Goal: Task Accomplishment & Management: Manage account settings

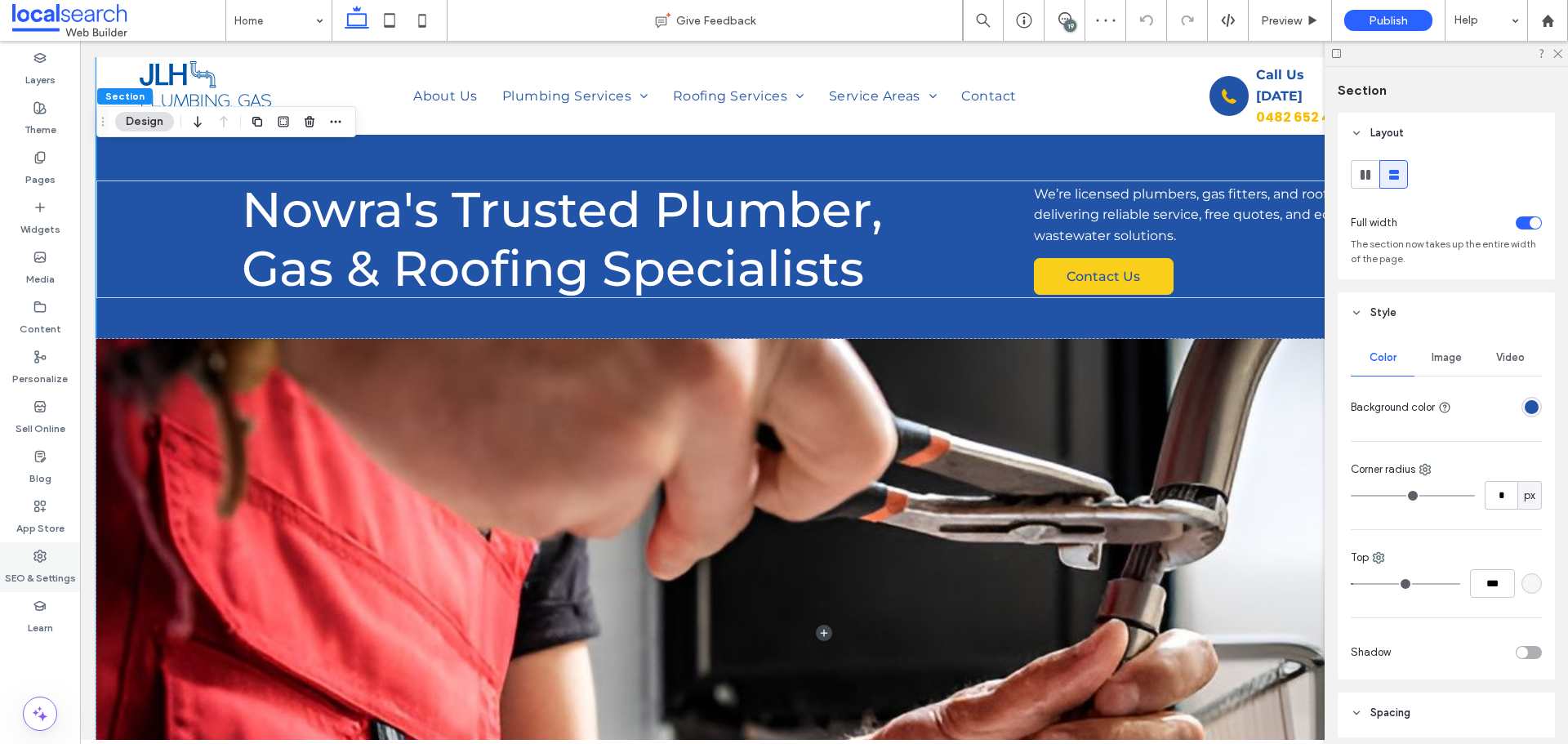
click at [44, 565] on label "SEO & Settings" at bounding box center [39, 573] width 71 height 22
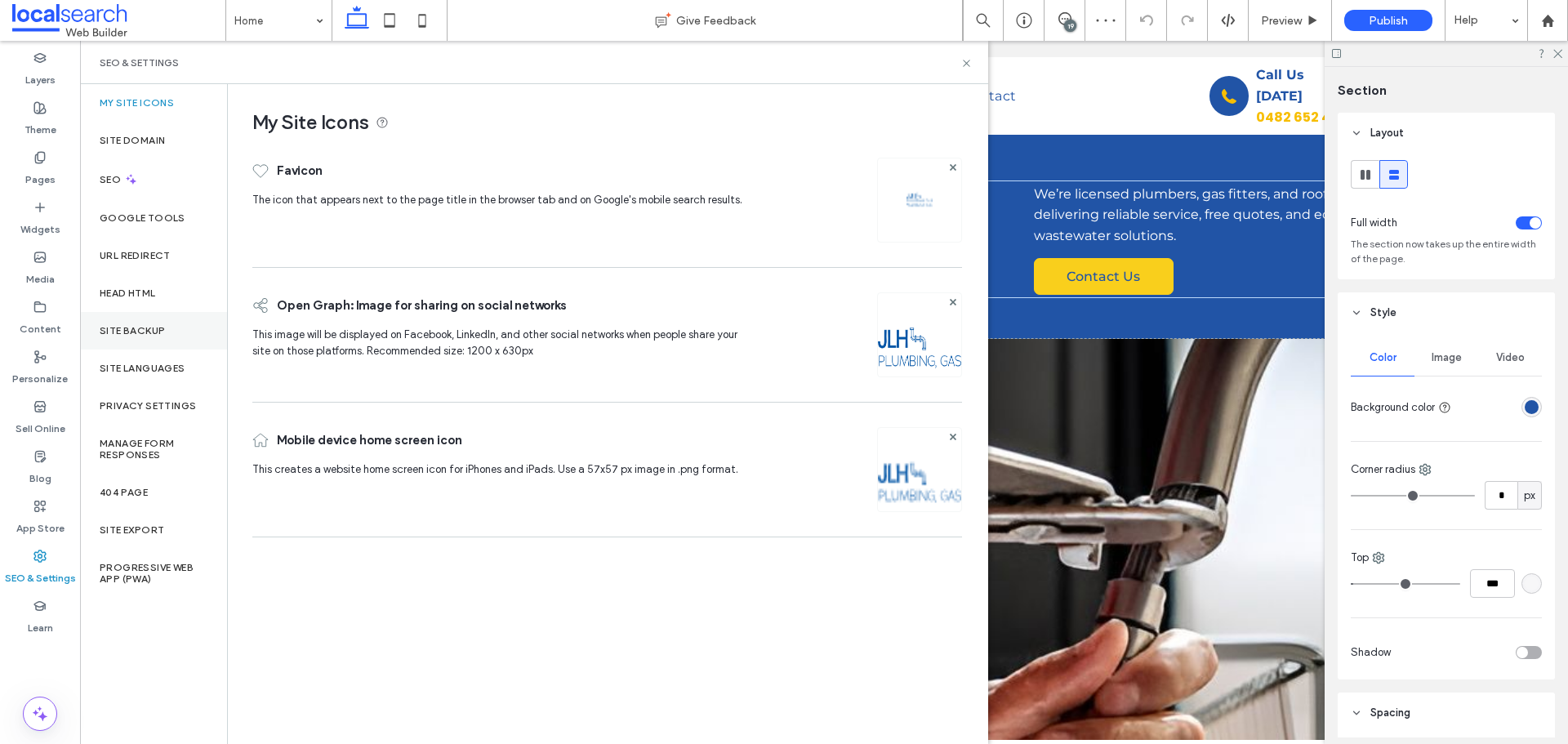
click at [167, 335] on div "Site Backup" at bounding box center [153, 331] width 147 height 38
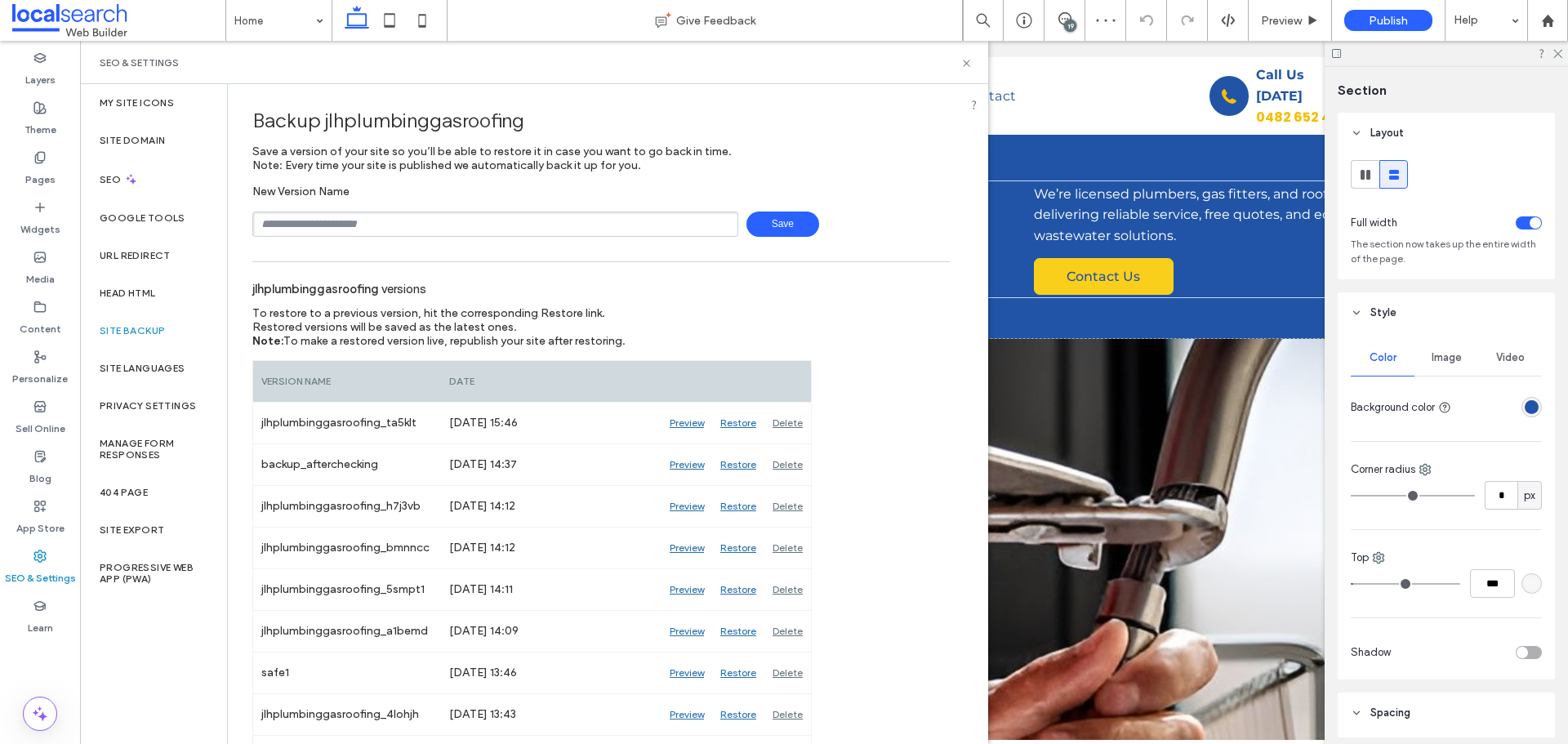
click at [506, 218] on input "text" at bounding box center [495, 224] width 486 height 25
type input "**********"
click at [765, 220] on span "Save" at bounding box center [782, 224] width 73 height 25
drag, startPoint x: 965, startPoint y: 63, endPoint x: 1083, endPoint y: 68, distance: 118.1
click at [965, 63] on icon at bounding box center [967, 64] width 13 height 13
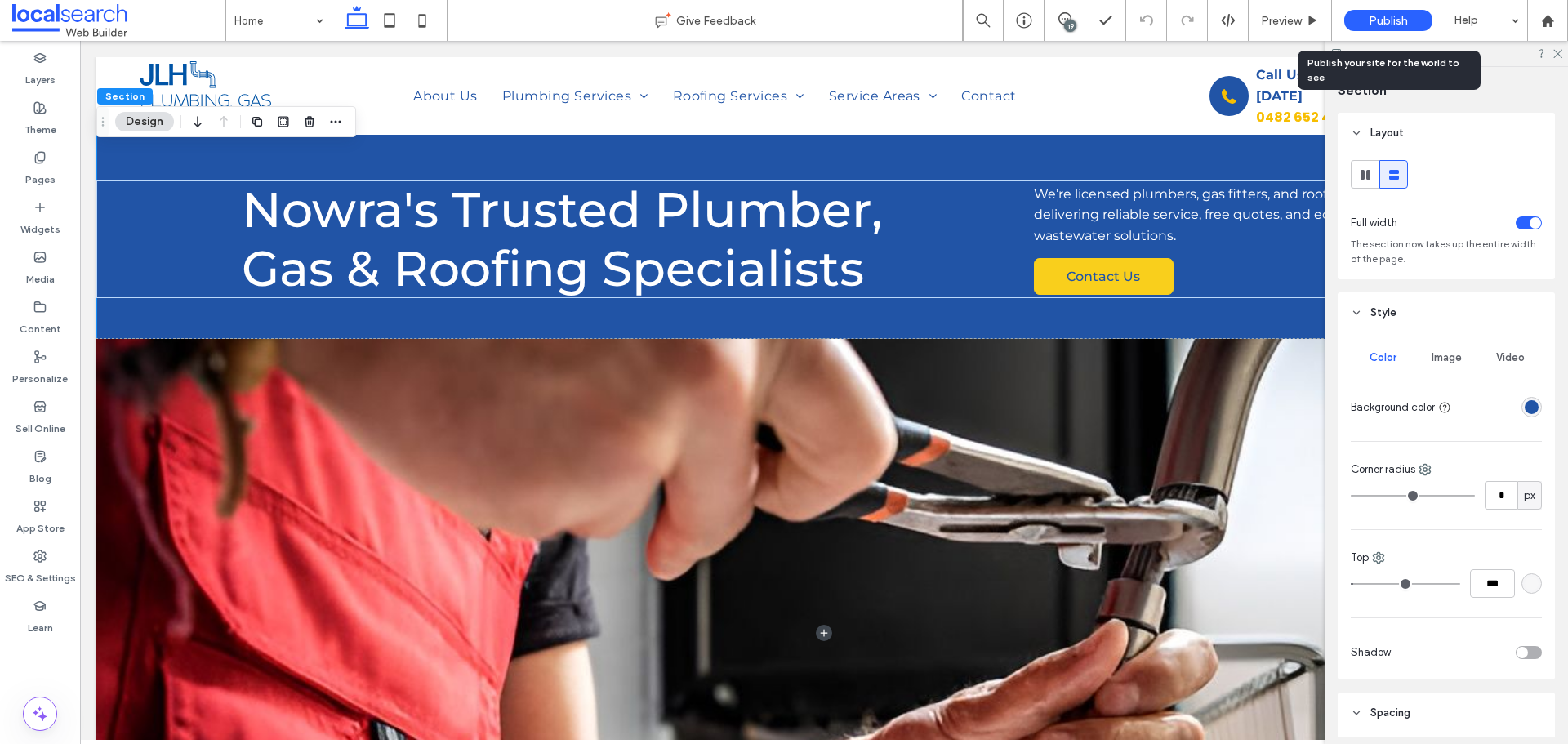
click at [1381, 12] on div "Publish" at bounding box center [1388, 21] width 88 height 22
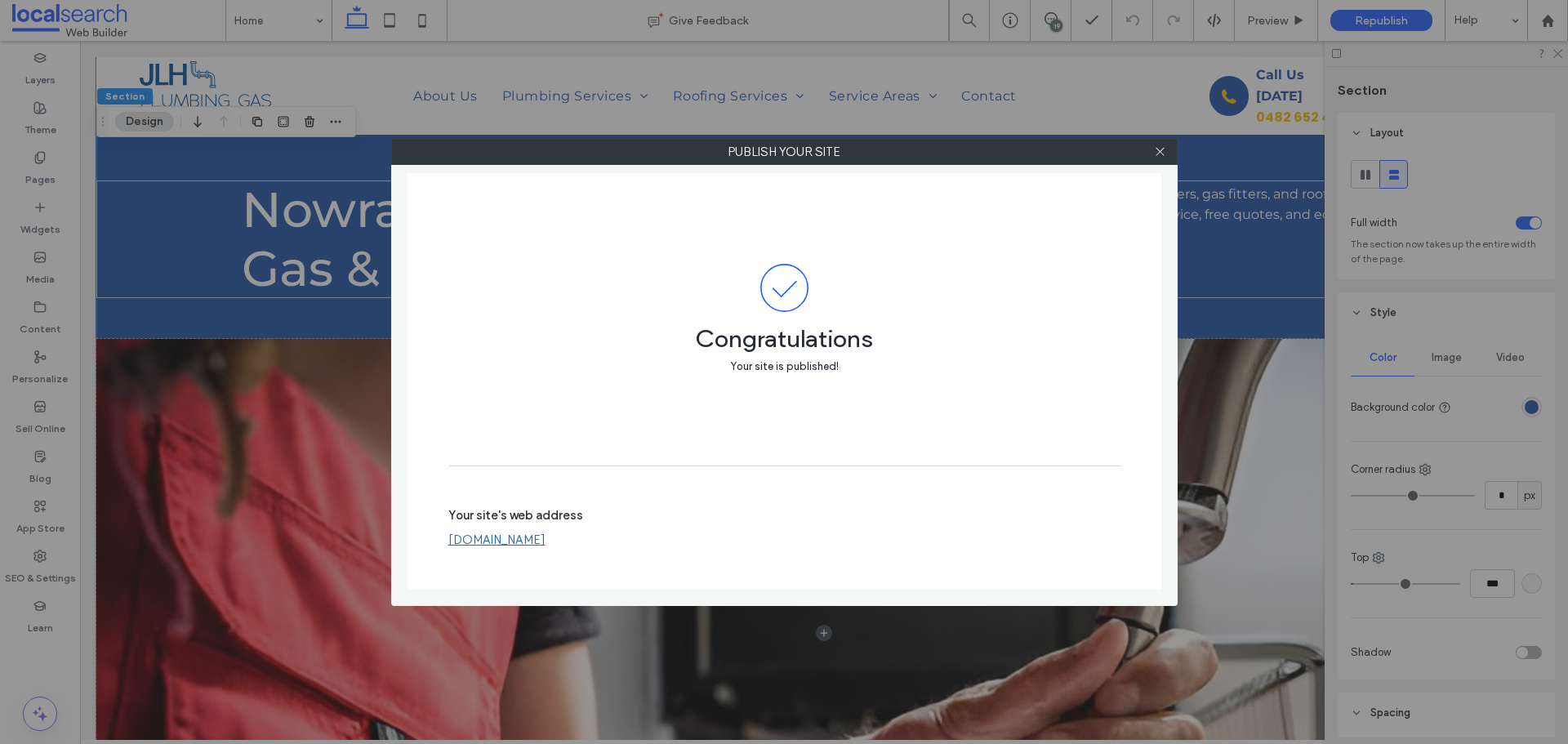
click at [545, 542] on link "jlhplumbinggasroofing.webbuilder.localsearch.com.au" at bounding box center [497, 540] width 97 height 14
click at [1161, 150] on icon at bounding box center [1160, 152] width 13 height 13
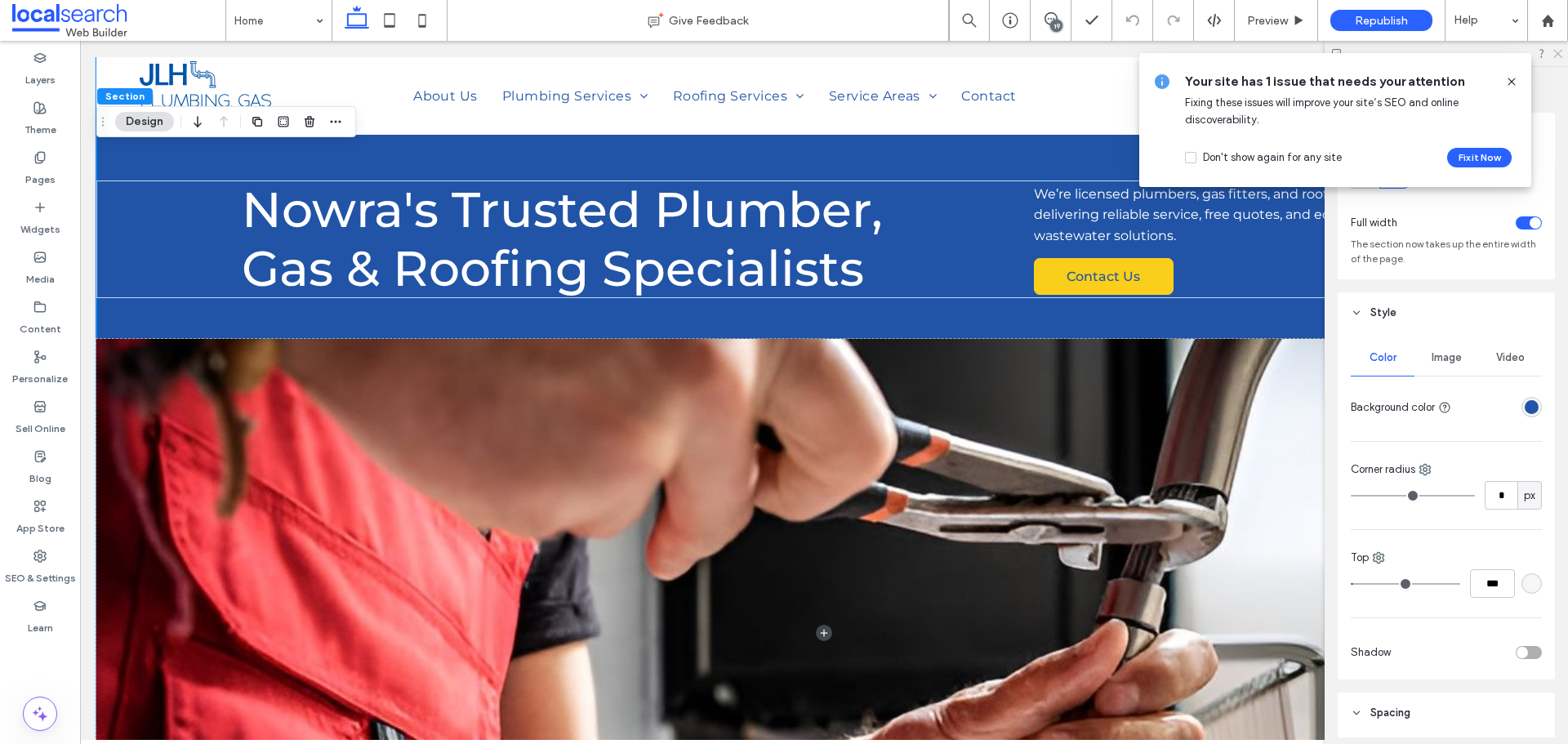
click at [1561, 50] on use at bounding box center [1557, 55] width 9 height 9
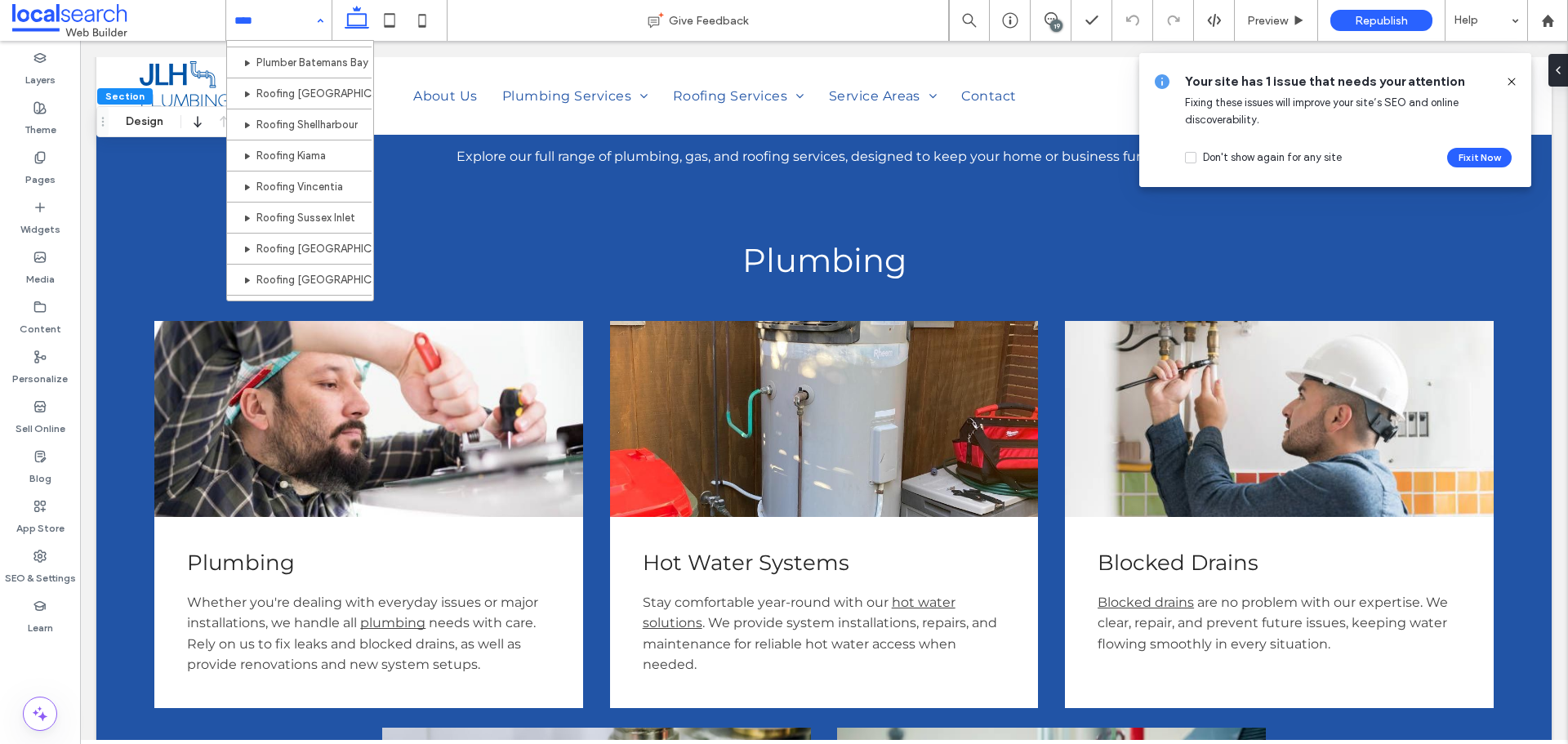
scroll to position [607, 0]
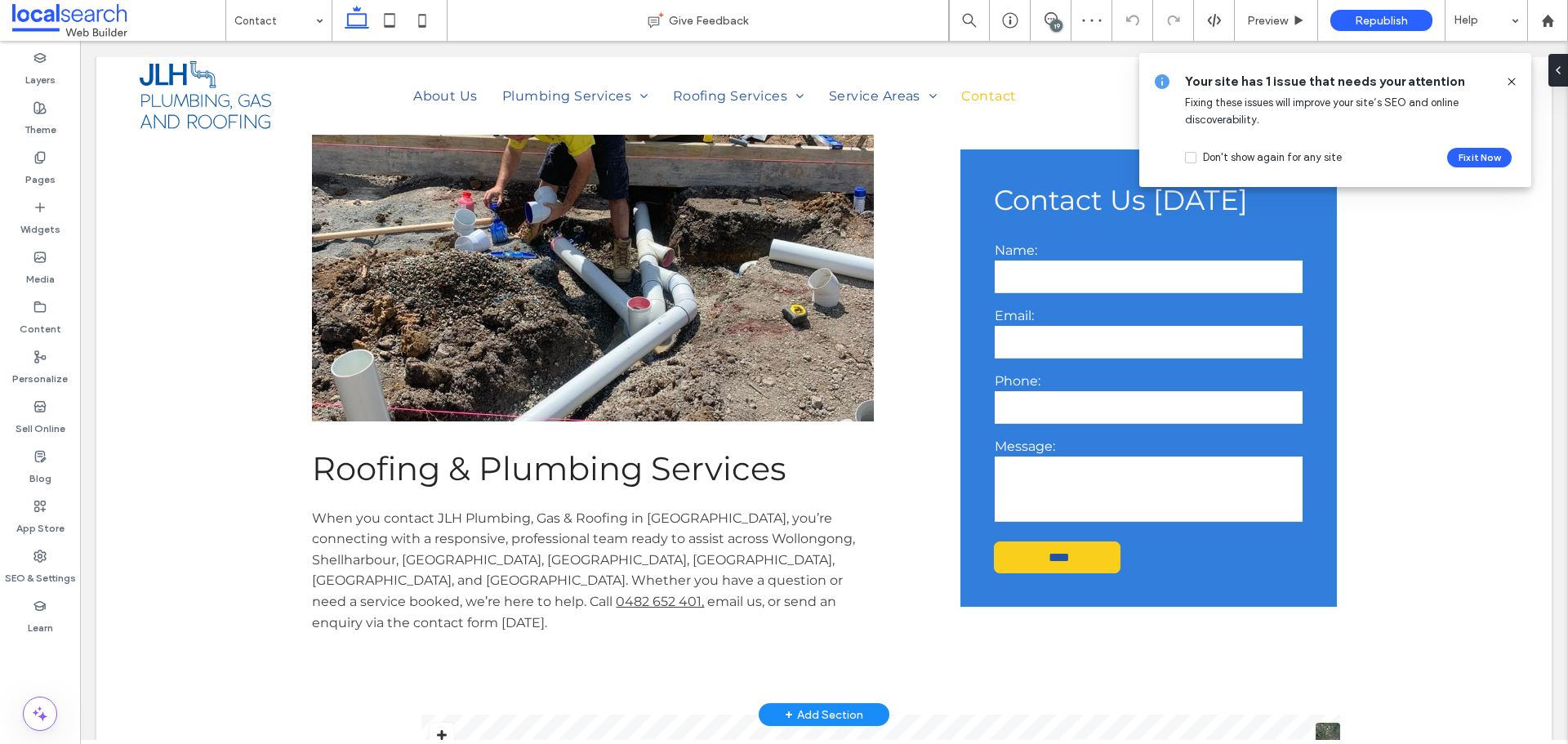
scroll to position [408, 0]
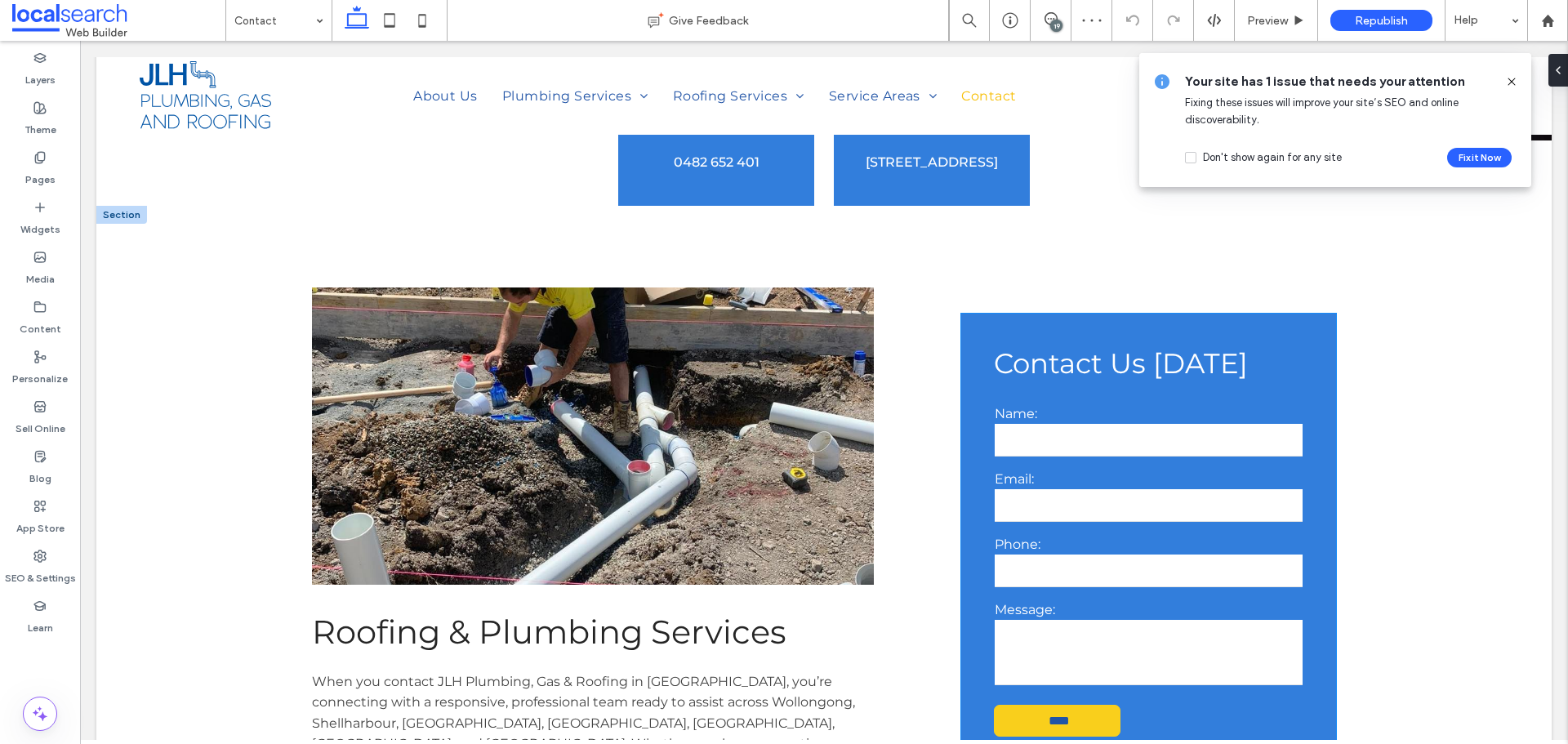
click at [1304, 337] on div "Contact Us Today Name: Email: Phone: Message: **** Thank you for contacting JLH…" at bounding box center [1148, 542] width 375 height 456
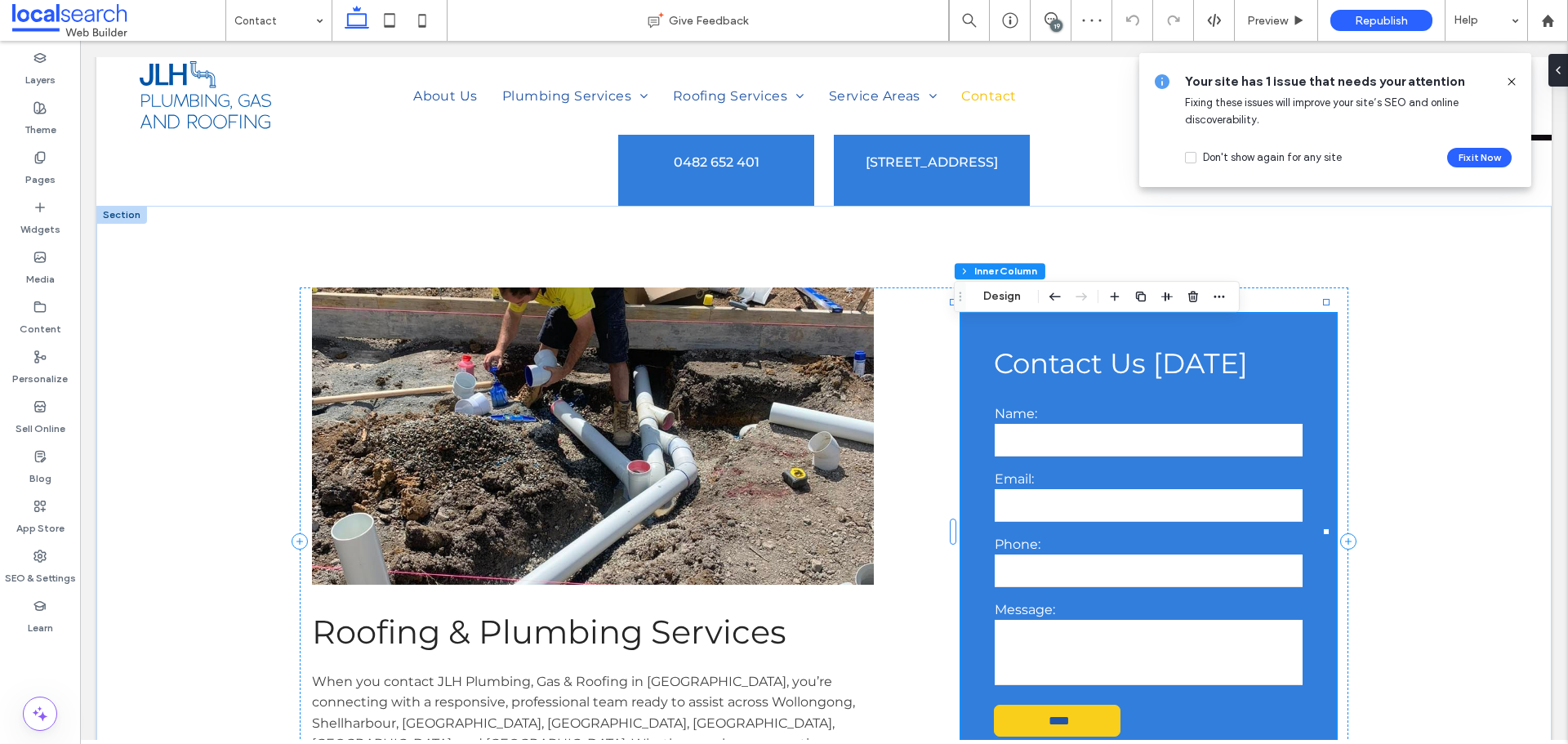
click at [1304, 337] on div "Contact Us Today Name: Email: Phone: Message: **** Thank you for contacting JLH…" at bounding box center [1148, 542] width 375 height 456
click at [1019, 298] on button "Design" at bounding box center [1002, 297] width 59 height 20
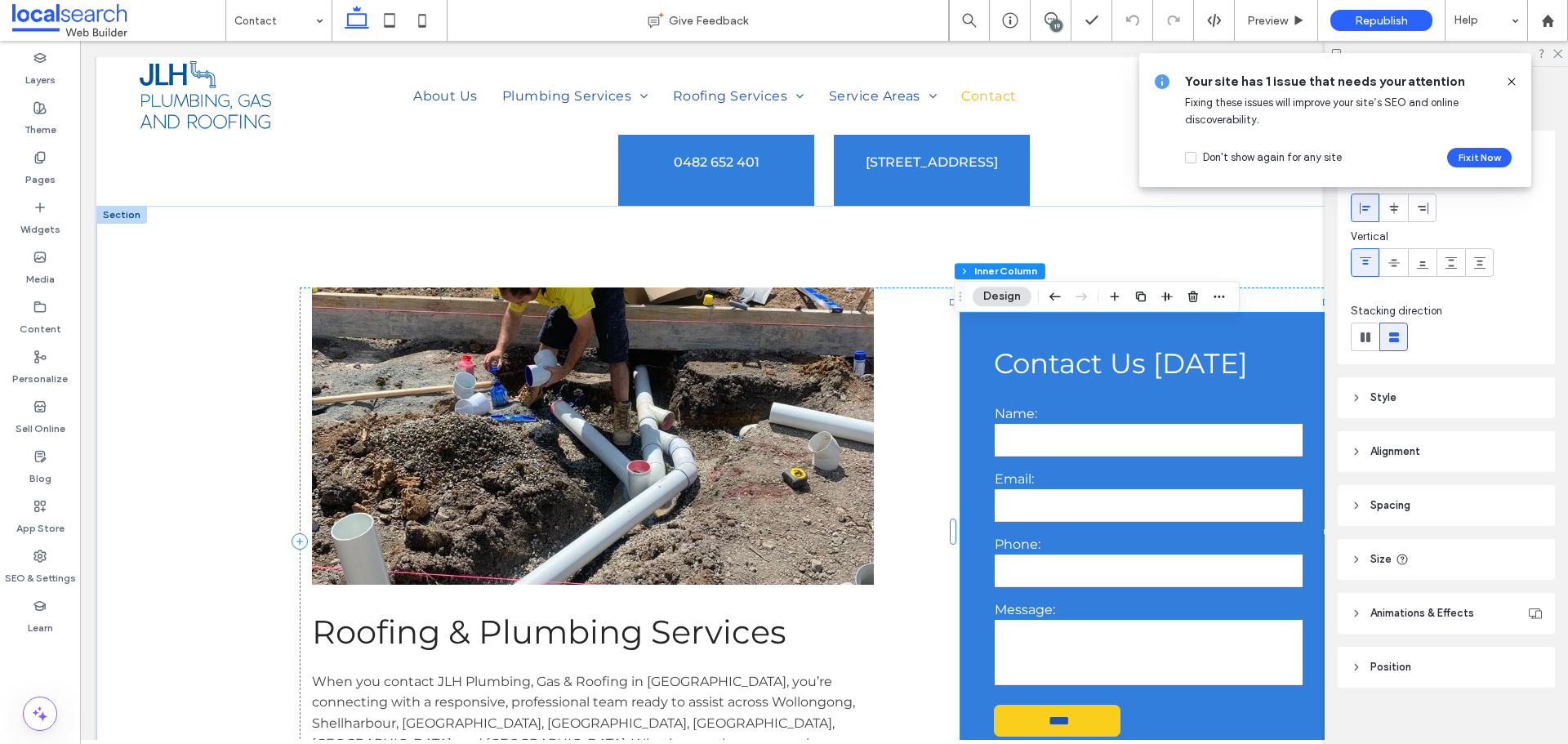
scroll to position [42, 0]
click at [1419, 381] on header "Style" at bounding box center [1446, 382] width 217 height 41
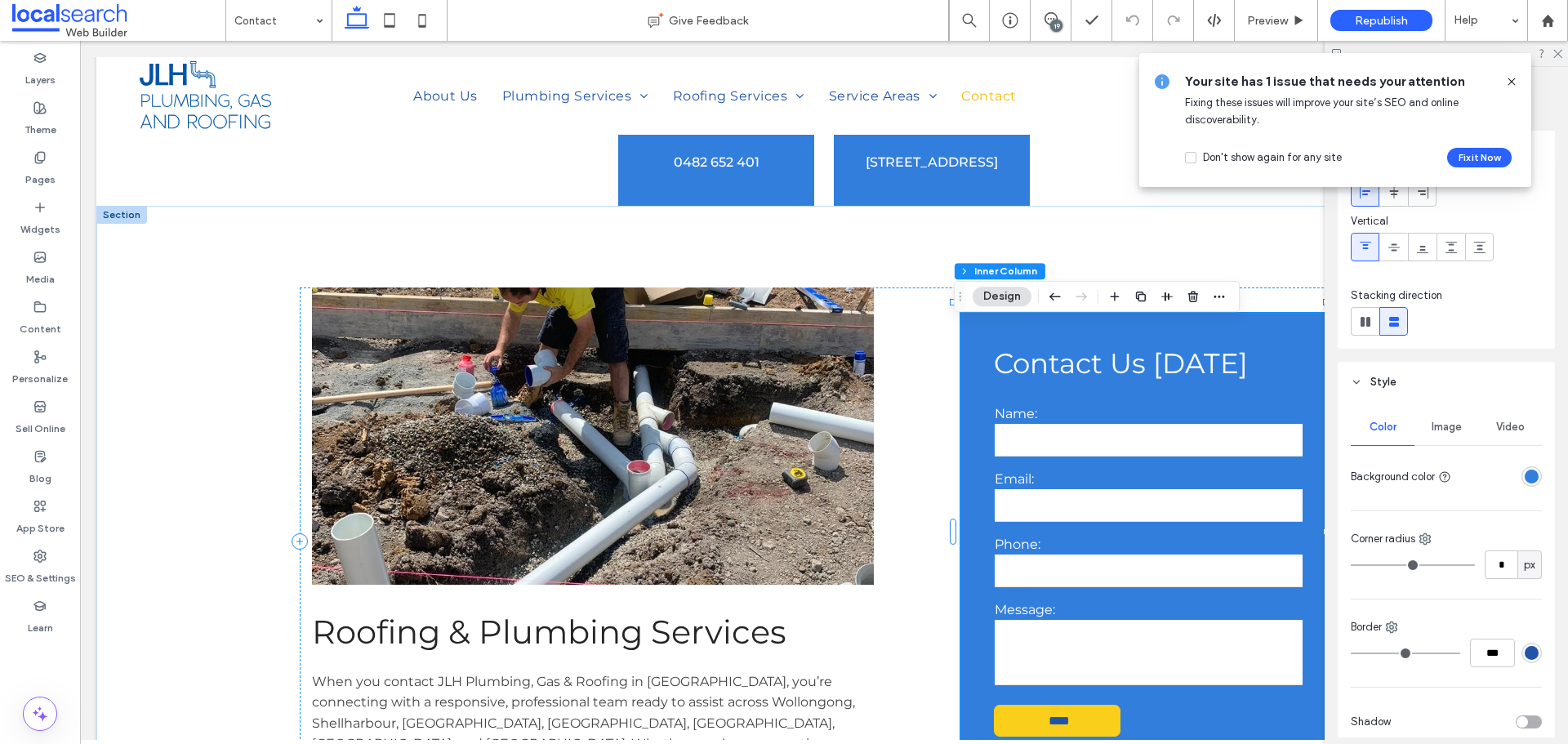
click at [1527, 478] on div "rgba(50, 126, 220, 1)" at bounding box center [1531, 476] width 13 height 13
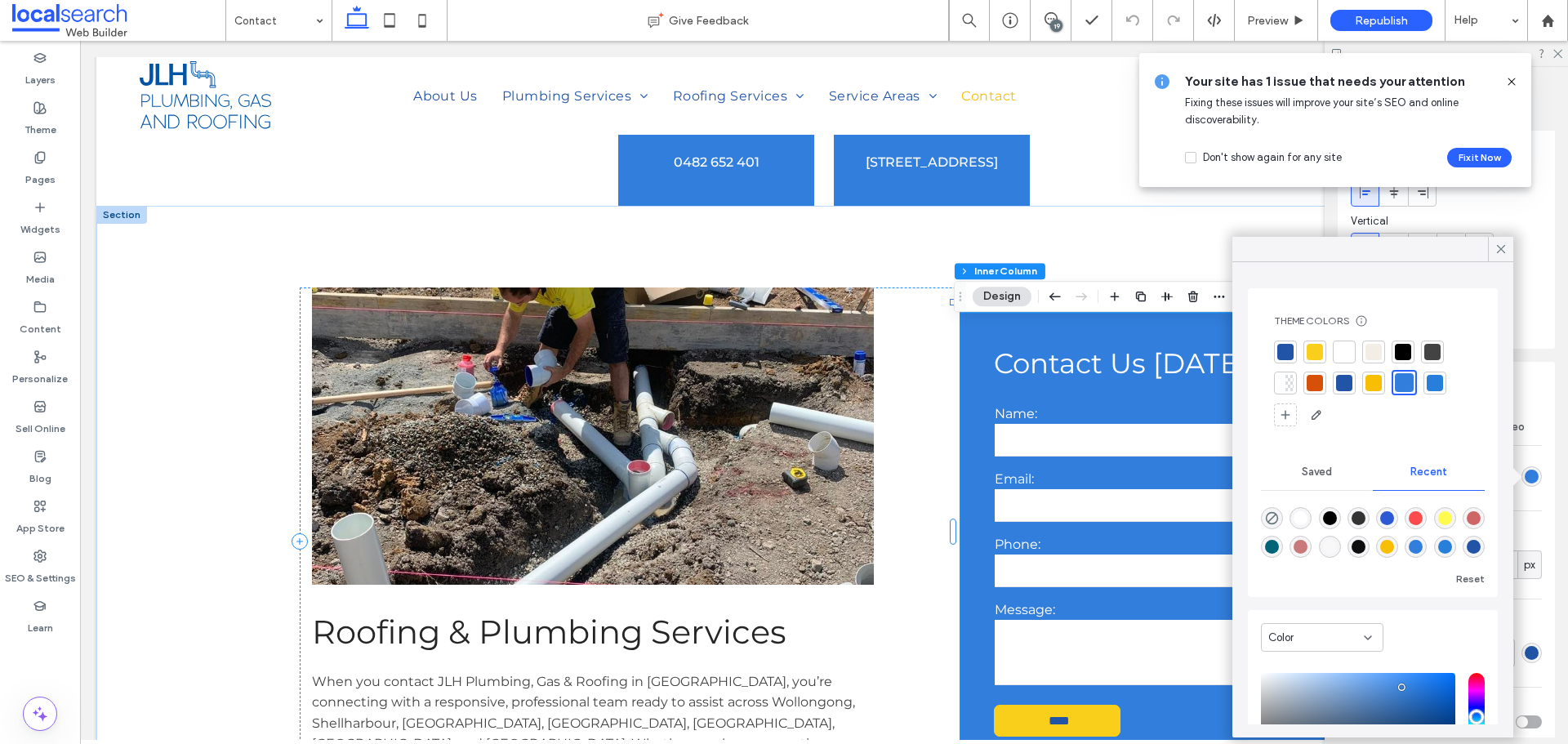
click at [1311, 354] on div at bounding box center [1314, 352] width 16 height 16
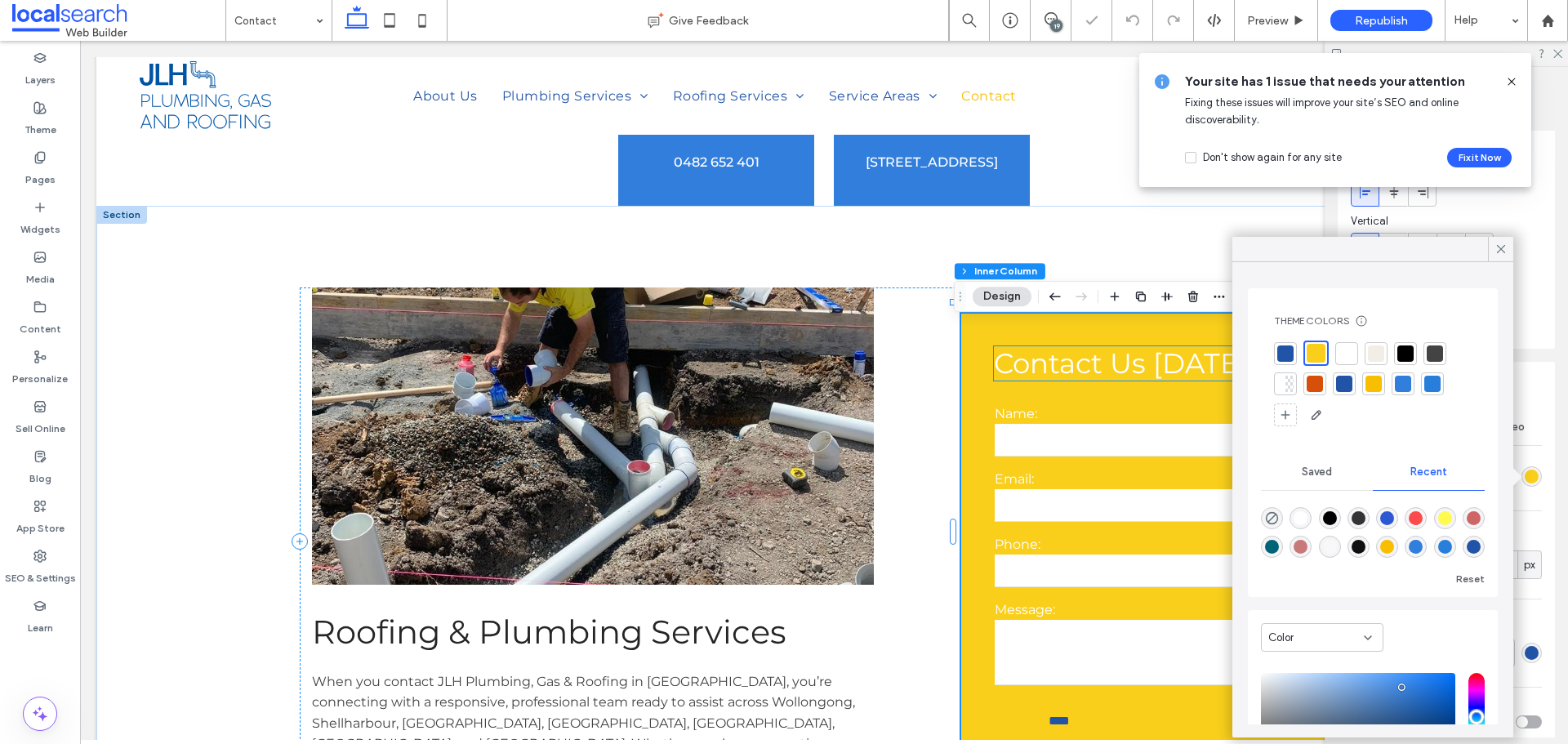
click at [1205, 365] on span "Contact Us [DATE]" at bounding box center [1120, 363] width 254 height 34
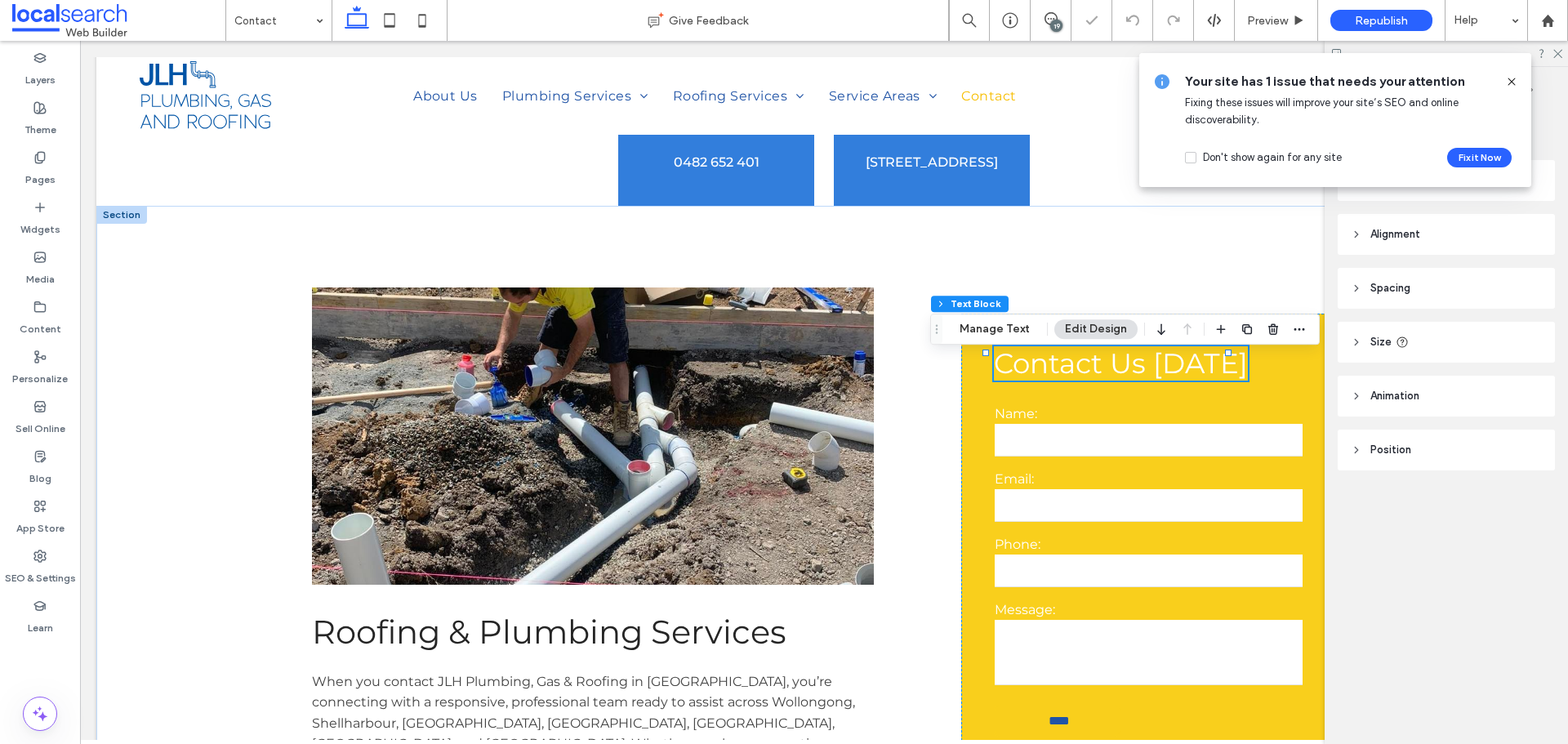
click at [1205, 365] on div "Contact Us [DATE]" at bounding box center [1120, 363] width 254 height 34
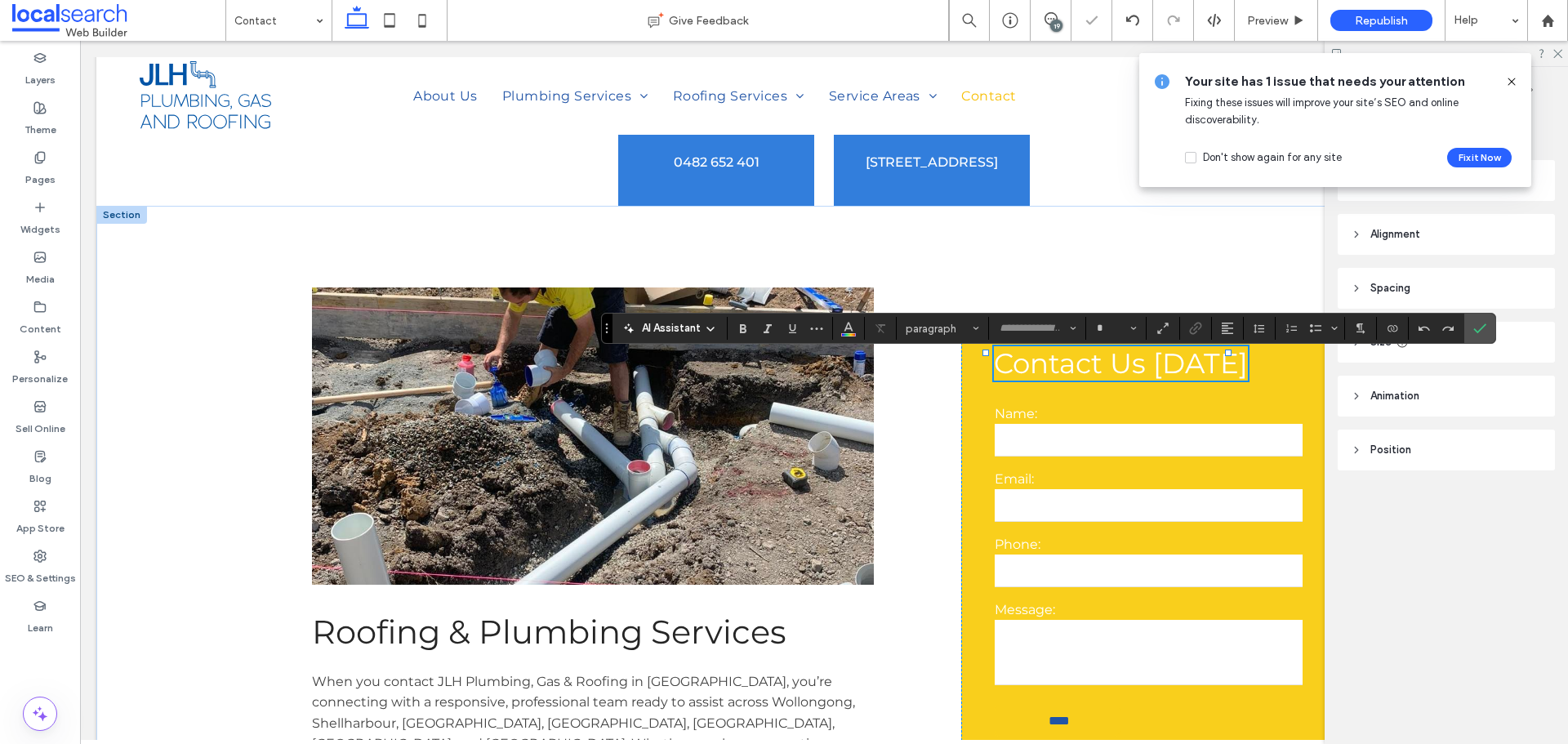
type input "**********"
type input "**"
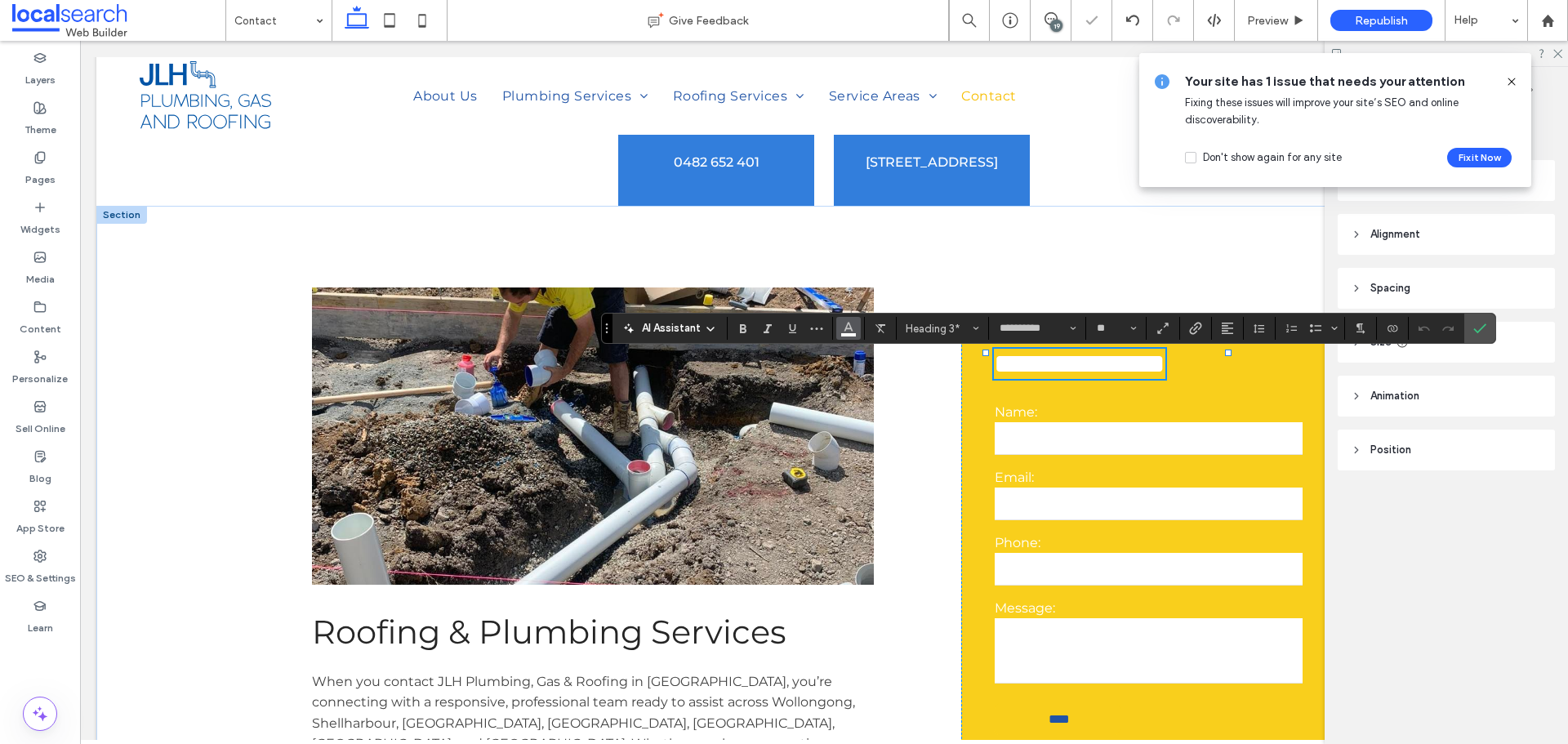
click at [854, 323] on icon "Color" at bounding box center [849, 327] width 13 height 13
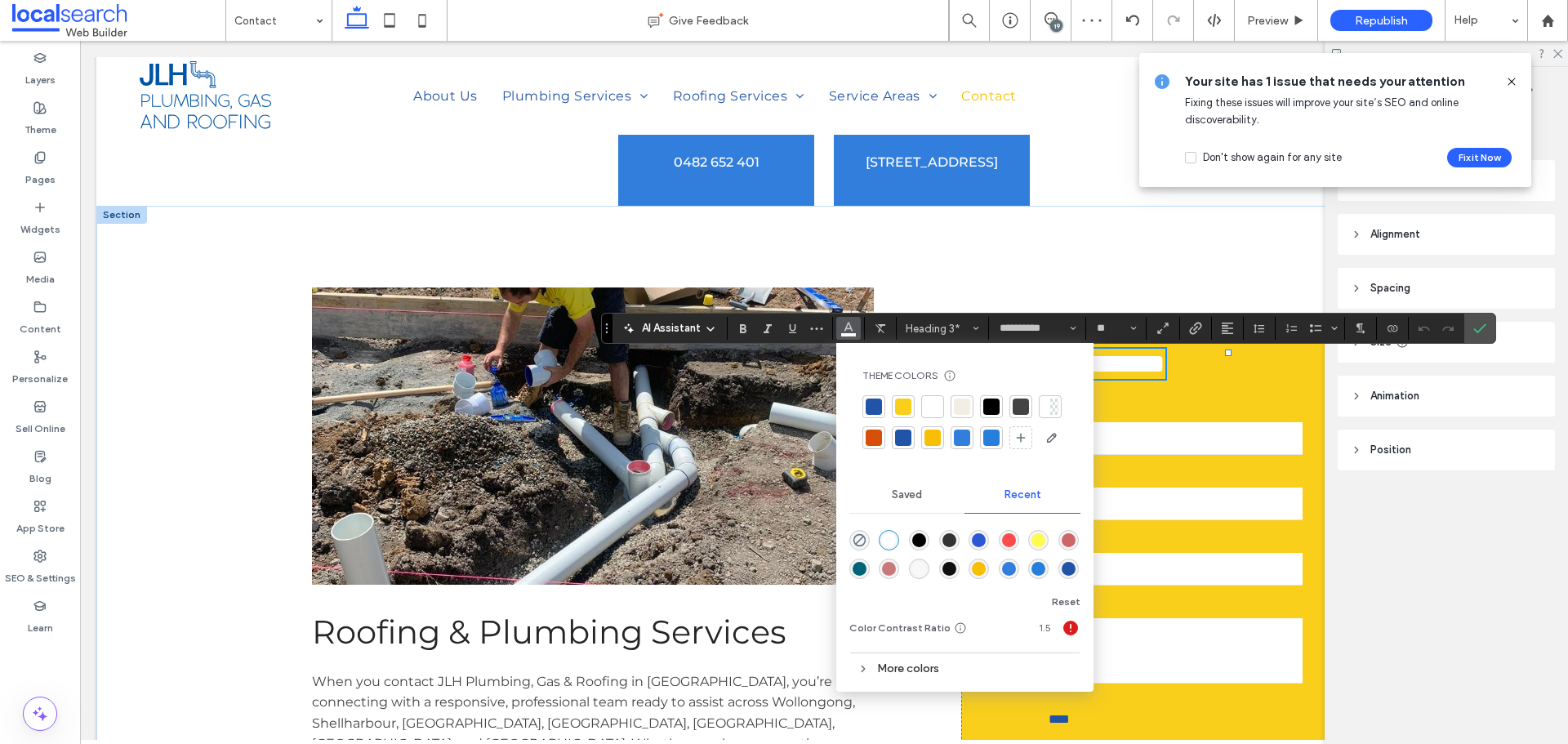
click at [992, 404] on div at bounding box center [991, 407] width 16 height 16
click at [1477, 328] on icon "Confirm" at bounding box center [1479, 328] width 13 height 13
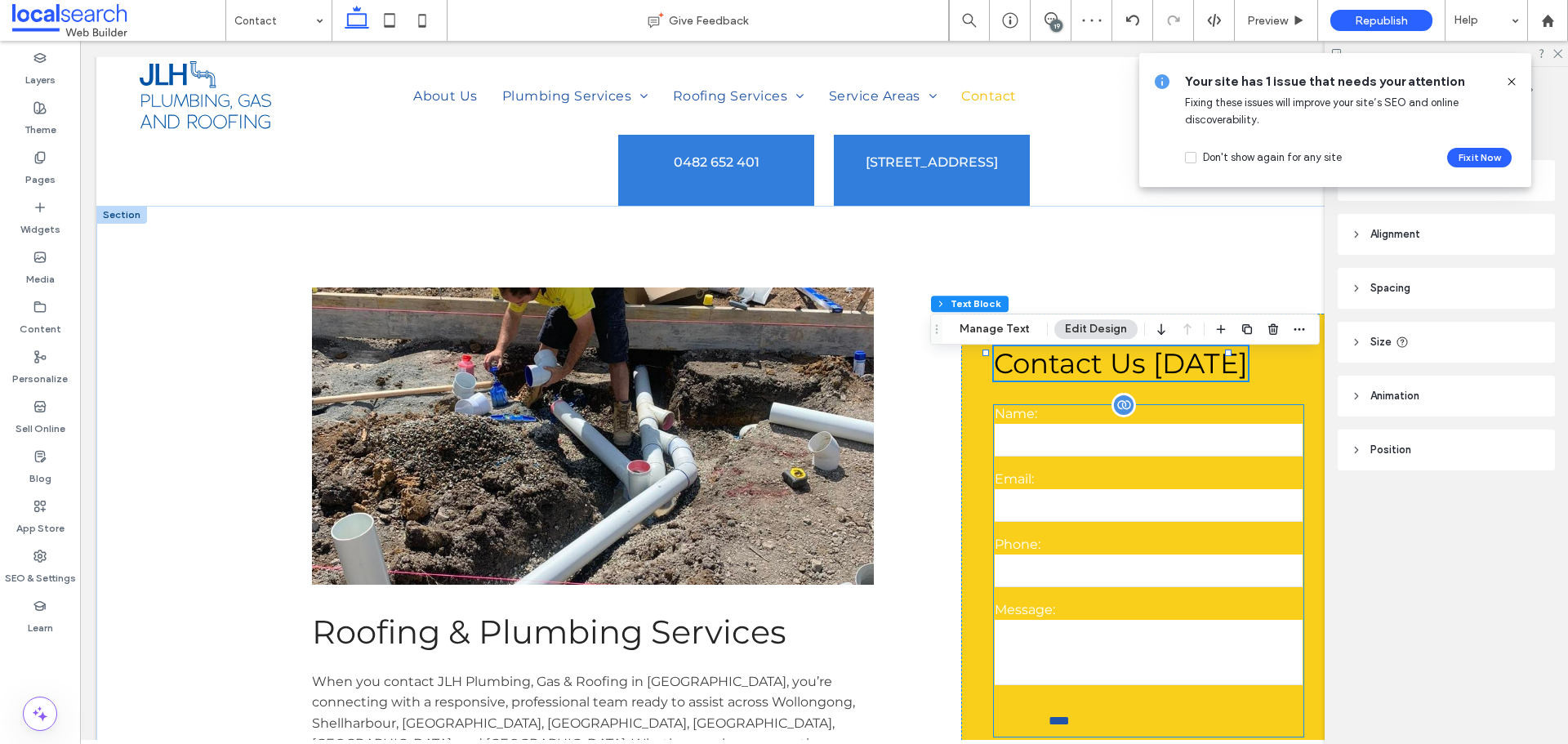
click at [1208, 457] on input "text" at bounding box center [1148, 440] width 308 height 32
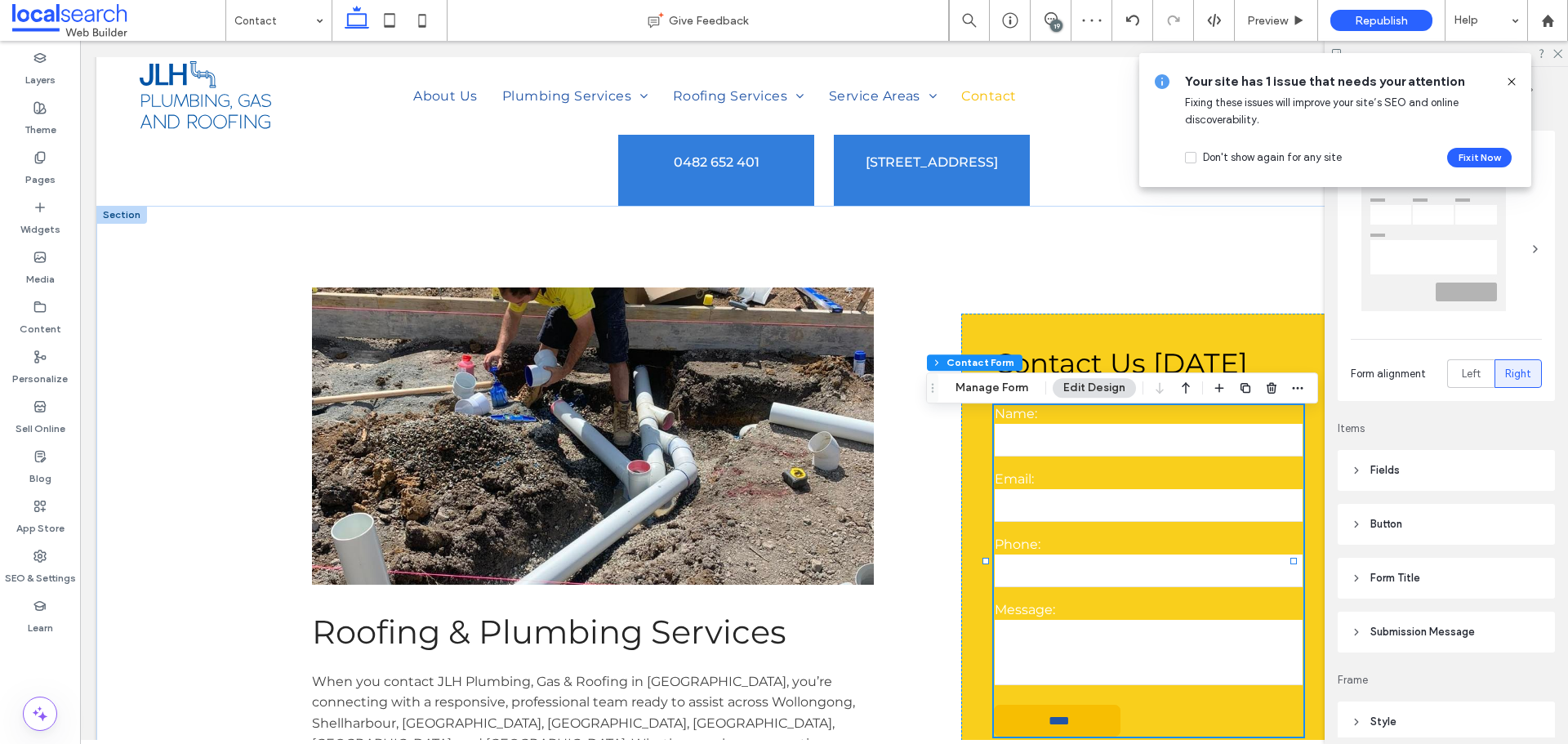
type input "*"
type input "***"
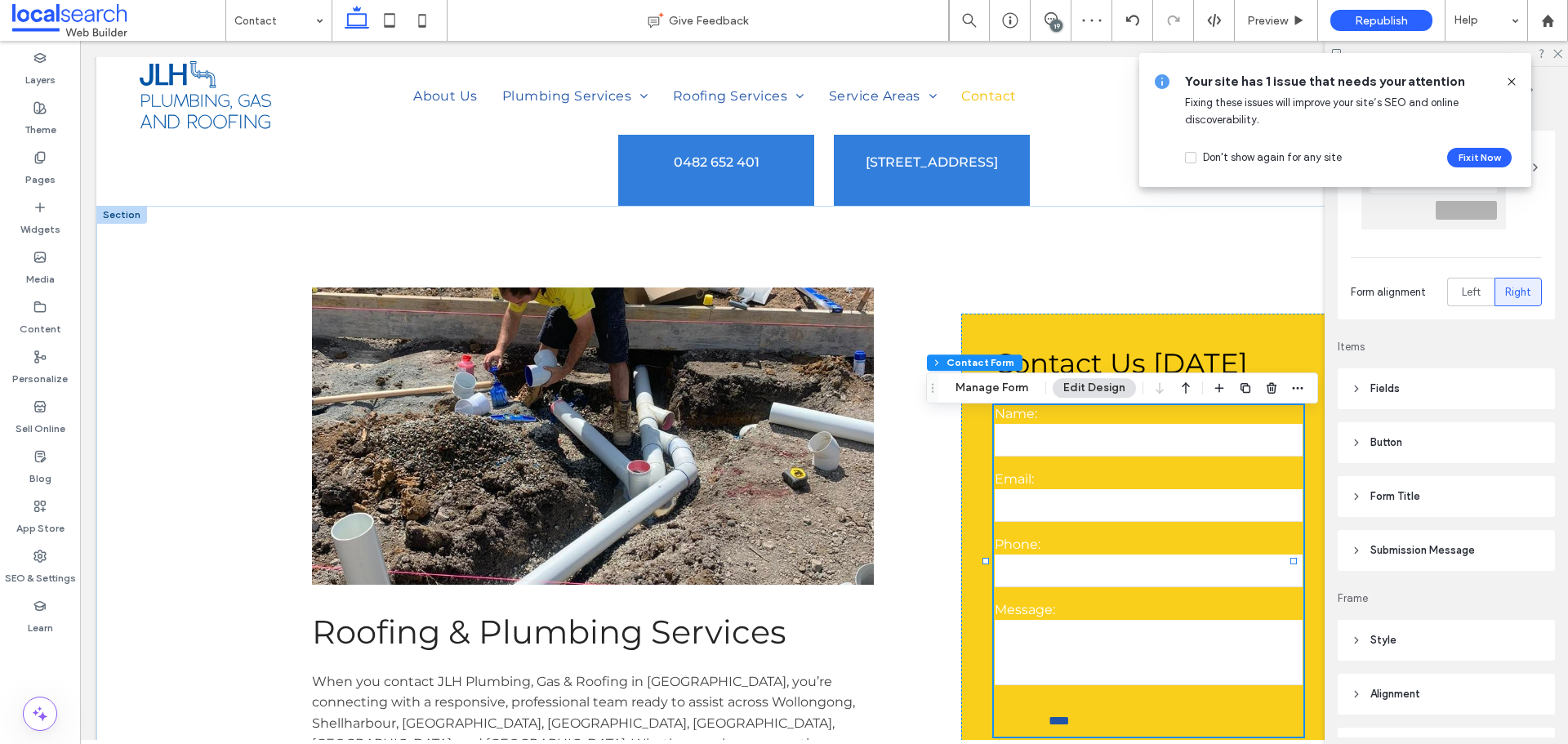
click at [1456, 389] on header "Fields" at bounding box center [1446, 390] width 217 height 41
click at [1506, 421] on div "Field Text" at bounding box center [1494, 433] width 96 height 36
click at [1431, 476] on div "Label" at bounding box center [1446, 486] width 191 height 26
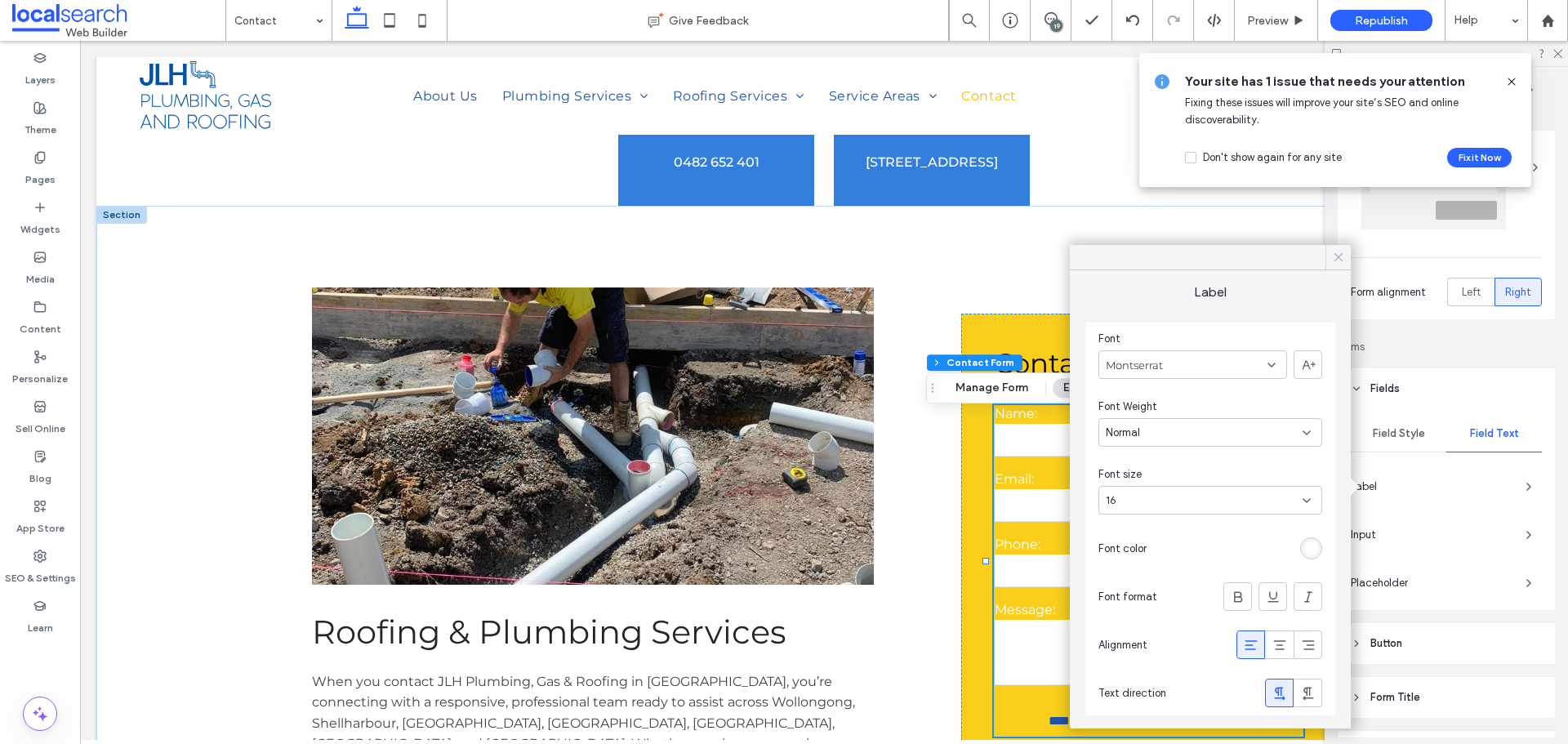
click at [1333, 253] on icon at bounding box center [1338, 258] width 14 height 14
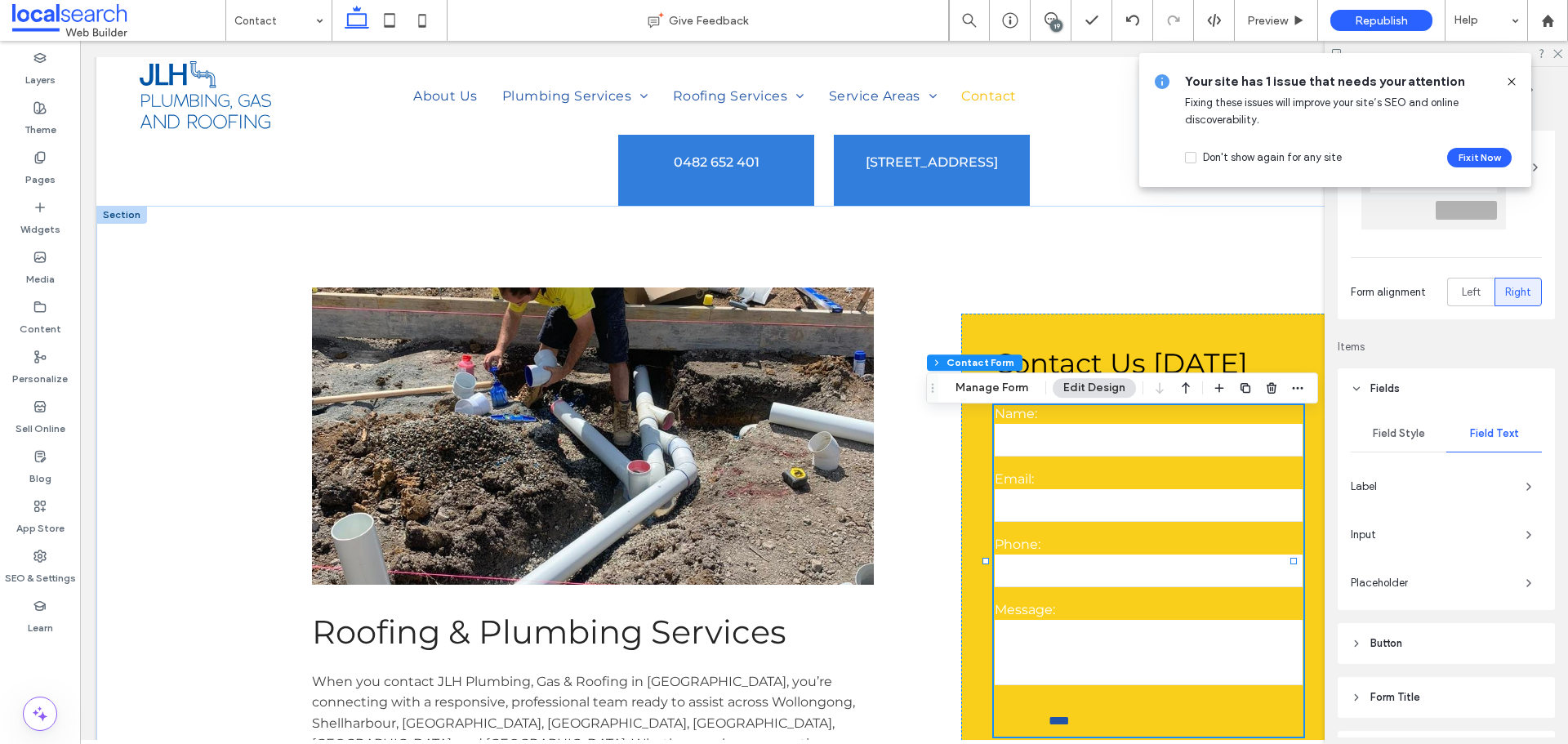
click at [1388, 546] on div "Input" at bounding box center [1446, 535] width 191 height 26
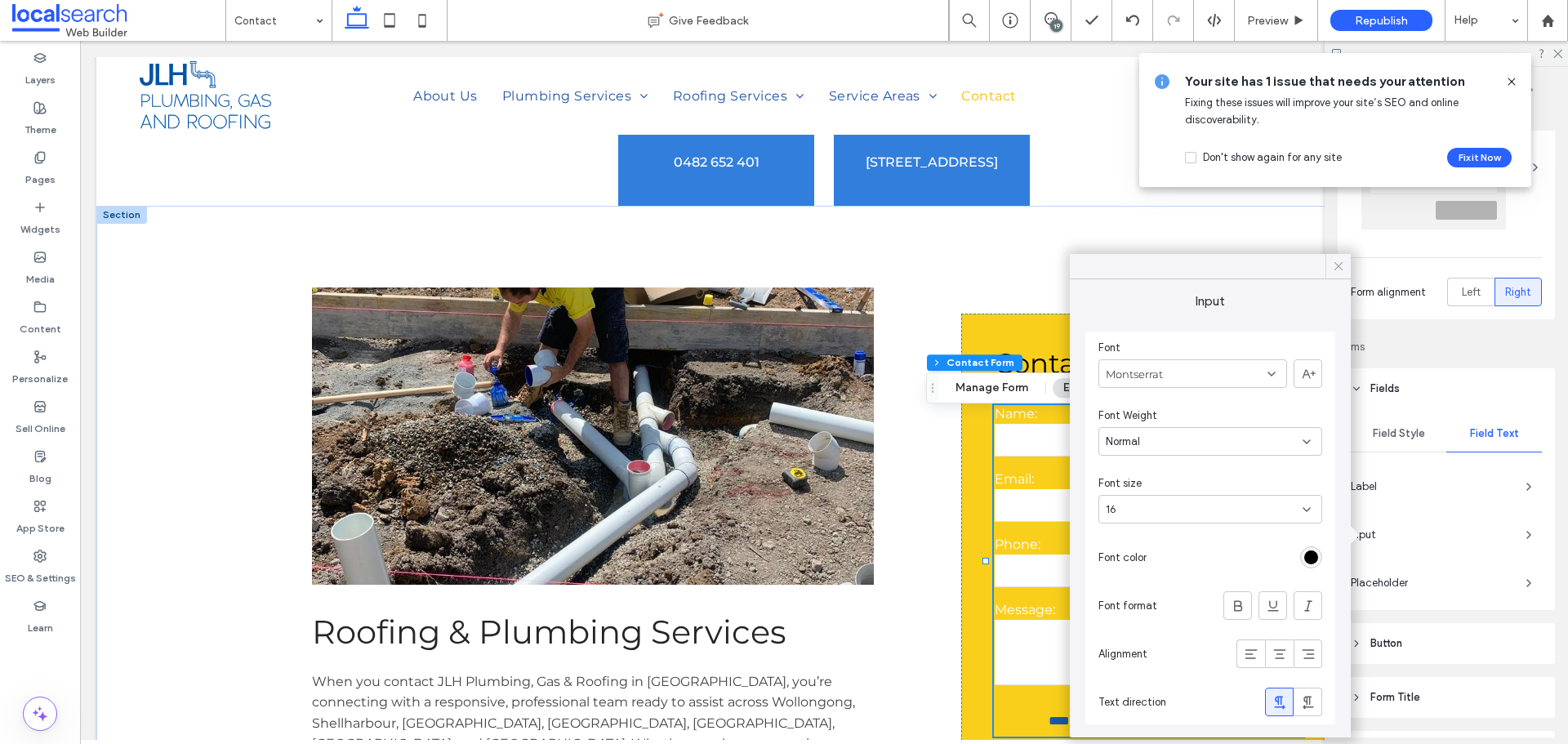
click at [1333, 274] on span at bounding box center [1338, 266] width 14 height 24
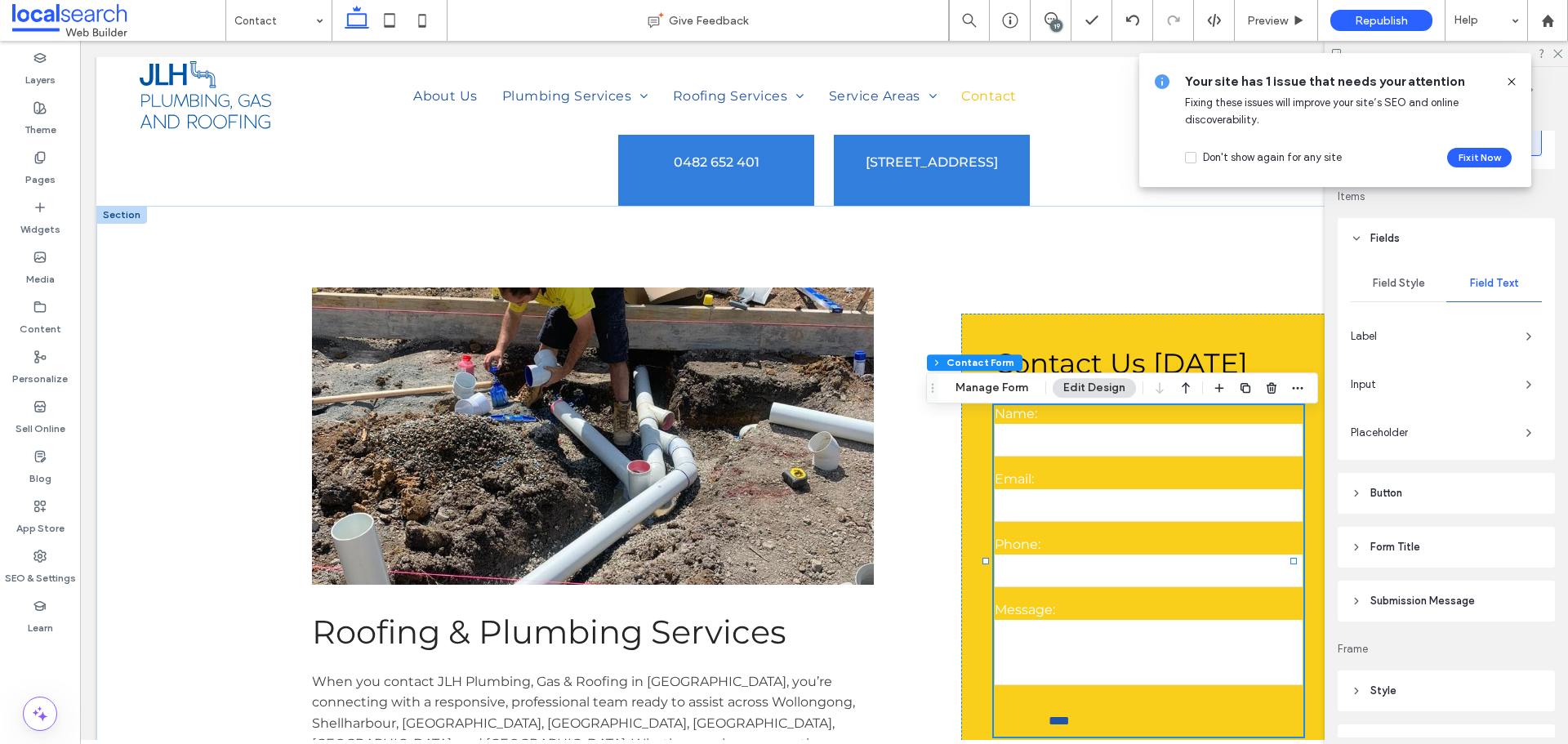
scroll to position [245, 0]
click at [1460, 320] on span "Label" at bounding box center [1432, 323] width 161 height 16
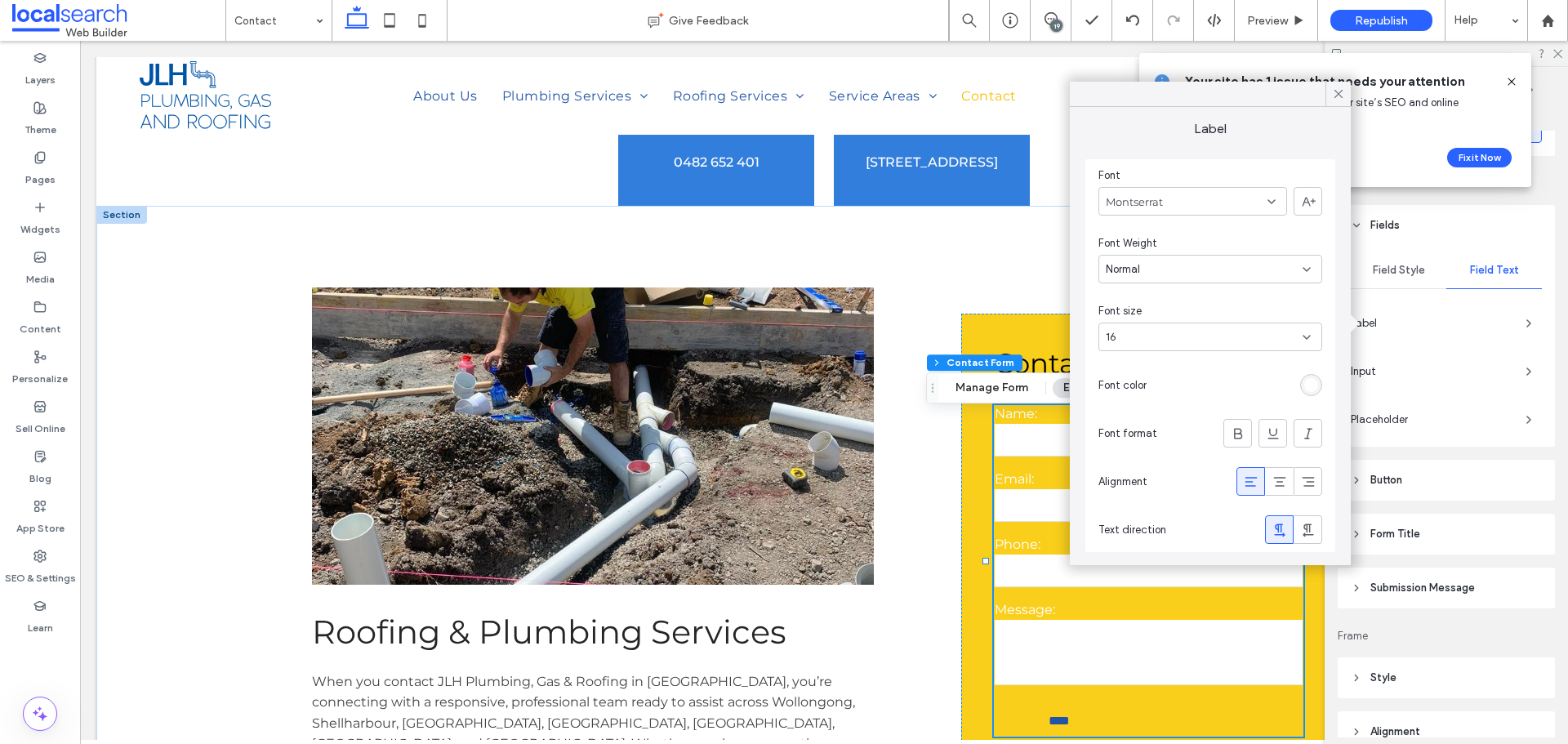
click at [1312, 397] on div at bounding box center [1237, 385] width 169 height 29
click at [1310, 383] on div "rgb(255, 255, 255)" at bounding box center [1311, 384] width 13 height 13
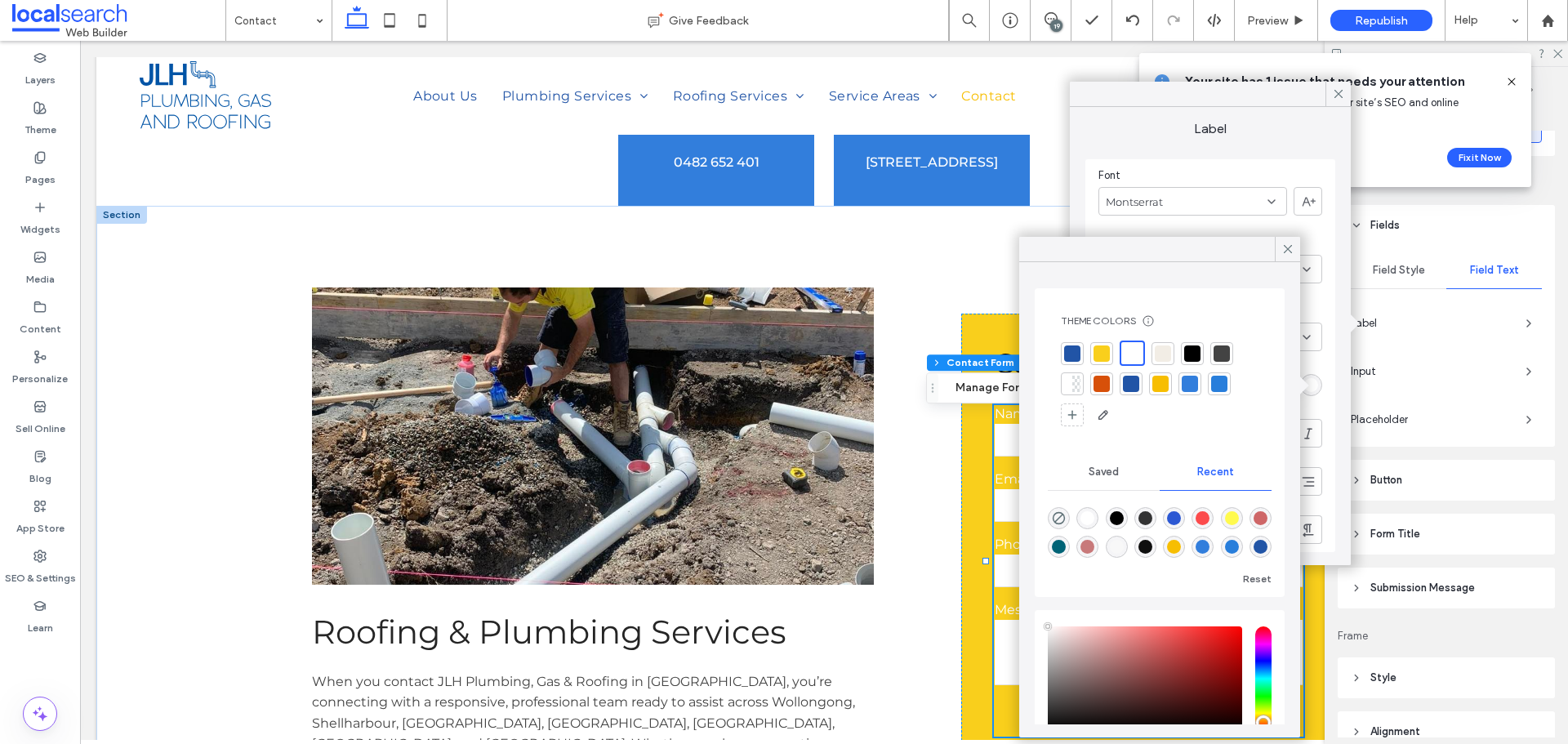
click at [1187, 343] on div at bounding box center [1191, 353] width 22 height 22
click at [1297, 237] on div at bounding box center [1287, 249] width 25 height 24
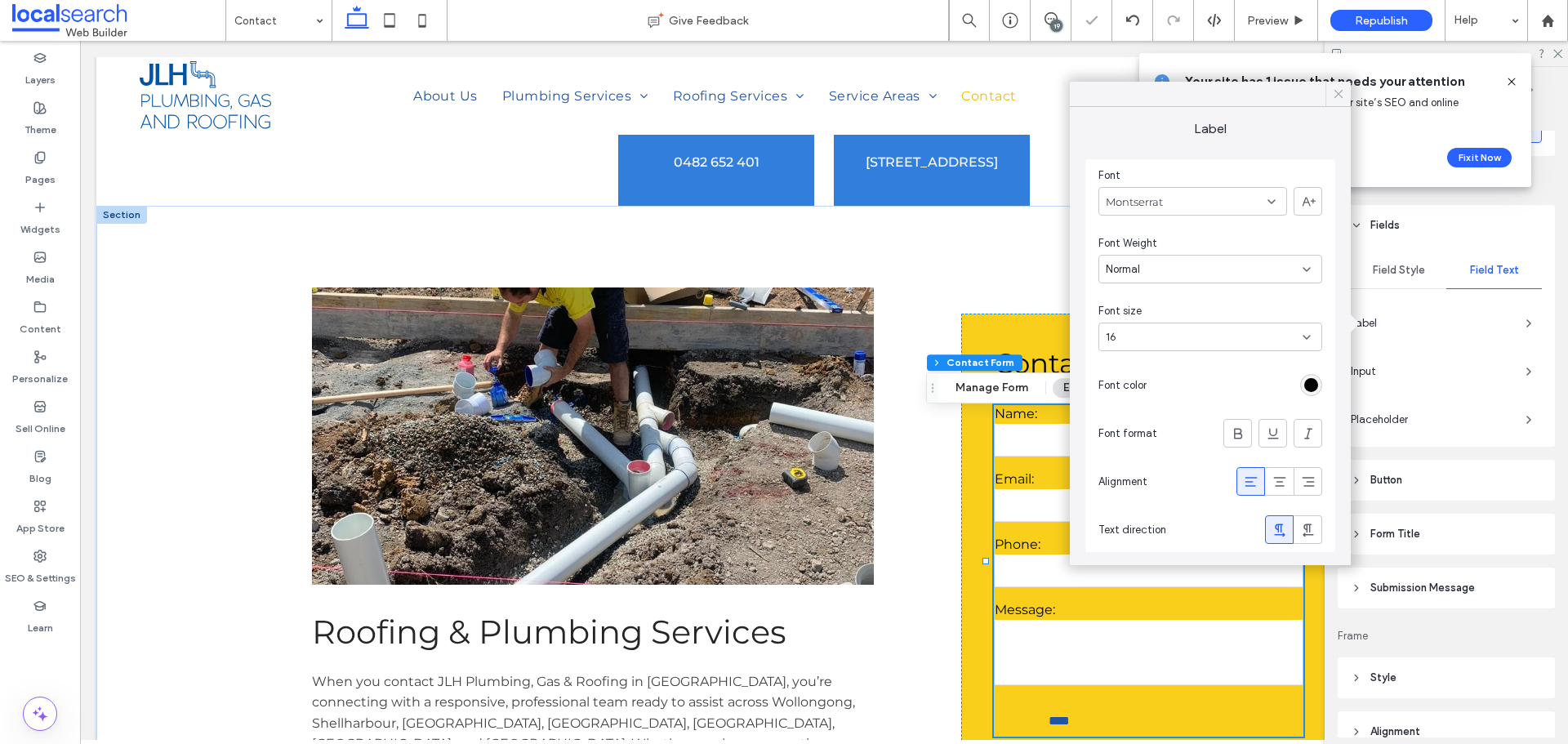
click at [1336, 92] on use at bounding box center [1337, 93] width 8 height 8
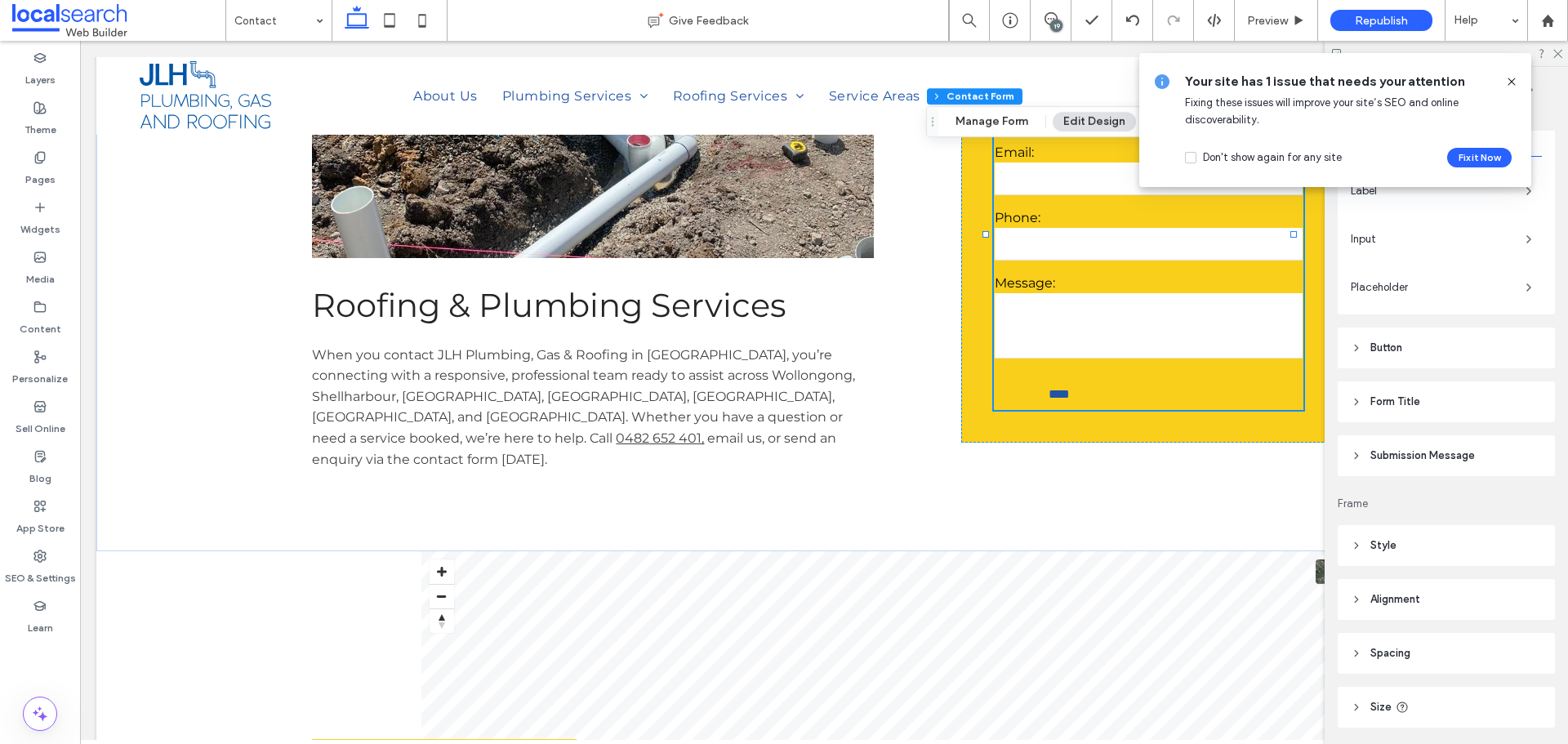
scroll to position [408, 0]
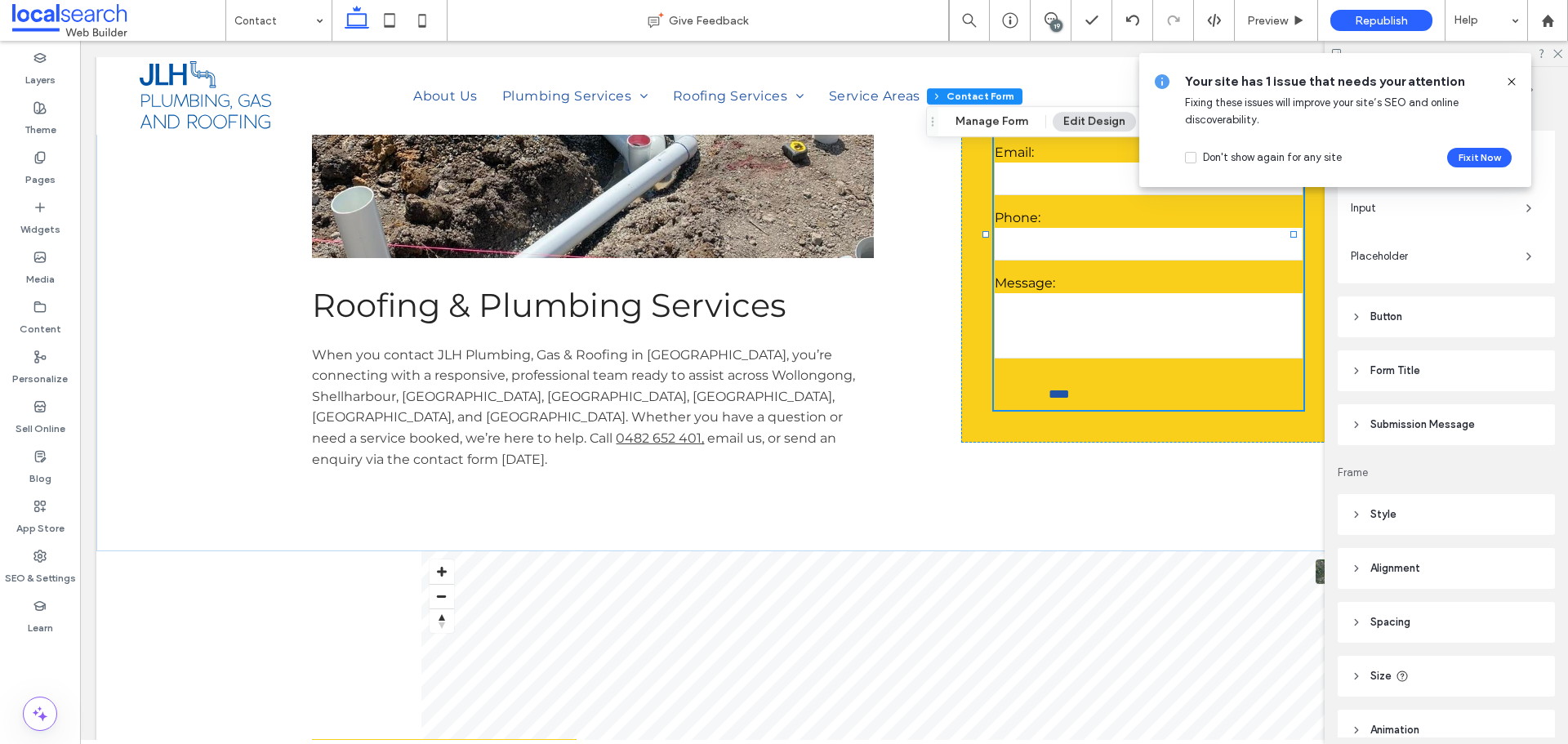
click at [1428, 319] on header "Button" at bounding box center [1446, 317] width 217 height 41
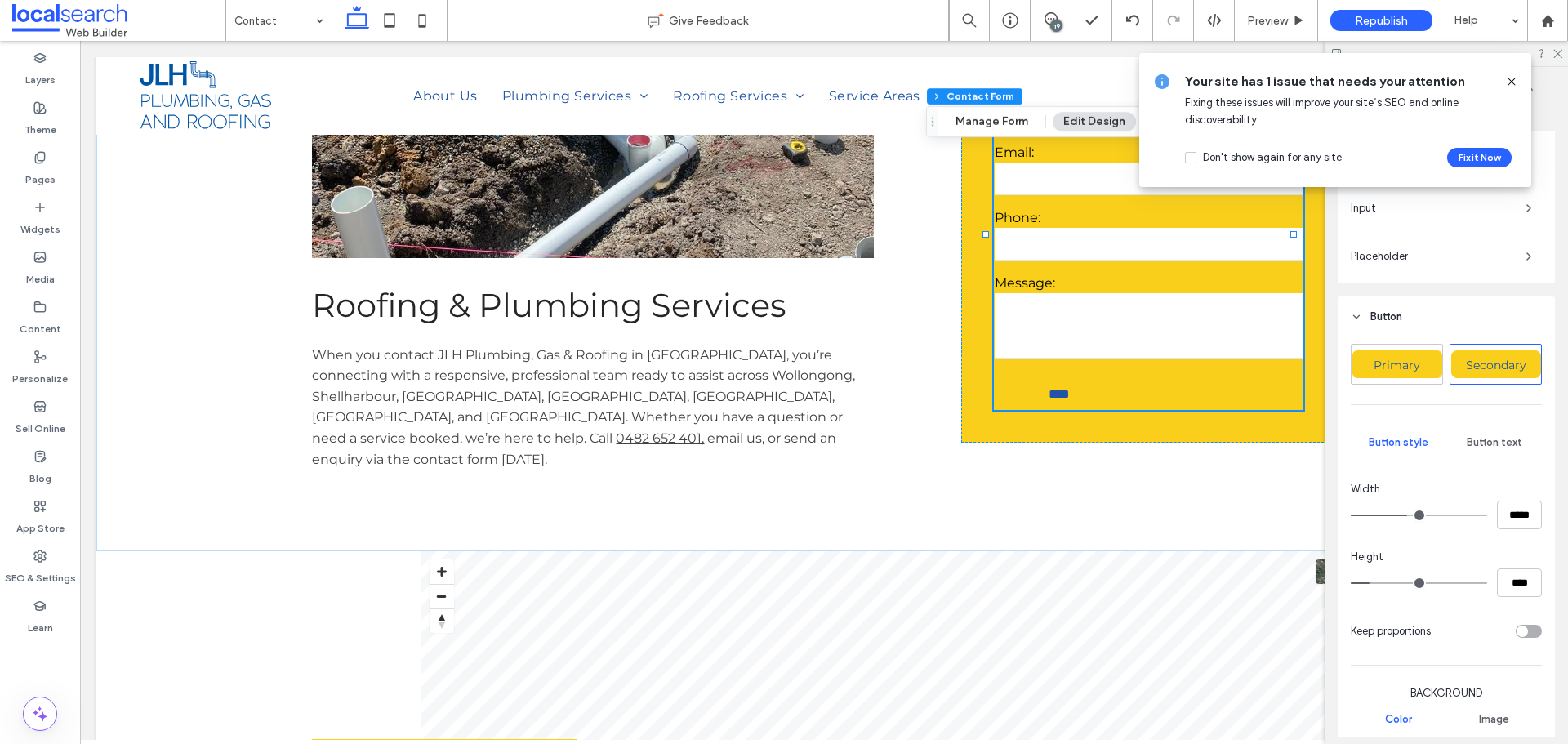
click at [1504, 372] on span "Secondary" at bounding box center [1495, 365] width 60 height 14
type input "**"
type input "****"
click at [1417, 363] on span "Primary" at bounding box center [1397, 365] width 58 height 14
click at [1407, 366] on span "Primary" at bounding box center [1397, 365] width 58 height 14
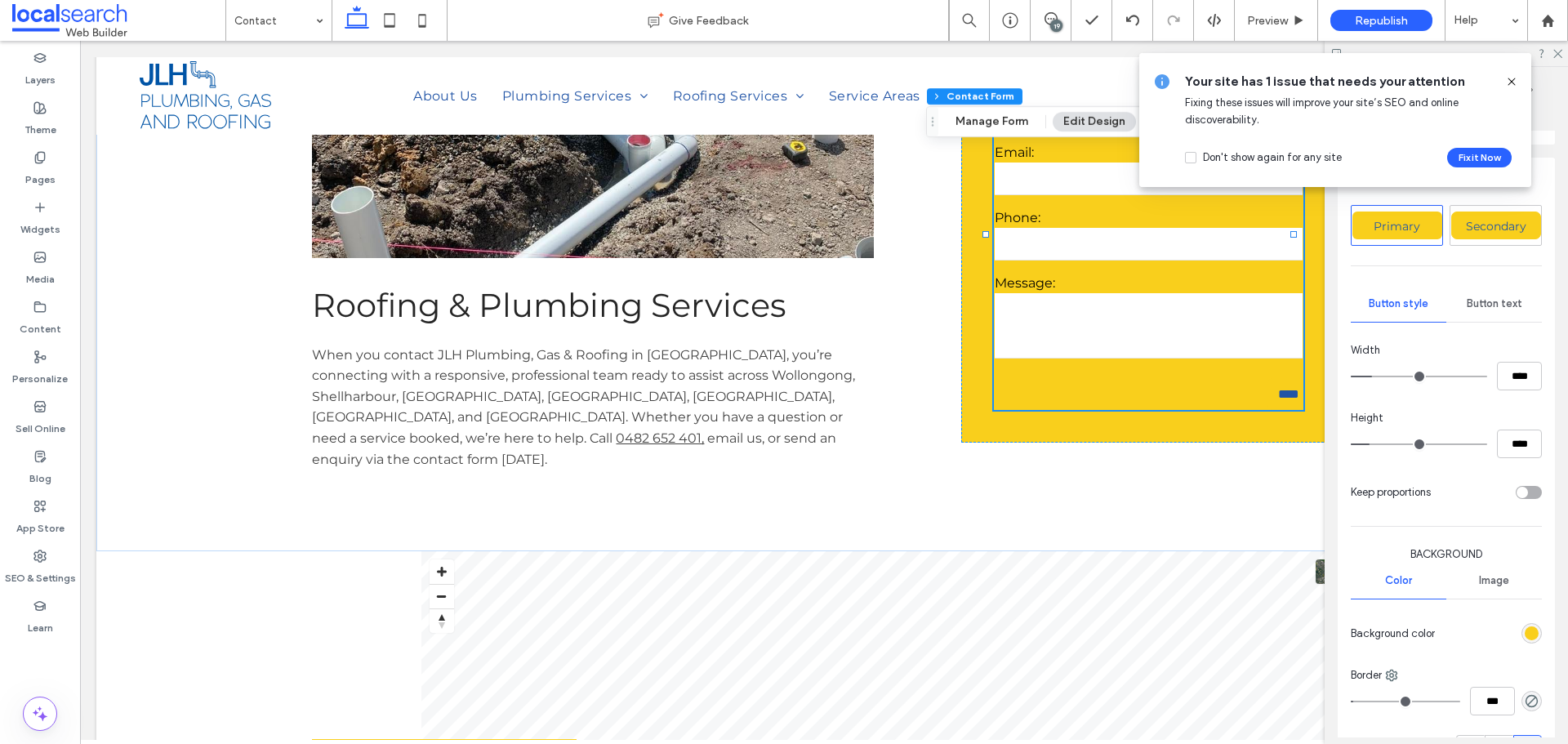
scroll to position [735, 0]
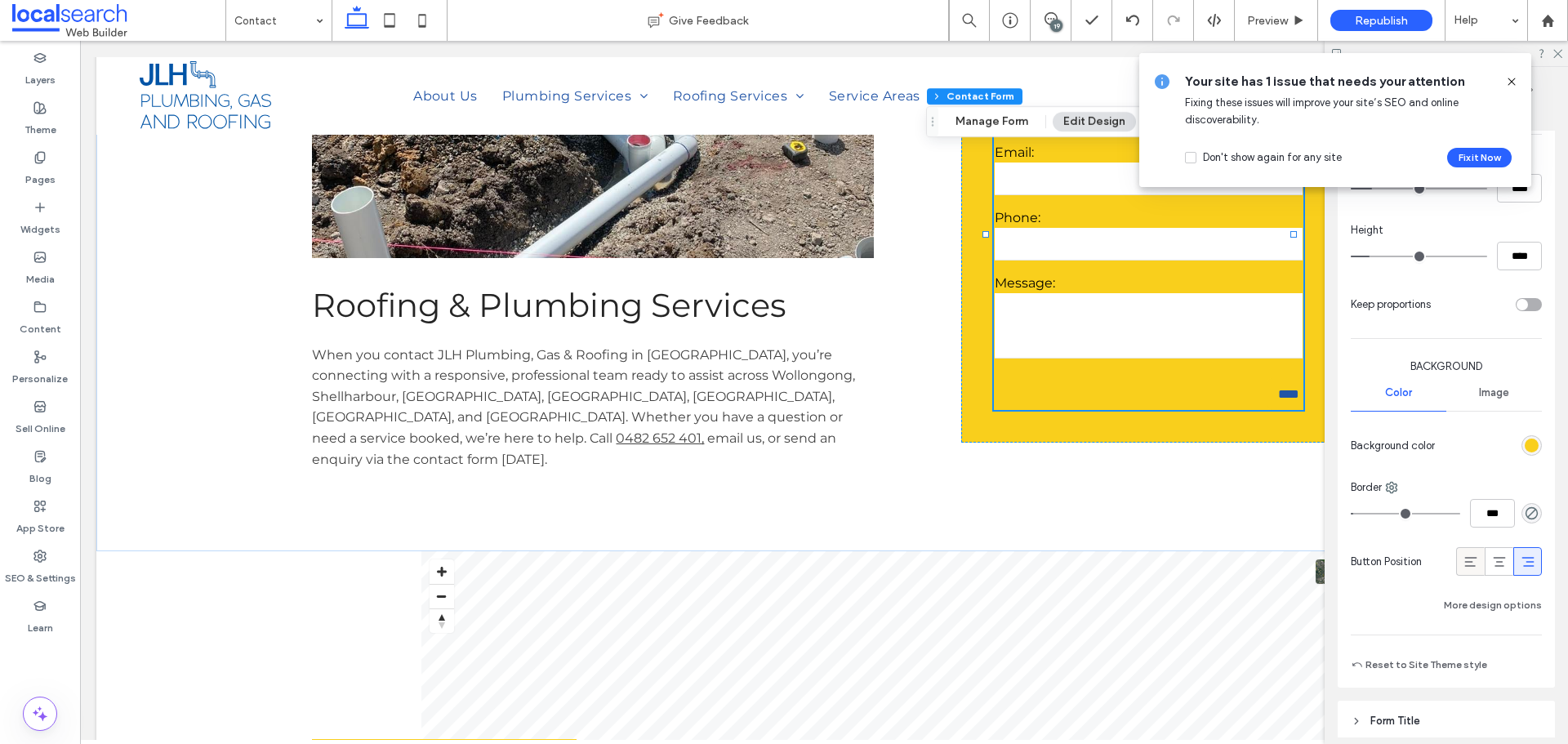
click at [1466, 567] on icon at bounding box center [1470, 562] width 16 height 16
type input "**"
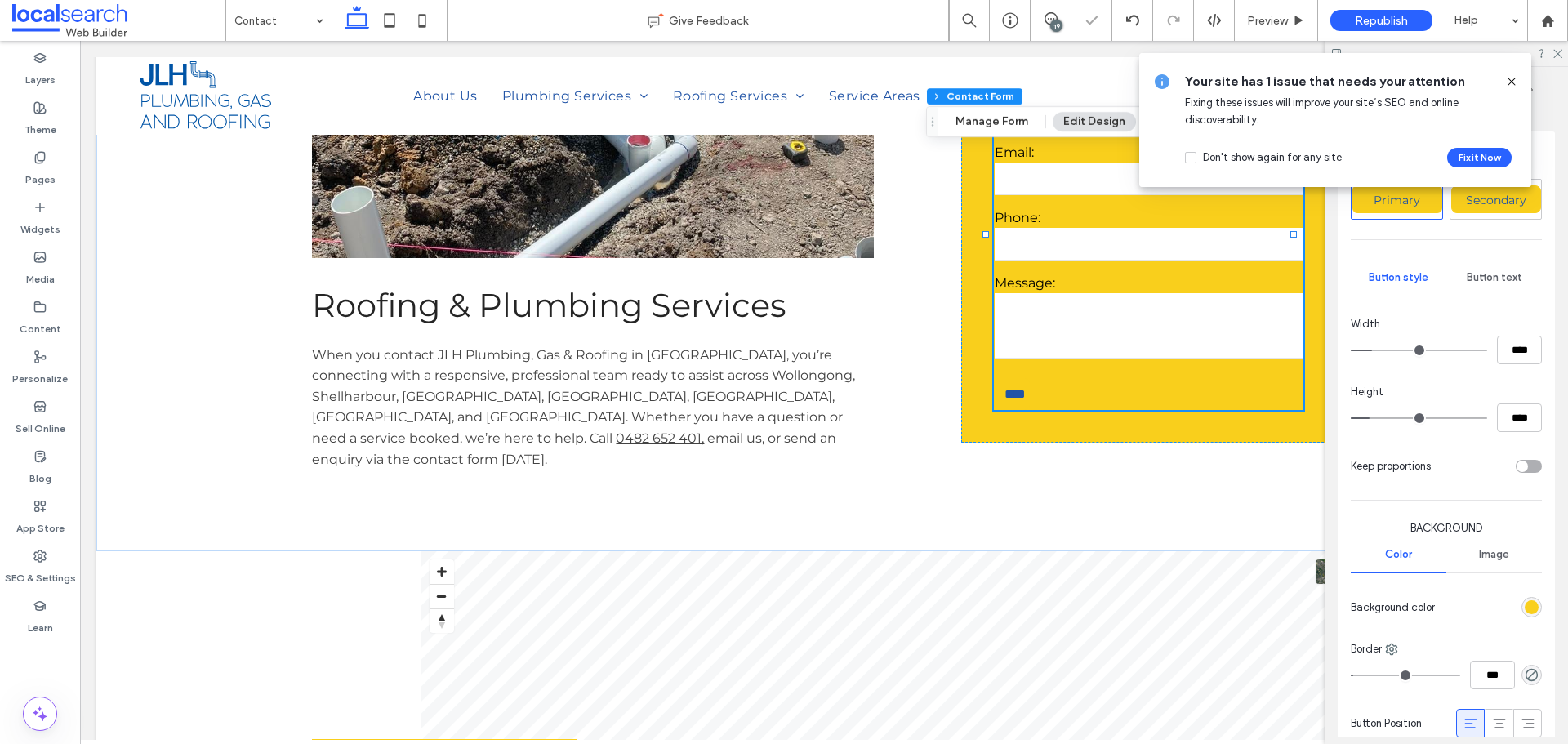
scroll to position [572, 0]
click at [1510, 351] on input "****" at bounding box center [1520, 352] width 45 height 29
type input "***"
type input "*****"
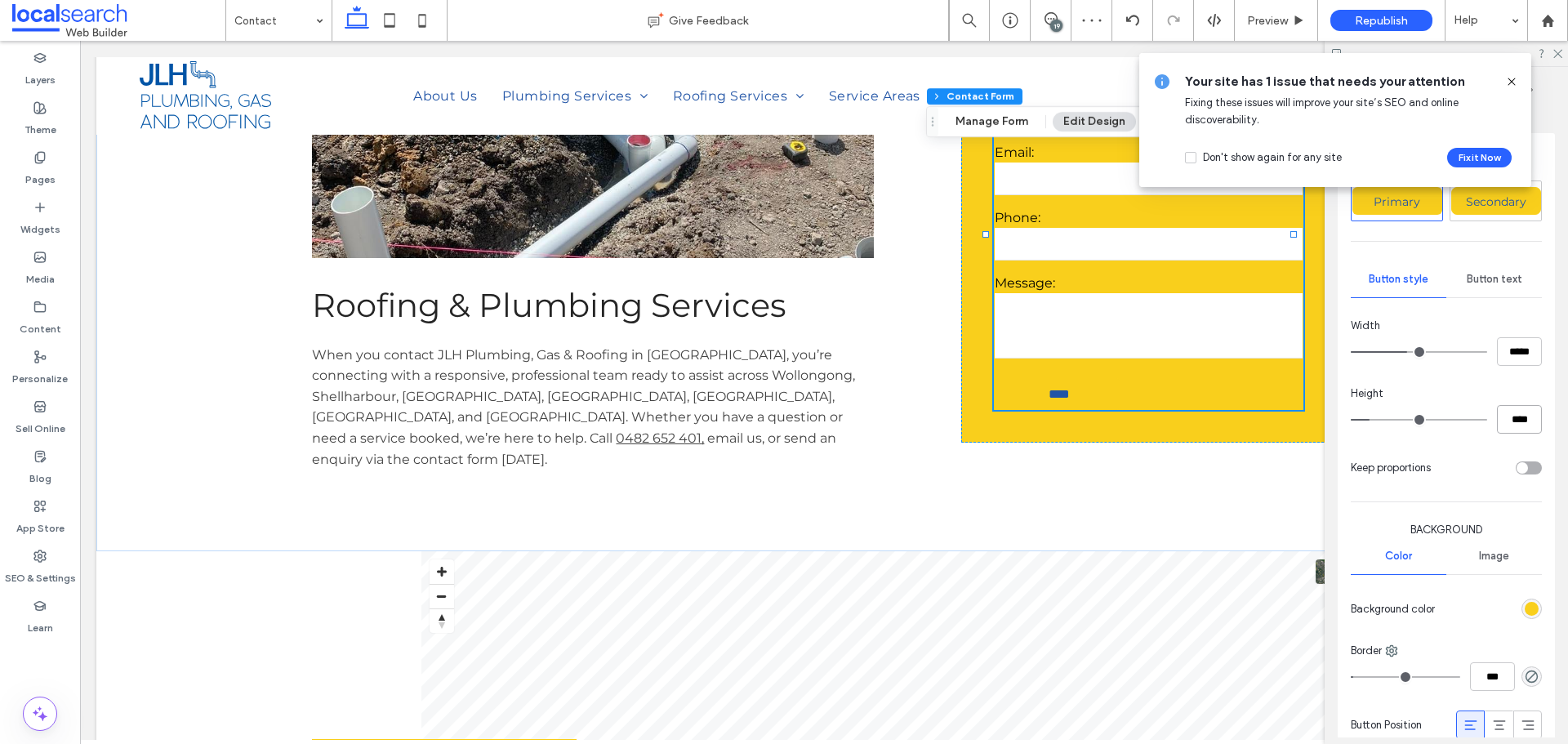
click at [1509, 415] on input "****" at bounding box center [1520, 420] width 45 height 29
type input "**"
type input "****"
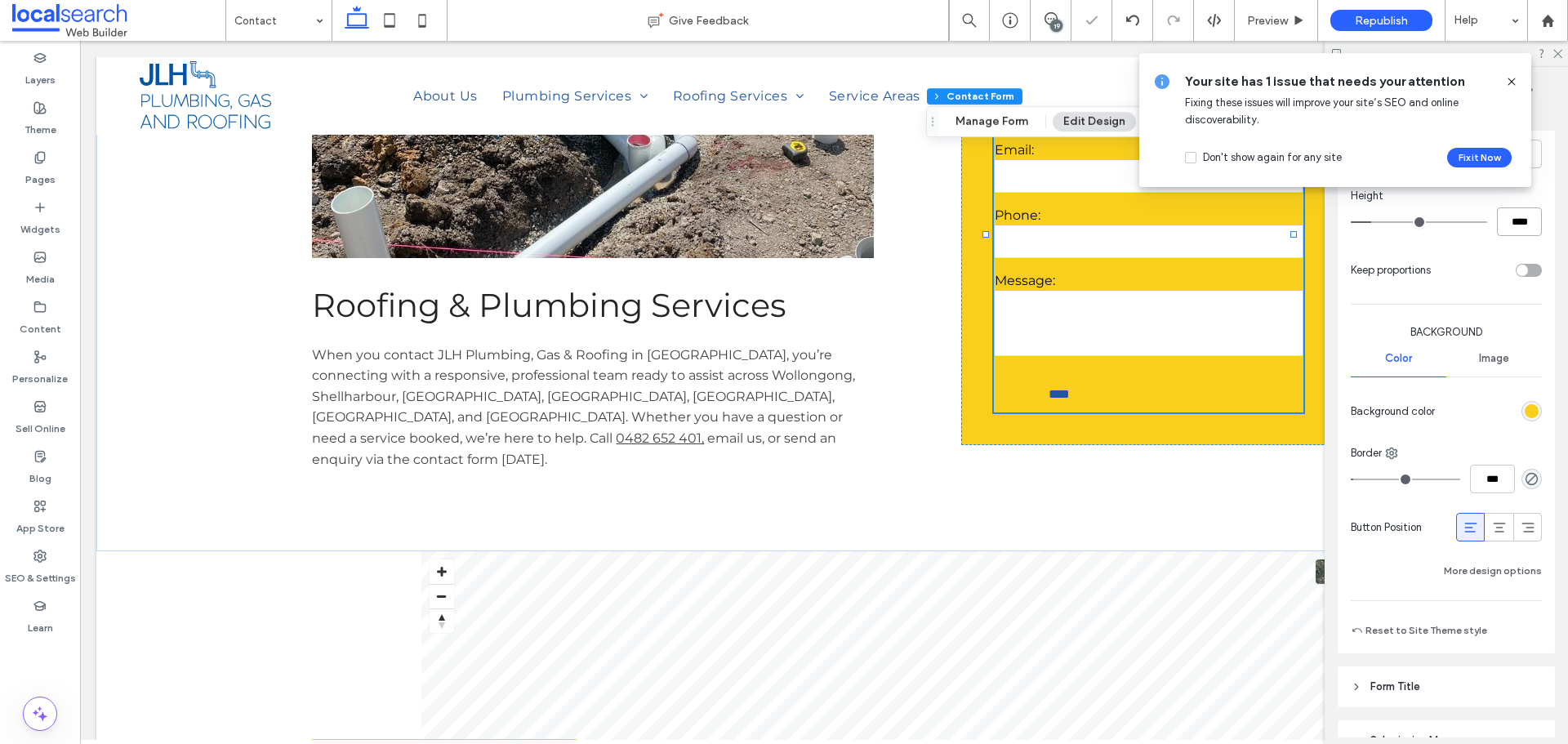
scroll to position [817, 0]
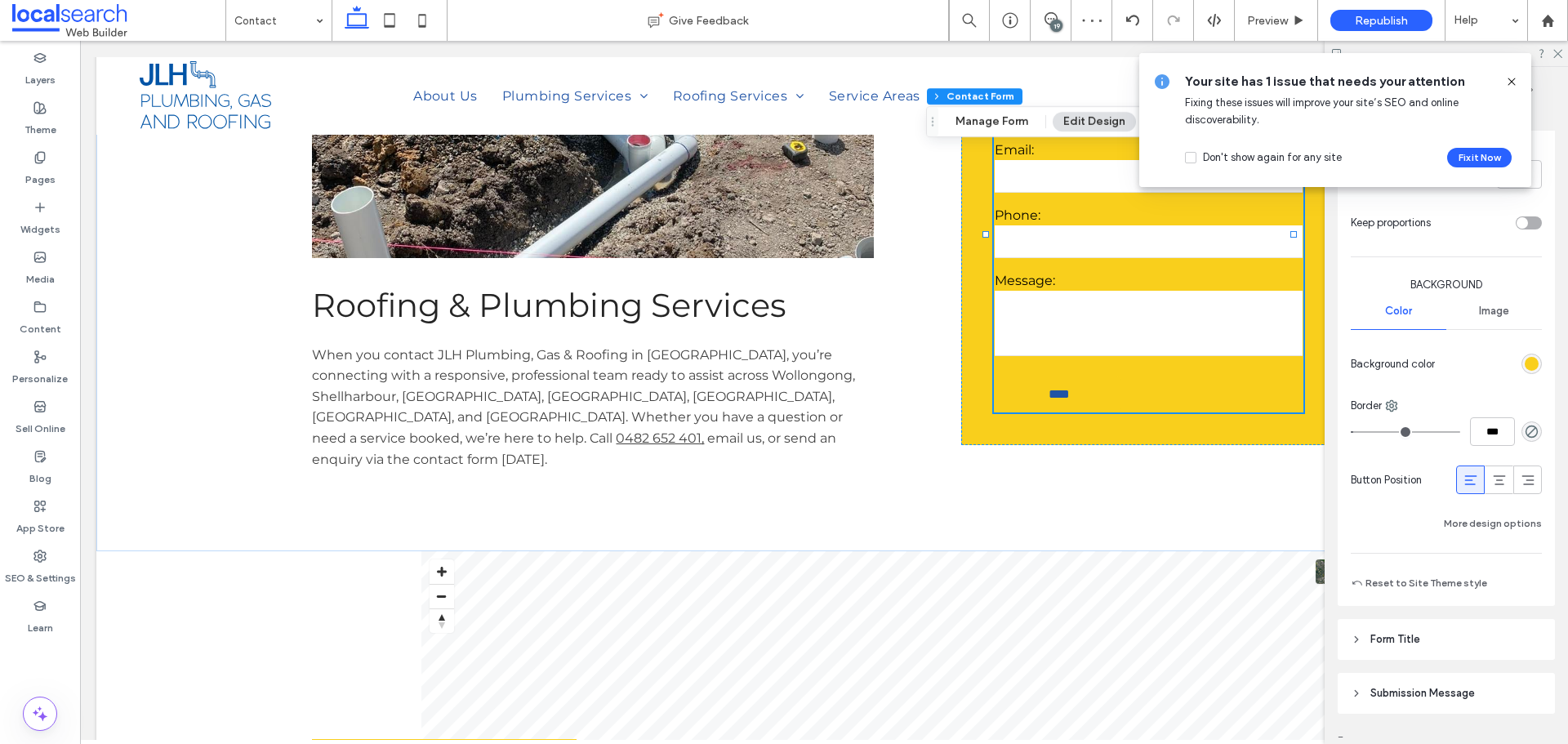
click at [1525, 360] on div "rgb(249, 207, 28)" at bounding box center [1531, 363] width 13 height 13
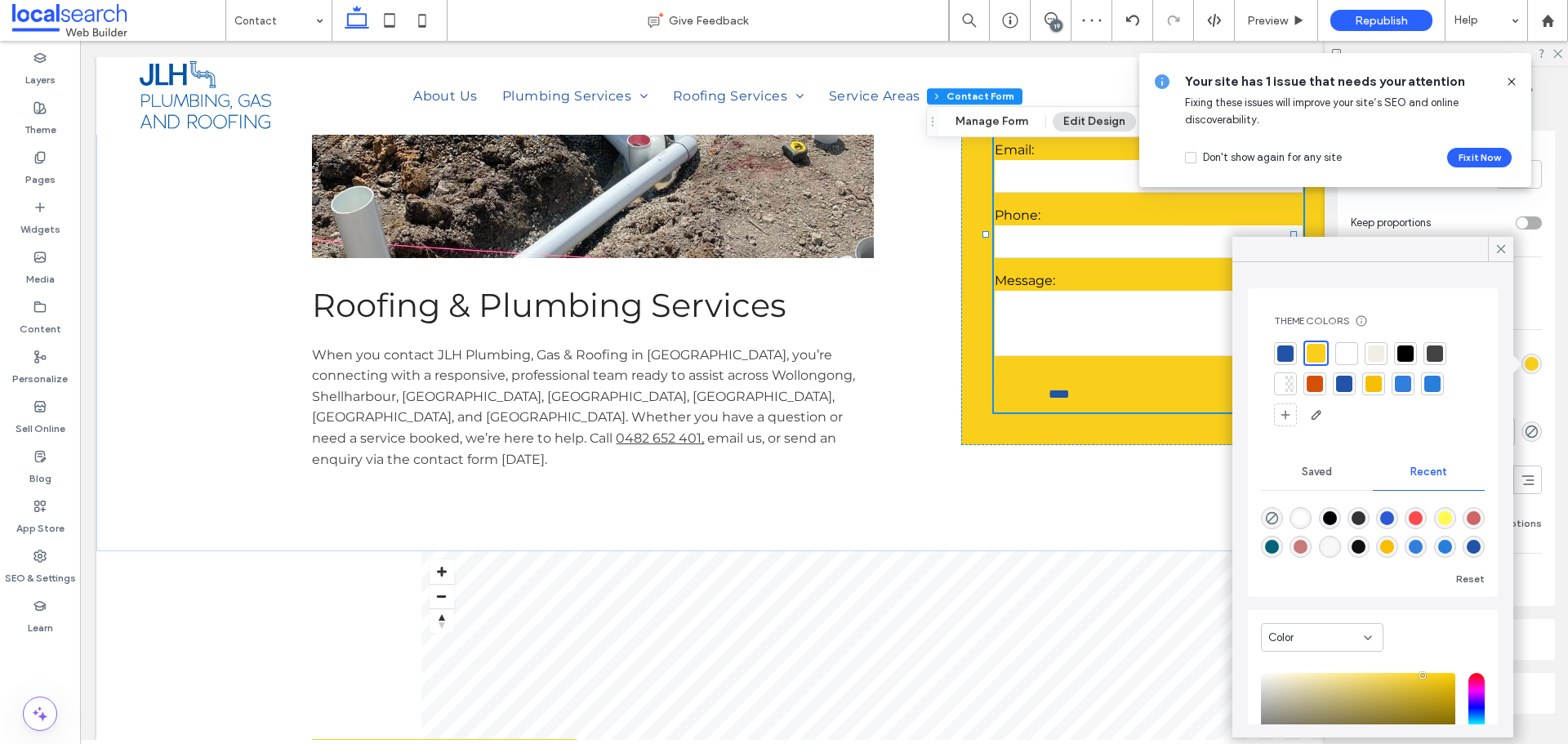
click at [1288, 355] on div at bounding box center [1285, 354] width 16 height 16
click at [1502, 241] on icon at bounding box center [1501, 249] width 14 height 14
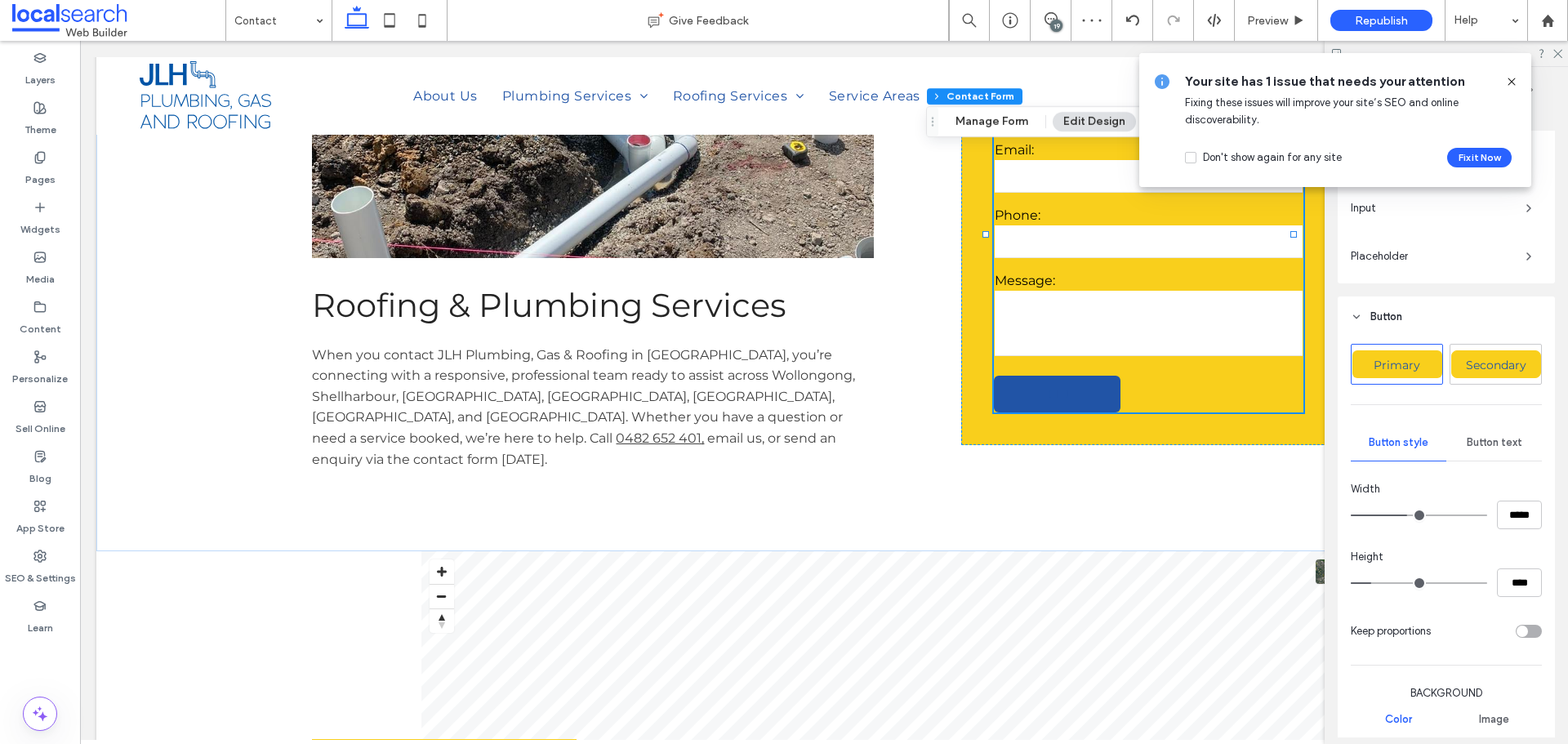
click at [1498, 433] on div "Button text" at bounding box center [1494, 442] width 96 height 36
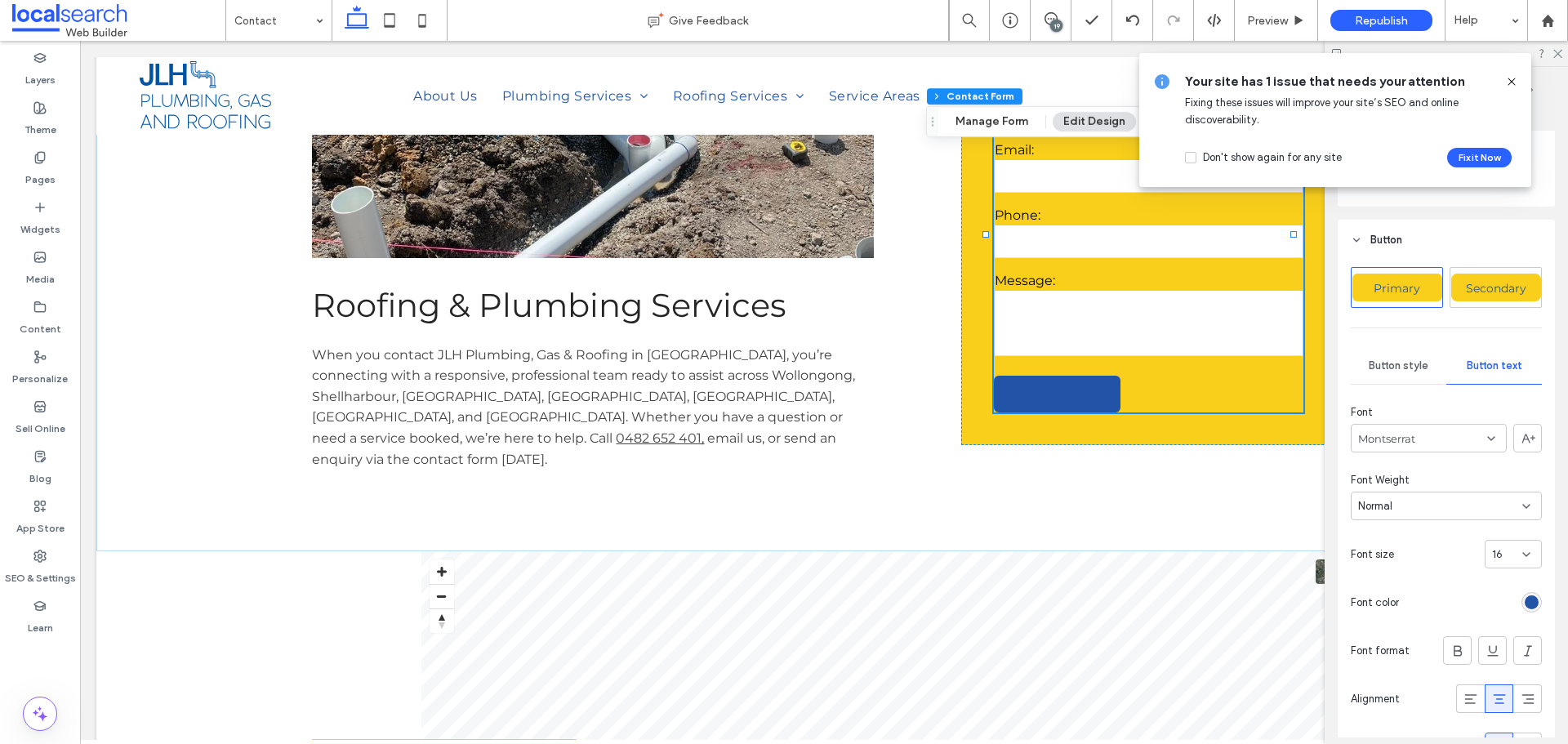
scroll to position [572, 0]
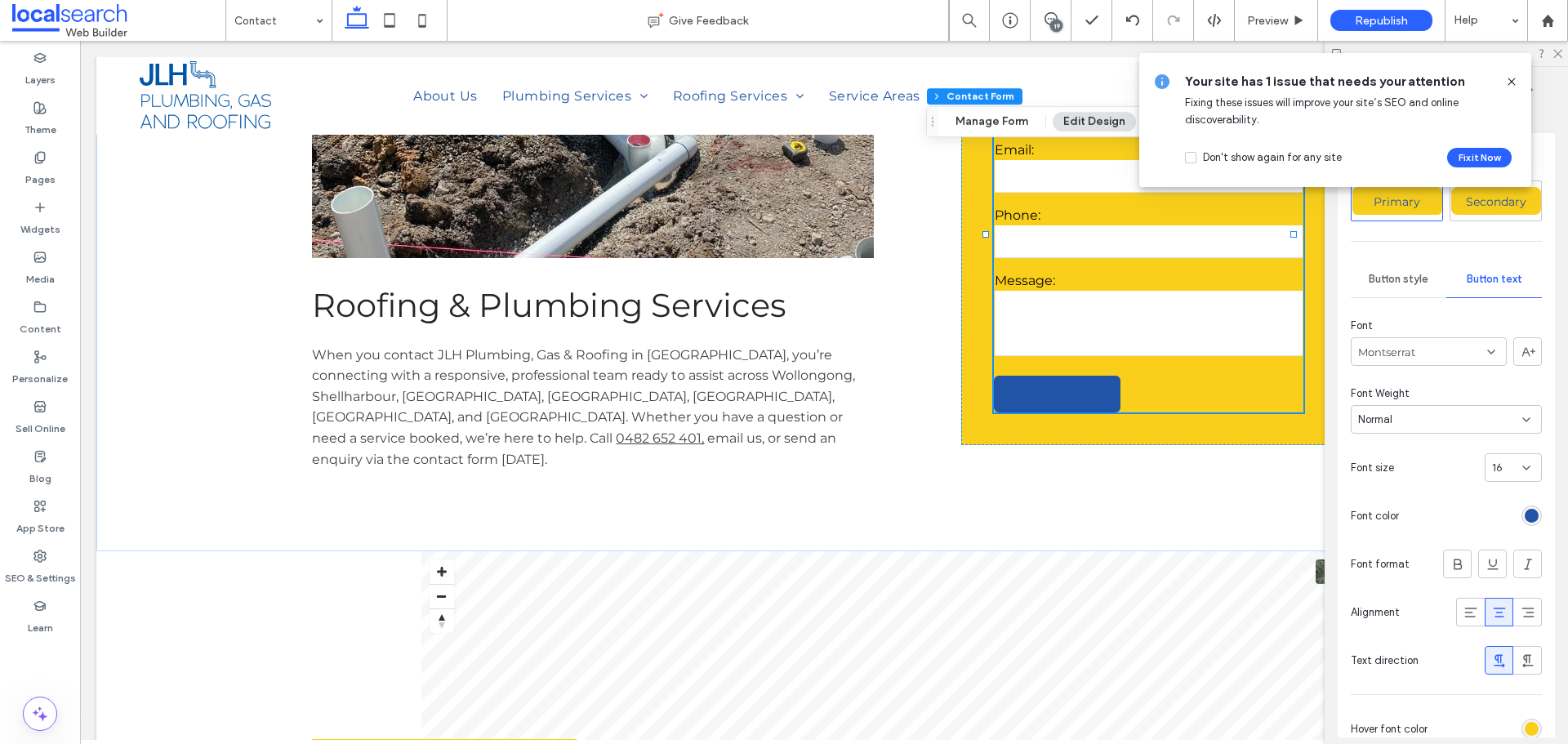
click at [1525, 518] on div "rgb(33, 84, 166)" at bounding box center [1531, 515] width 13 height 13
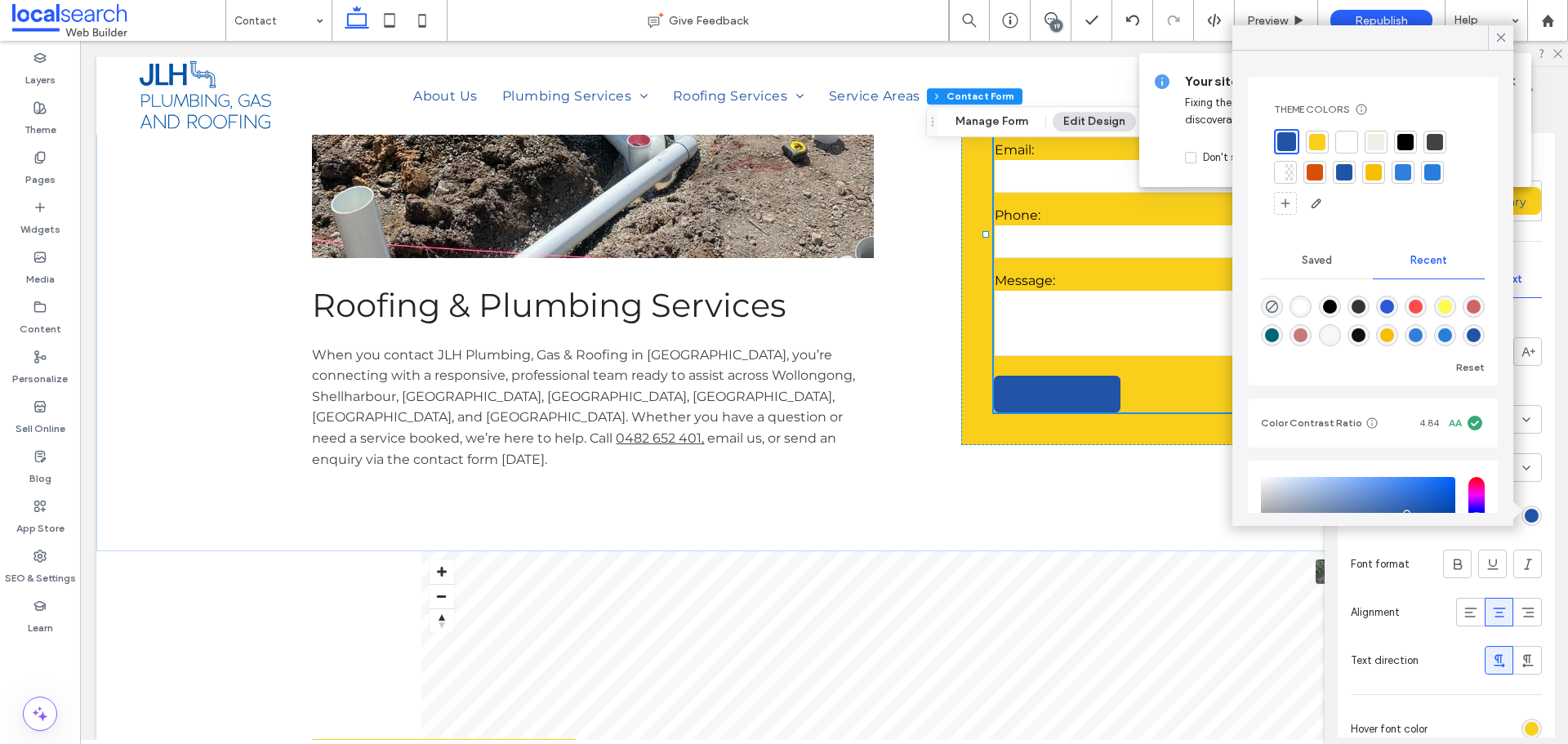
click at [1306, 136] on div at bounding box center [1317, 142] width 22 height 22
click at [1493, 43] on div at bounding box center [1501, 37] width 25 height 24
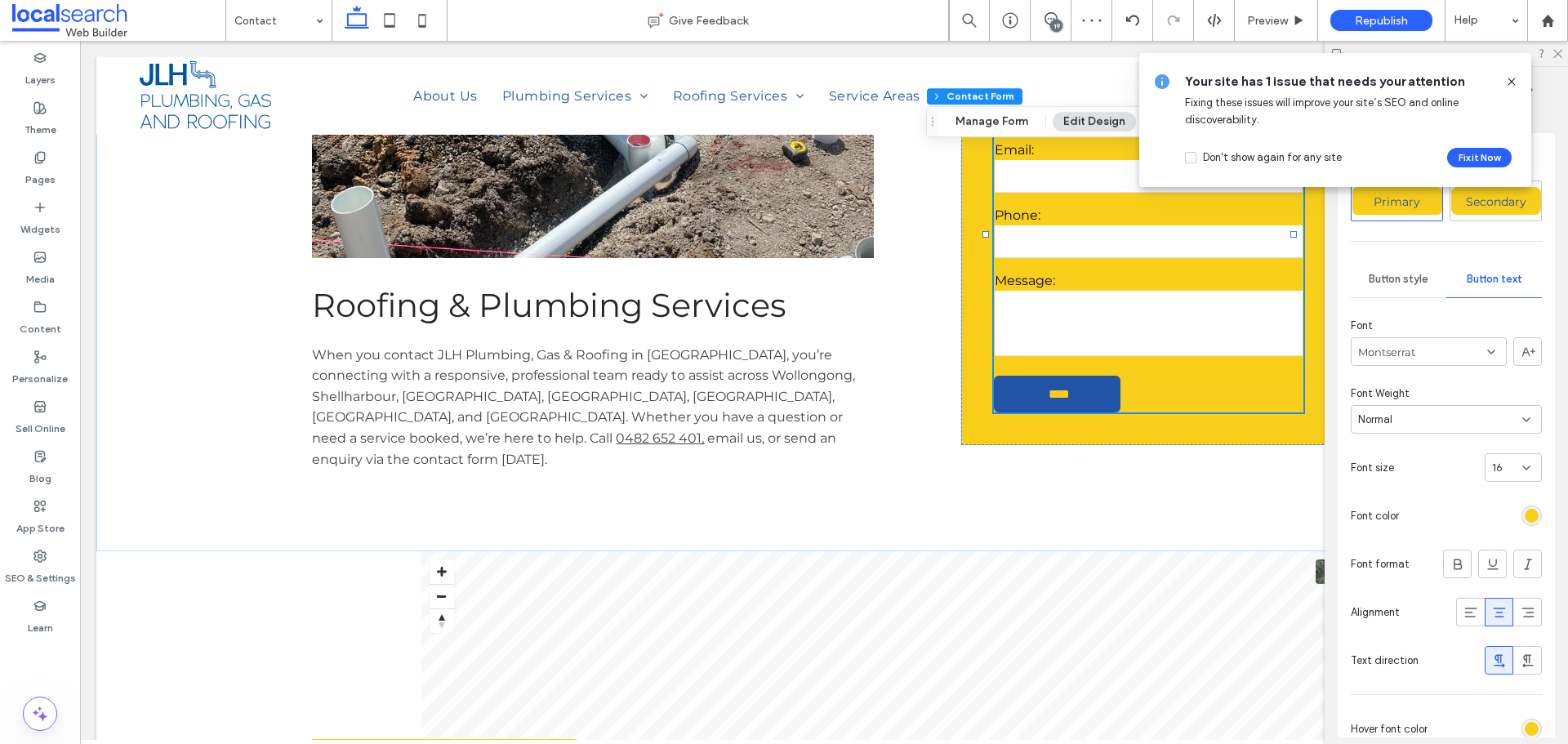
click at [1459, 412] on div "Normal" at bounding box center [1440, 420] width 164 height 16
click at [1402, 556] on div "Medium" at bounding box center [1442, 563] width 181 height 29
click at [1383, 275] on span "Button style" at bounding box center [1398, 279] width 59 height 13
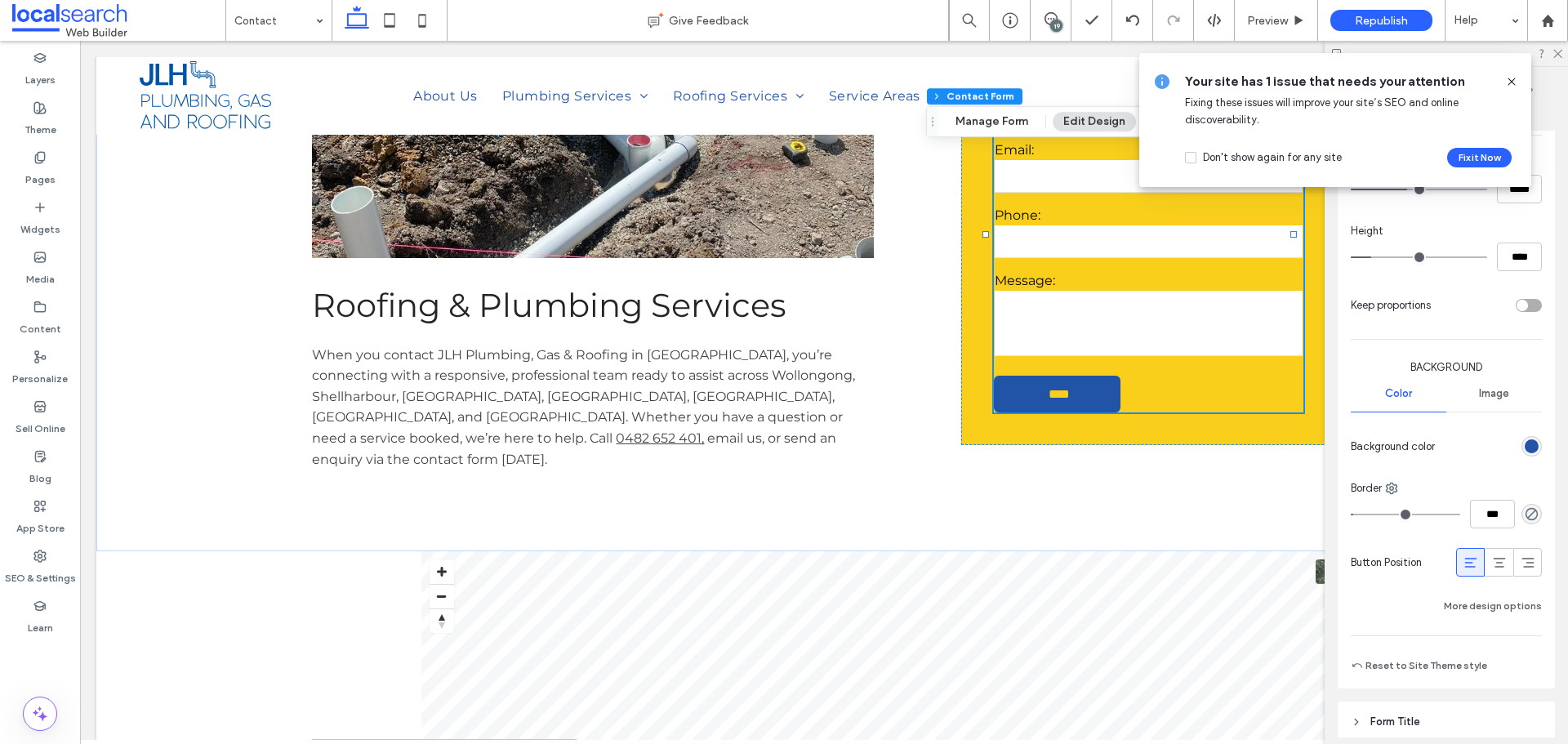
scroll to position [735, 0]
click at [1510, 600] on button "More design options" at bounding box center [1492, 606] width 98 height 20
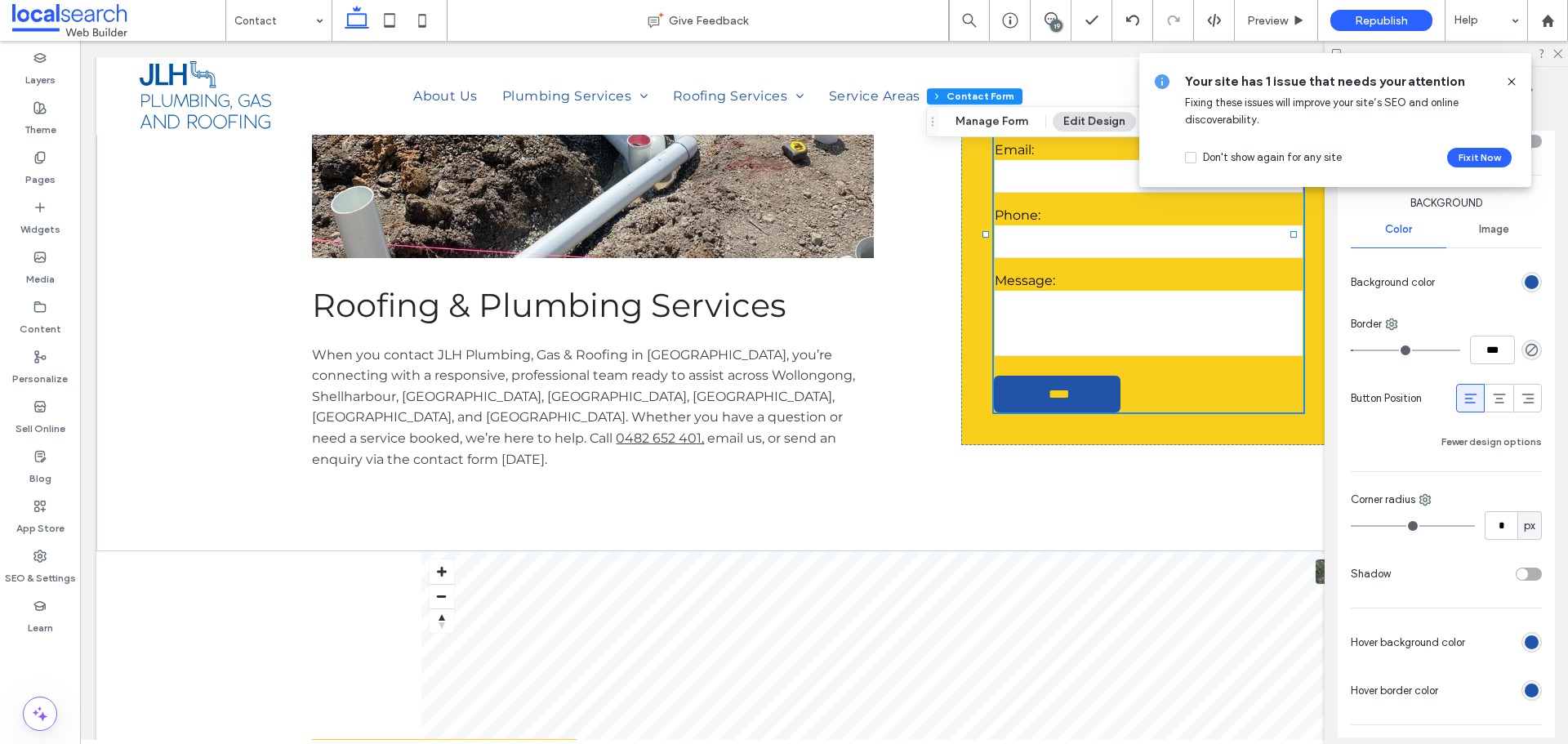
click at [1527, 638] on div "rgb(33, 84, 166)" at bounding box center [1531, 642] width 13 height 13
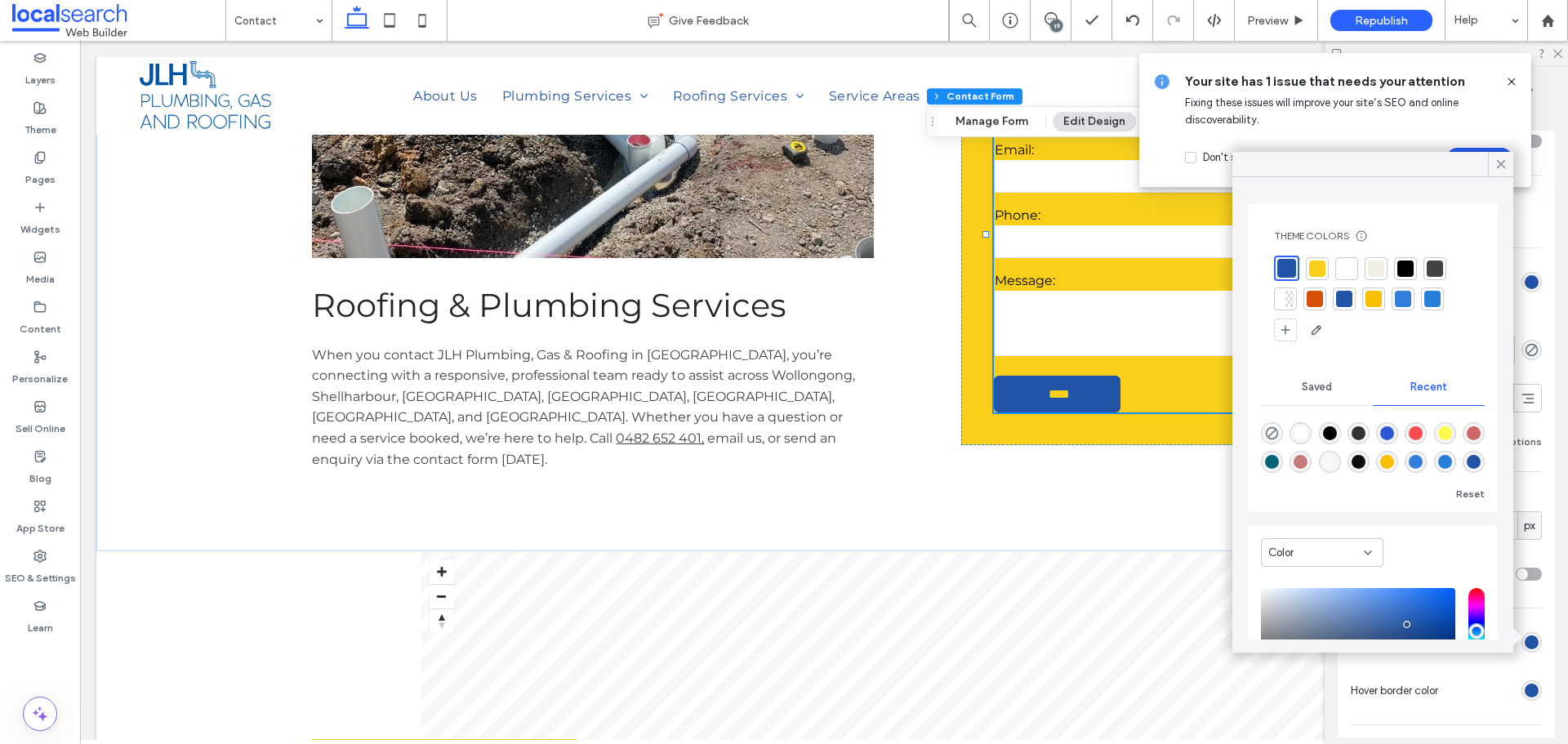
click at [1407, 296] on div at bounding box center [1403, 299] width 16 height 16
click at [1499, 160] on icon at bounding box center [1501, 164] width 14 height 14
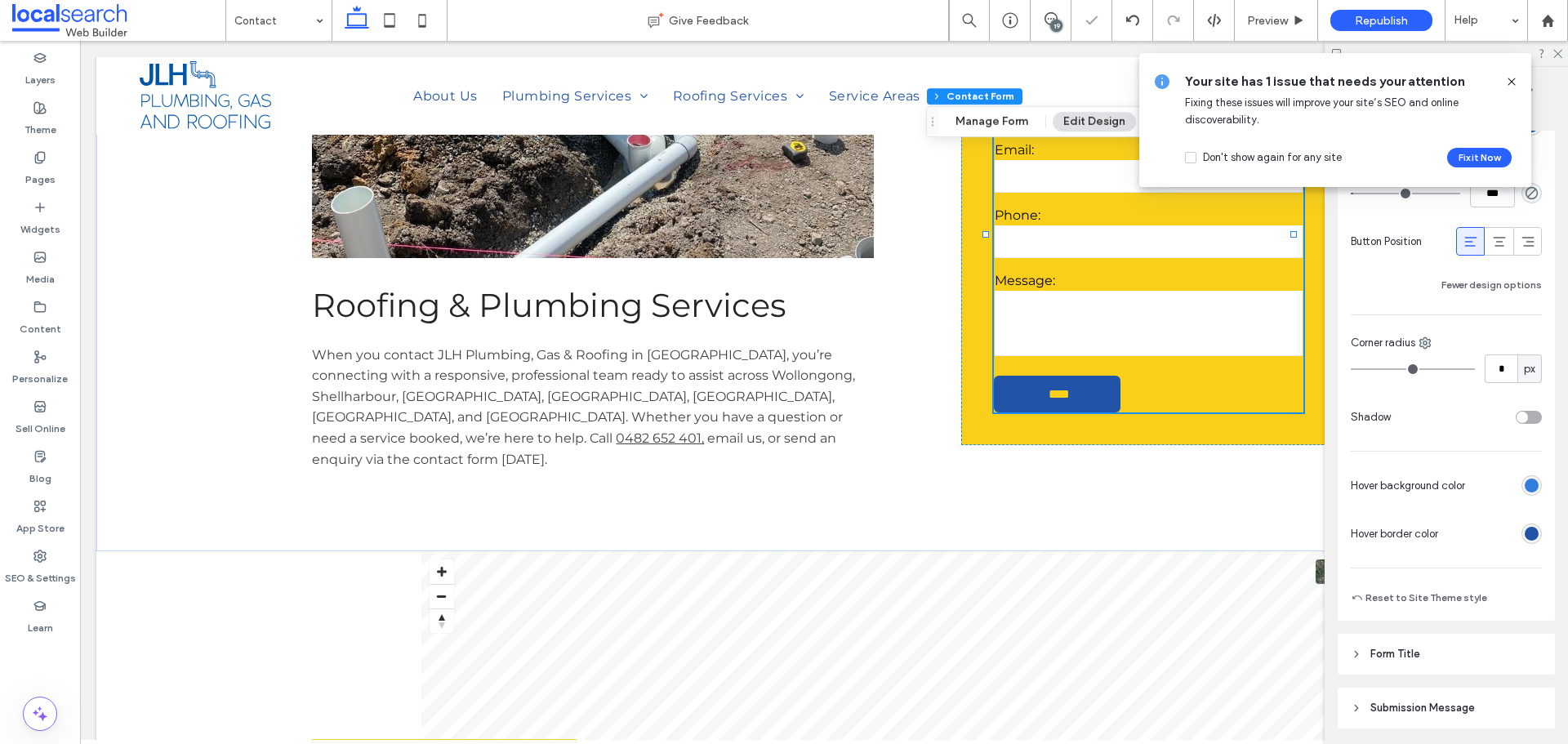
scroll to position [1143, 0]
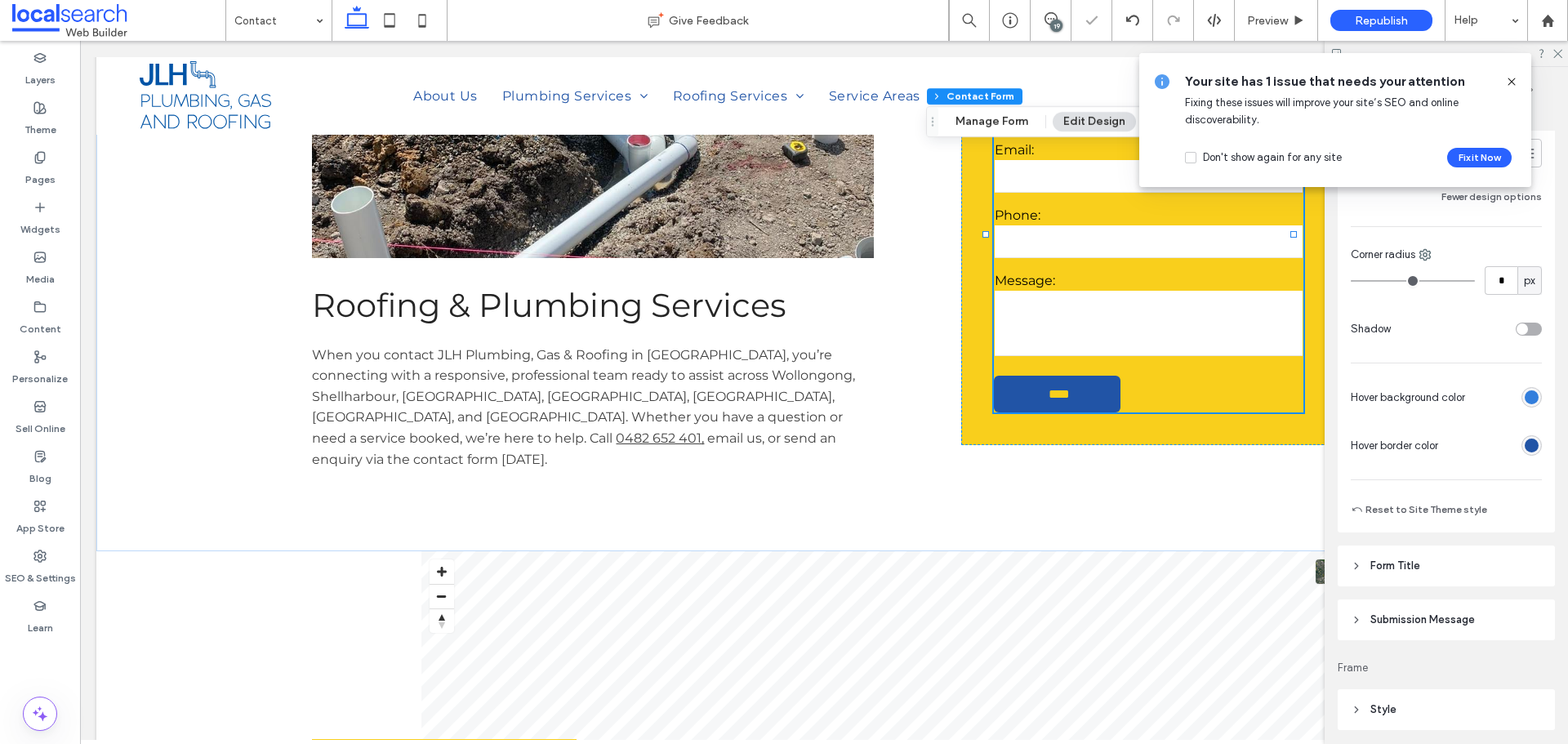
click at [1527, 442] on div "rgb(33, 84, 166)" at bounding box center [1531, 445] width 13 height 13
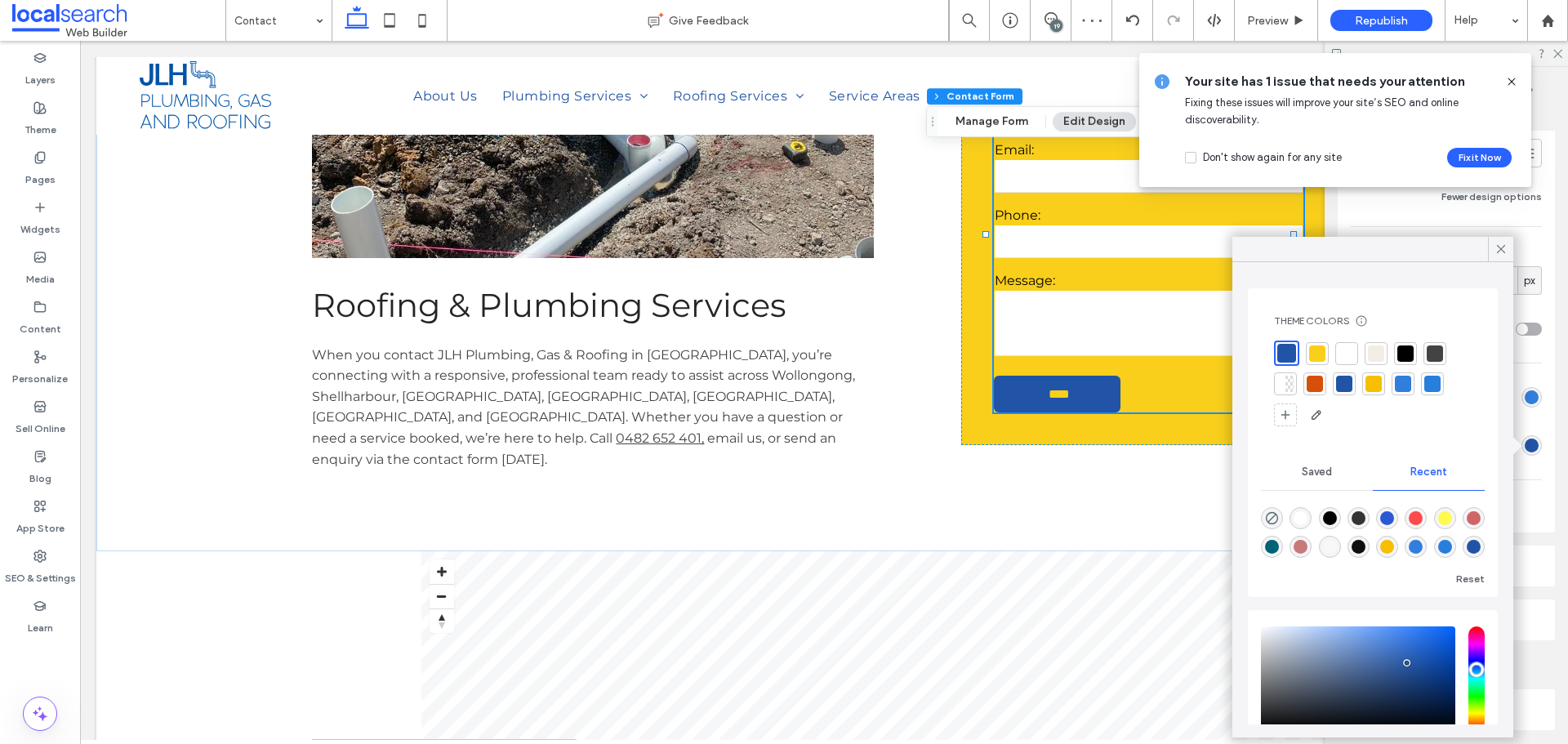
click at [1406, 382] on div at bounding box center [1403, 384] width 16 height 16
click at [1501, 247] on icon at bounding box center [1501, 249] width 14 height 14
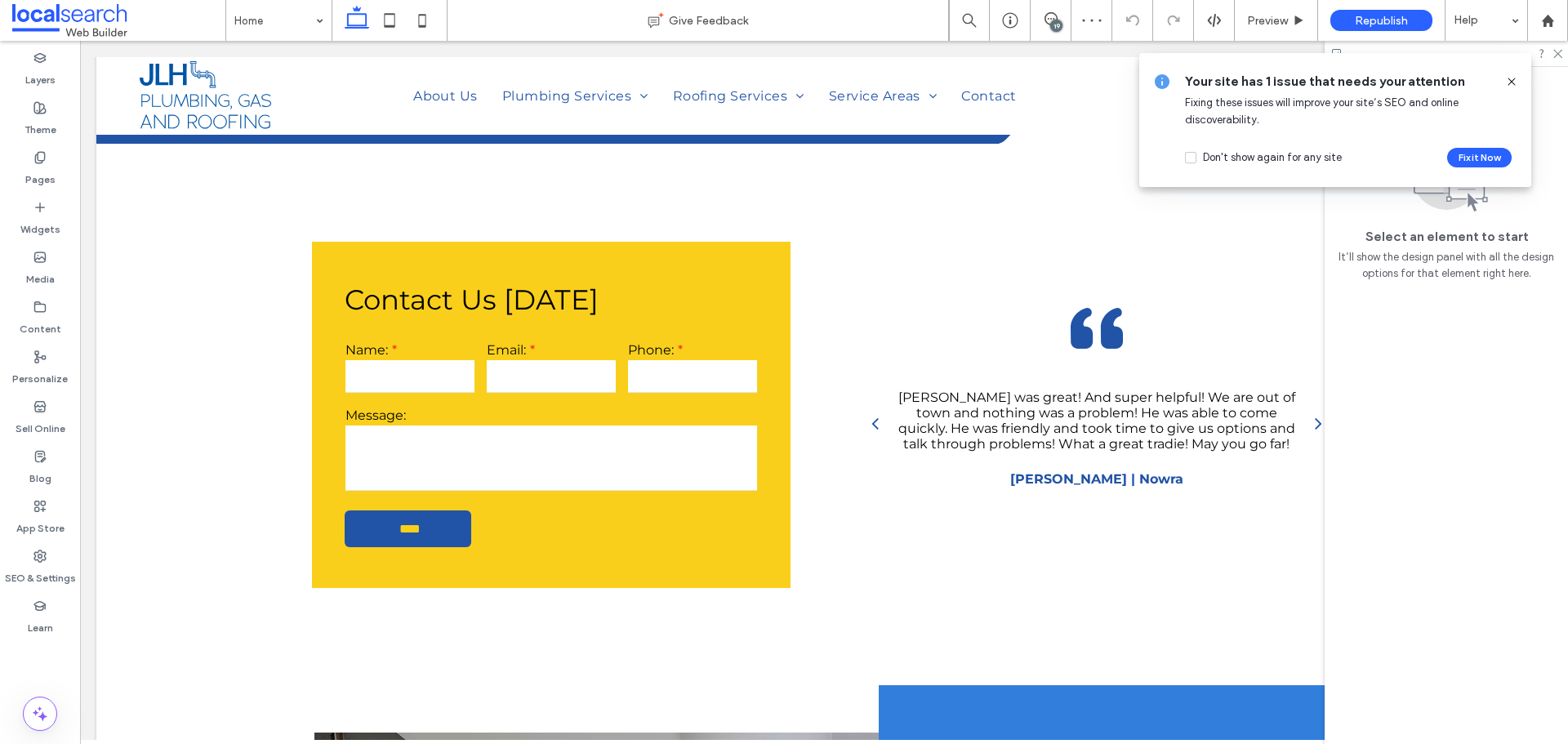
scroll to position [4084, 0]
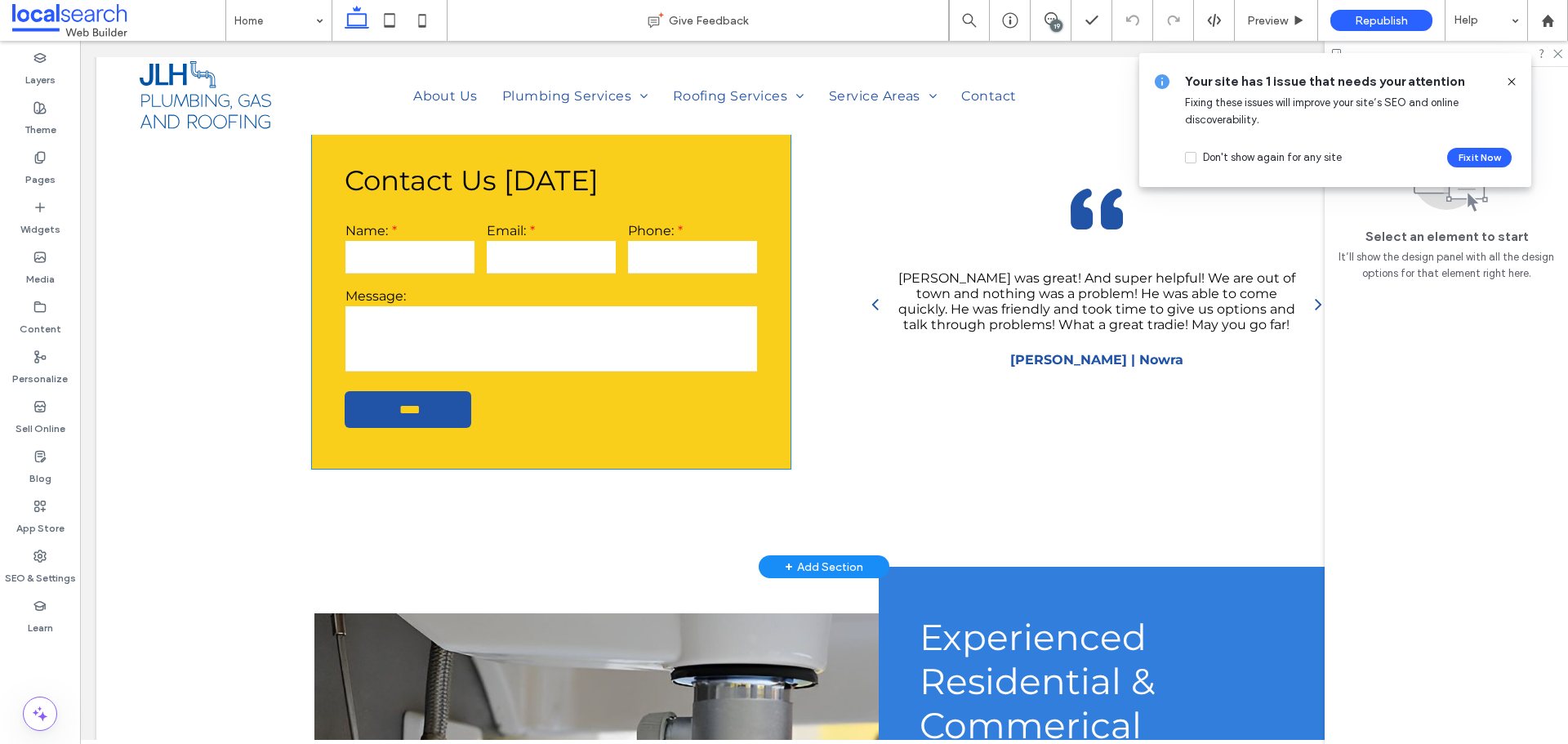
click at [524, 416] on form "Name: Email: Phone: Message: ****" at bounding box center [551, 325] width 414 height 206
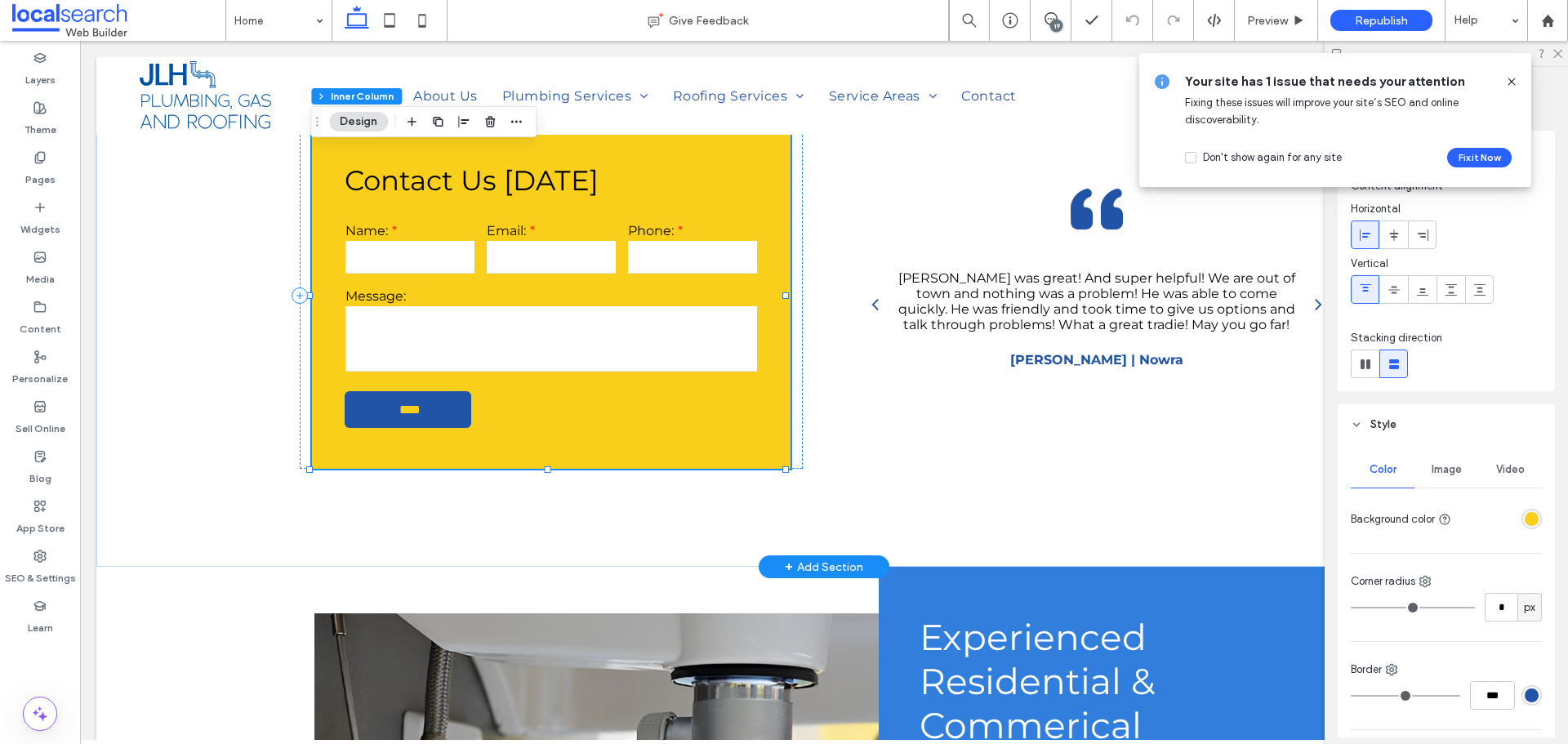
click at [524, 416] on form "Name: Email: Phone: Message: ****" at bounding box center [551, 325] width 414 height 206
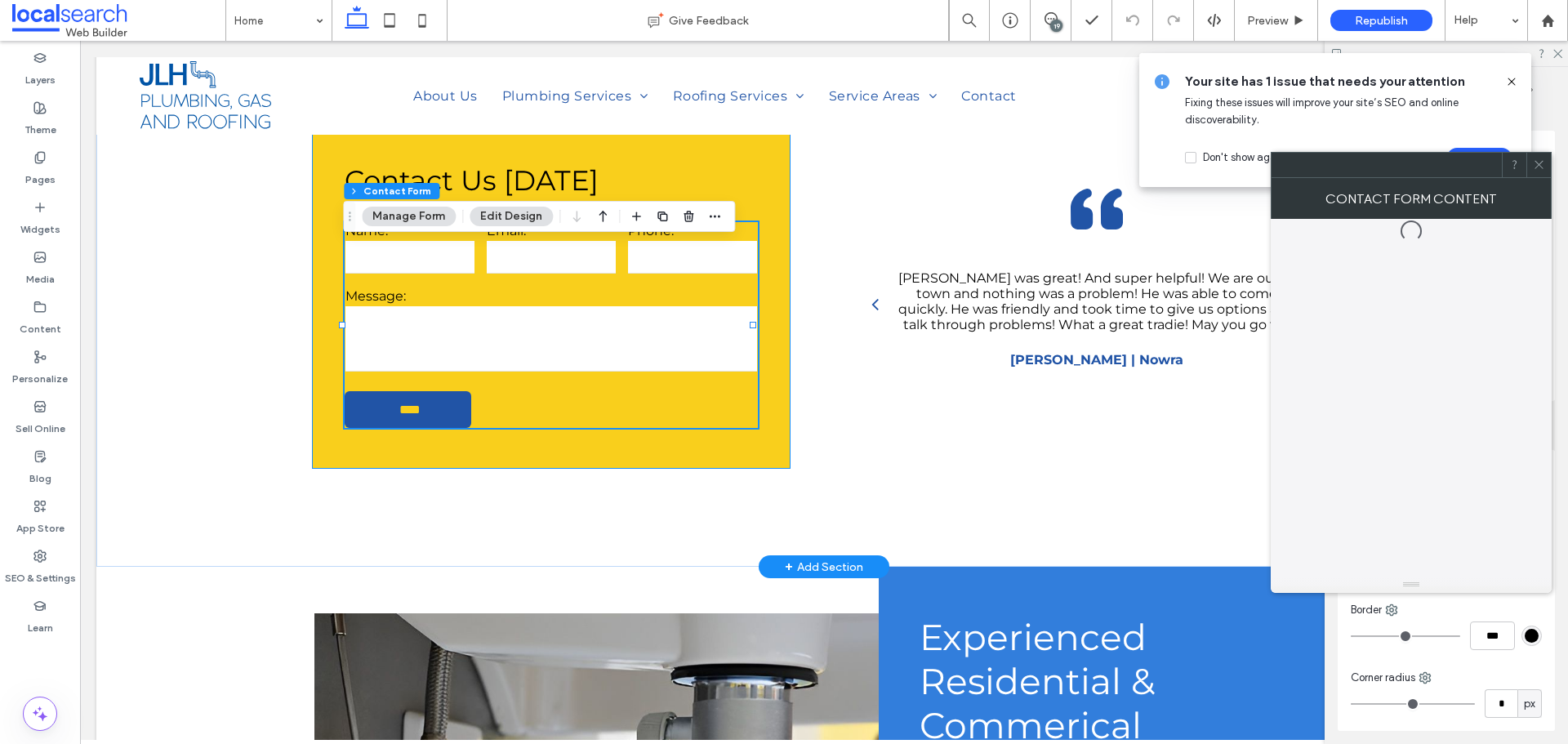
type input "*"
type input "***"
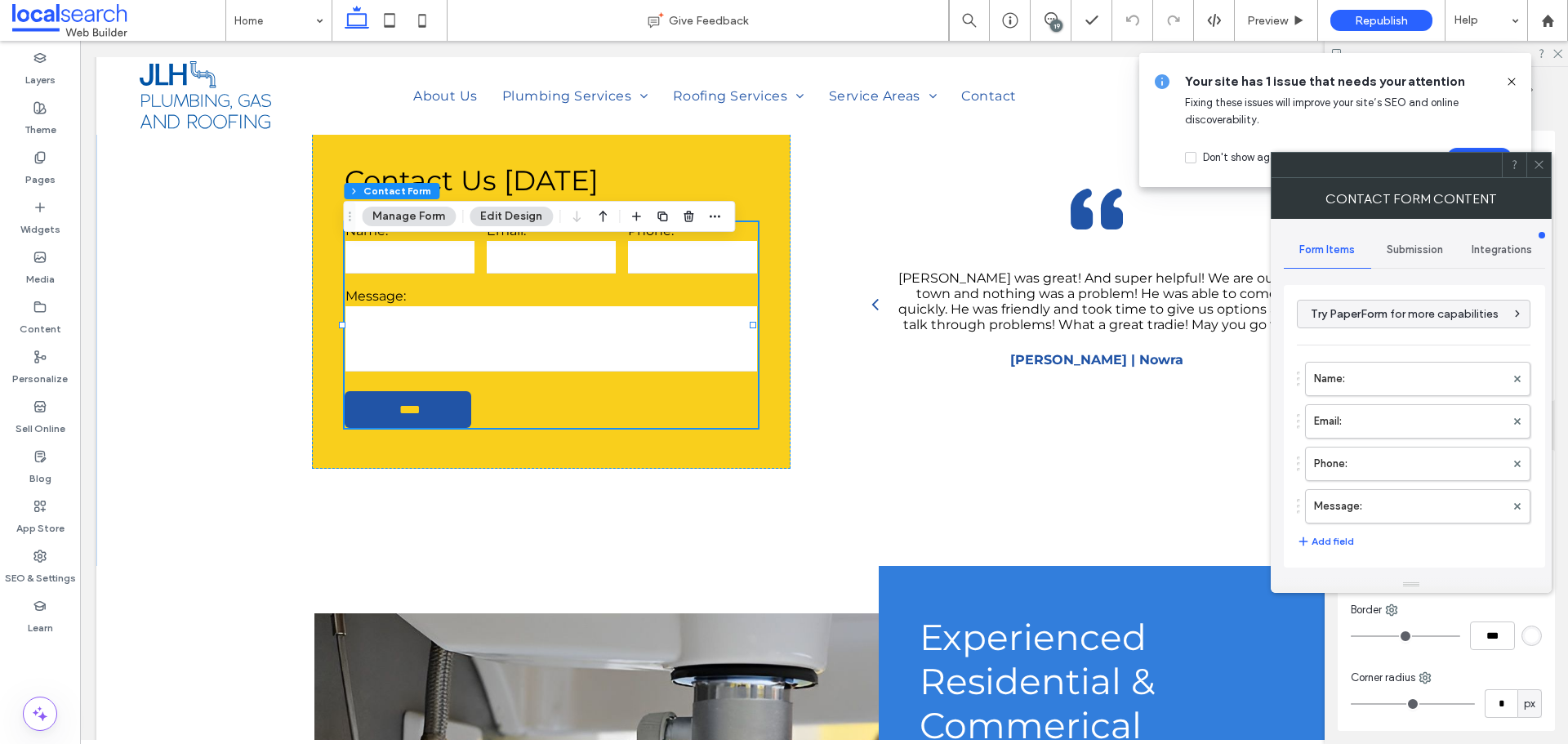
click at [1544, 164] on icon at bounding box center [1539, 165] width 13 height 13
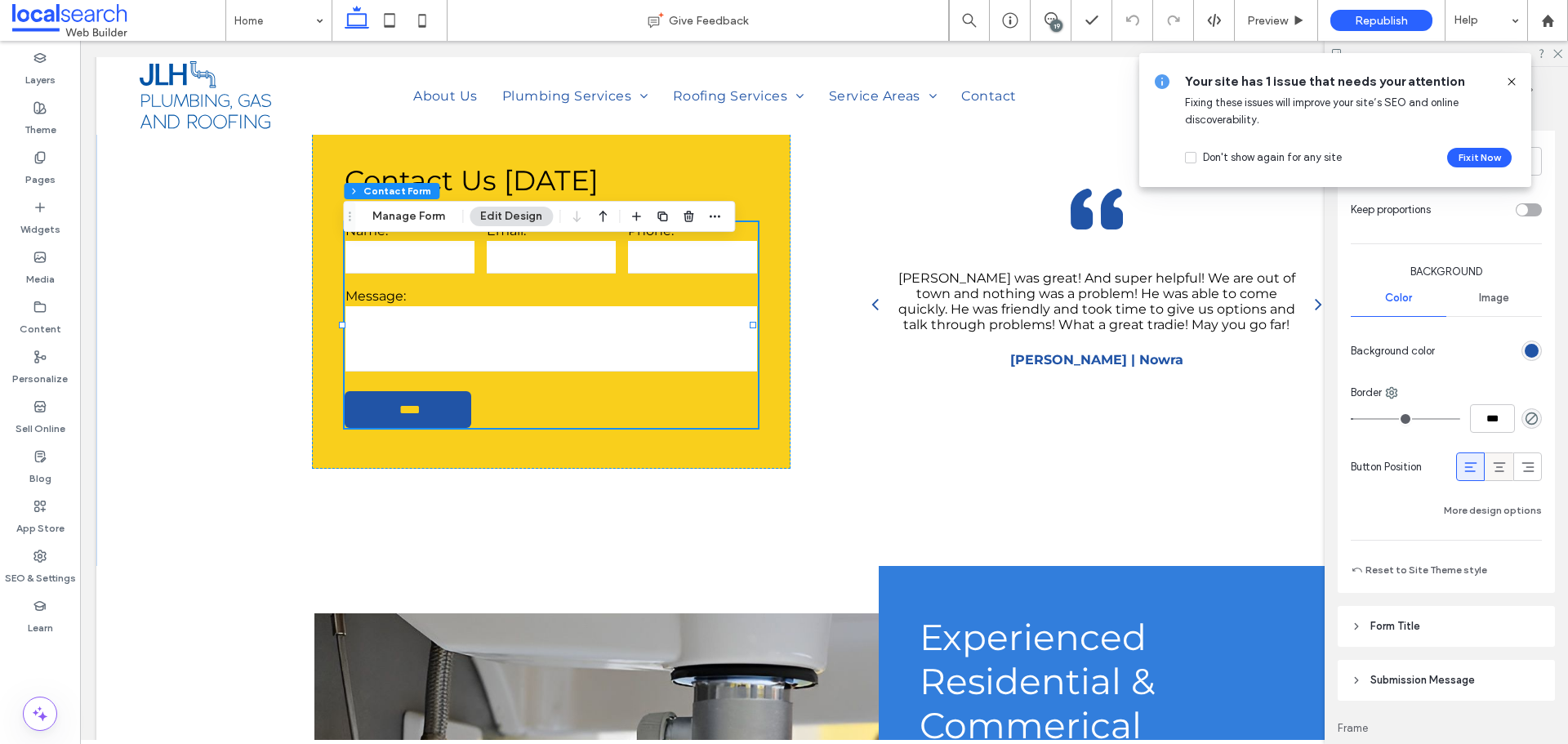
scroll to position [898, 0]
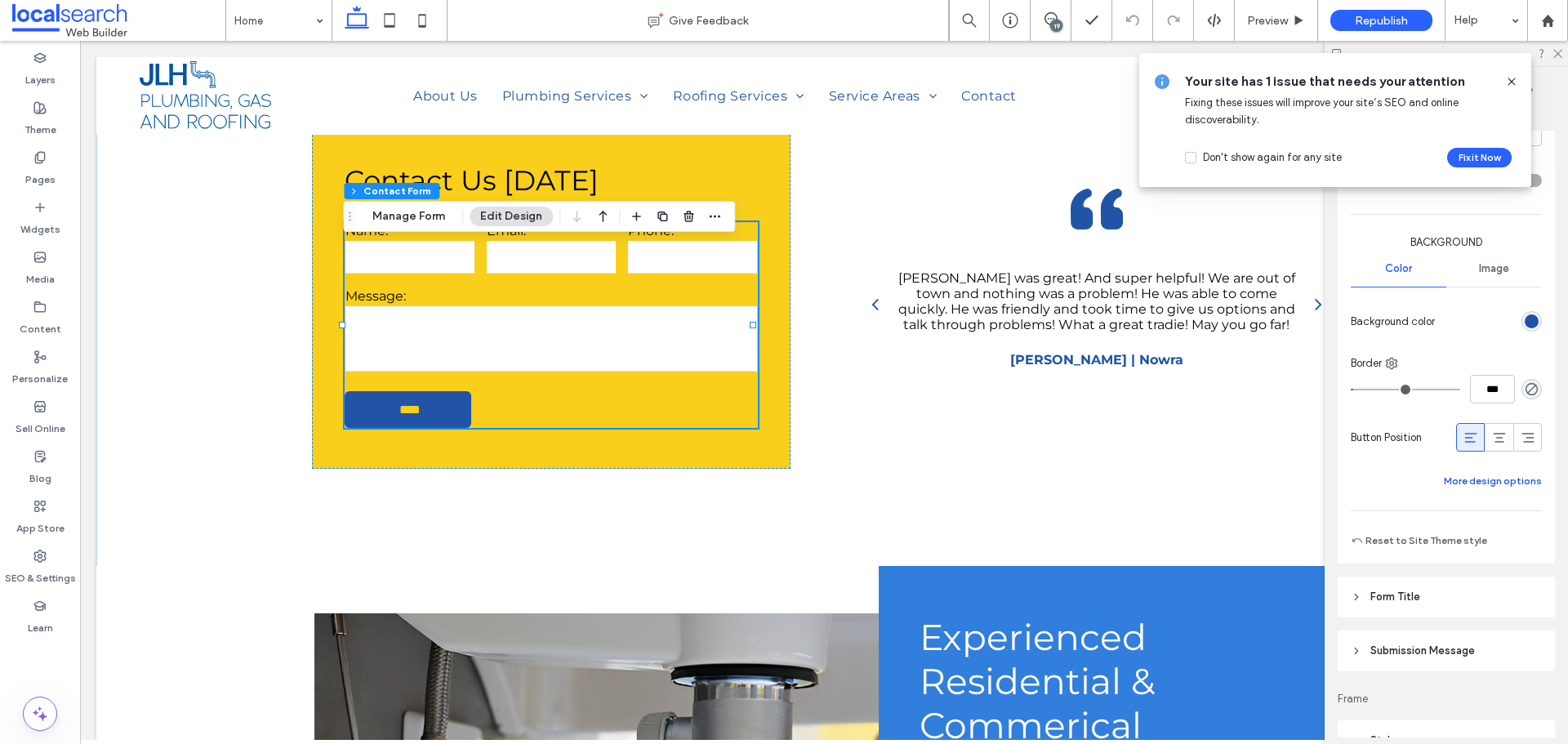
click at [1503, 486] on button "More design options" at bounding box center [1492, 481] width 98 height 20
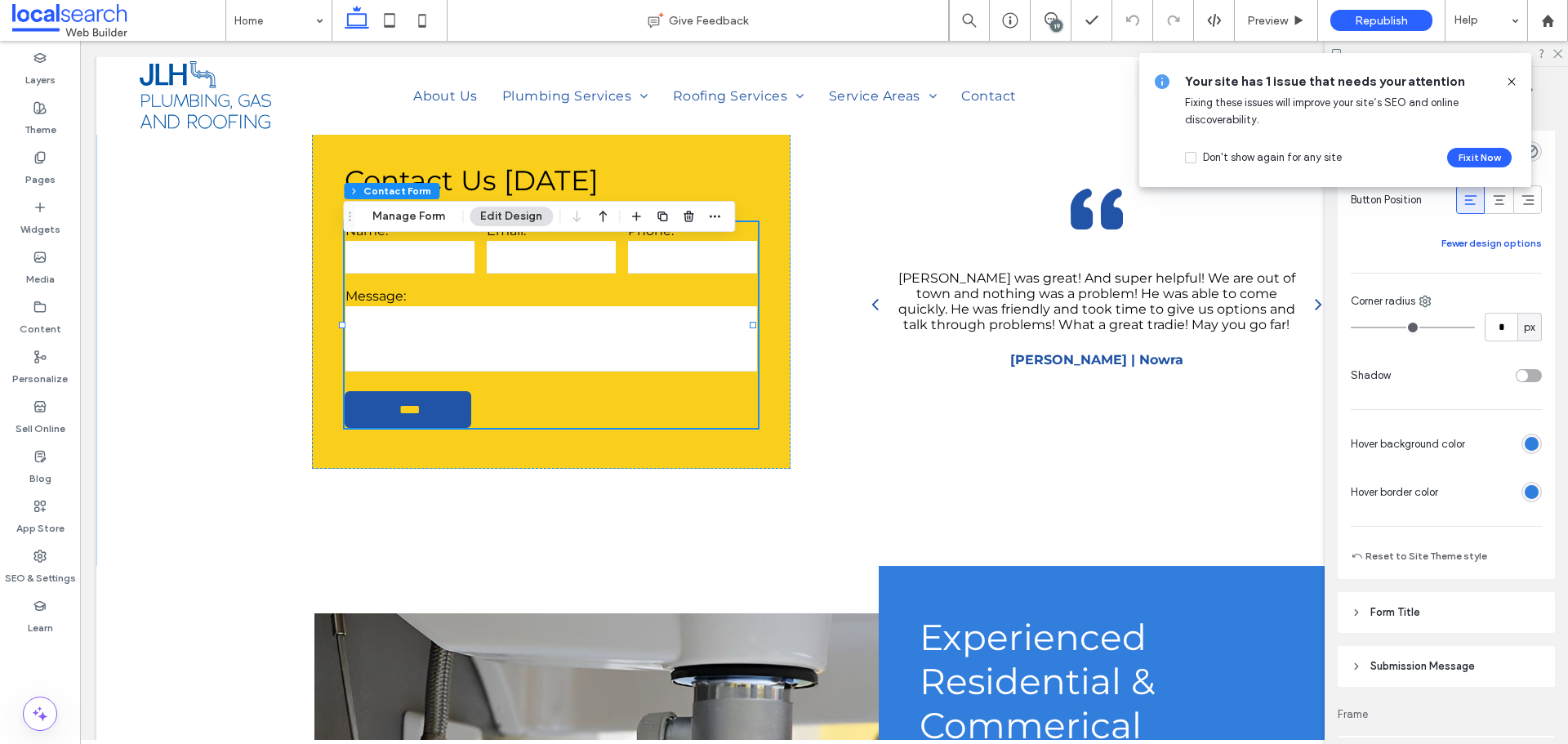
scroll to position [1143, 0]
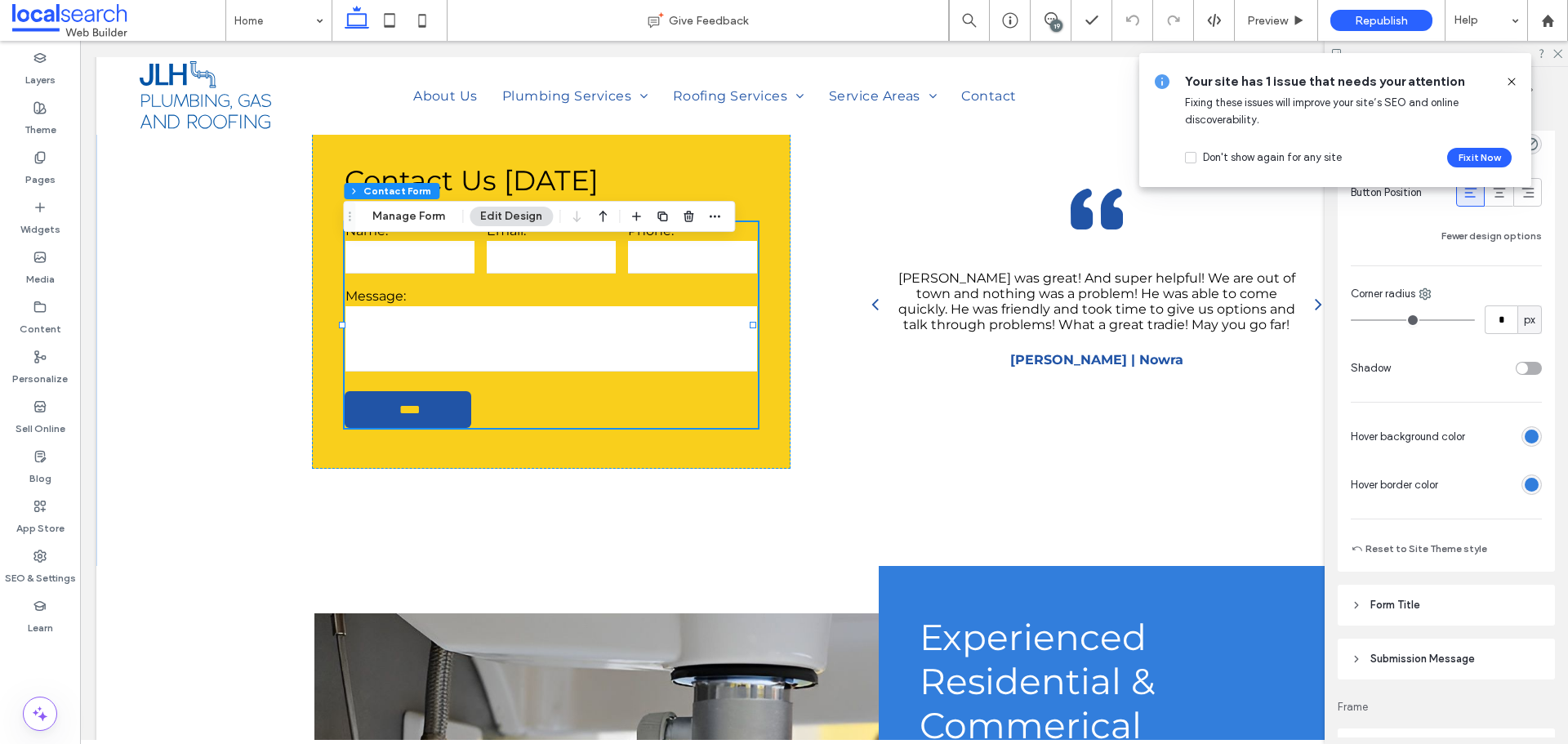
click at [1525, 441] on div "rgb(50, 126, 220)" at bounding box center [1531, 436] width 13 height 13
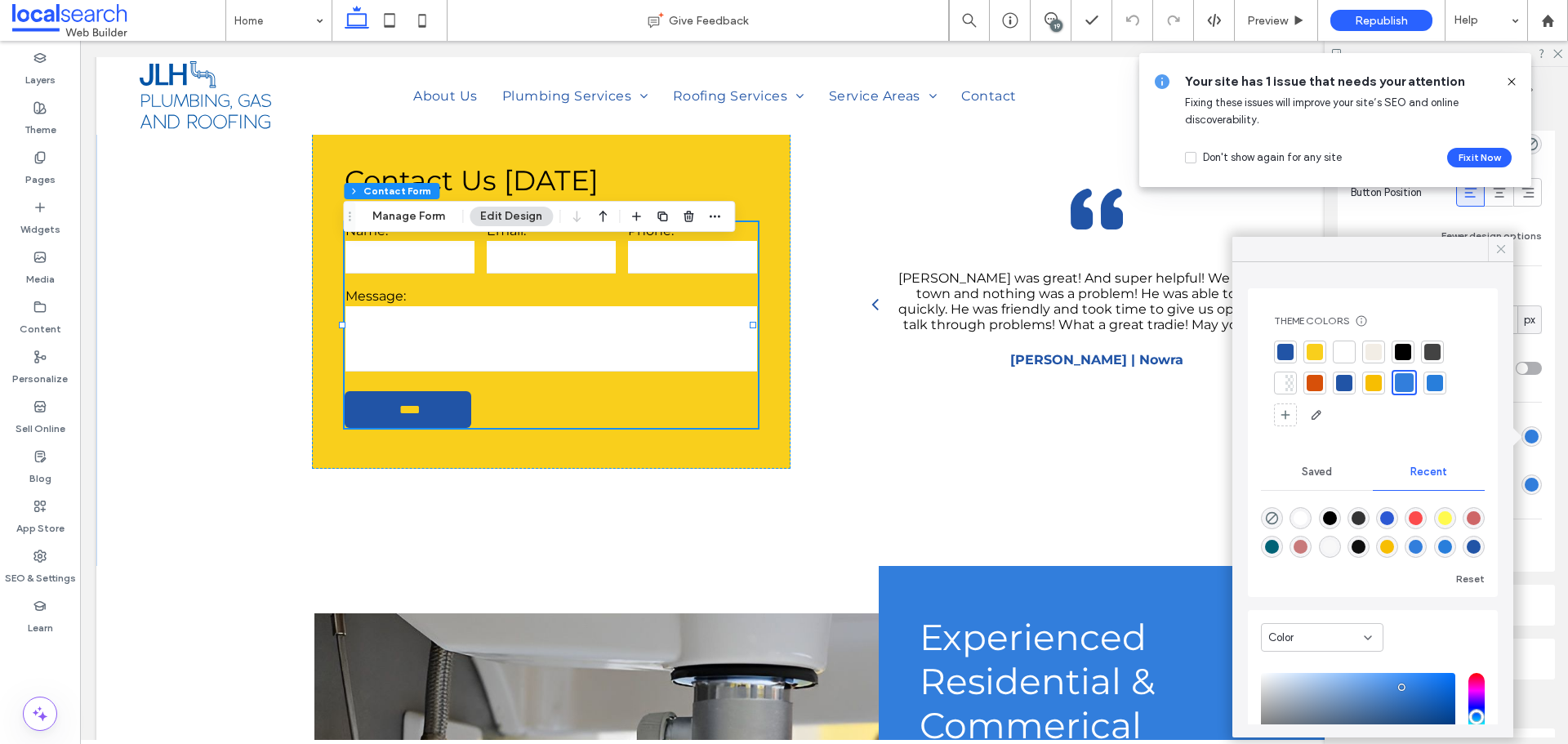
click at [1498, 254] on icon at bounding box center [1501, 249] width 14 height 14
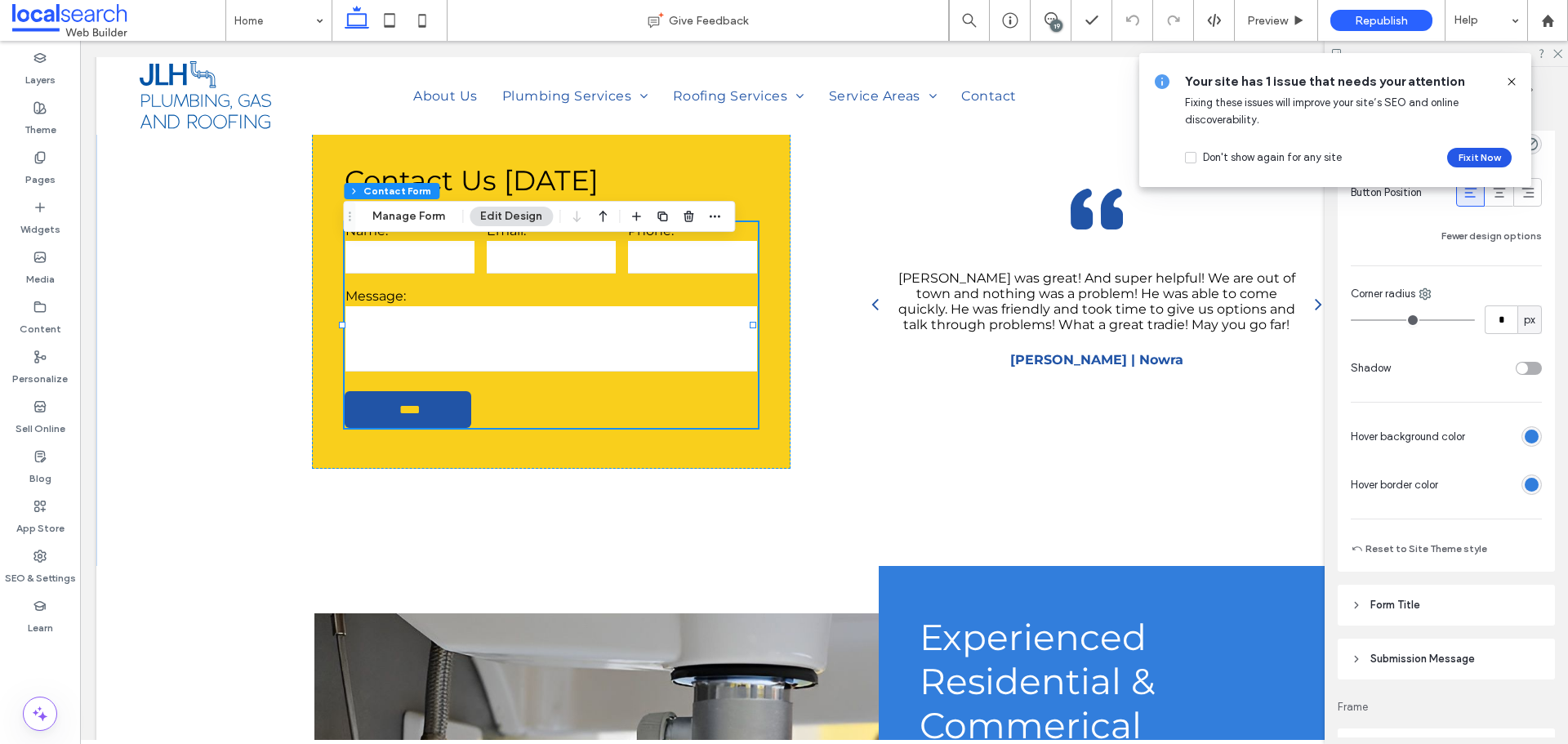
click at [1466, 156] on button "Fix it Now" at bounding box center [1479, 158] width 65 height 20
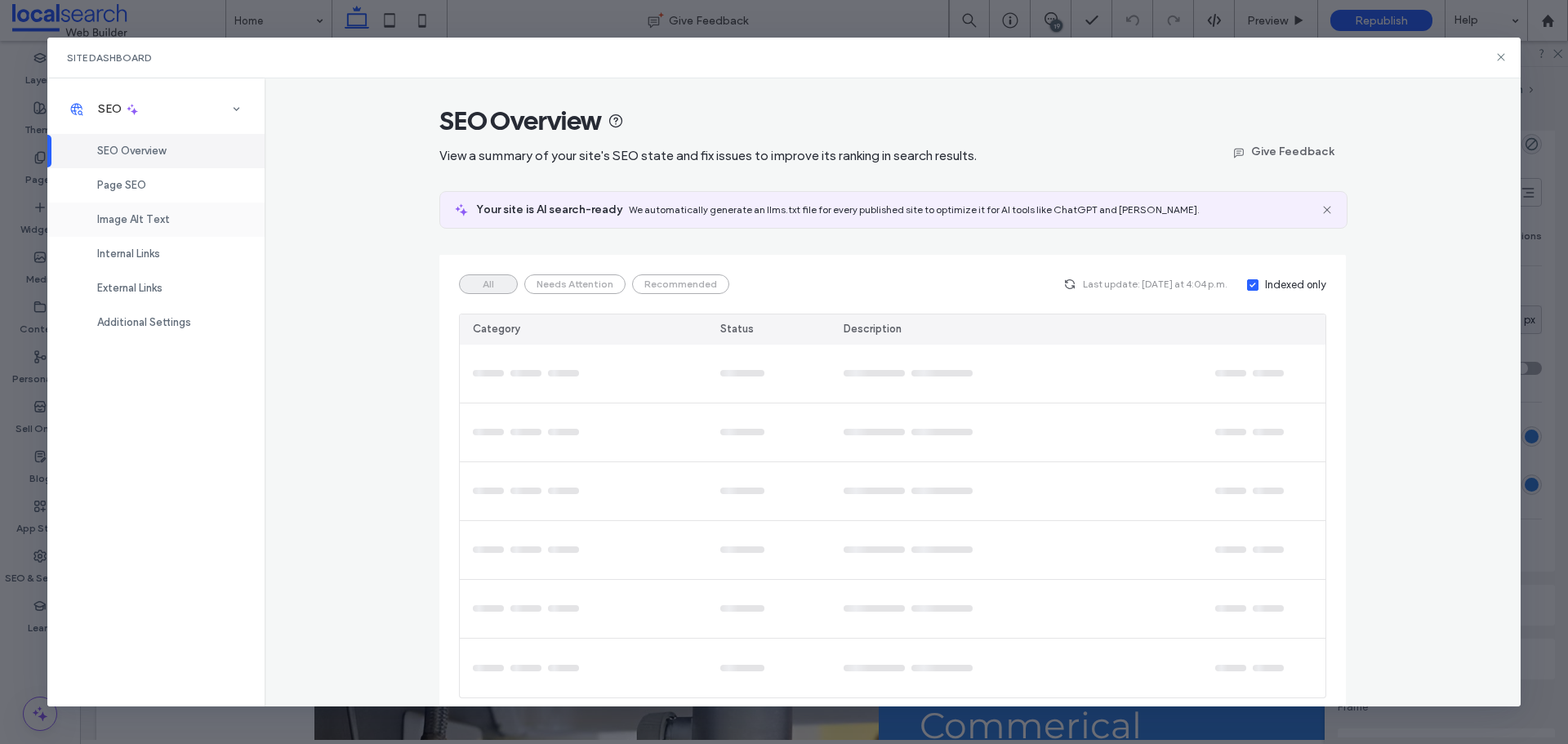
click at [161, 218] on span "Image Alt Text" at bounding box center [133, 220] width 73 height 13
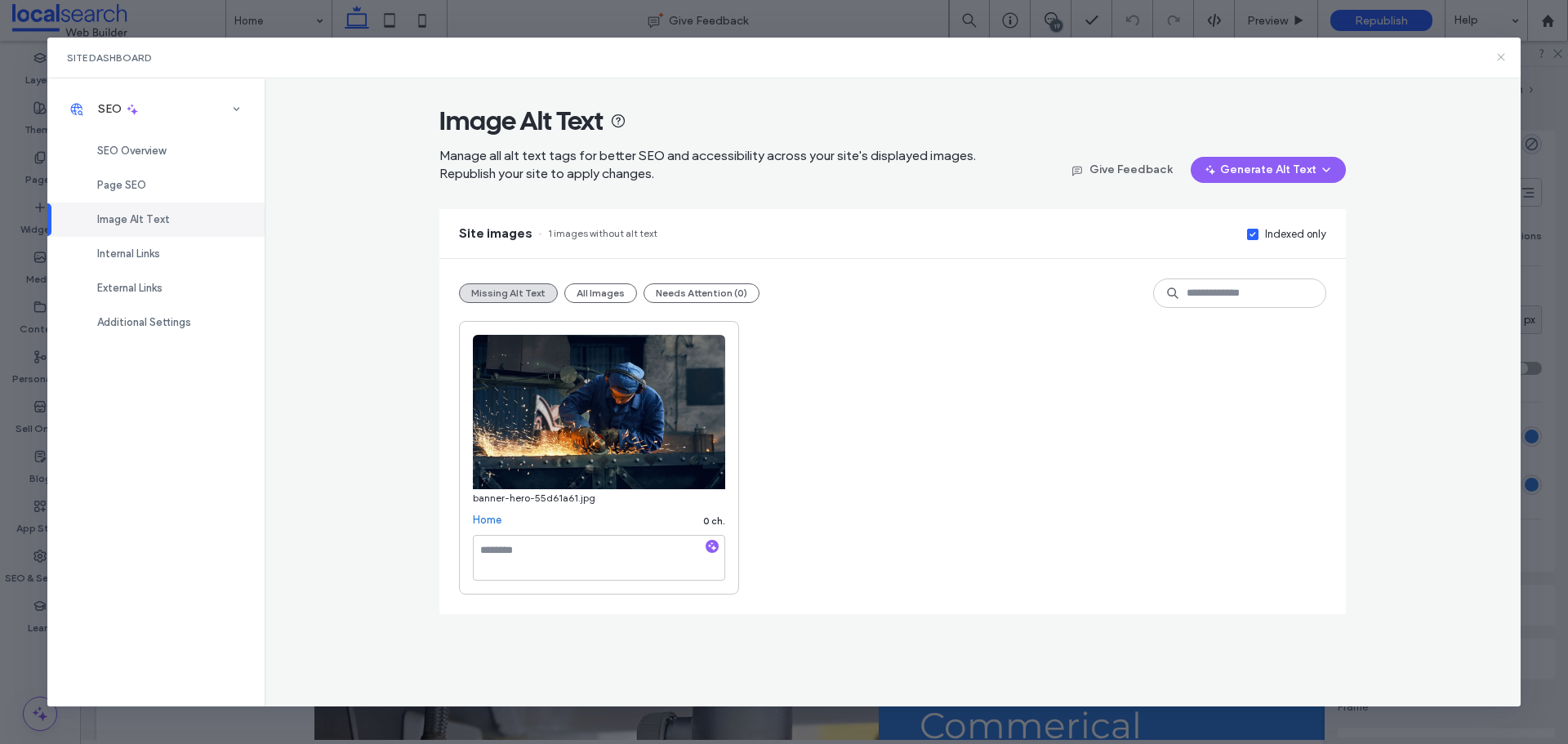
click at [1502, 56] on icon at bounding box center [1501, 57] width 13 height 13
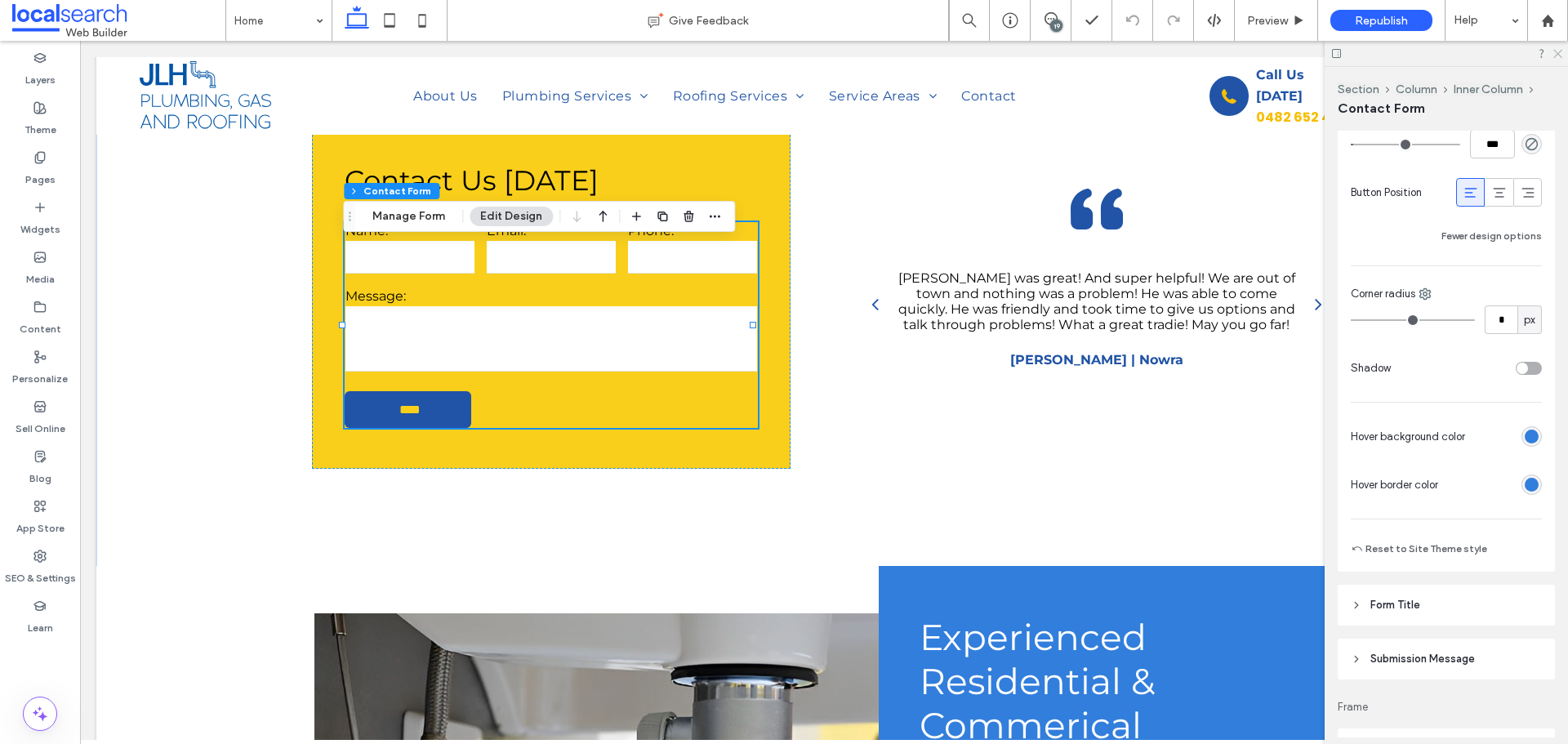
drag, startPoint x: 1555, startPoint y: 52, endPoint x: 1442, endPoint y: 40, distance: 113.6
click at [1555, 52] on icon at bounding box center [1557, 53] width 11 height 11
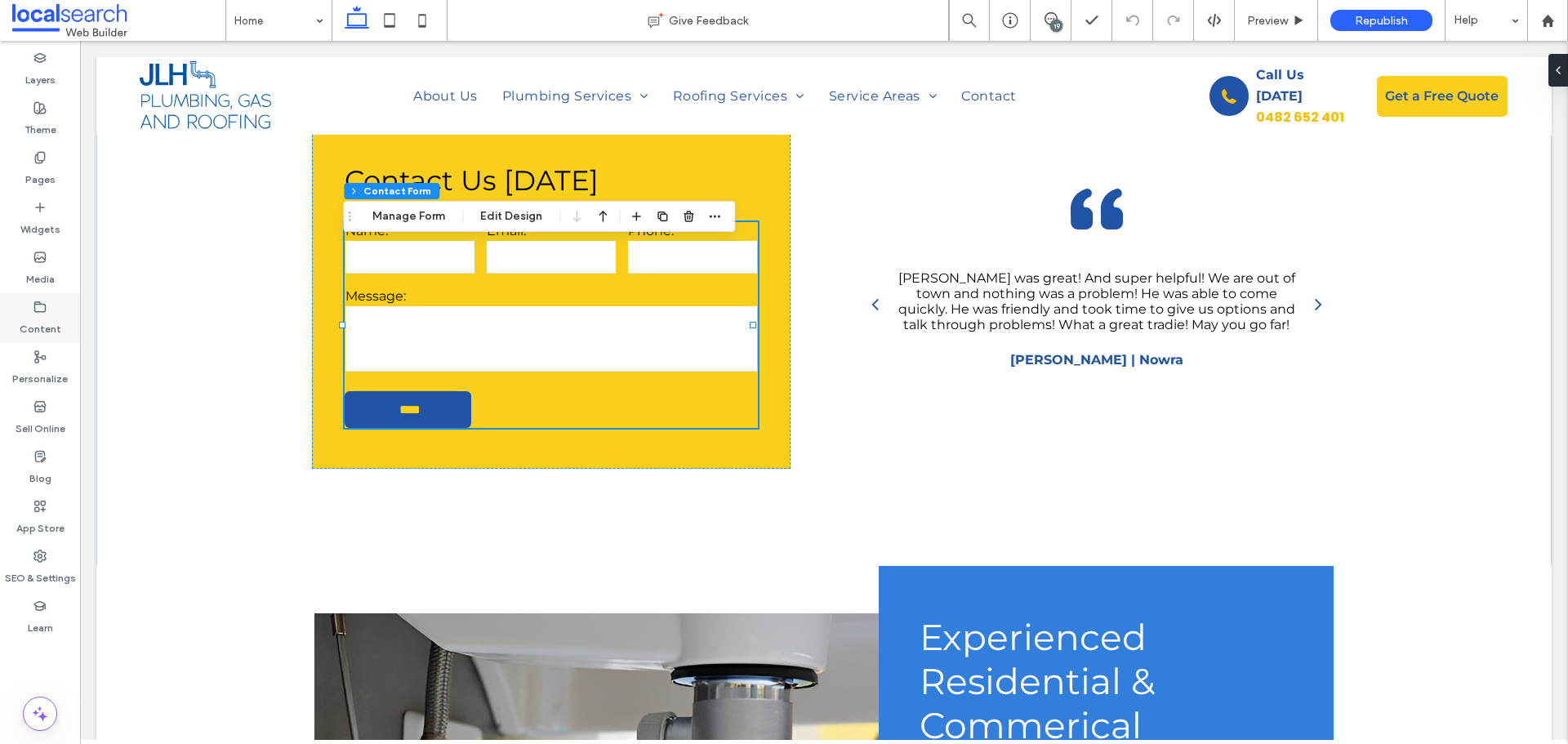
click at [37, 322] on label "Content" at bounding box center [40, 325] width 41 height 22
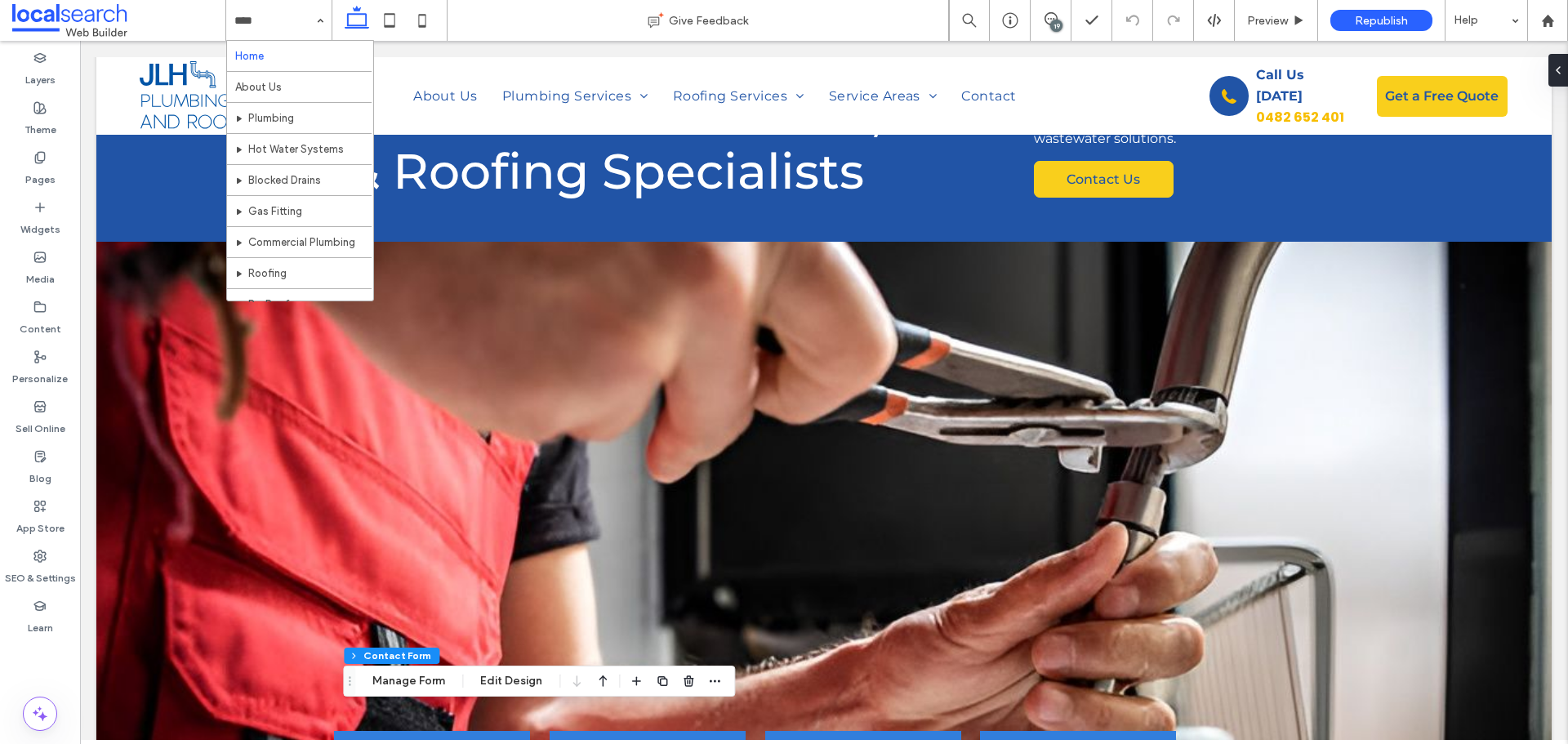
scroll to position [0, 0]
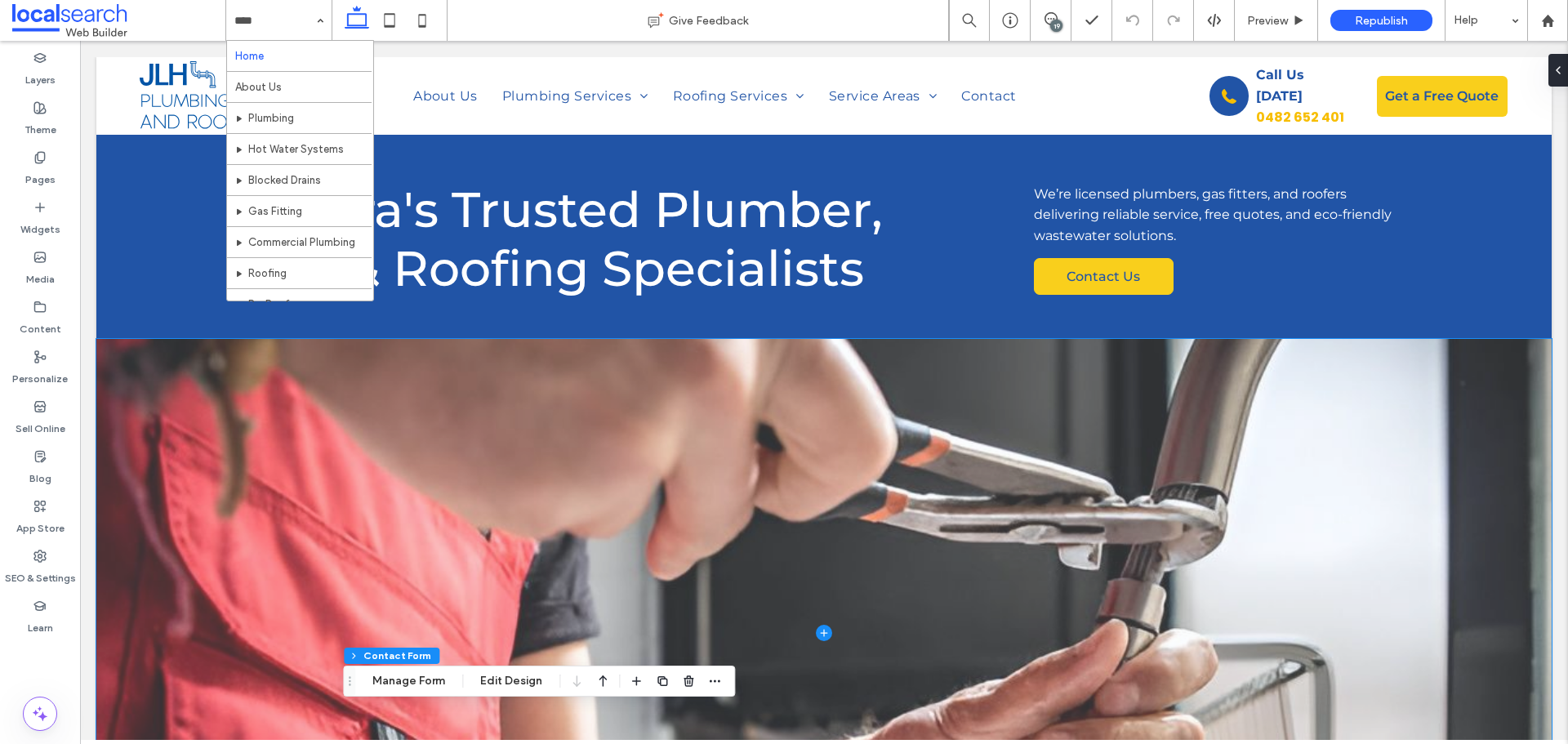
click at [573, 412] on span at bounding box center [823, 633] width 1455 height 588
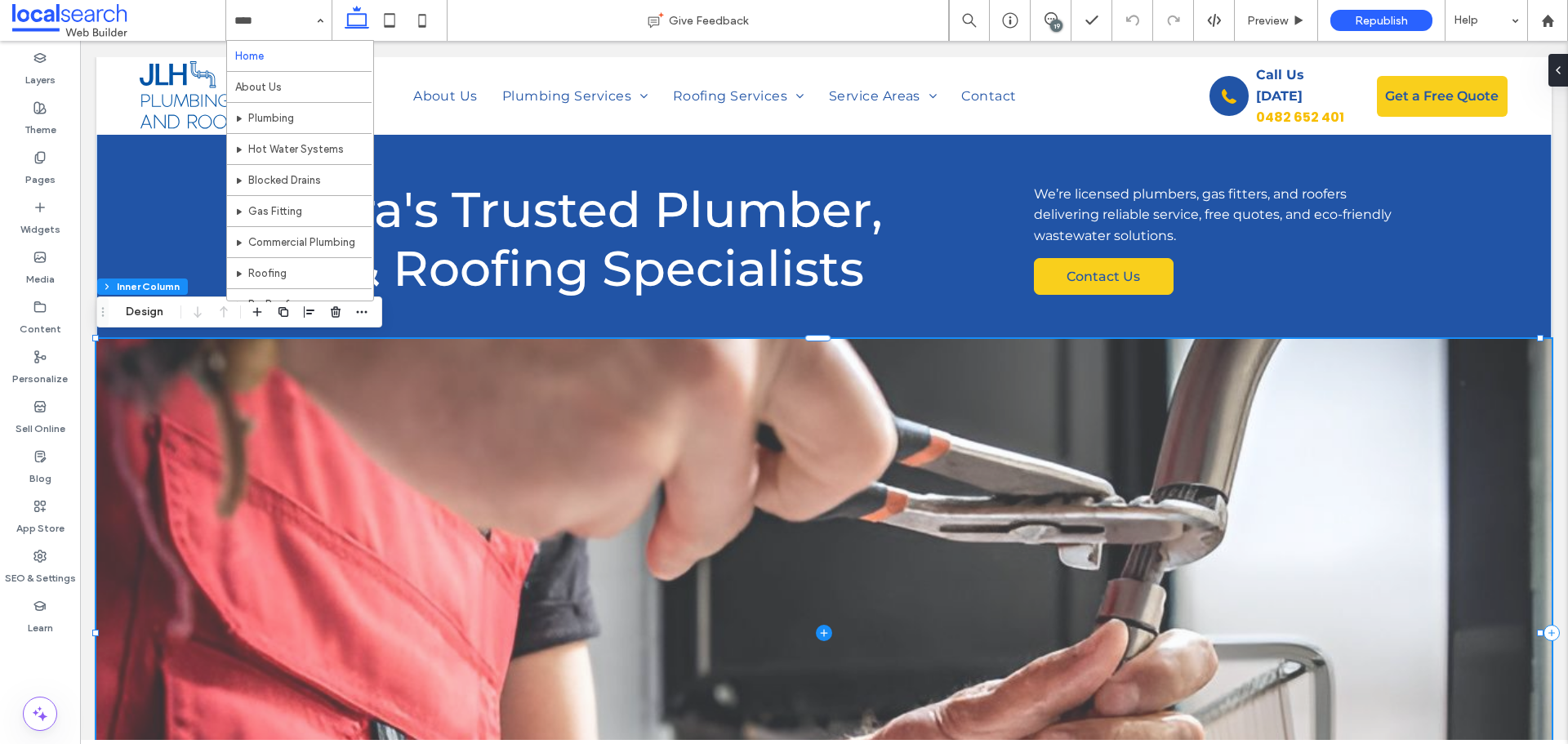
click at [266, 408] on span at bounding box center [823, 633] width 1455 height 588
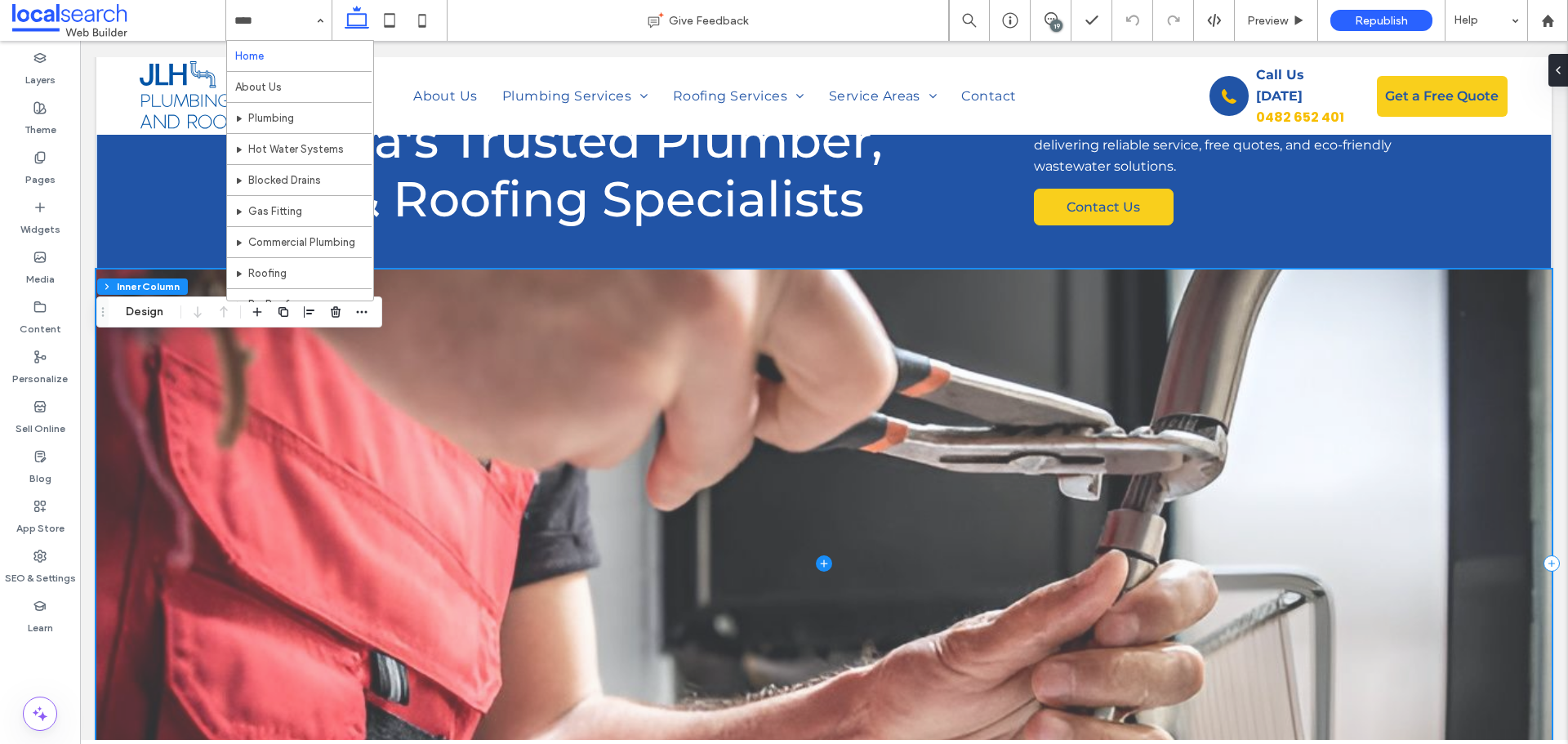
scroll to position [245, 0]
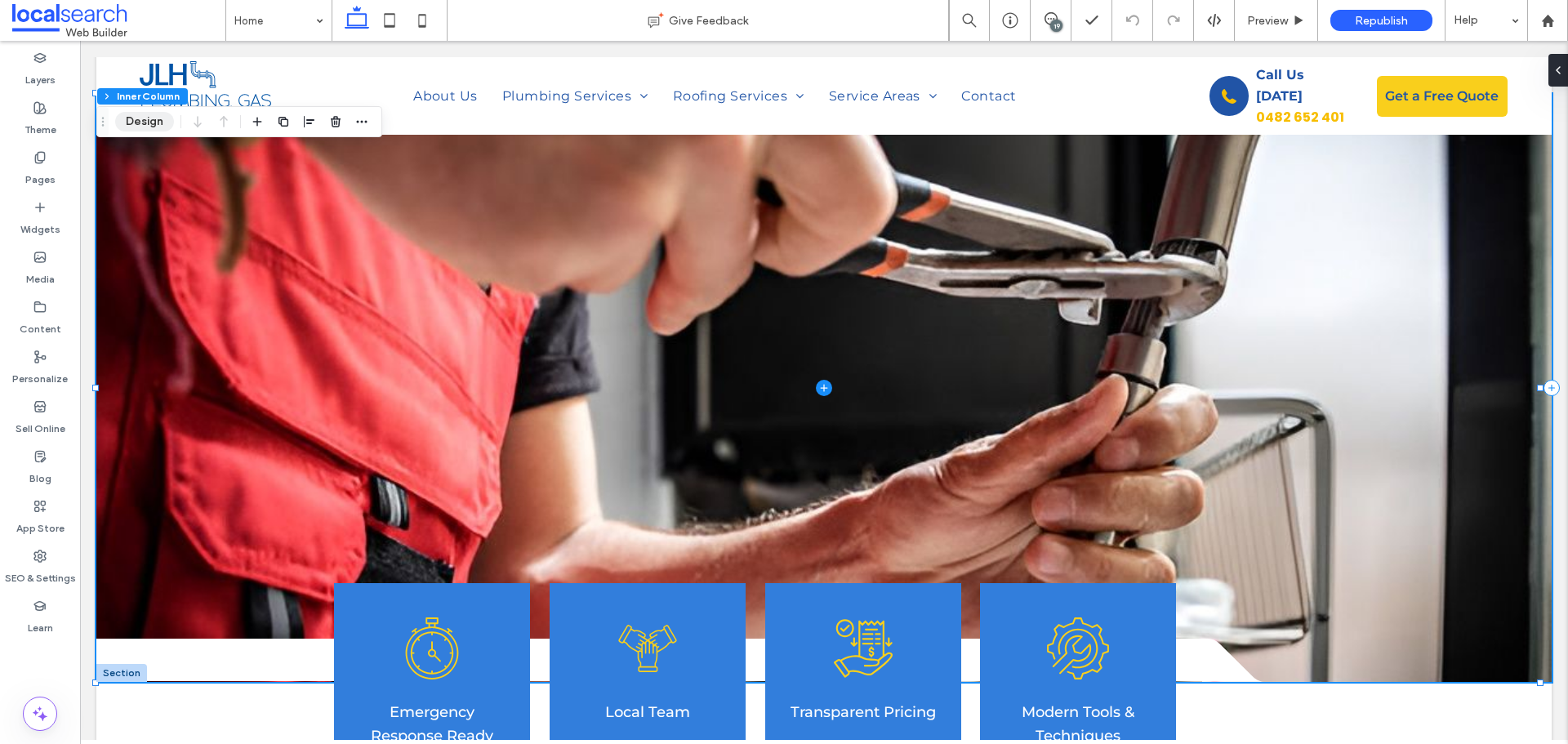
click at [137, 125] on button "Design" at bounding box center [144, 122] width 59 height 20
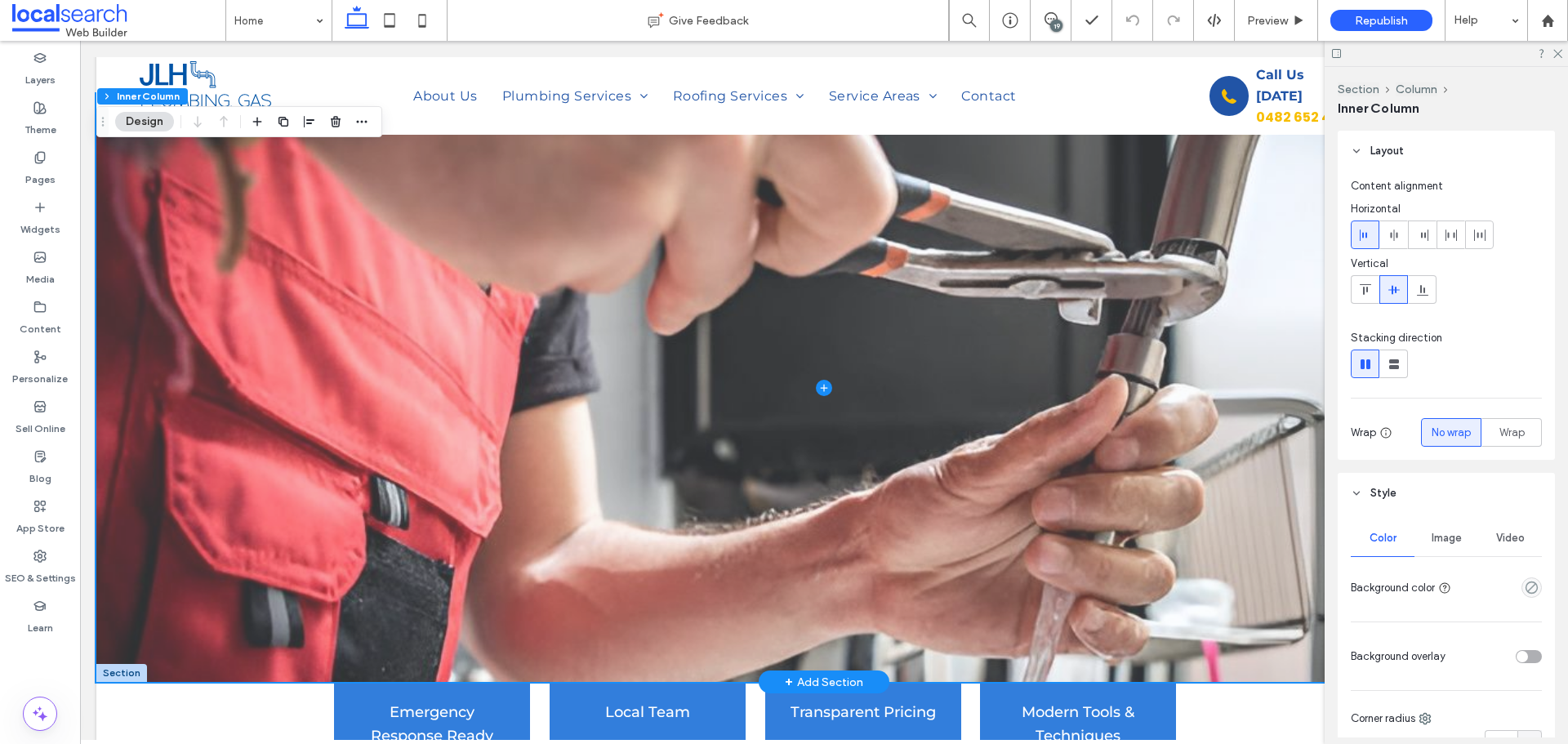
scroll to position [572, 0]
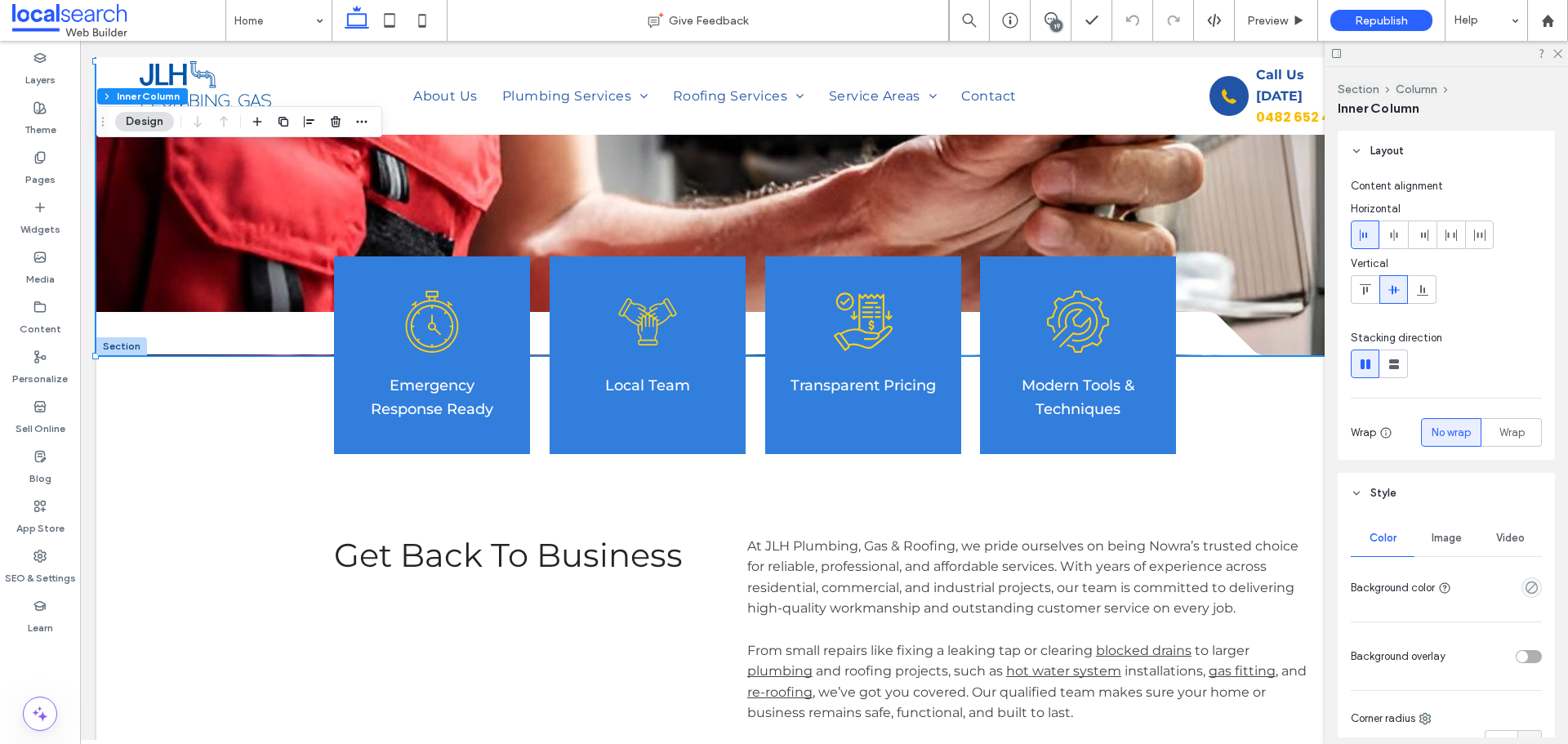
click at [1444, 534] on span "Image" at bounding box center [1447, 538] width 30 height 13
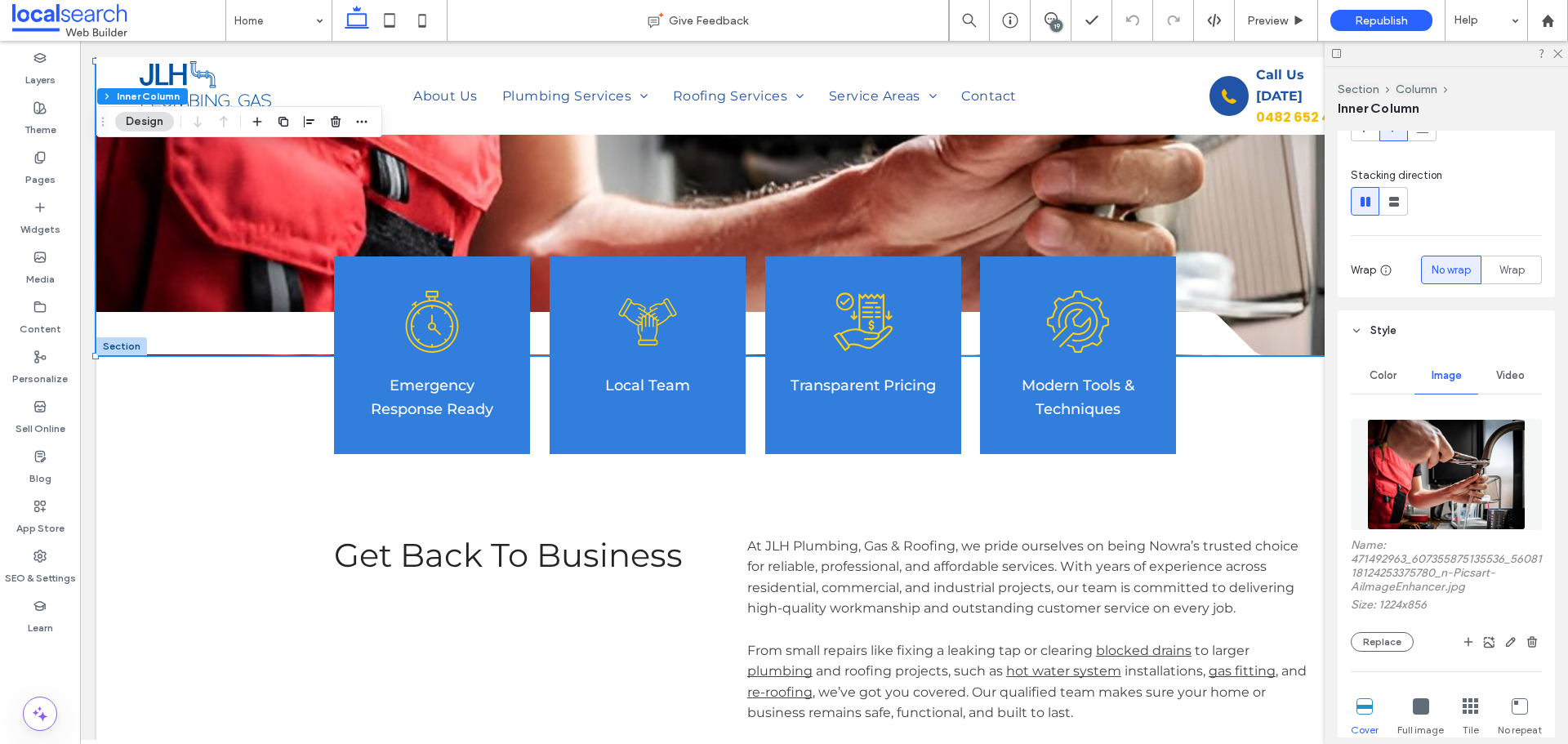
scroll to position [163, 0]
drag, startPoint x: 1481, startPoint y: 591, endPoint x: 1345, endPoint y: 559, distance: 139.7
copy label "471492963_607355875135536_5608118124253375780_n-Picsart-AiImageEnhancer.jpg"
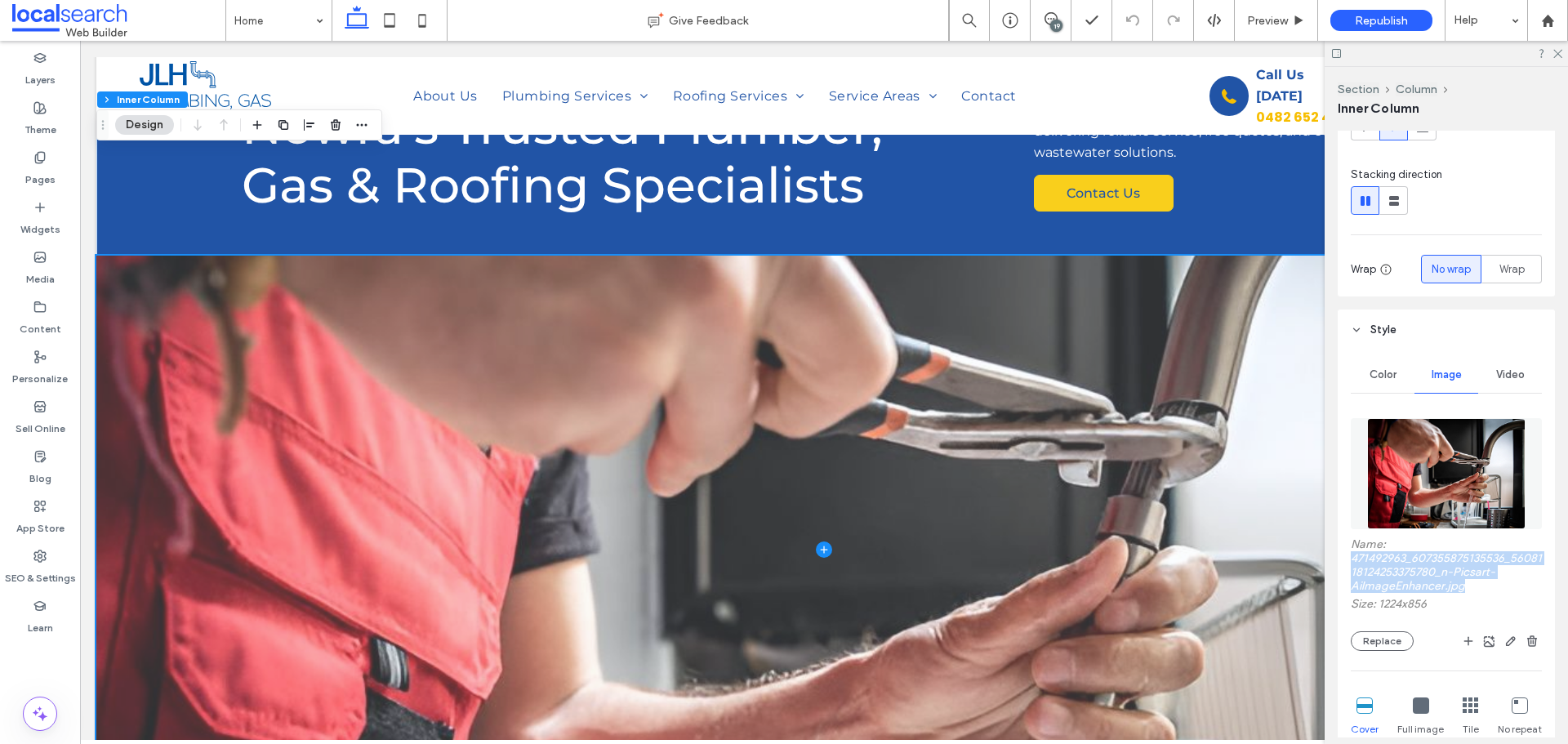
scroll to position [82, 0]
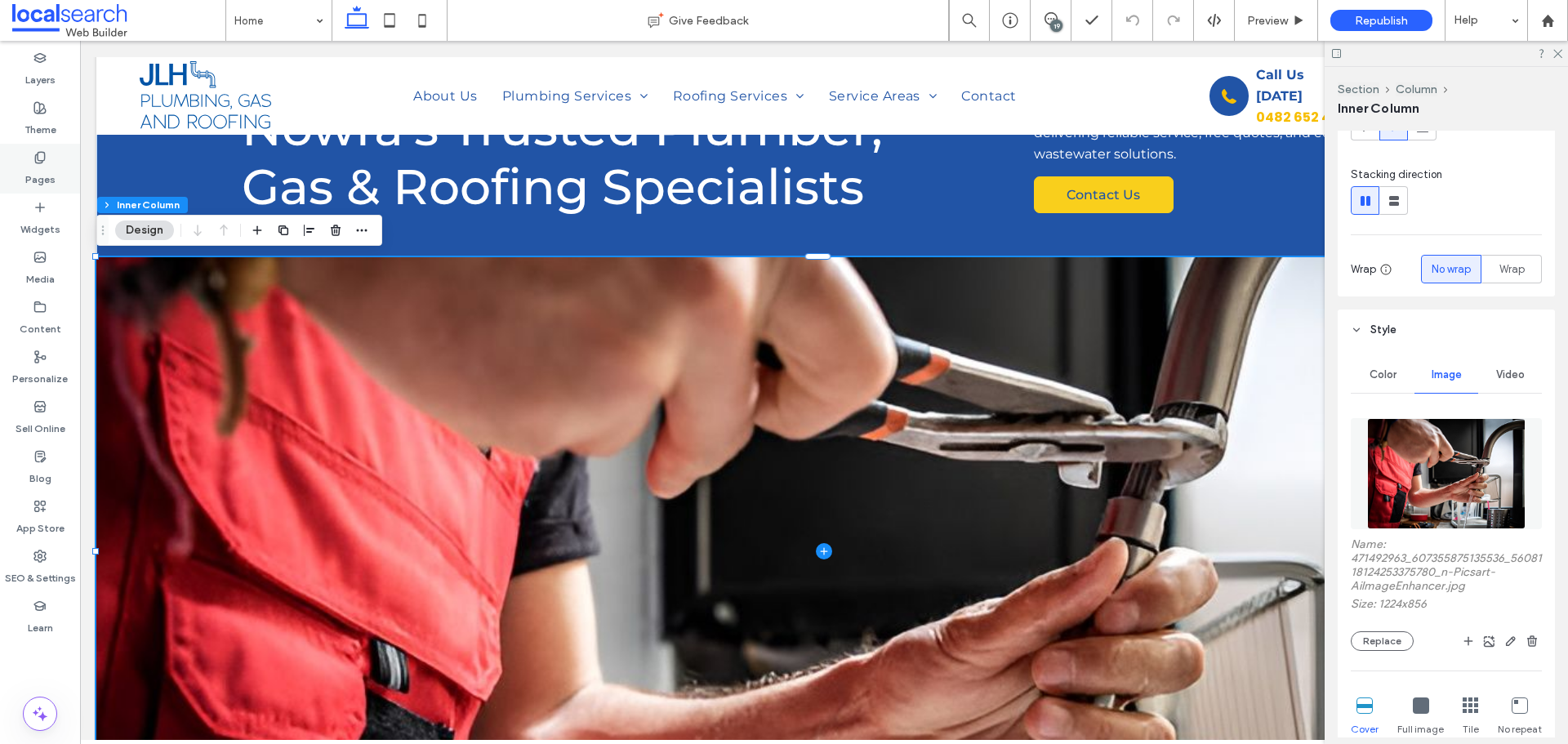
click at [40, 161] on icon at bounding box center [39, 157] width 13 height 13
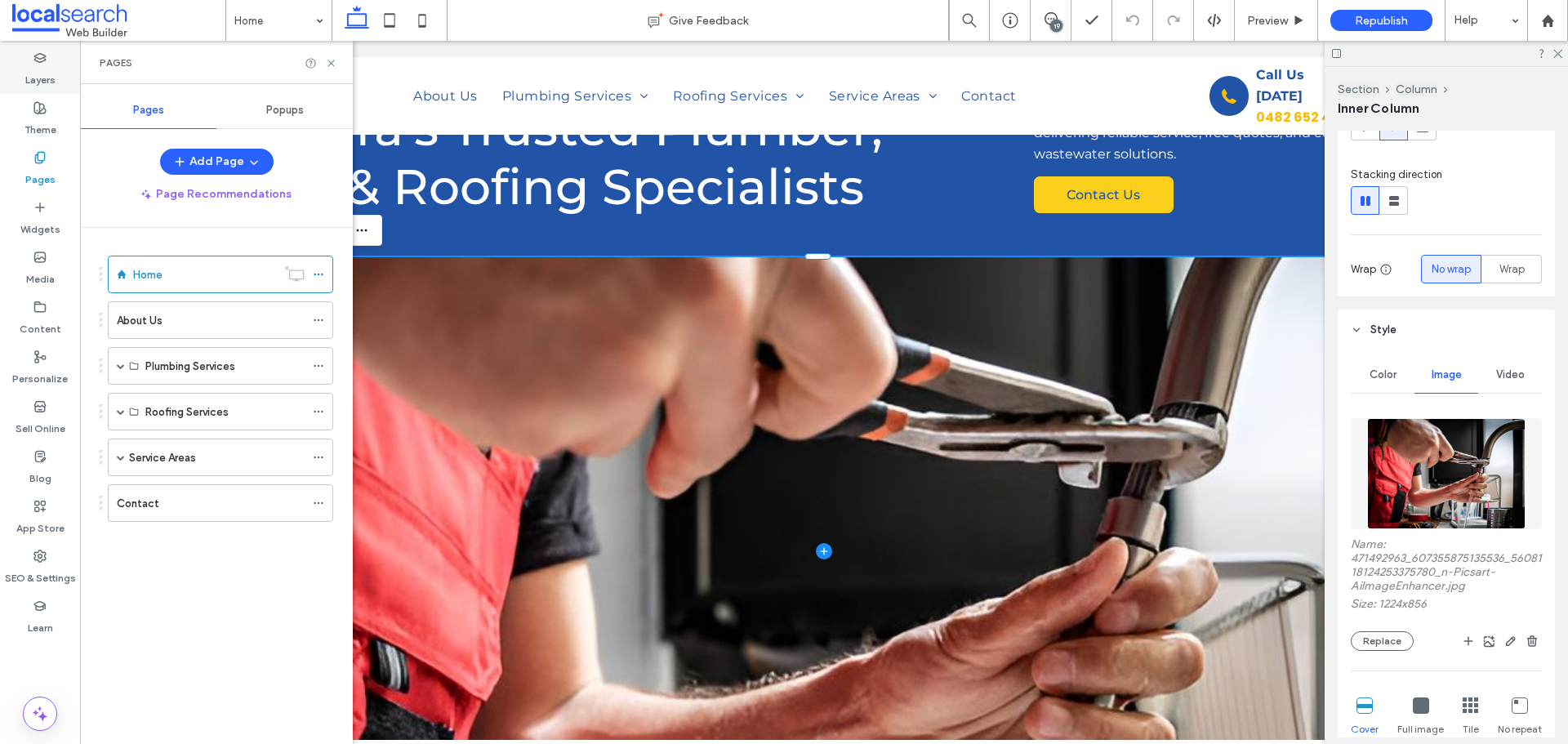
click at [39, 65] on label "Layers" at bounding box center [40, 75] width 30 height 22
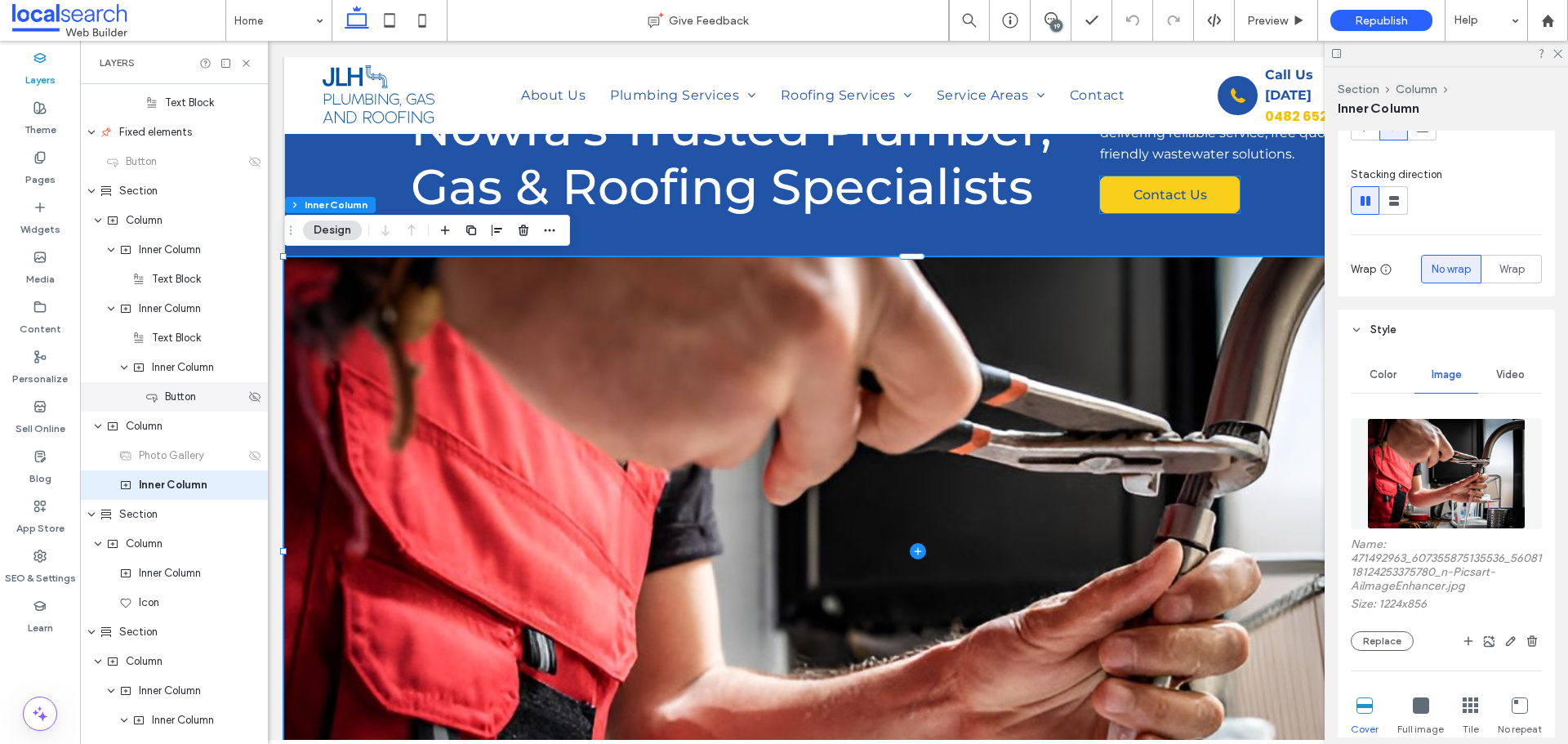
scroll to position [1097, 0]
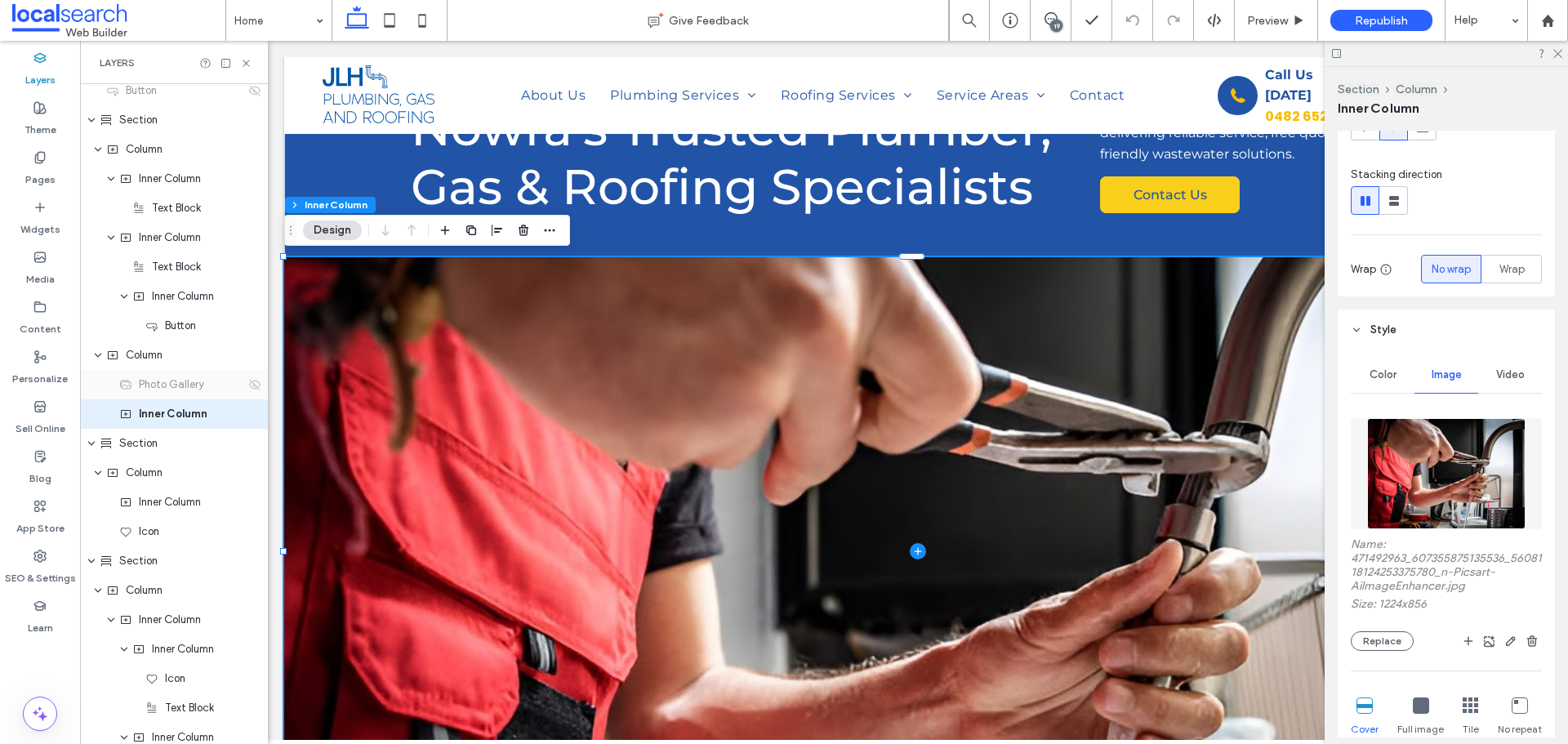
click at [190, 385] on span "Photo Gallery" at bounding box center [171, 385] width 65 height 16
click at [250, 384] on icon at bounding box center [255, 384] width 13 height 13
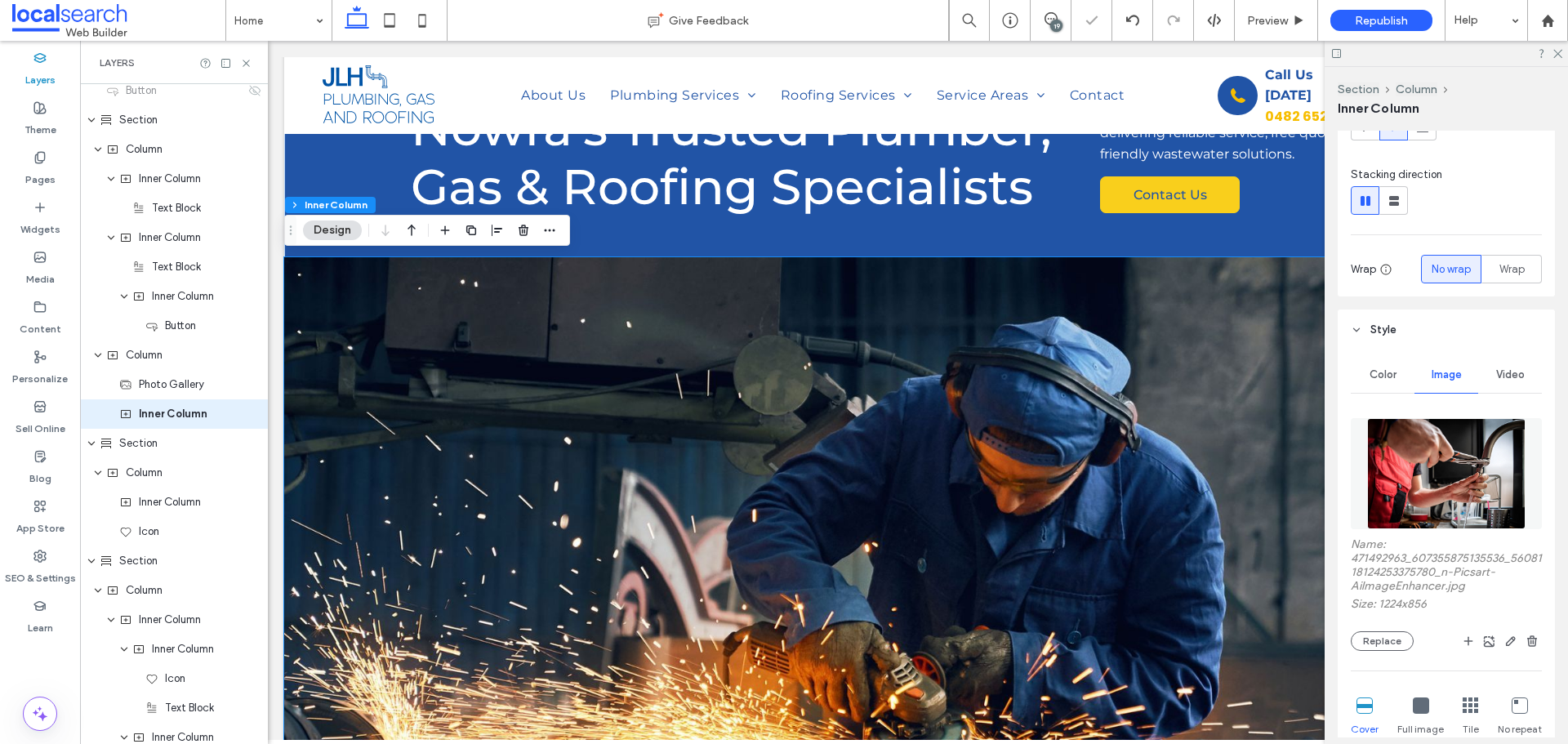
click at [1195, 425] on link at bounding box center [918, 551] width 1267 height 588
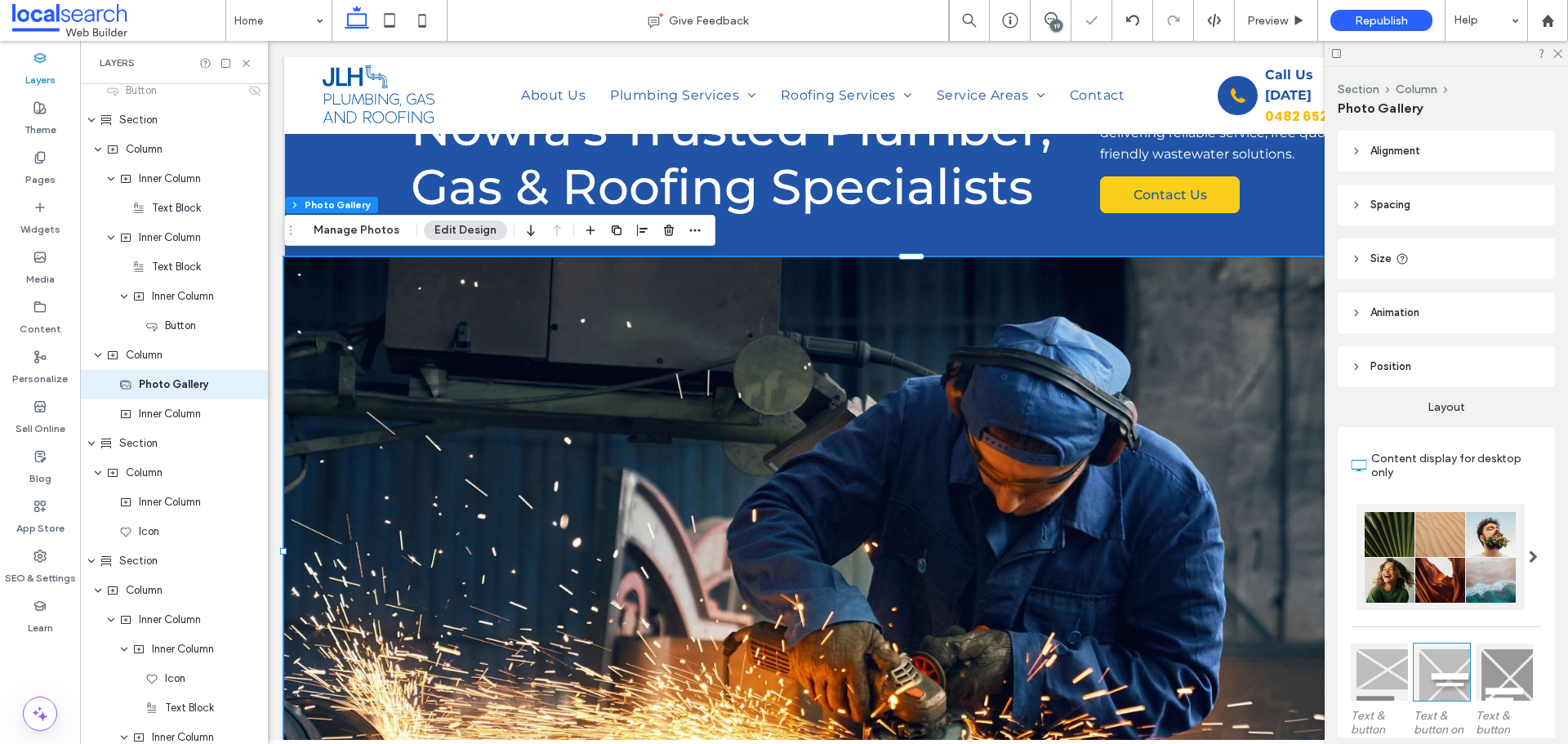
scroll to position [1067, 0]
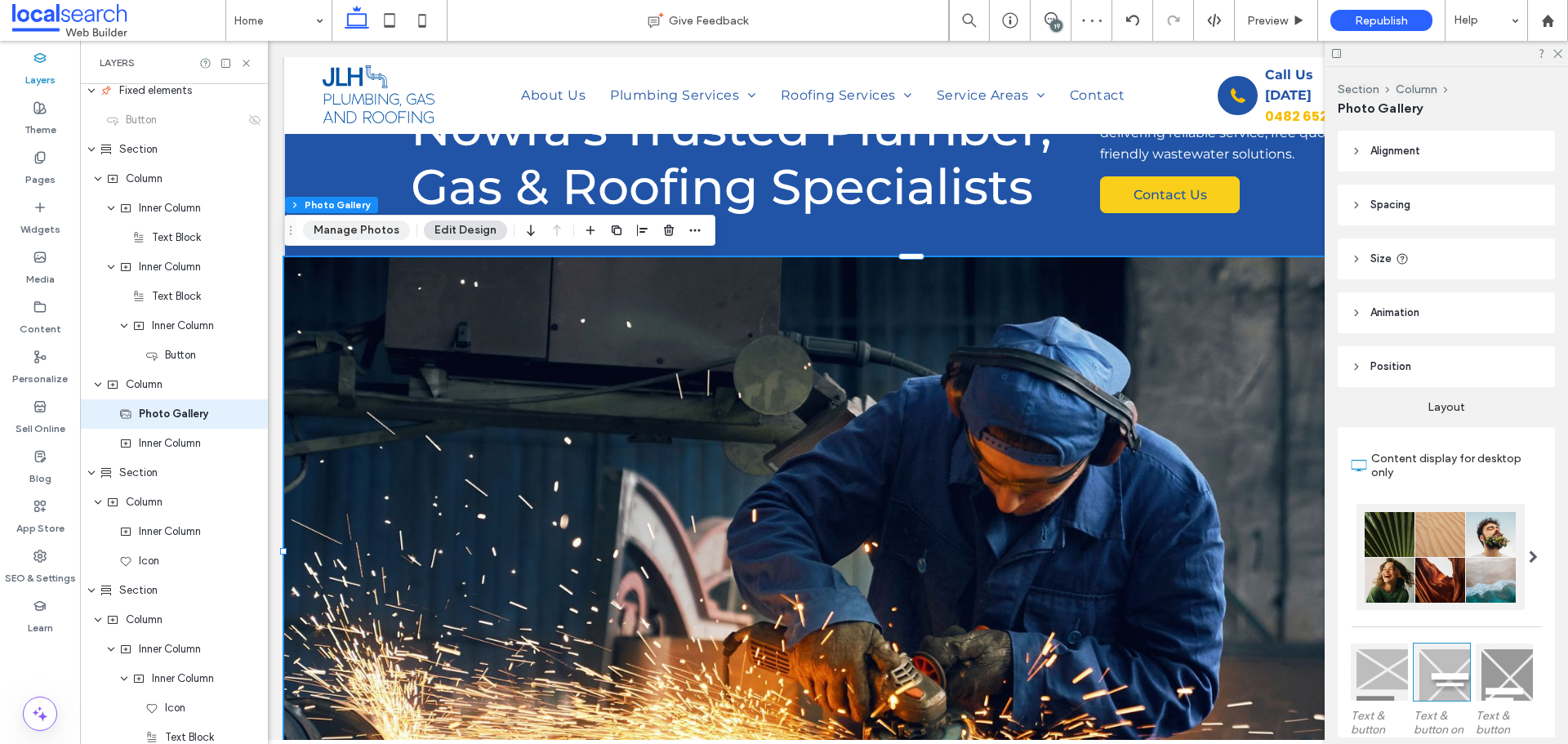
click at [380, 224] on button "Manage Photos" at bounding box center [356, 231] width 107 height 20
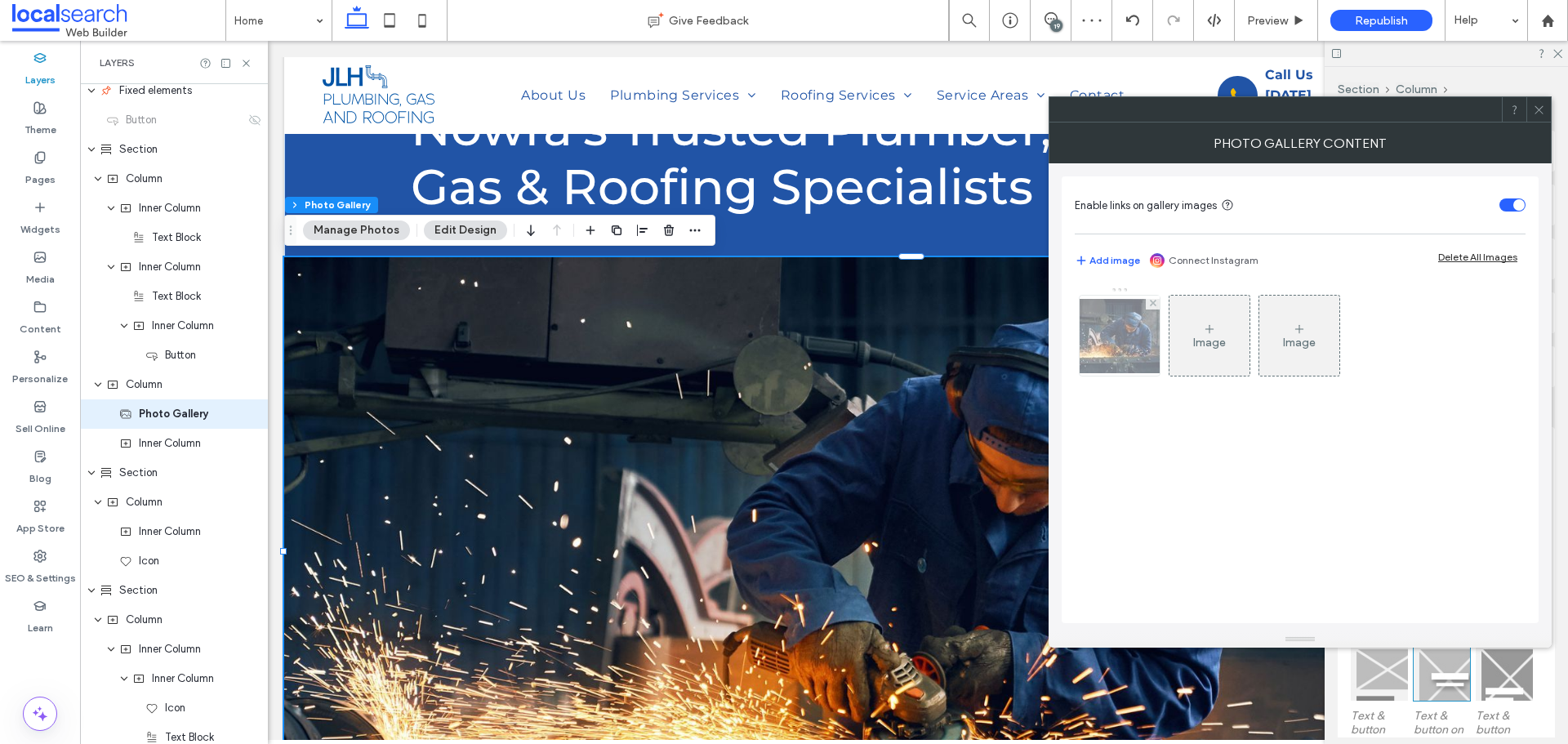
click at [1133, 360] on img at bounding box center [1119, 336] width 131 height 74
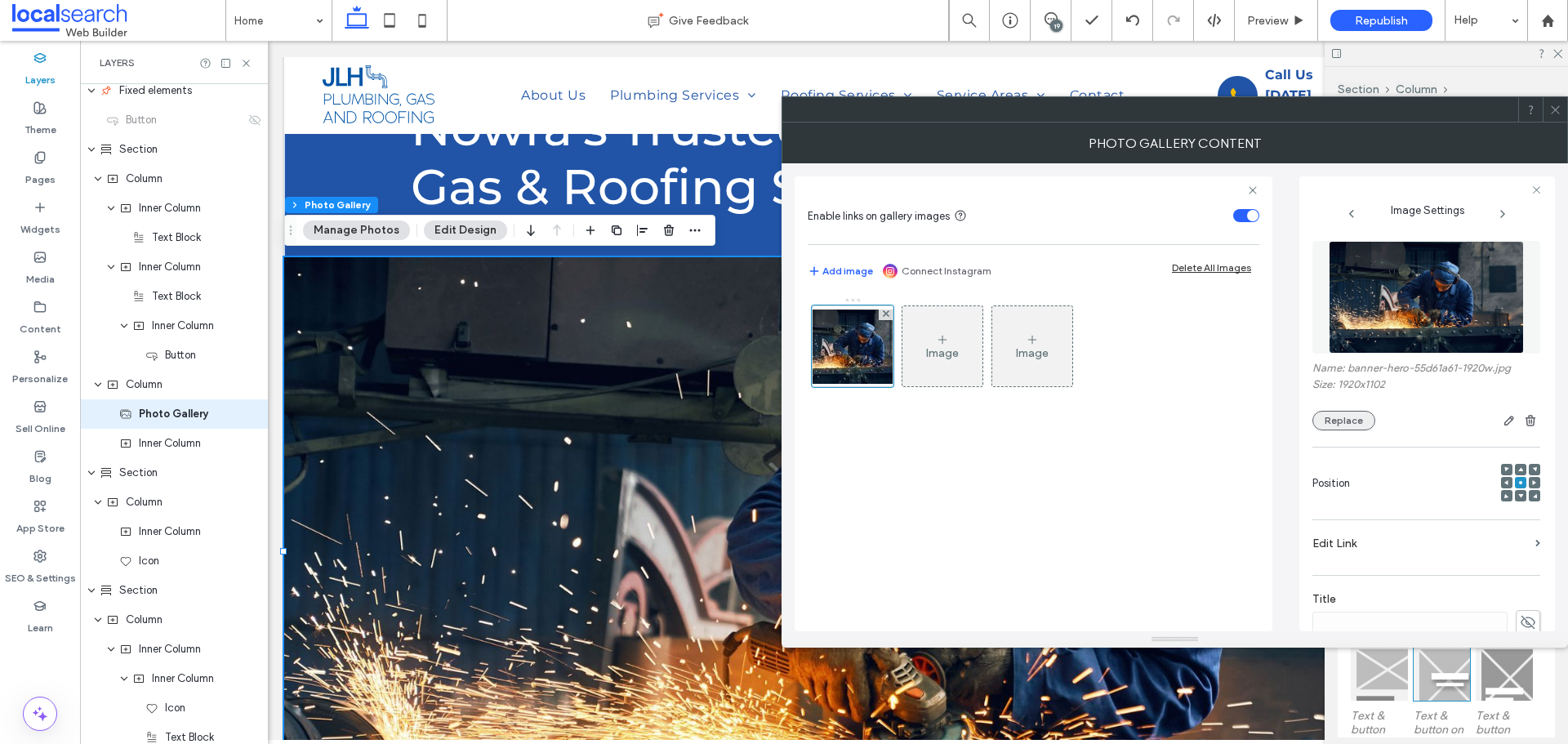
click at [1361, 413] on button "Replace" at bounding box center [1344, 421] width 63 height 20
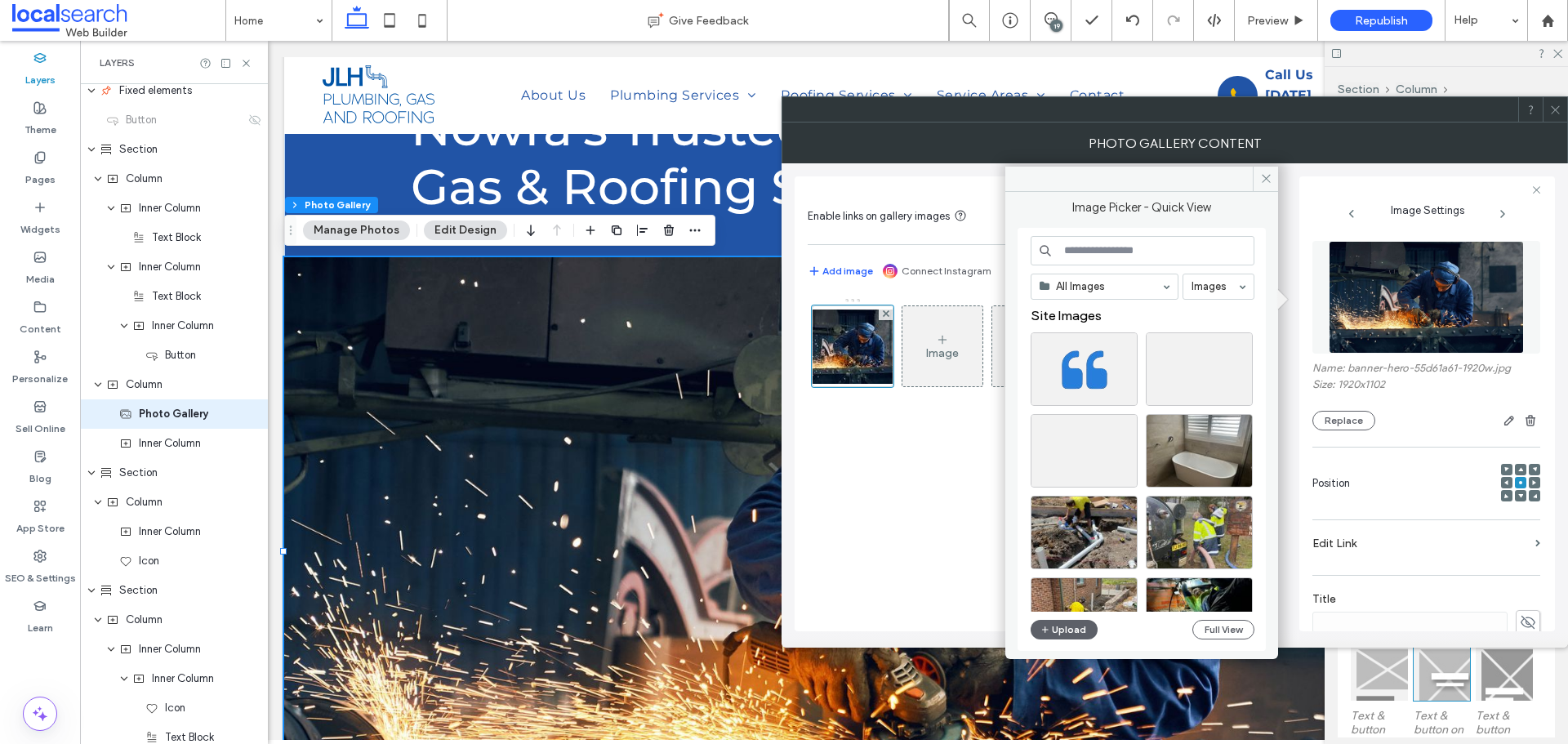
click at [1145, 247] on input at bounding box center [1142, 250] width 223 height 30
paste input "**********"
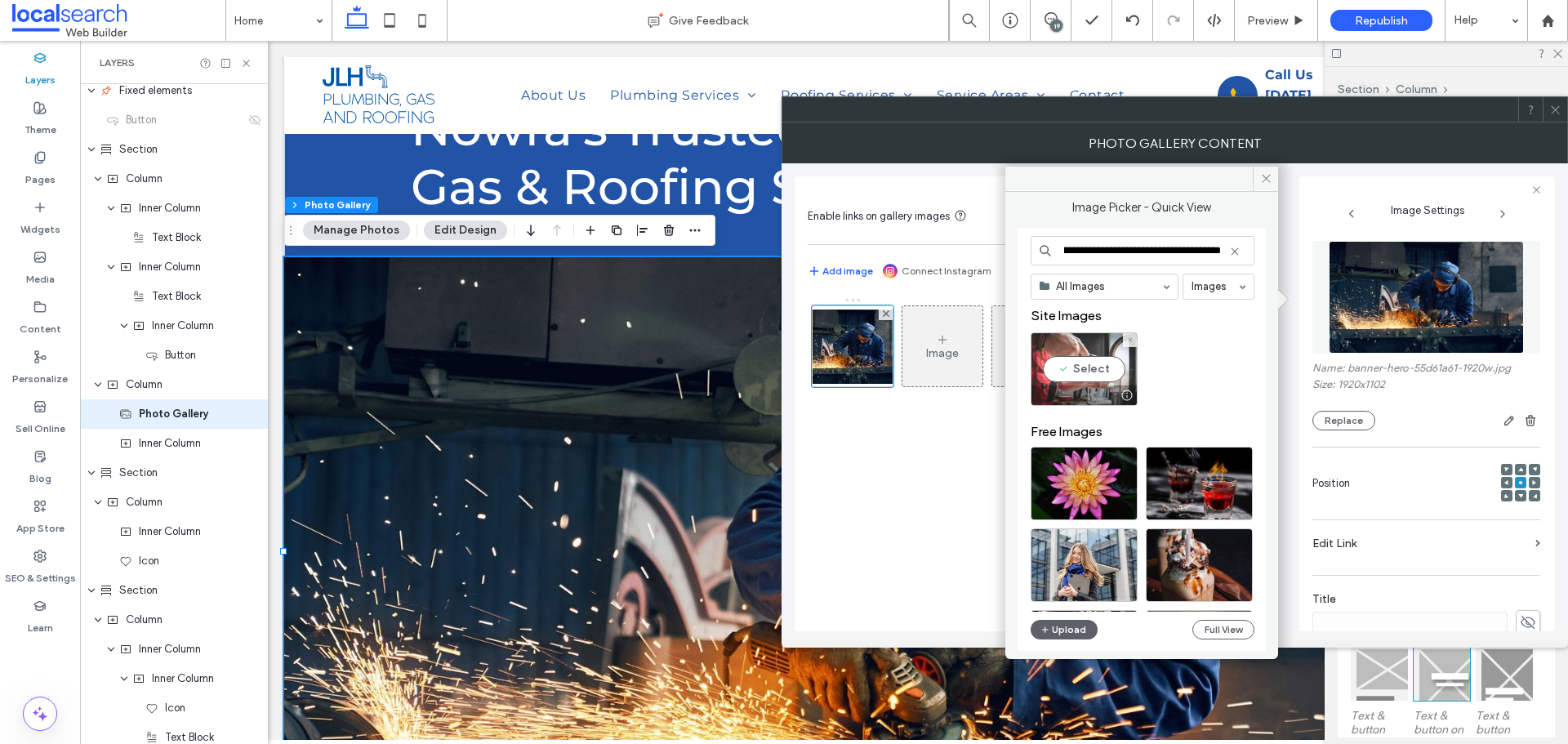
type input "**********"
click at [1101, 369] on div "Select" at bounding box center [1084, 369] width 107 height 74
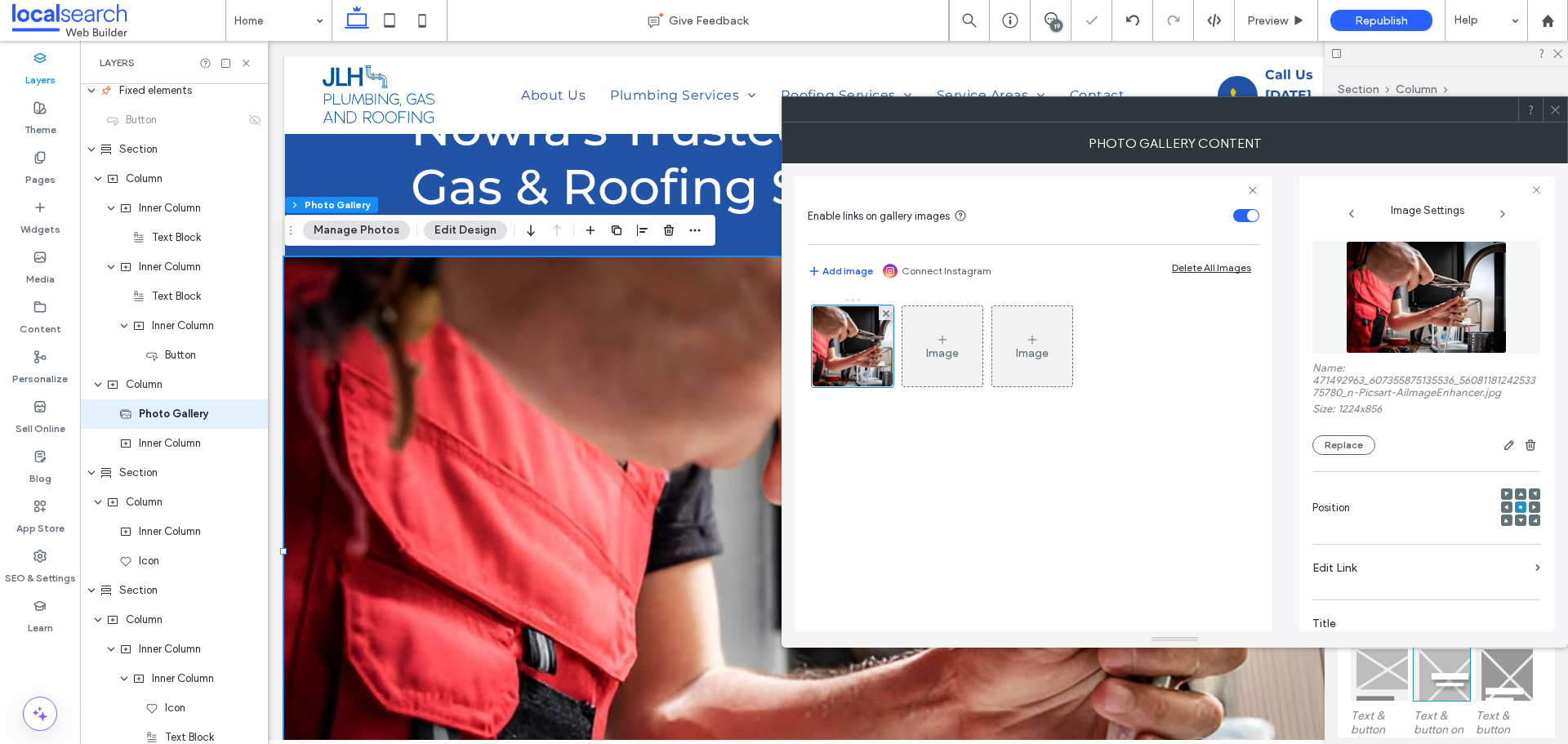
click at [1559, 118] on span at bounding box center [1555, 109] width 13 height 24
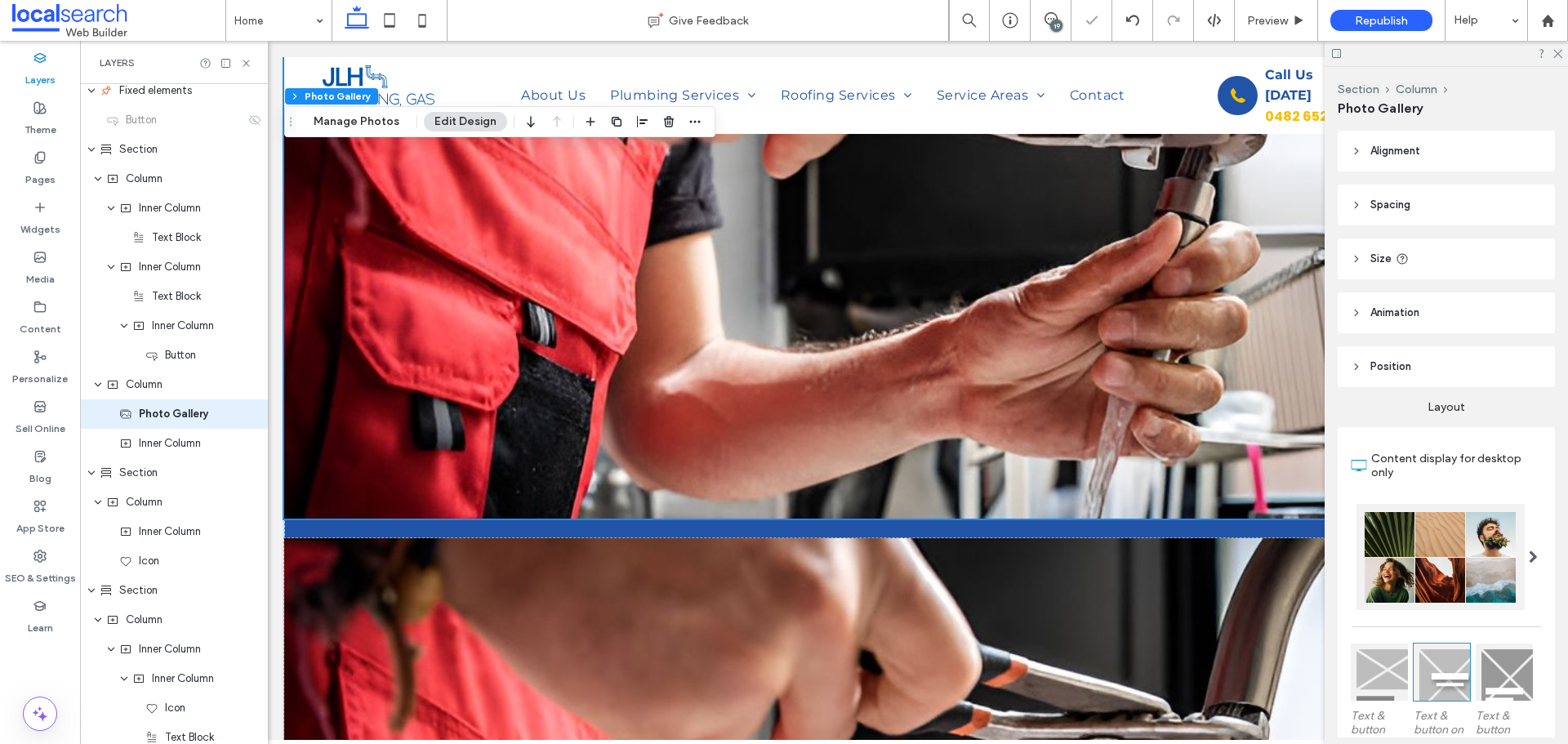
scroll to position [572, 0]
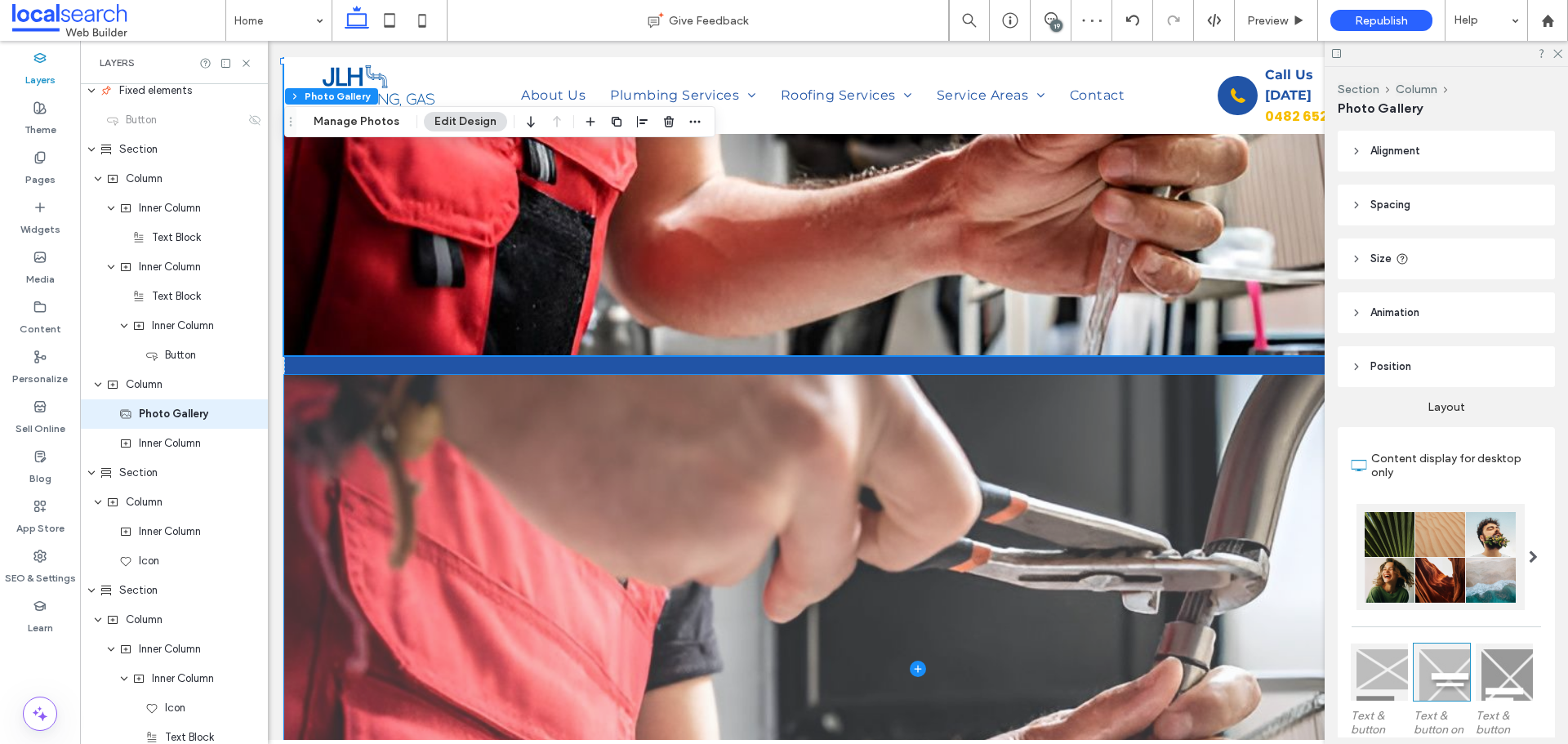
click at [903, 425] on span at bounding box center [918, 669] width 1267 height 588
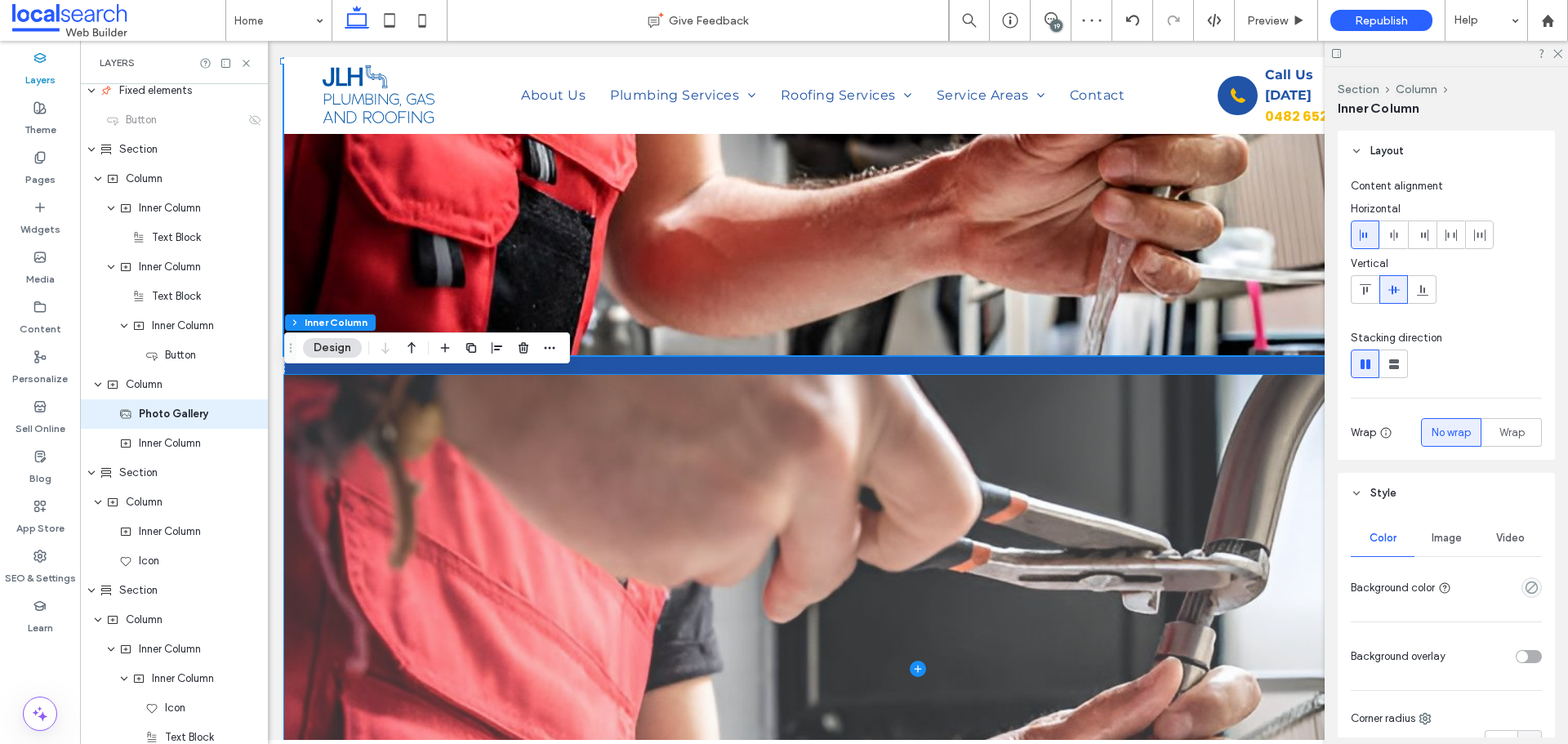
click at [903, 425] on span at bounding box center [918, 669] width 1267 height 588
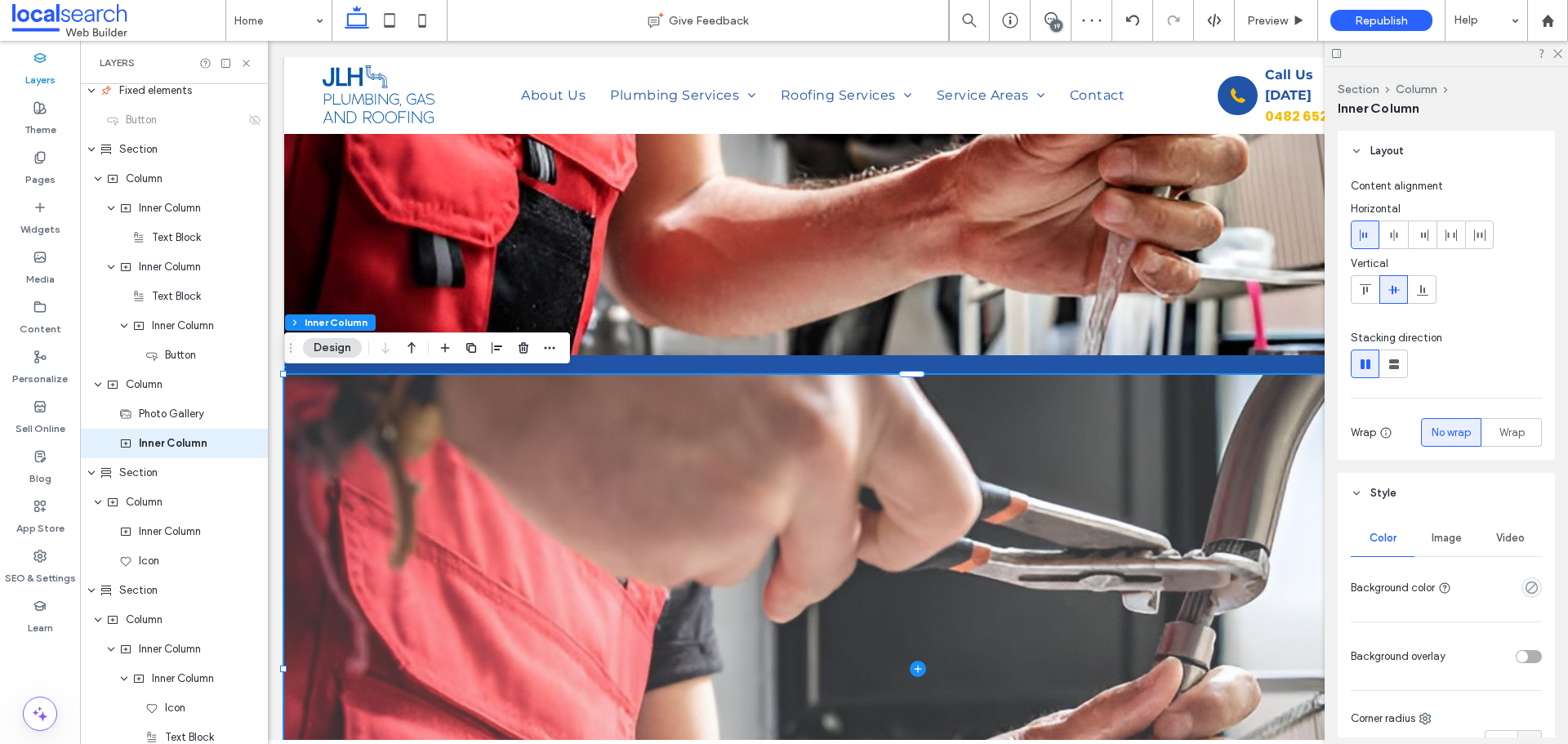
scroll to position [1097, 0]
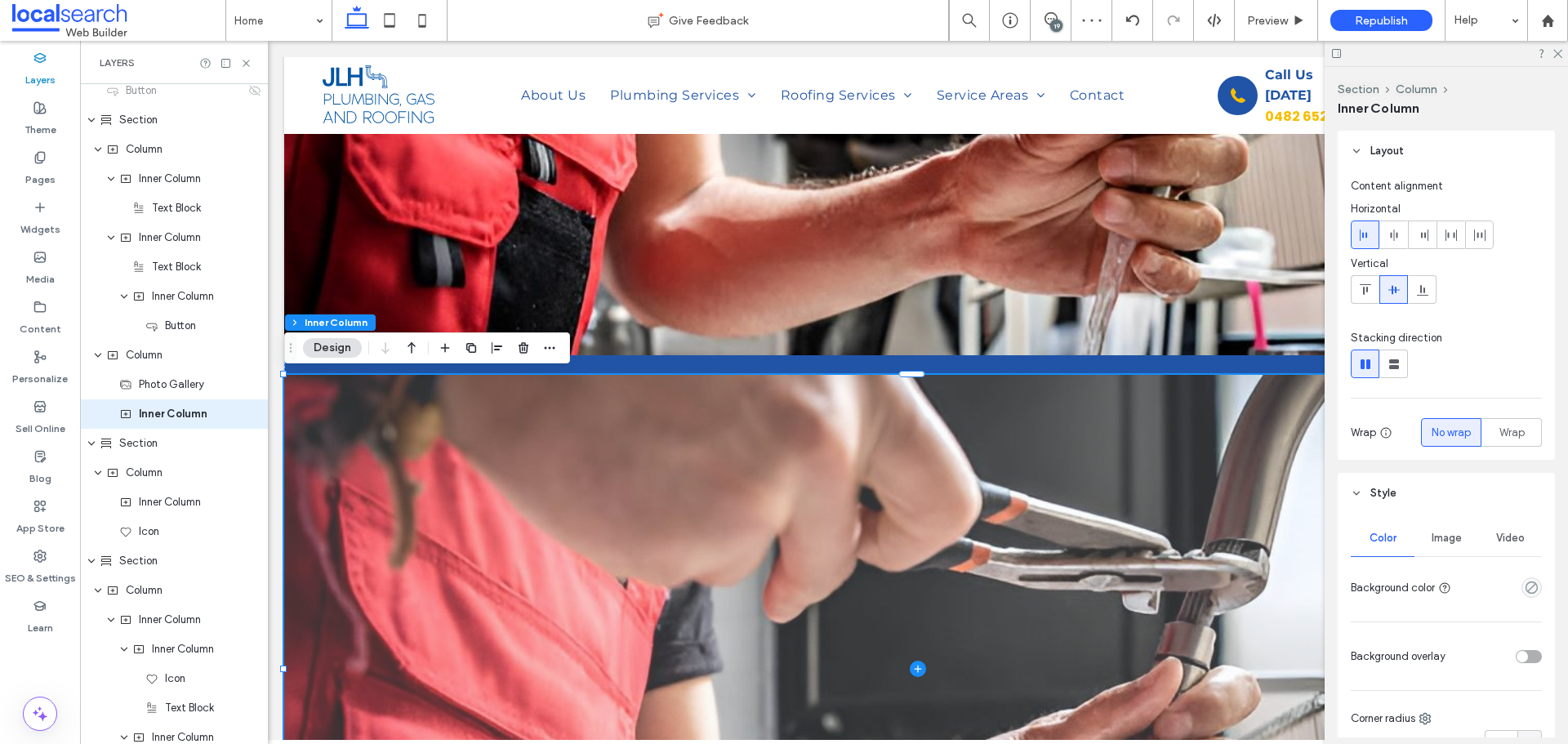
click at [457, 443] on span at bounding box center [918, 669] width 1267 height 588
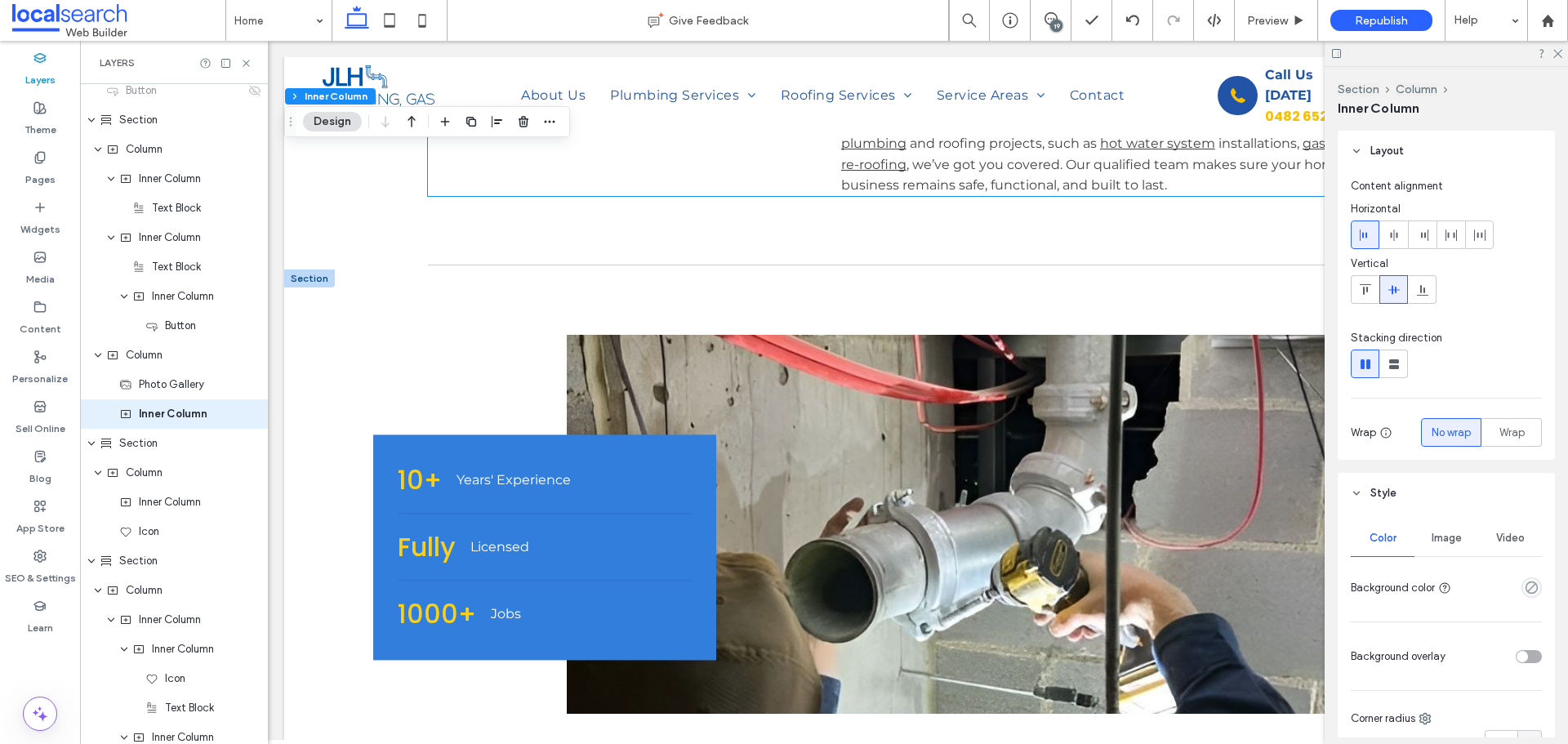
scroll to position [1716, 0]
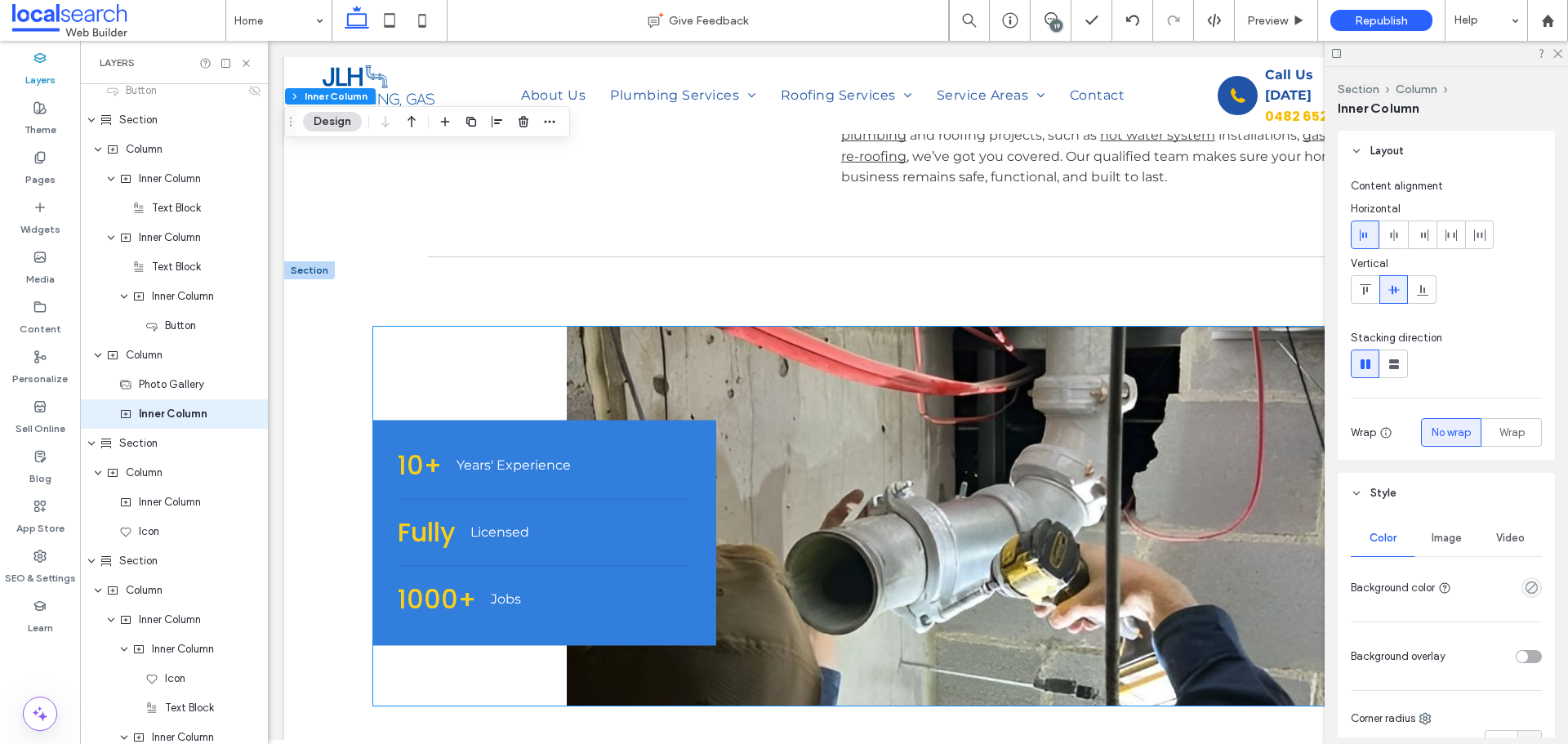
click at [814, 460] on link at bounding box center [971, 516] width 807 height 379
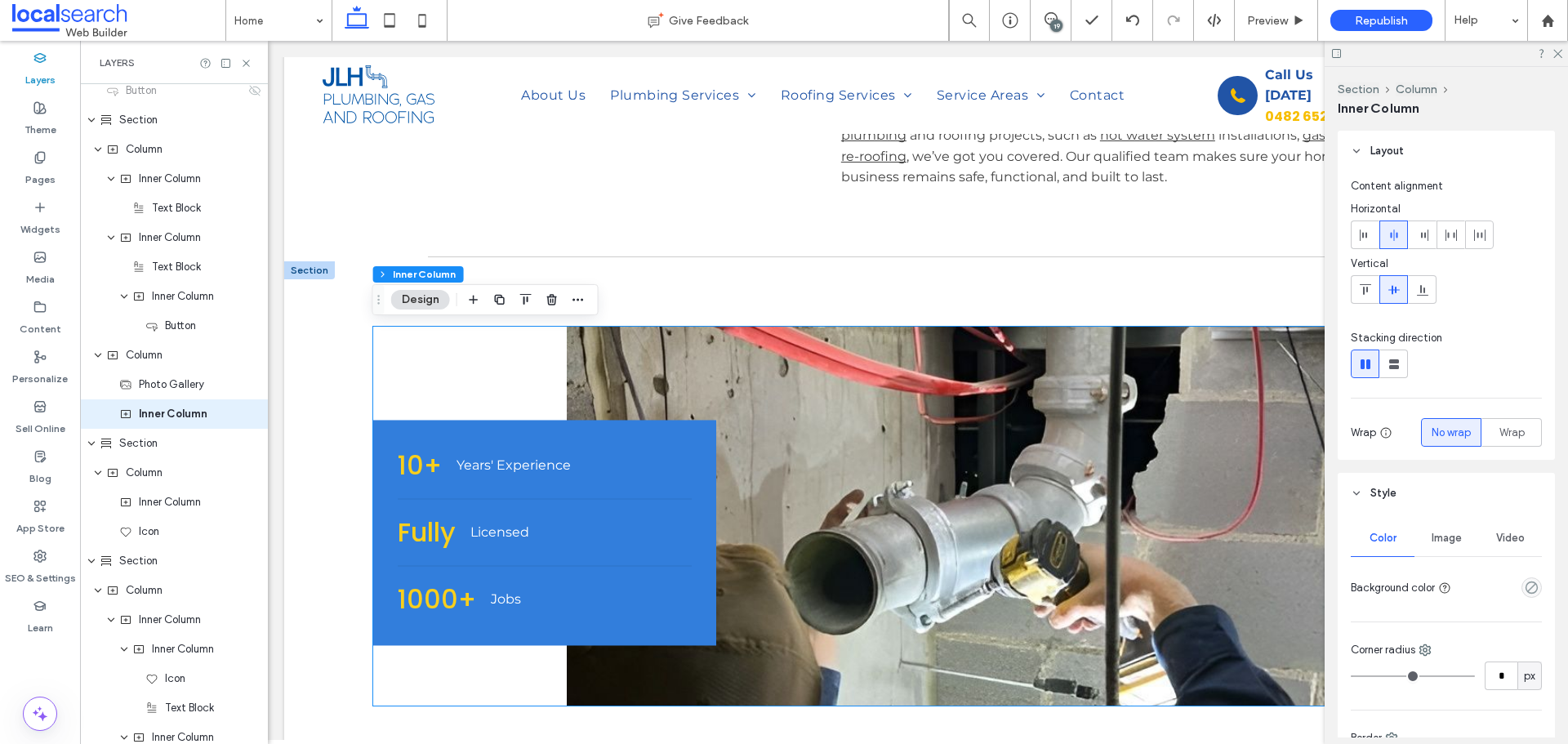
click at [814, 460] on link at bounding box center [971, 516] width 807 height 379
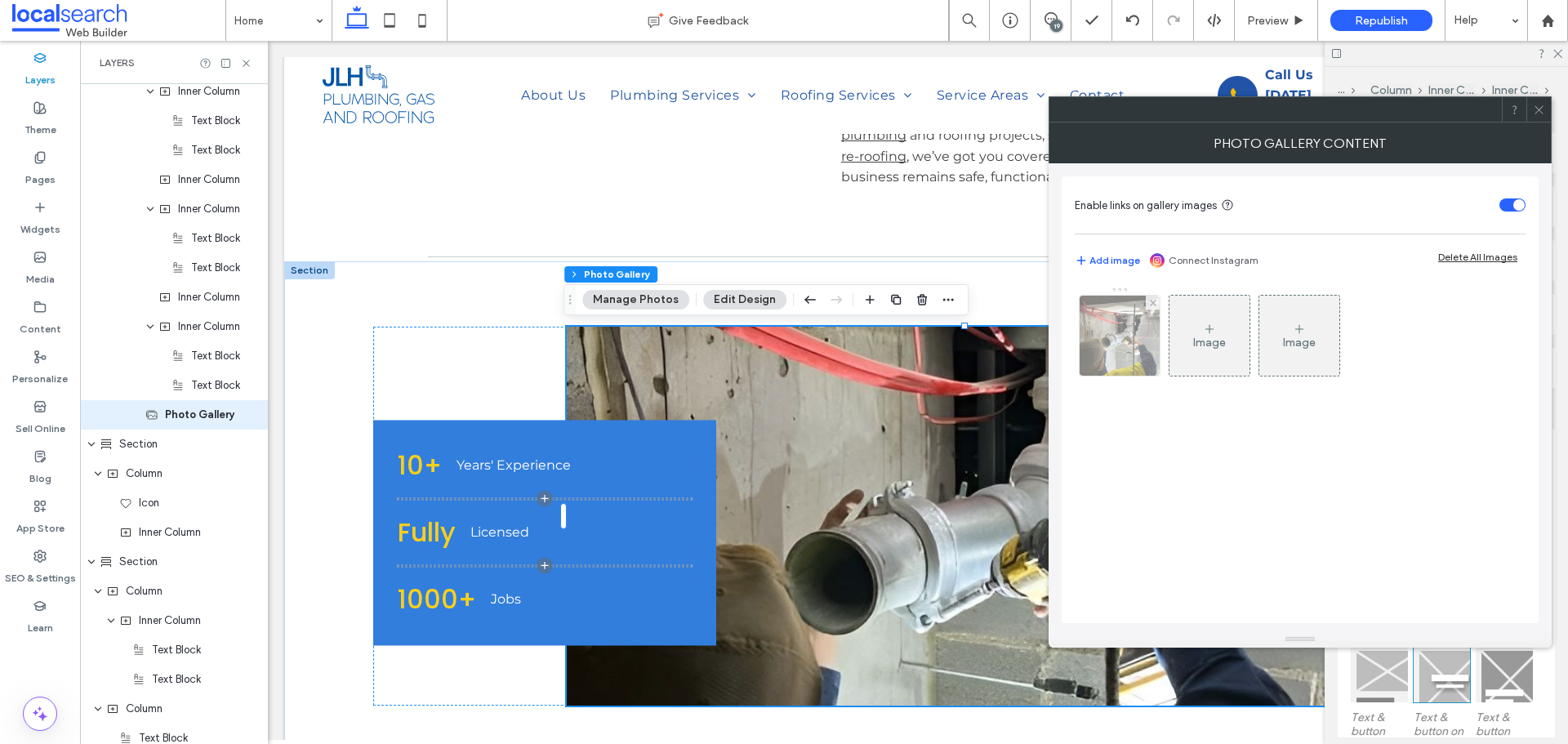
click at [1133, 358] on img at bounding box center [1119, 336] width 80 height 80
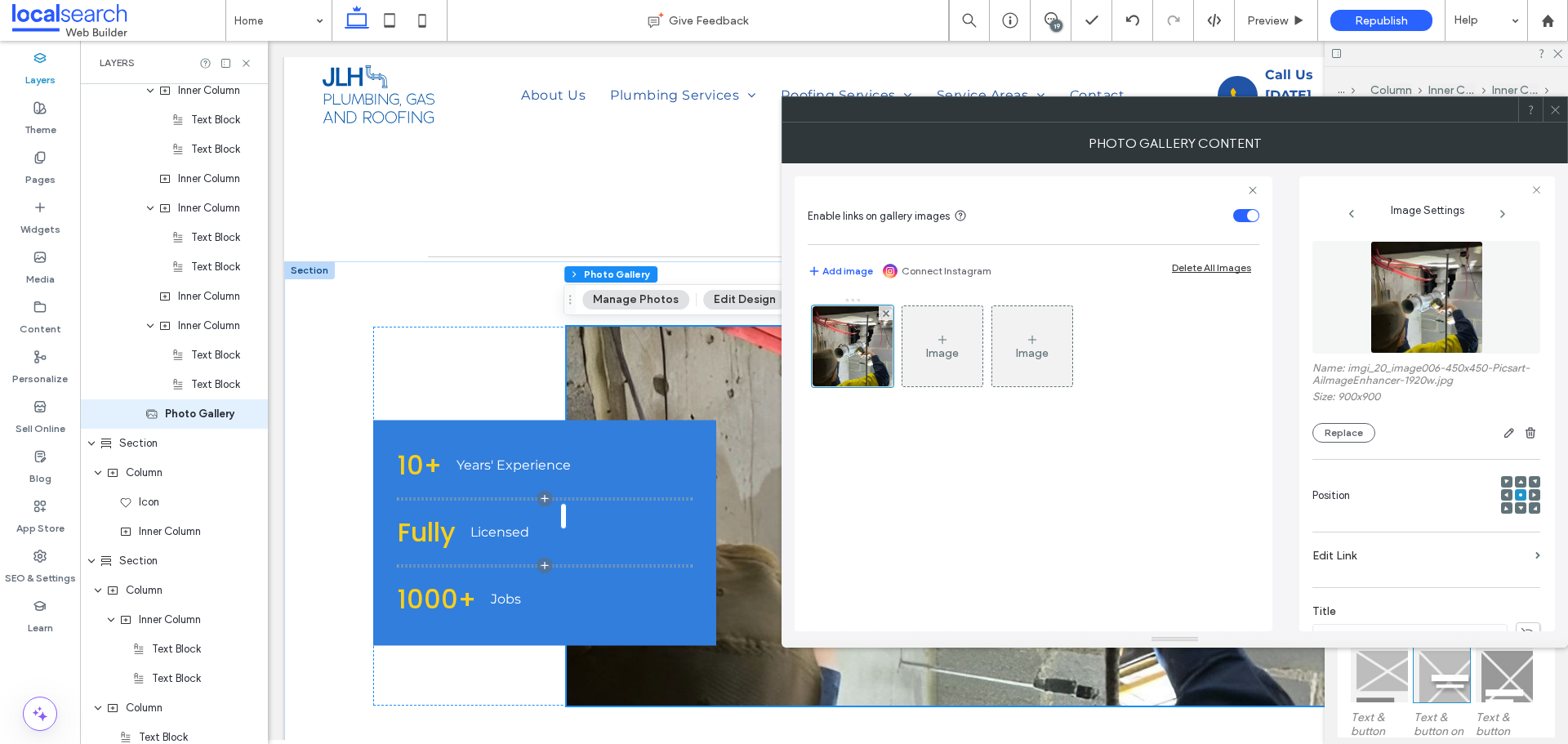
scroll to position [402, 0]
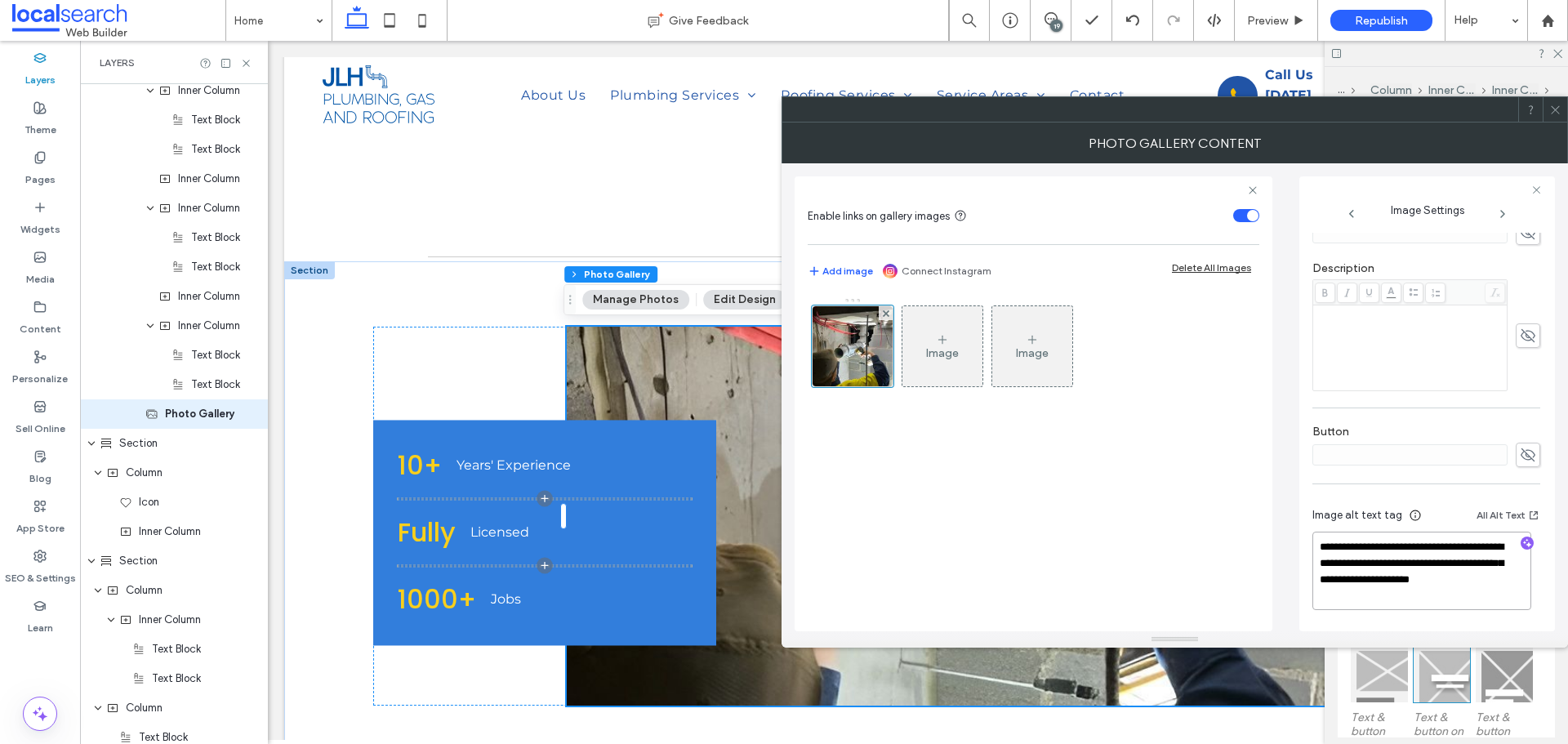
drag, startPoint x: 1450, startPoint y: 565, endPoint x: 1471, endPoint y: 599, distance: 40.0
click at [1471, 599] on textarea "**********" at bounding box center [1422, 571] width 219 height 78
click at [1452, 125] on div "Photo Gallery Content" at bounding box center [1174, 144] width 787 height 41
click at [1552, 114] on icon at bounding box center [1555, 110] width 13 height 13
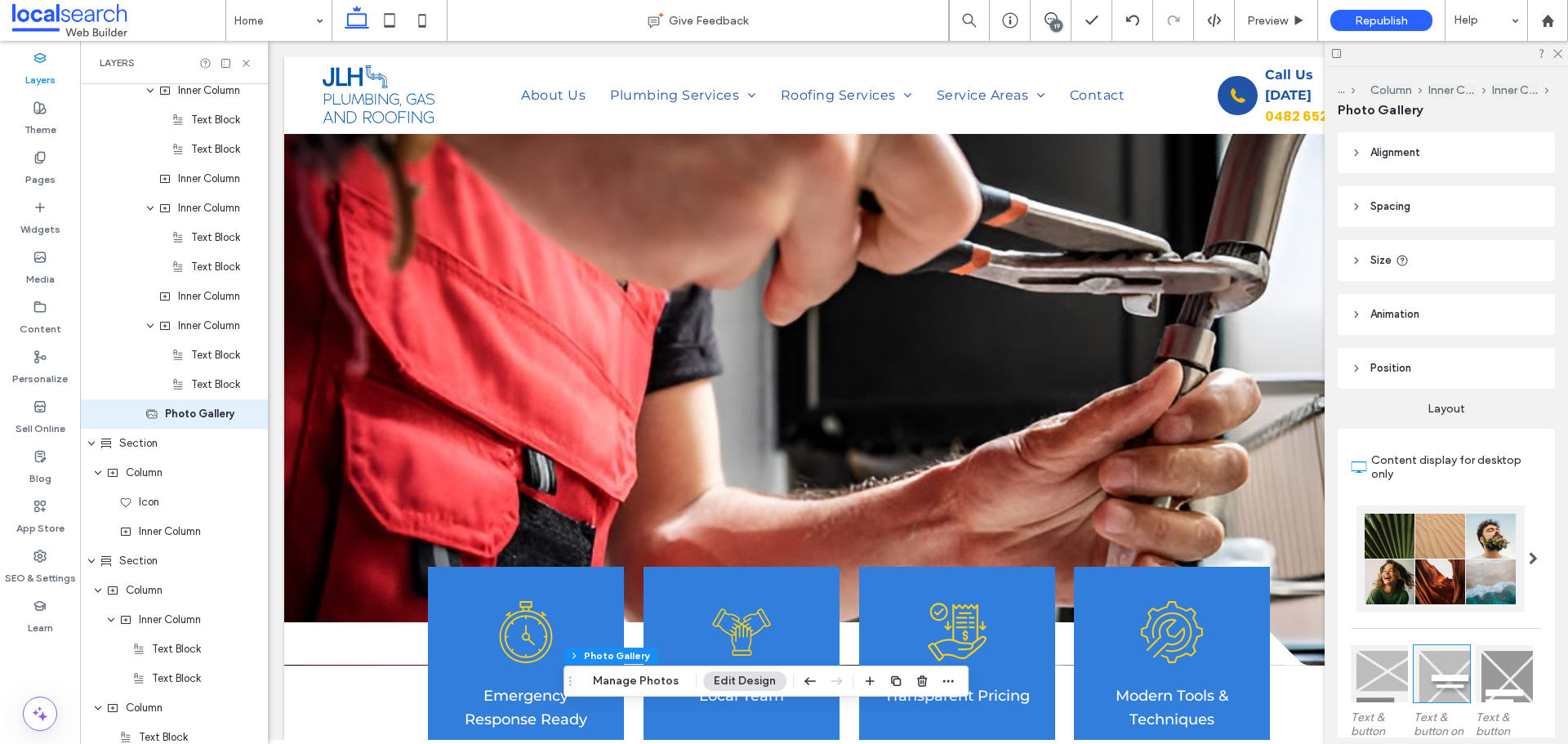
scroll to position [735, 0]
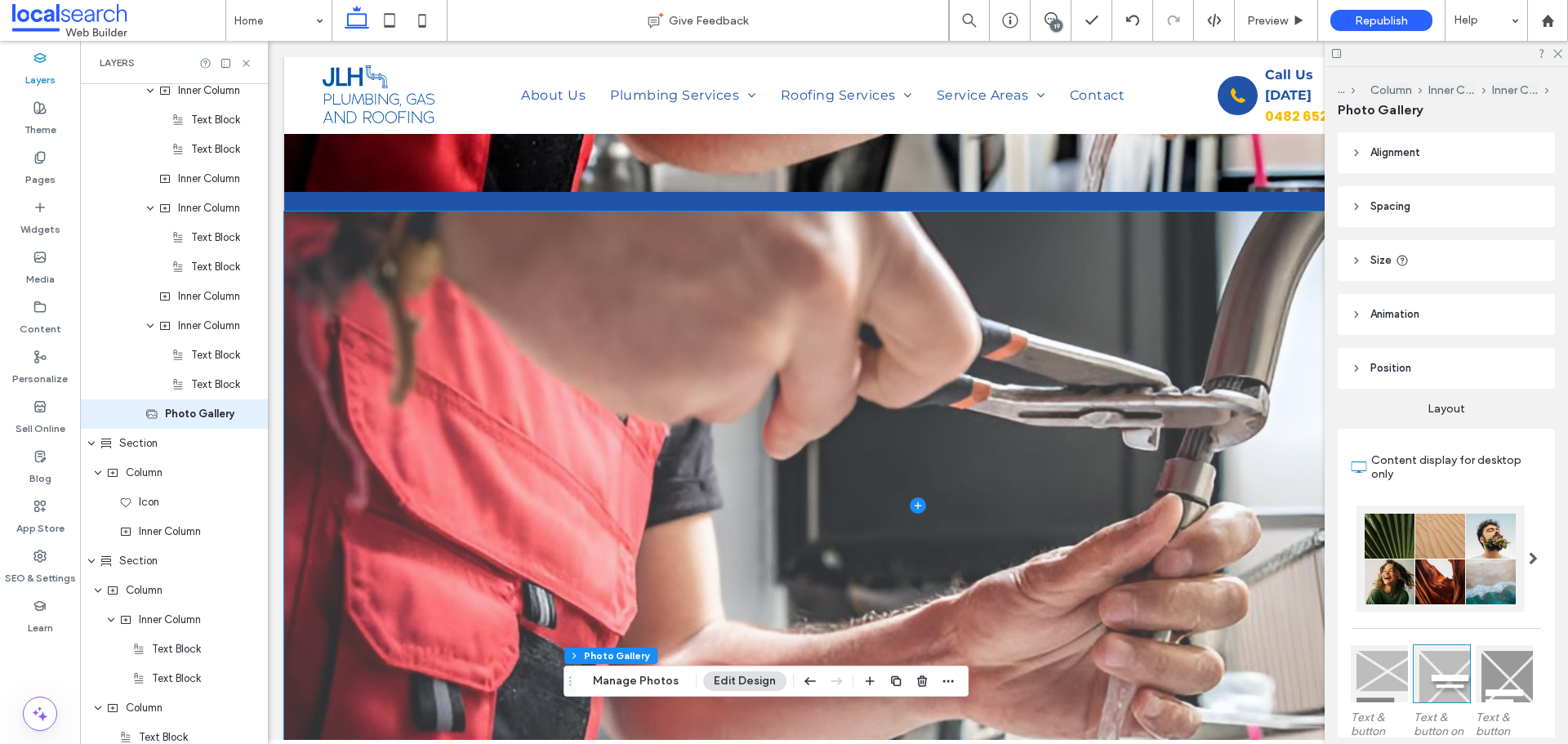
click at [854, 343] on span at bounding box center [918, 505] width 1267 height 588
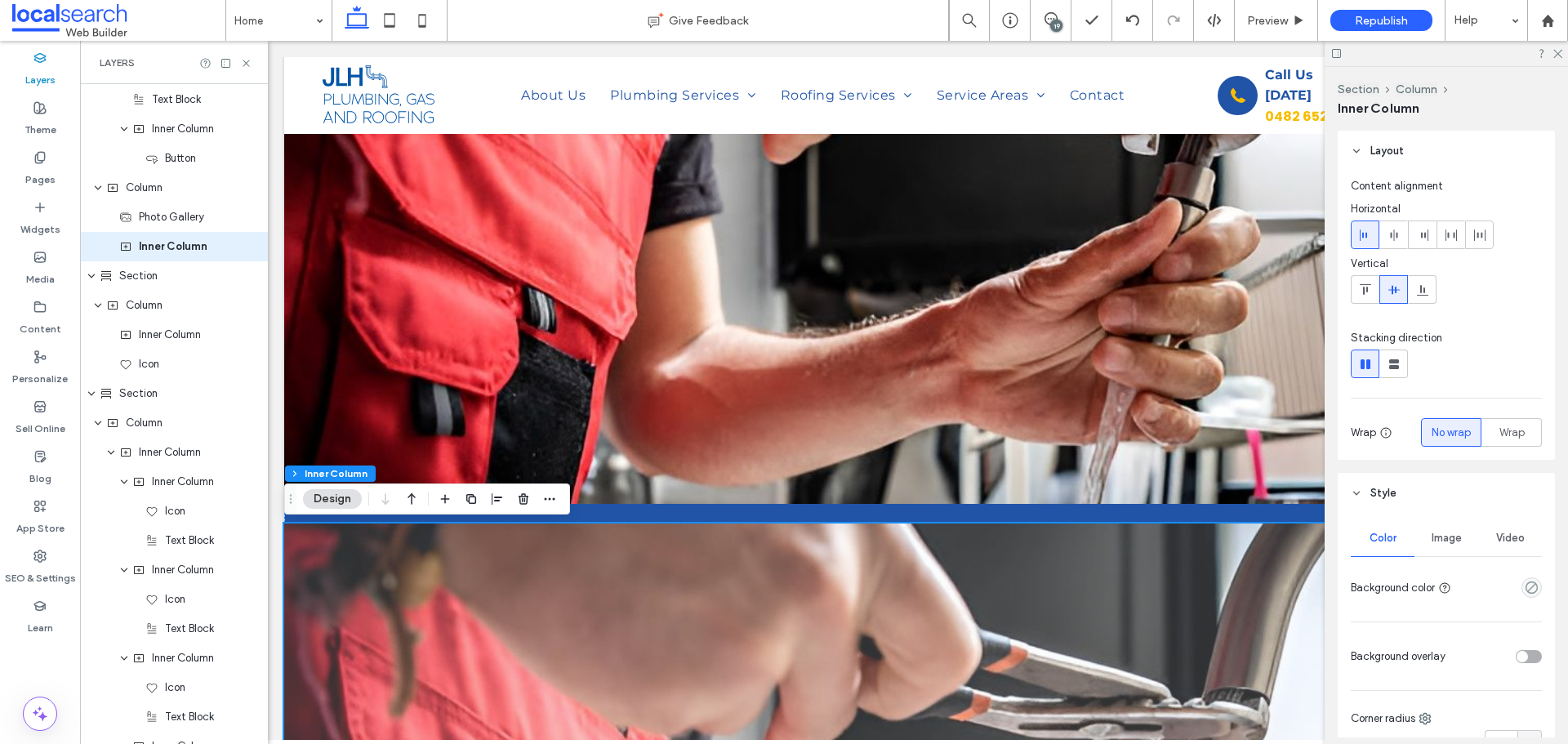
scroll to position [1151, 0]
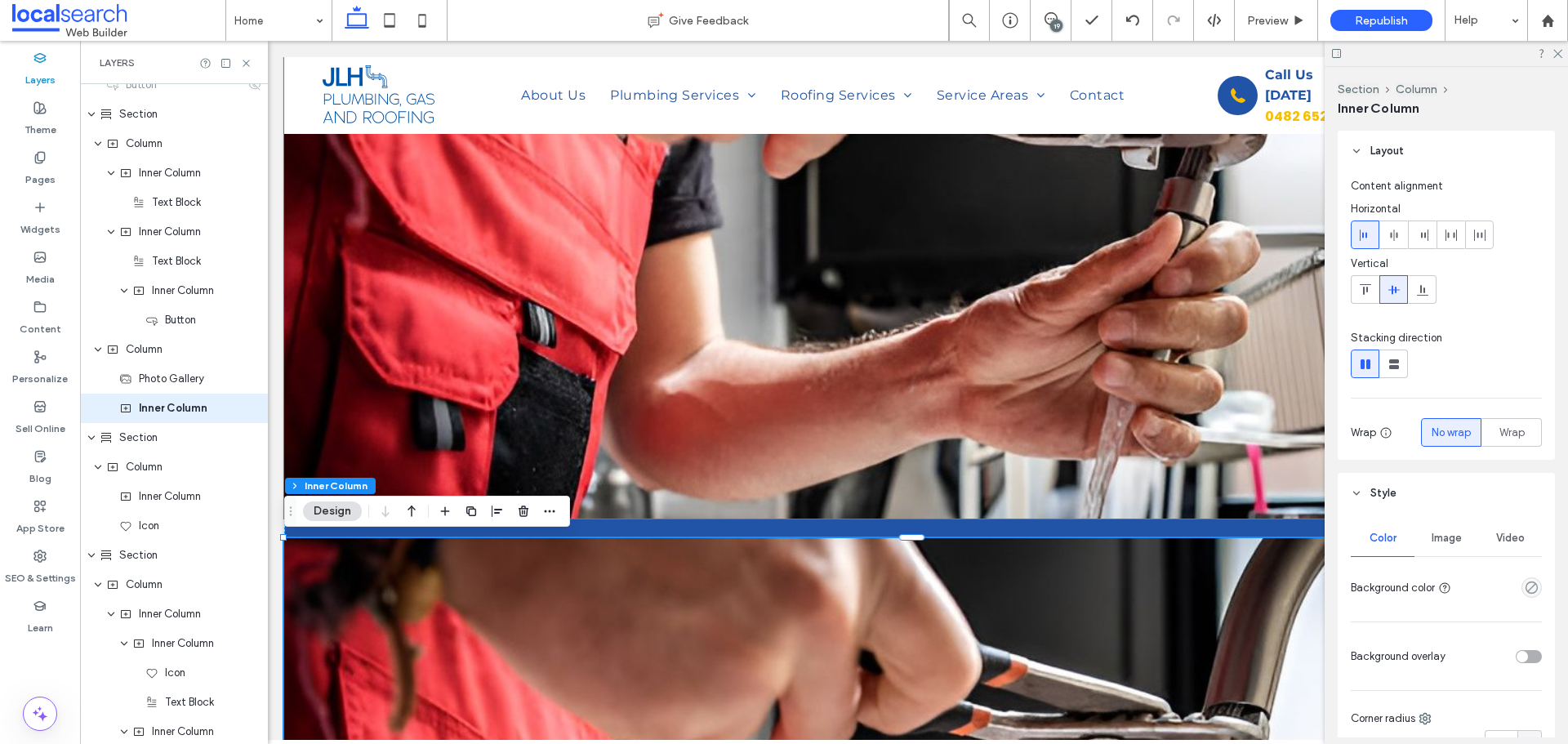
click at [860, 354] on link at bounding box center [918, 224] width 1267 height 588
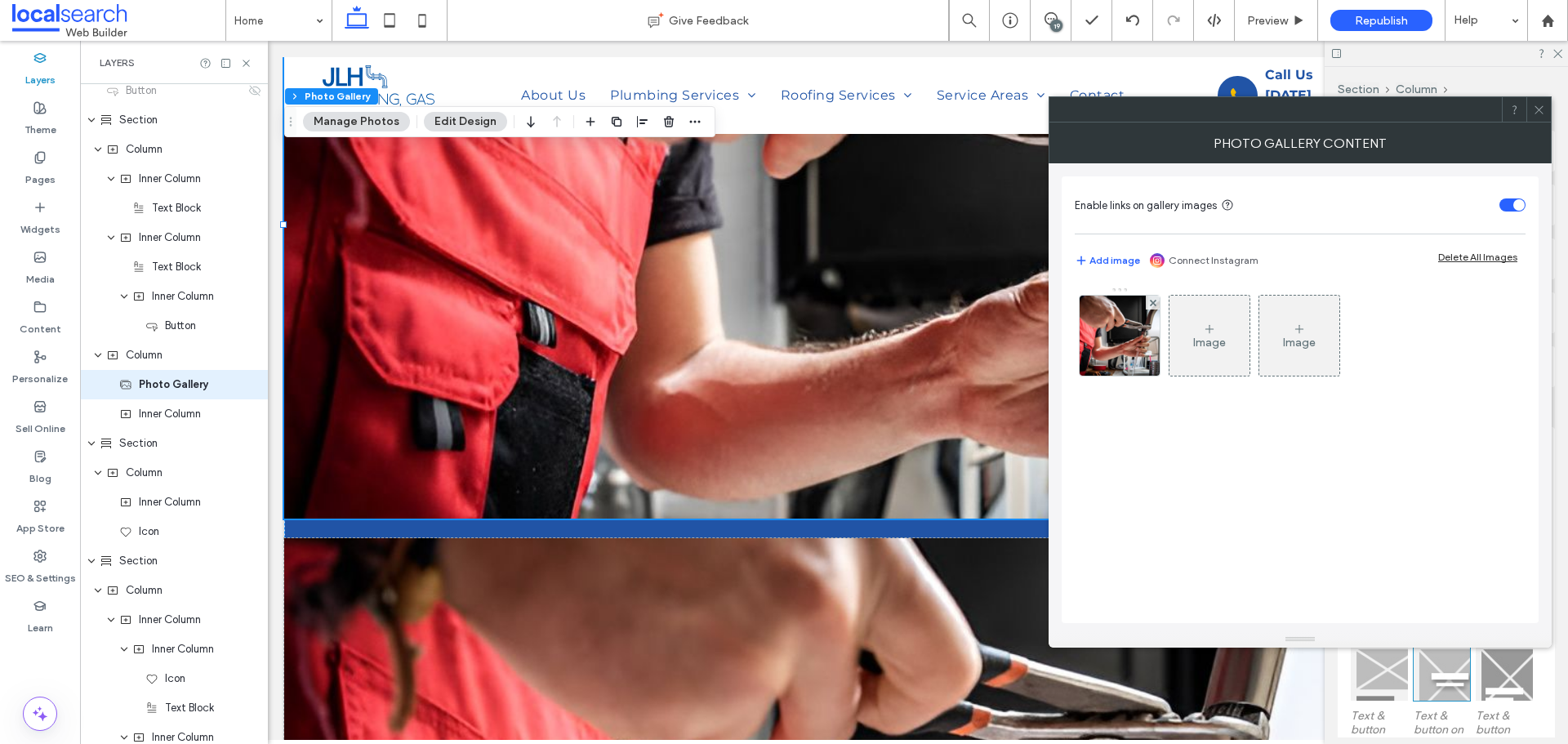
scroll to position [1067, 0]
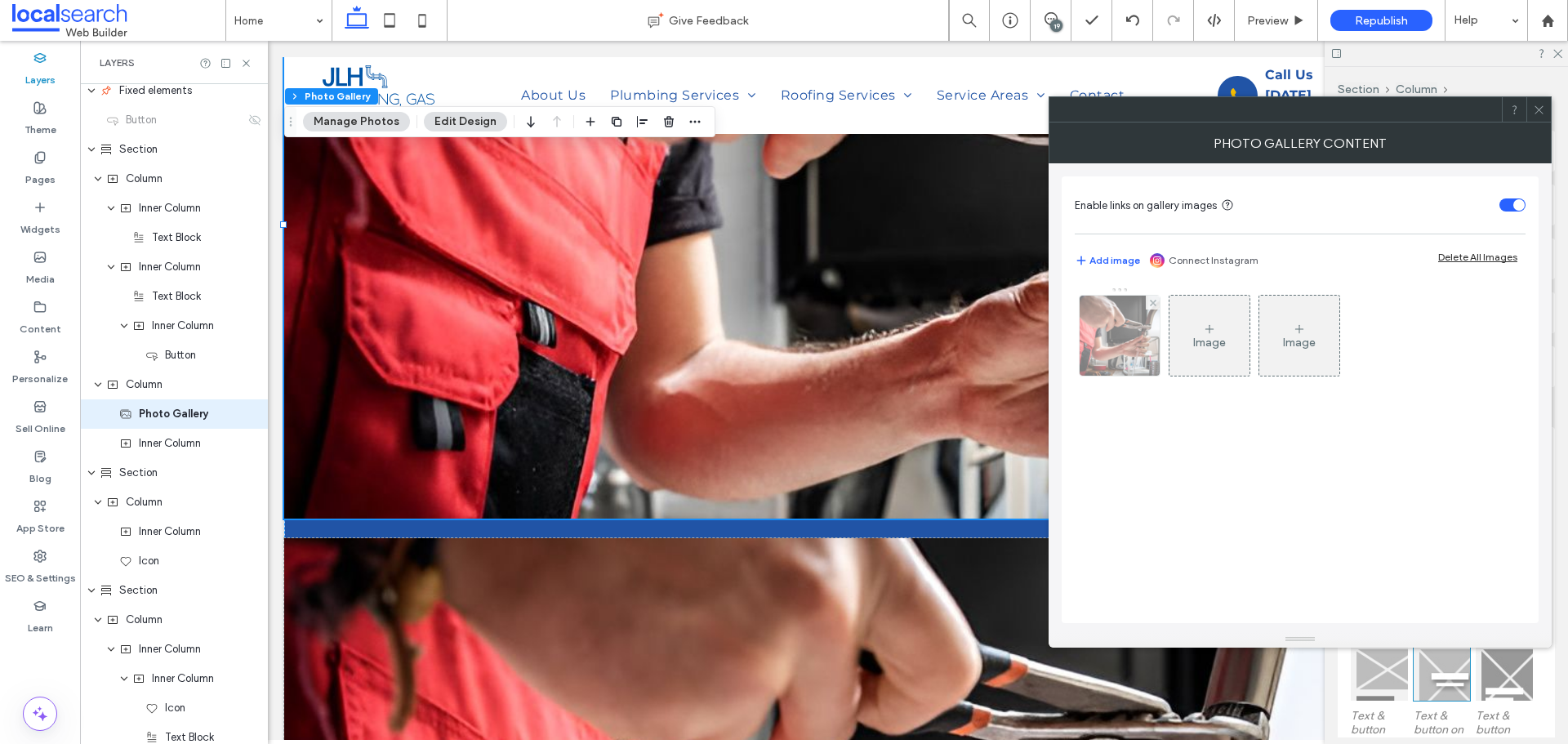
click at [1119, 370] on img at bounding box center [1119, 336] width 114 height 80
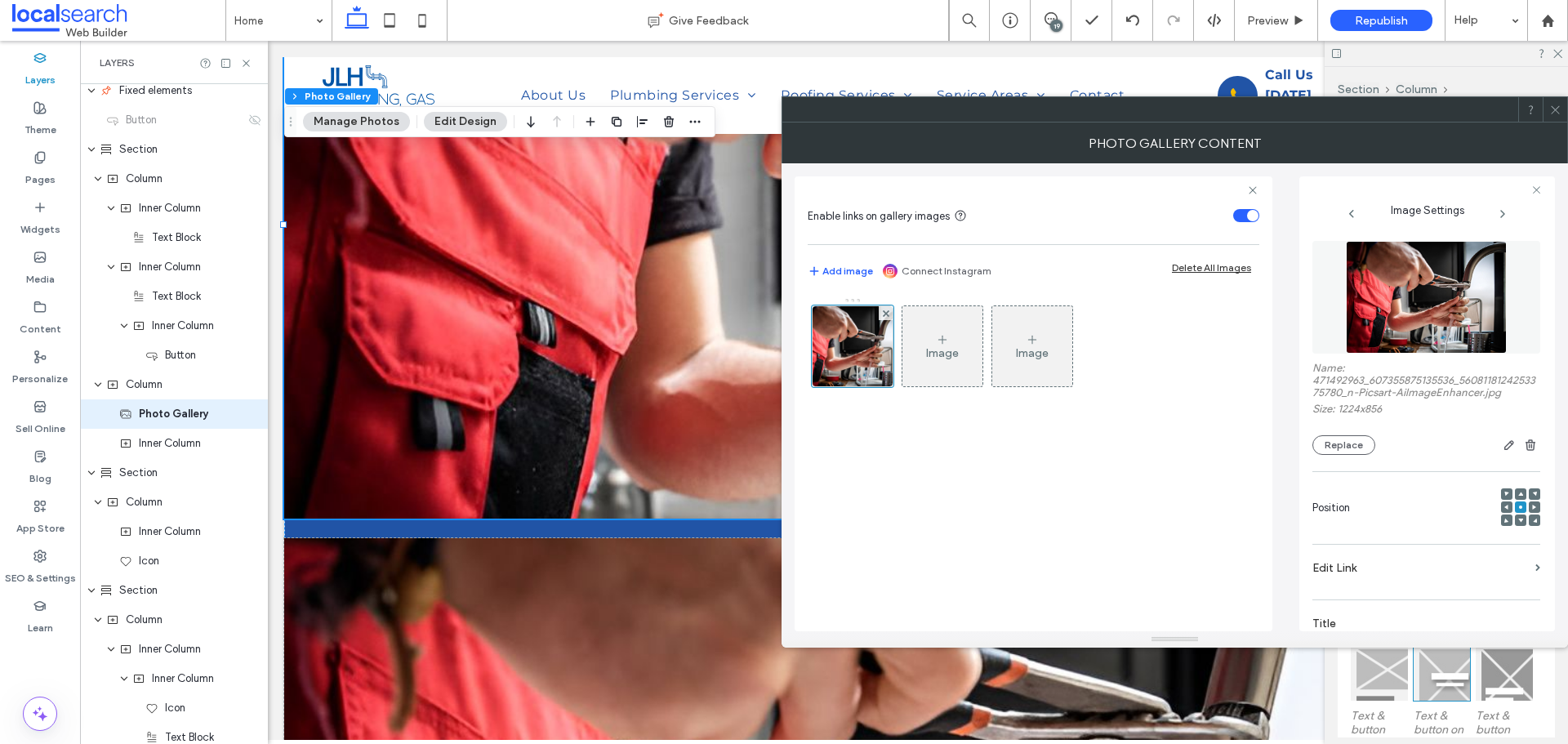
scroll to position [381, 0]
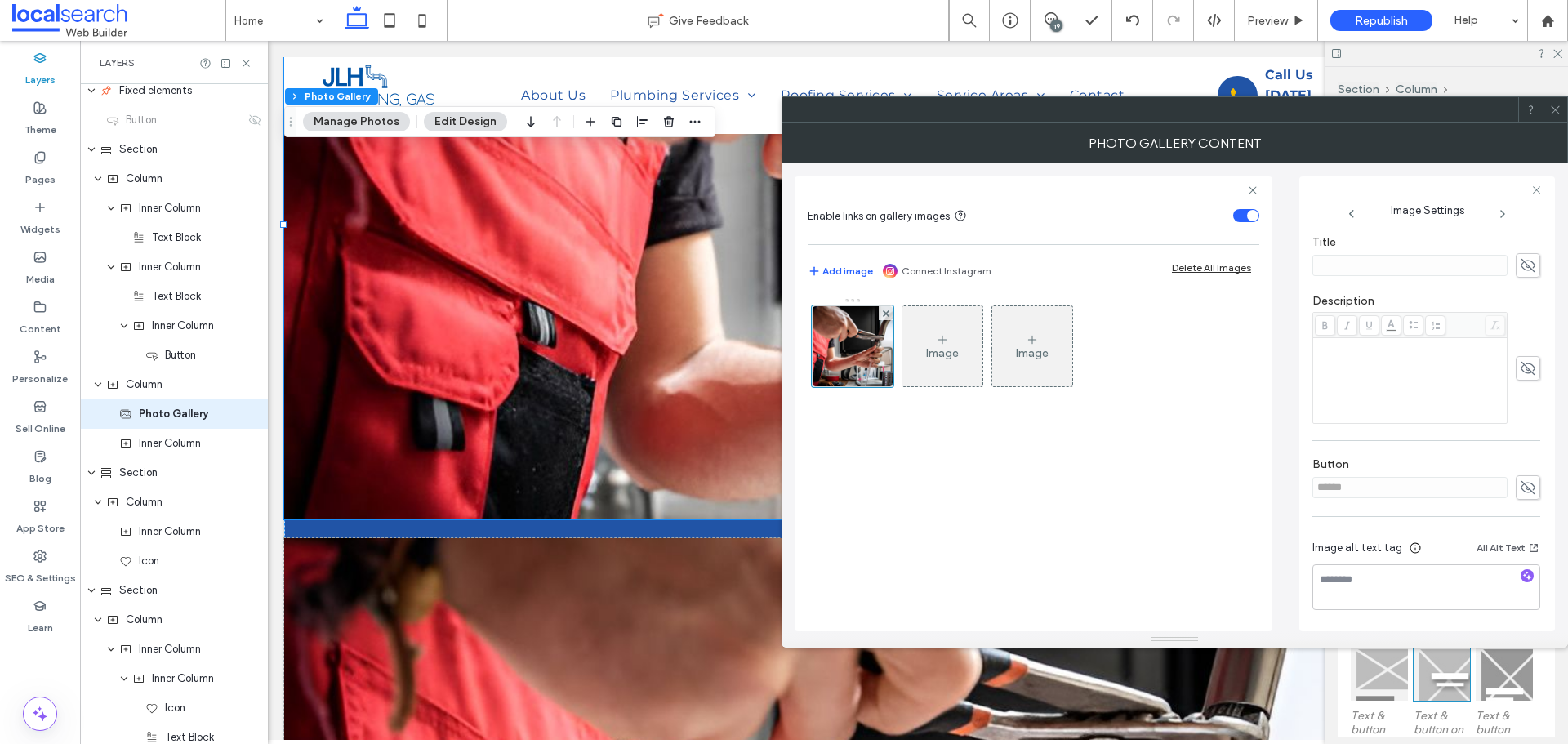
click at [1522, 486] on icon at bounding box center [1528, 487] width 16 height 18
click at [1384, 487] on input "******" at bounding box center [1410, 488] width 196 height 22
click at [1526, 484] on icon at bounding box center [1528, 487] width 16 height 18
click at [1485, 571] on textarea at bounding box center [1426, 587] width 228 height 46
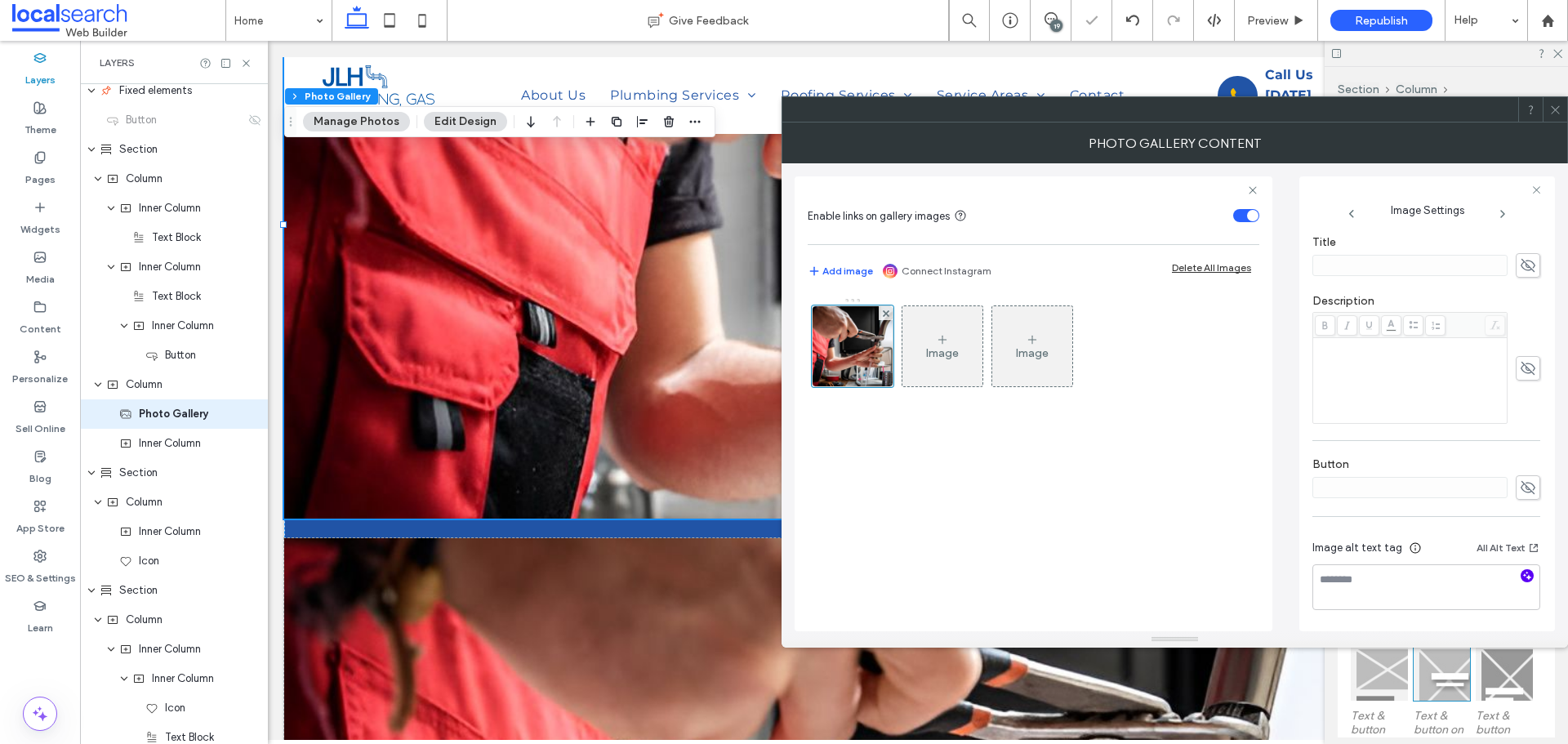
click at [1521, 573] on icon "button" at bounding box center [1527, 575] width 12 height 12
drag, startPoint x: 1507, startPoint y: 592, endPoint x: 1362, endPoint y: 581, distance: 145.4
click at [1362, 581] on textarea "**********" at bounding box center [1422, 587] width 219 height 46
click at [1494, 600] on textarea "**********" at bounding box center [1422, 587] width 219 height 46
click at [1489, 598] on textarea "**********" at bounding box center [1422, 587] width 219 height 46
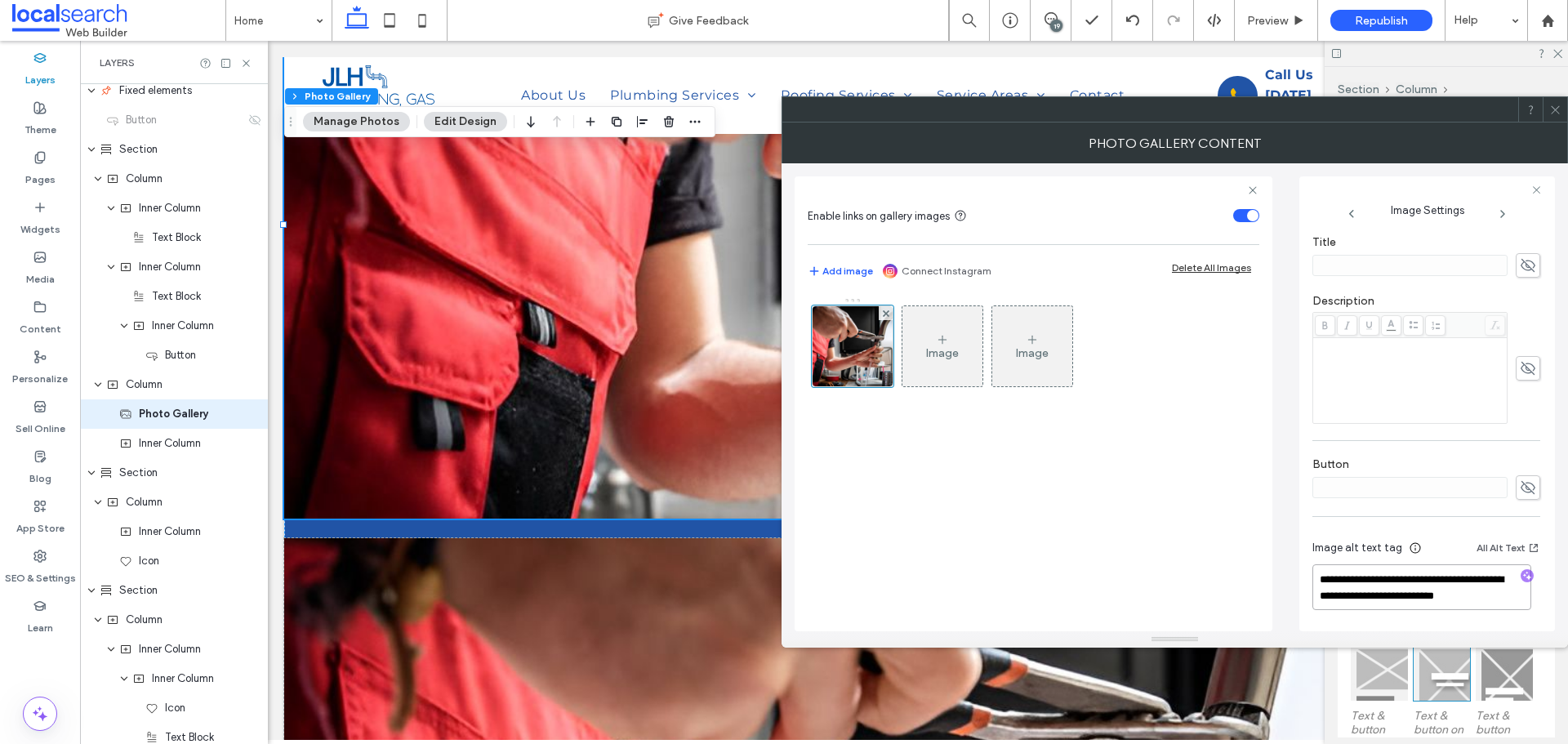
drag, startPoint x: 1406, startPoint y: 593, endPoint x: 1481, endPoint y: 618, distance: 79.1
click at [1481, 618] on div "**********" at bounding box center [1426, 577] width 228 height 105
paste textarea "**********"
type textarea "**********"
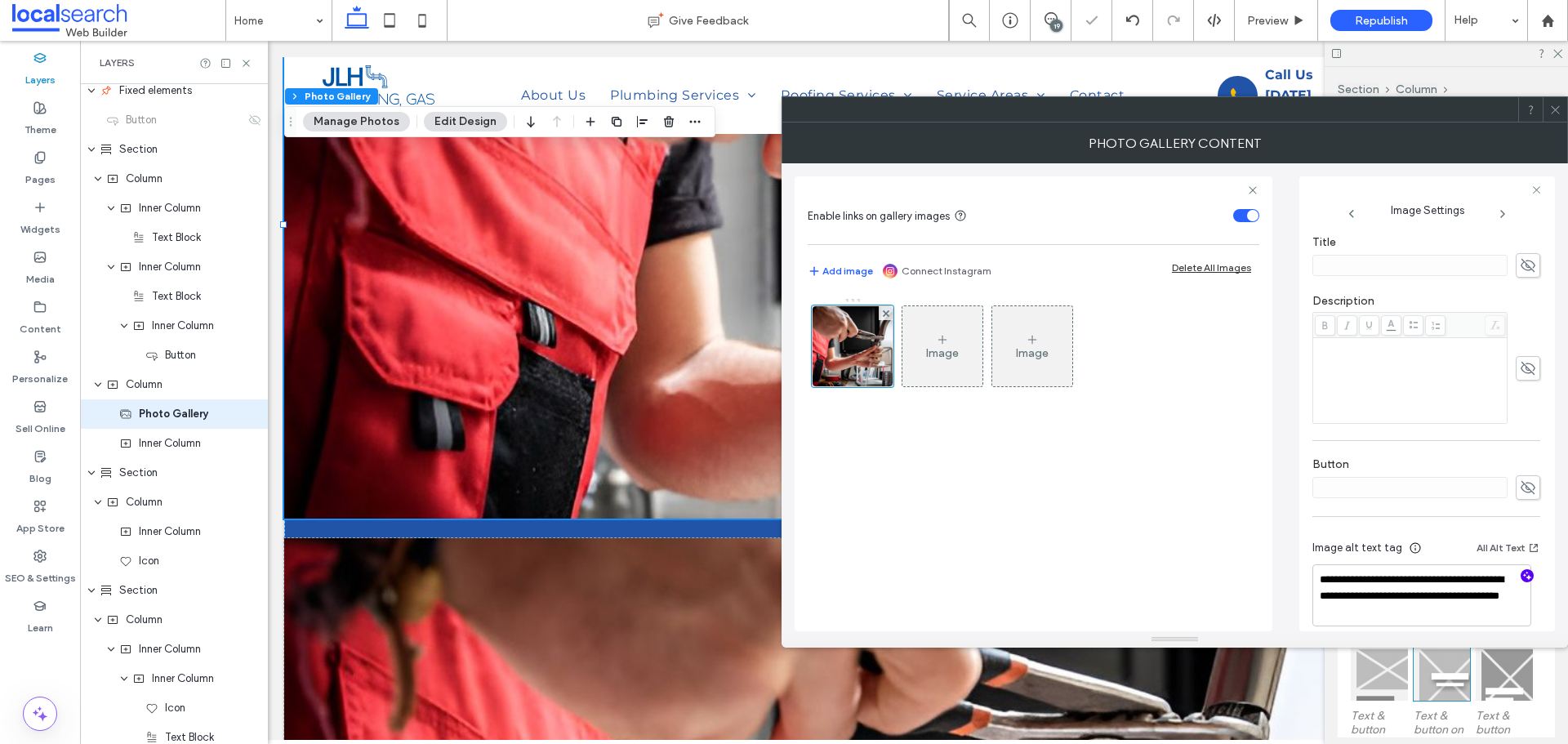
click at [1111, 483] on div "Image Image" at bounding box center [1032, 456] width 451 height 334
click at [1558, 122] on div at bounding box center [1174, 109] width 787 height 26
click at [1556, 112] on icon at bounding box center [1555, 110] width 13 height 13
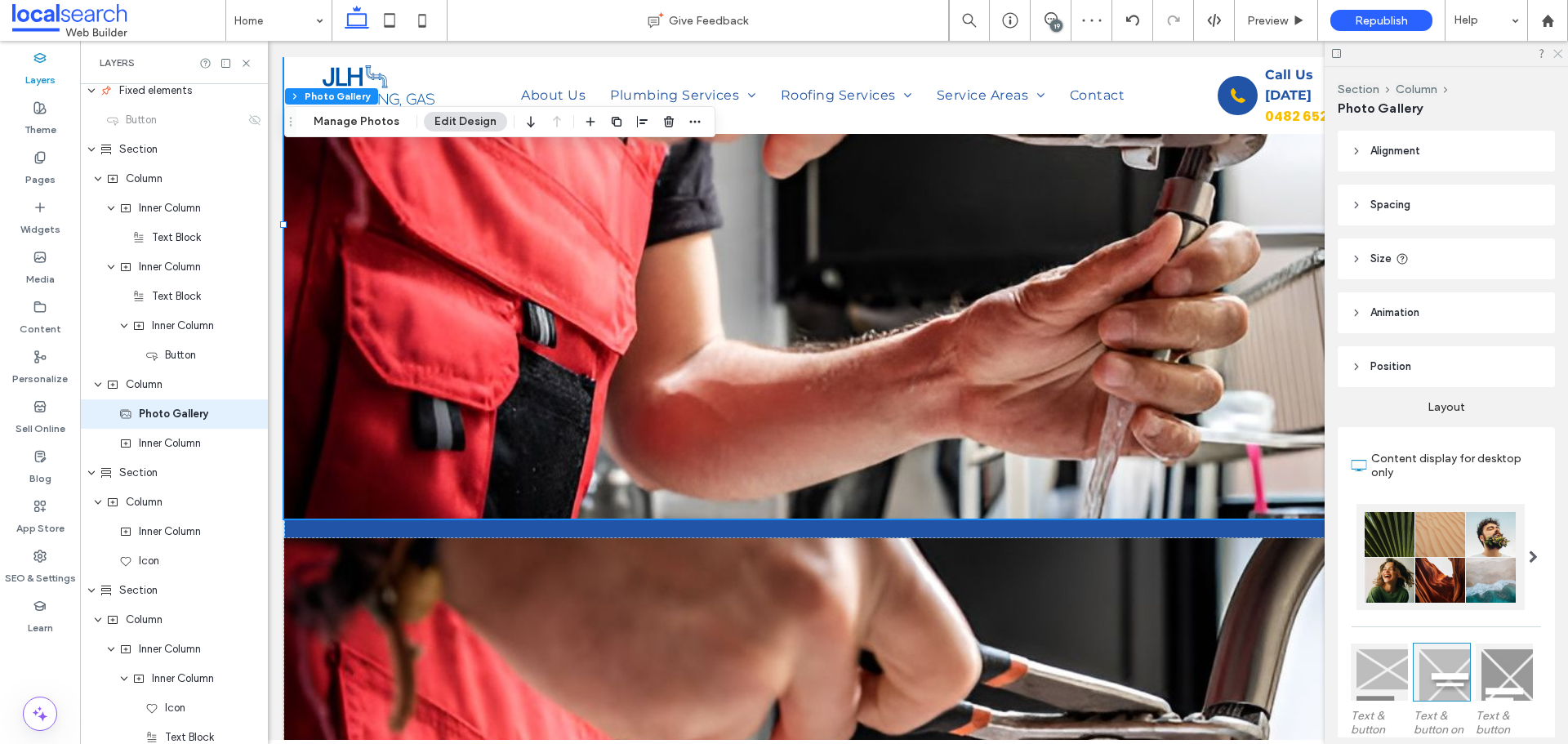
click at [1561, 48] on icon at bounding box center [1557, 53] width 11 height 11
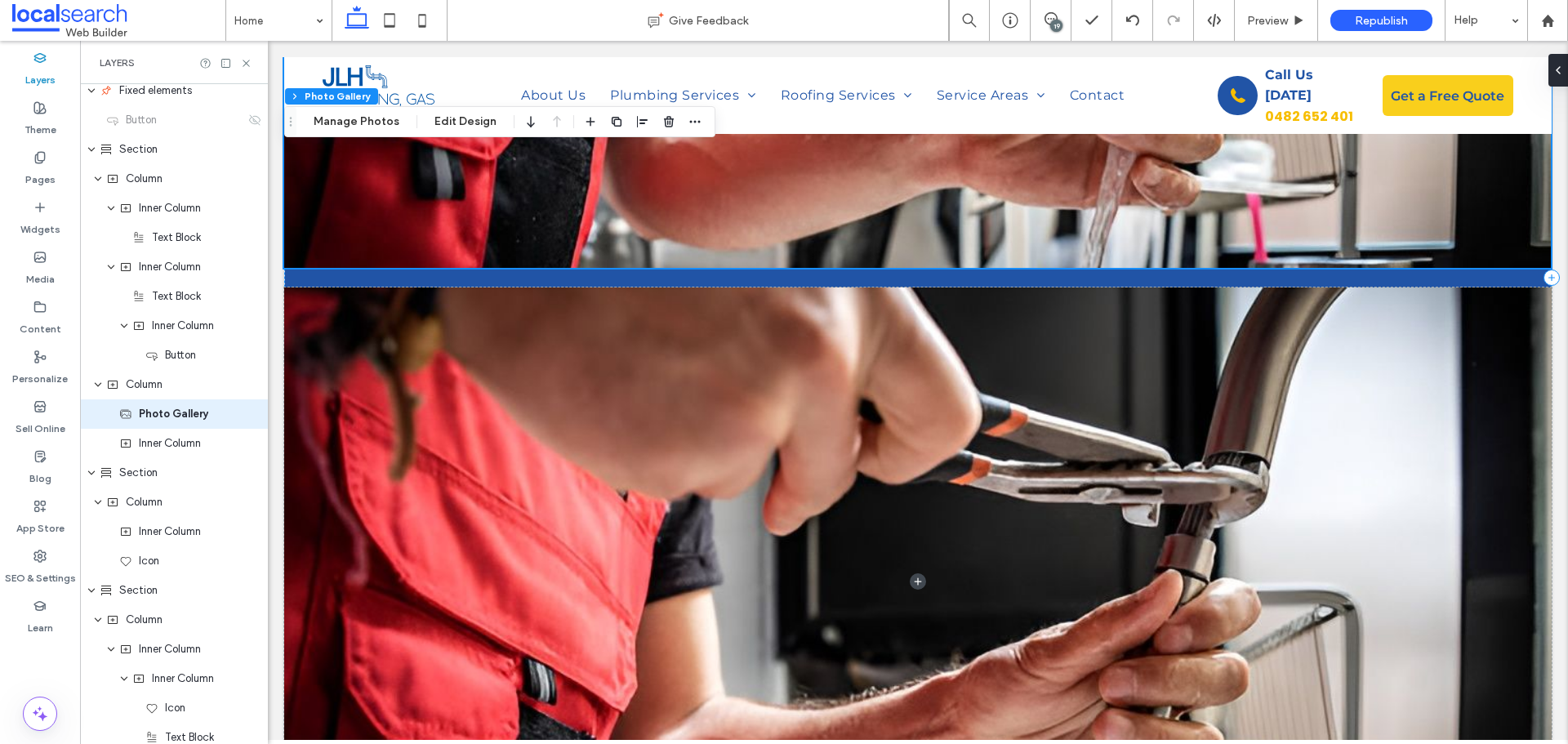
scroll to position [735, 0]
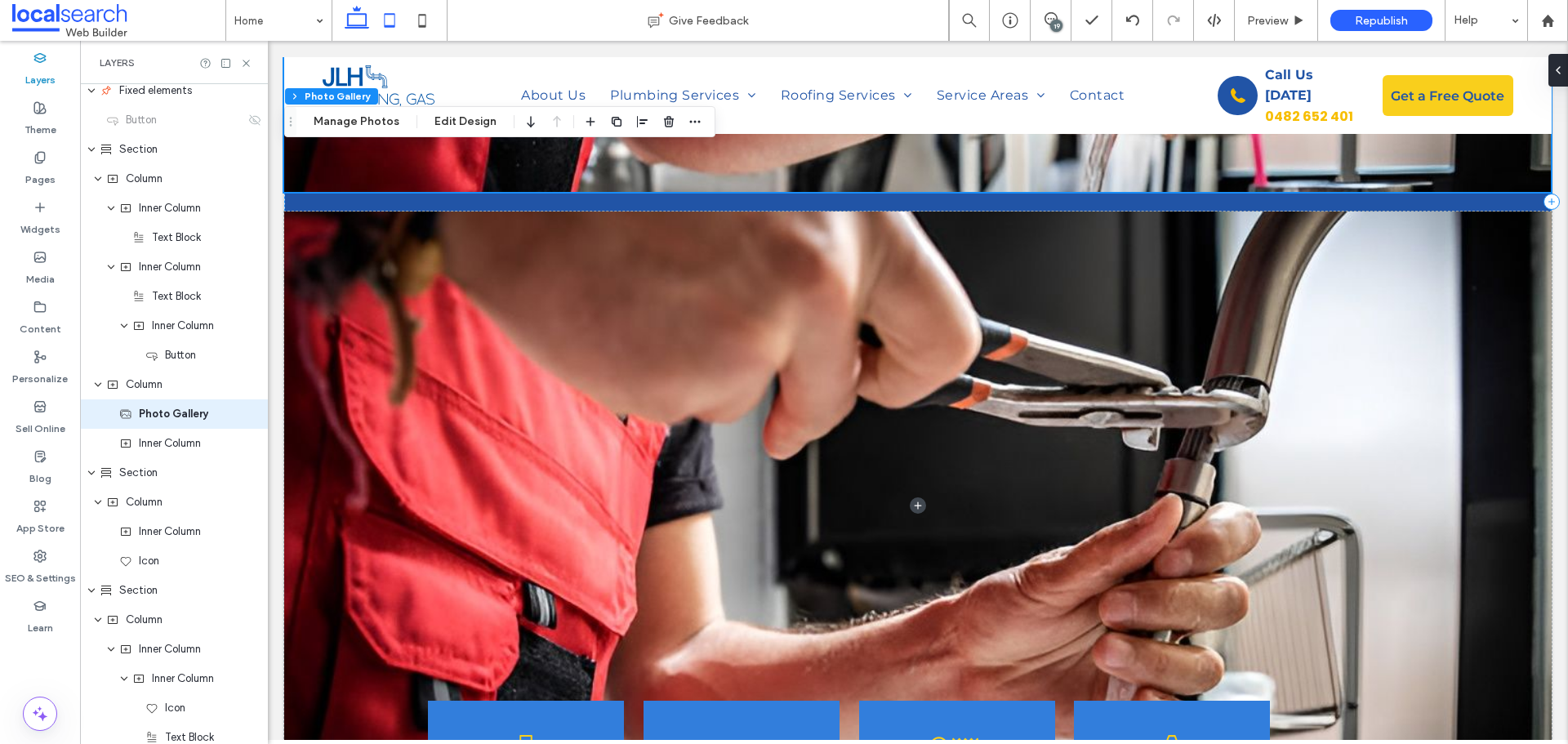
click at [391, 20] on icon at bounding box center [389, 21] width 32 height 32
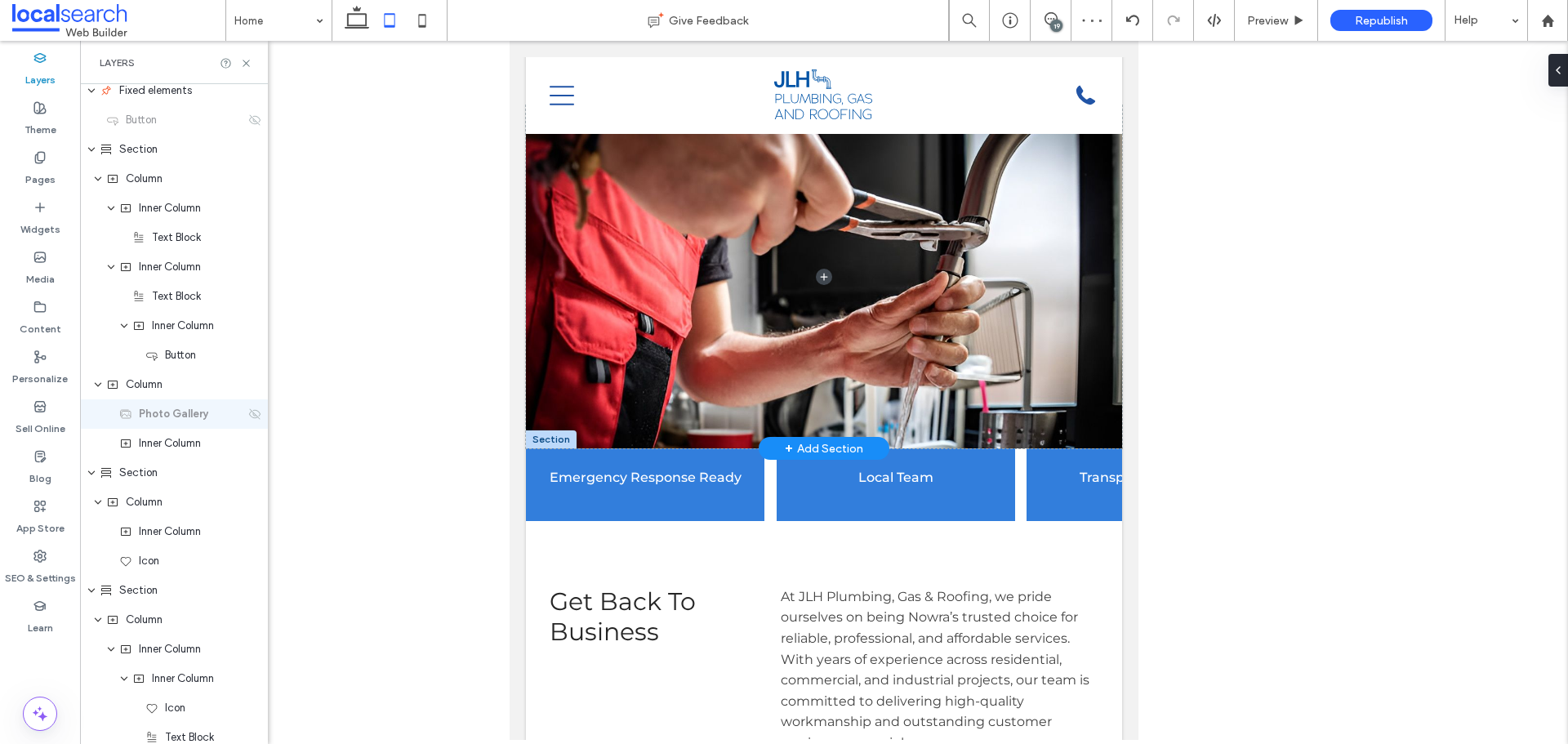
scroll to position [327, 0]
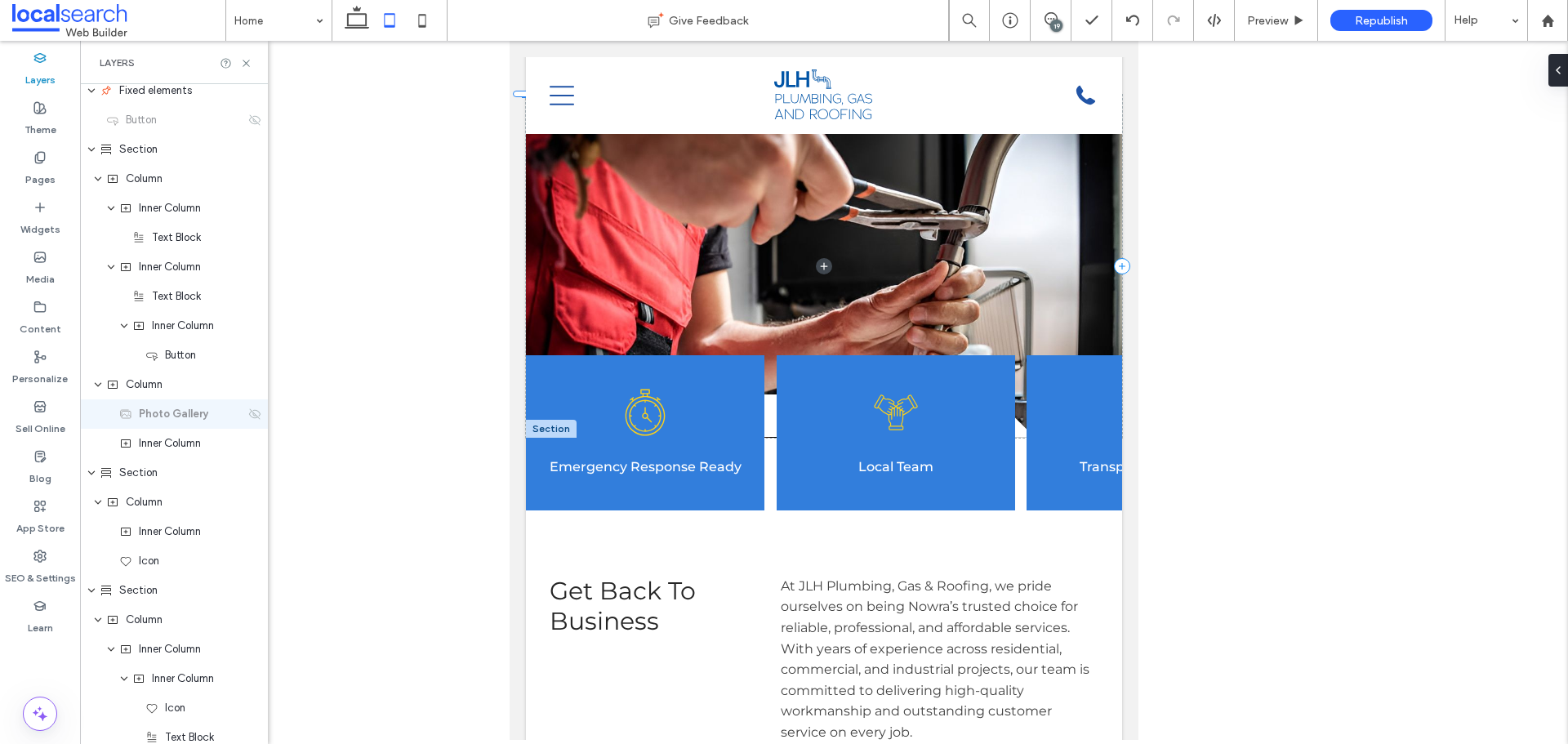
click at [246, 427] on div "Photo Gallery" at bounding box center [173, 414] width 187 height 30
click at [249, 416] on use at bounding box center [255, 414] width 12 height 11
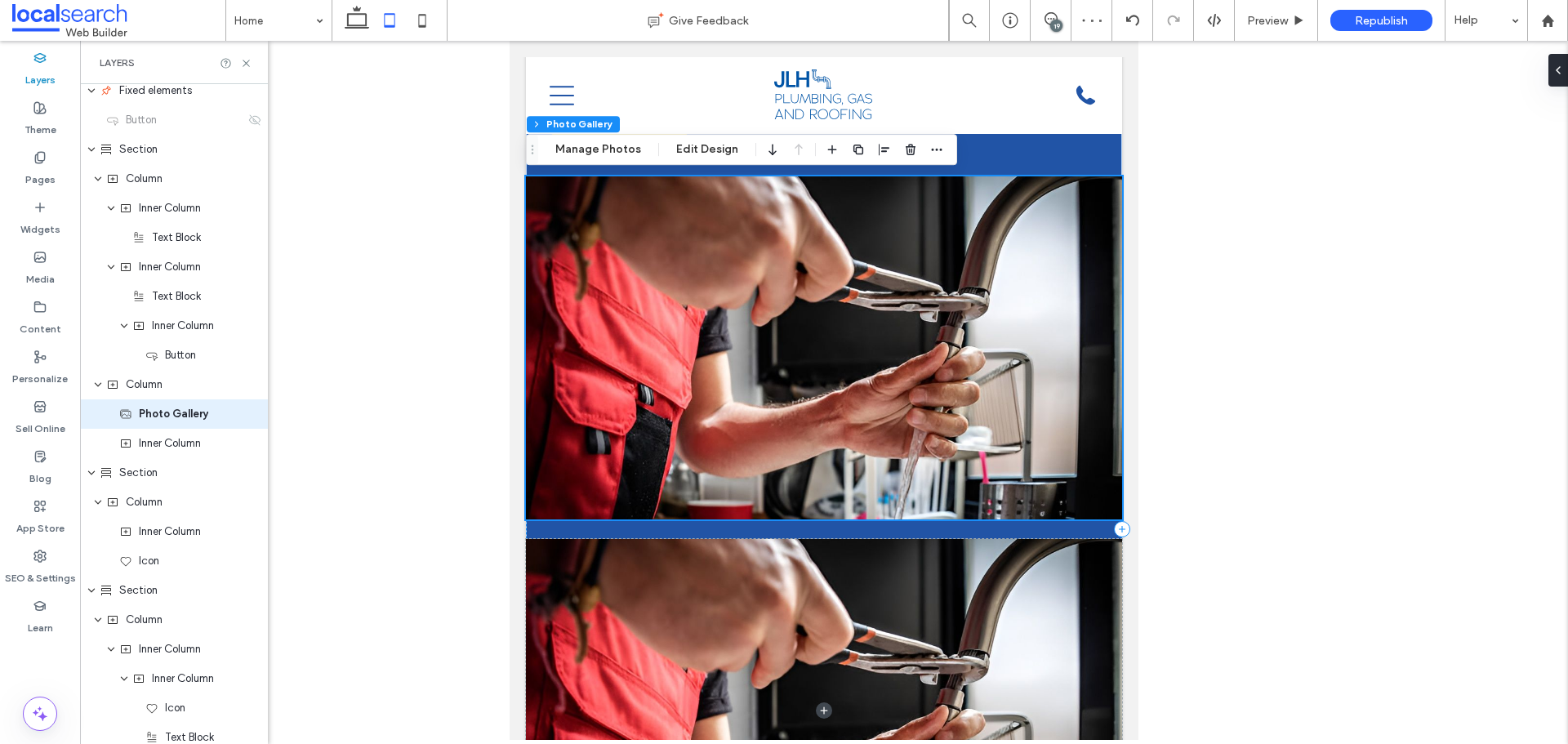
scroll to position [408, 0]
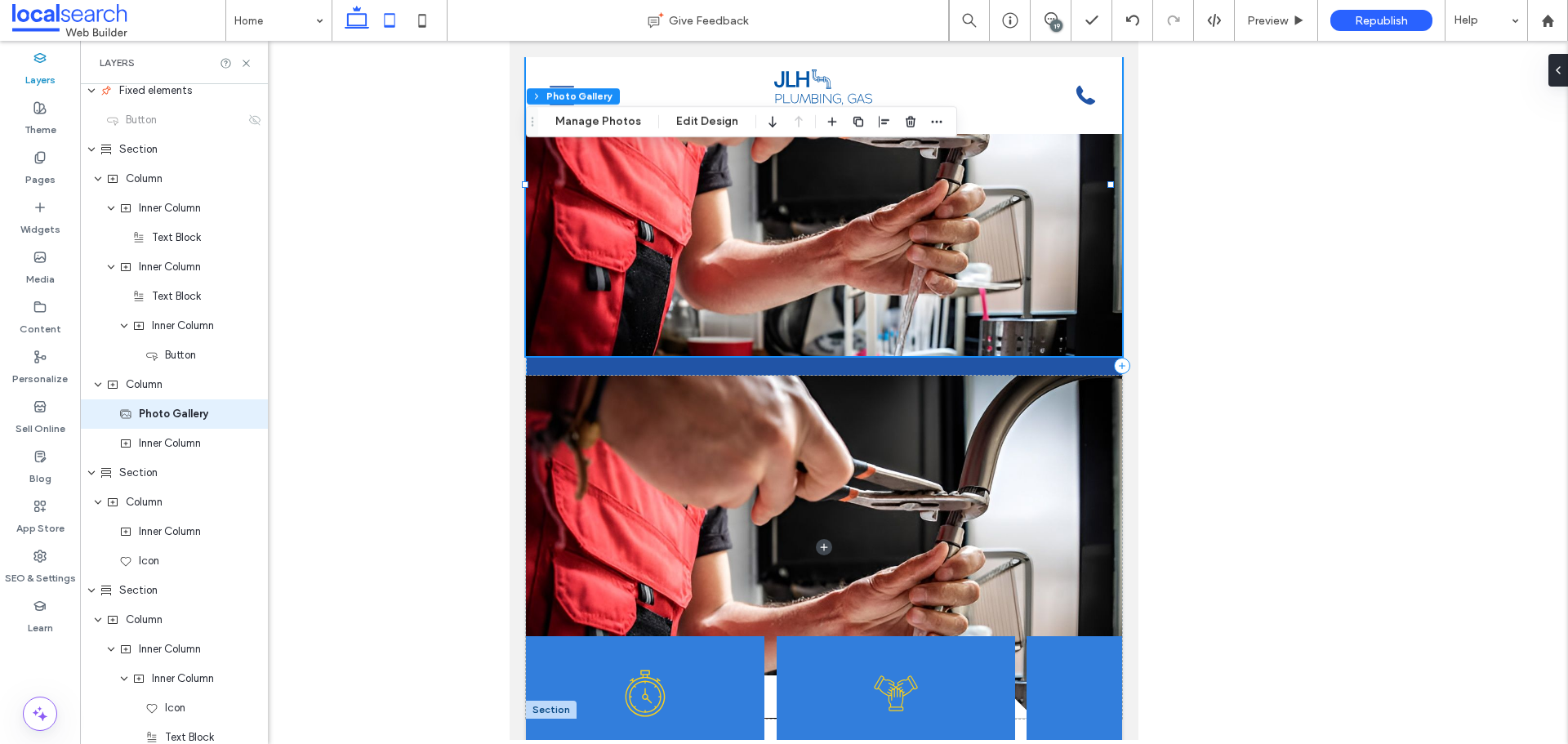
click at [363, 19] on icon at bounding box center [357, 21] width 32 height 32
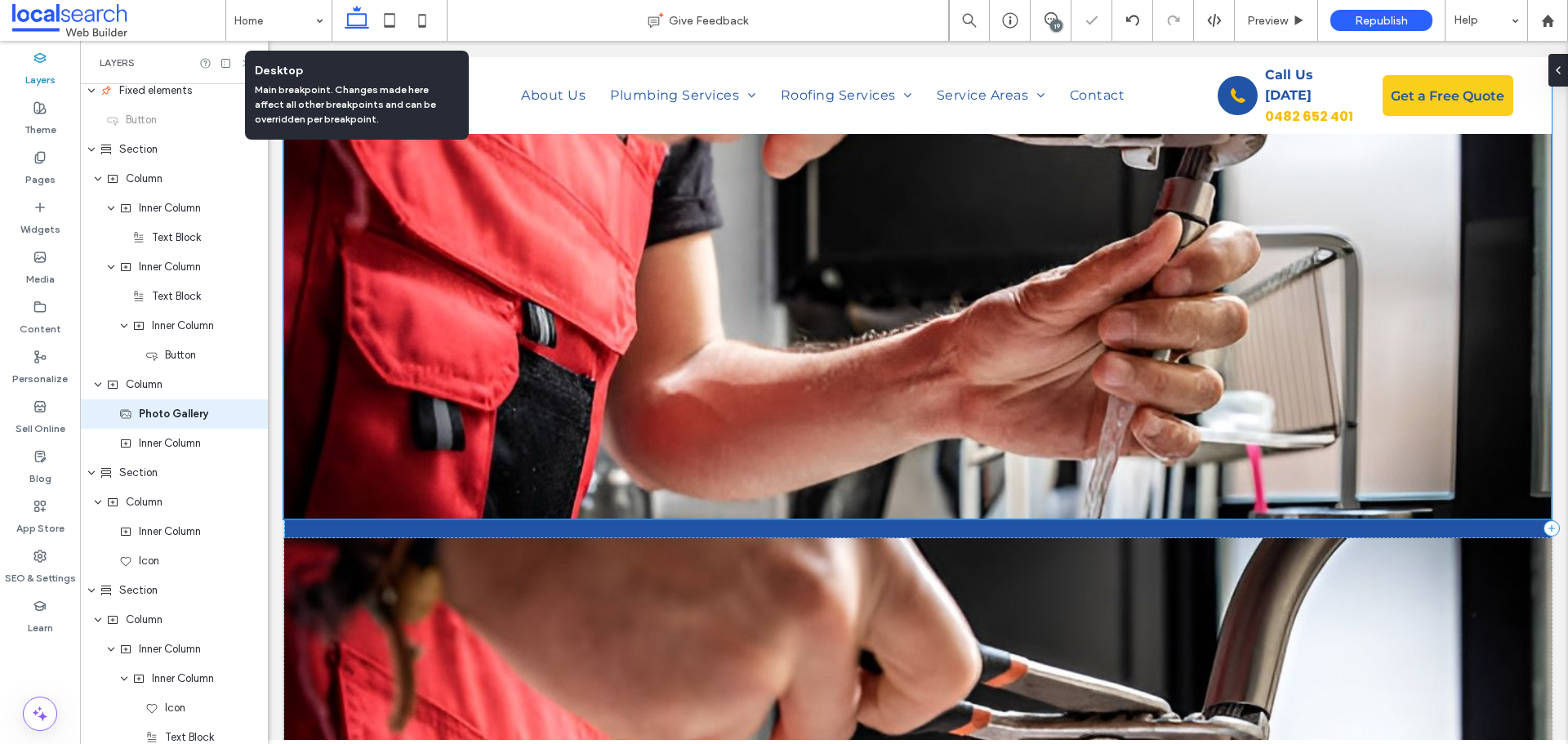
scroll to position [242, 0]
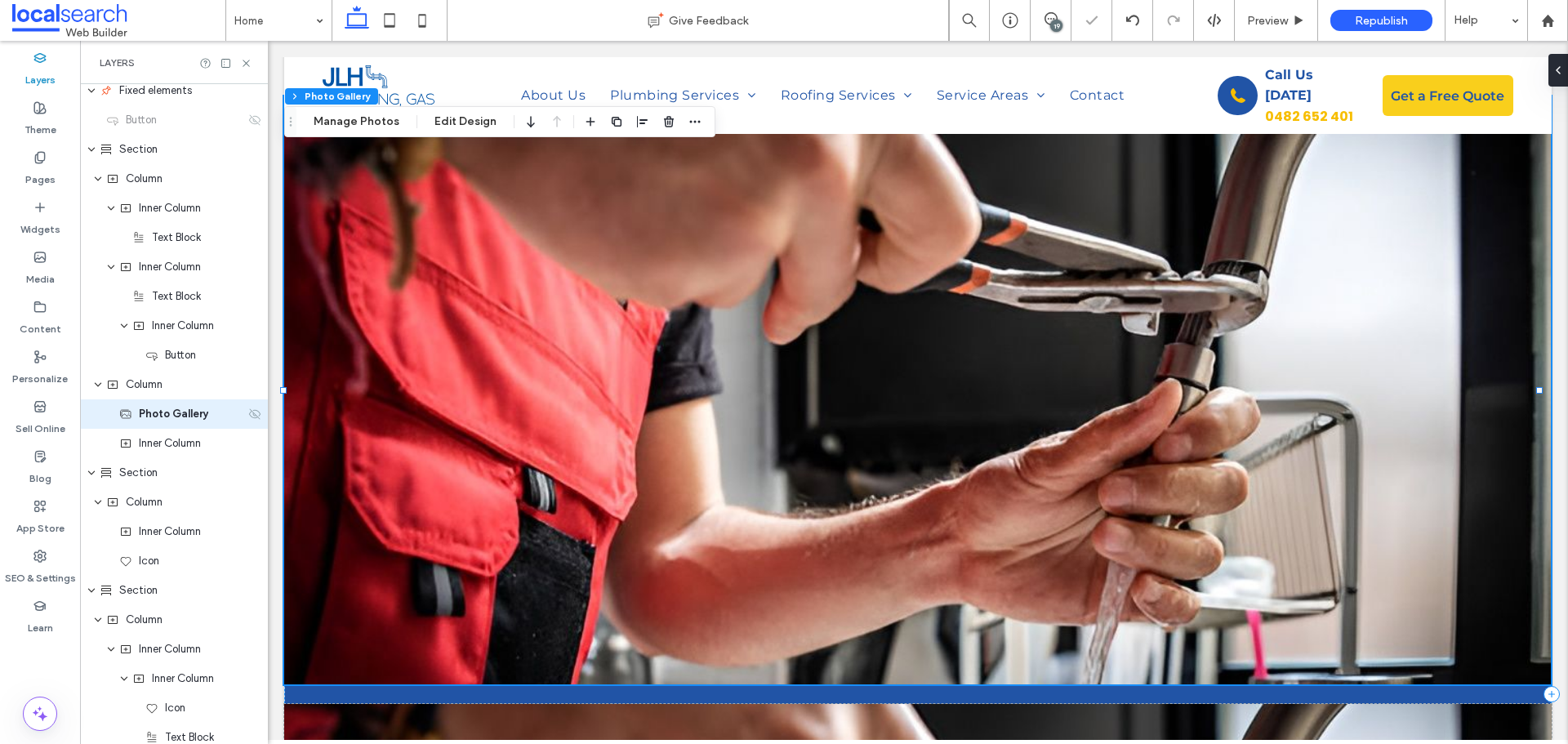
drag, startPoint x: 27, startPoint y: 305, endPoint x: 246, endPoint y: 416, distance: 245.5
click at [248, 416] on icon at bounding box center [255, 414] width 13 height 13
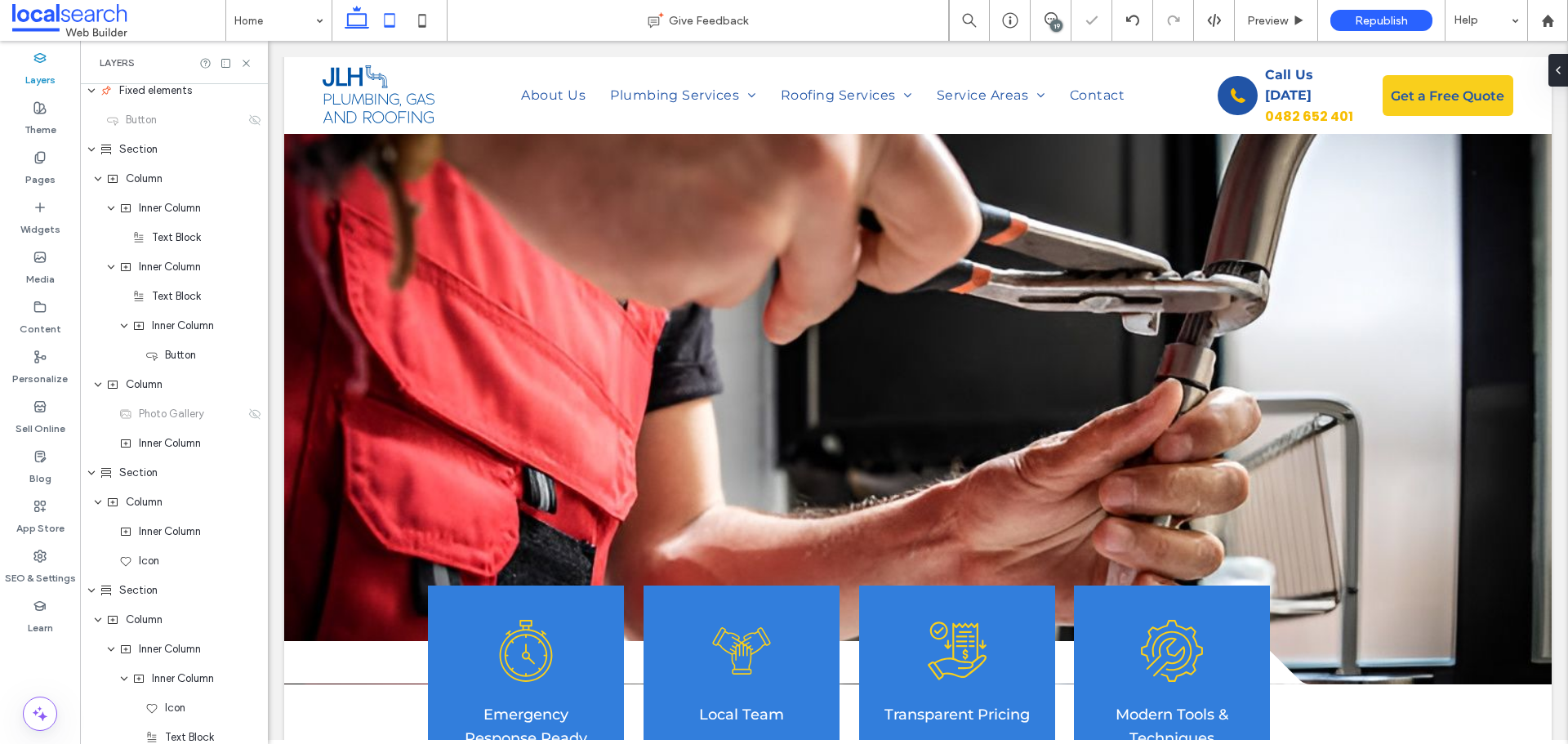
click at [387, 17] on icon at bounding box center [389, 21] width 32 height 32
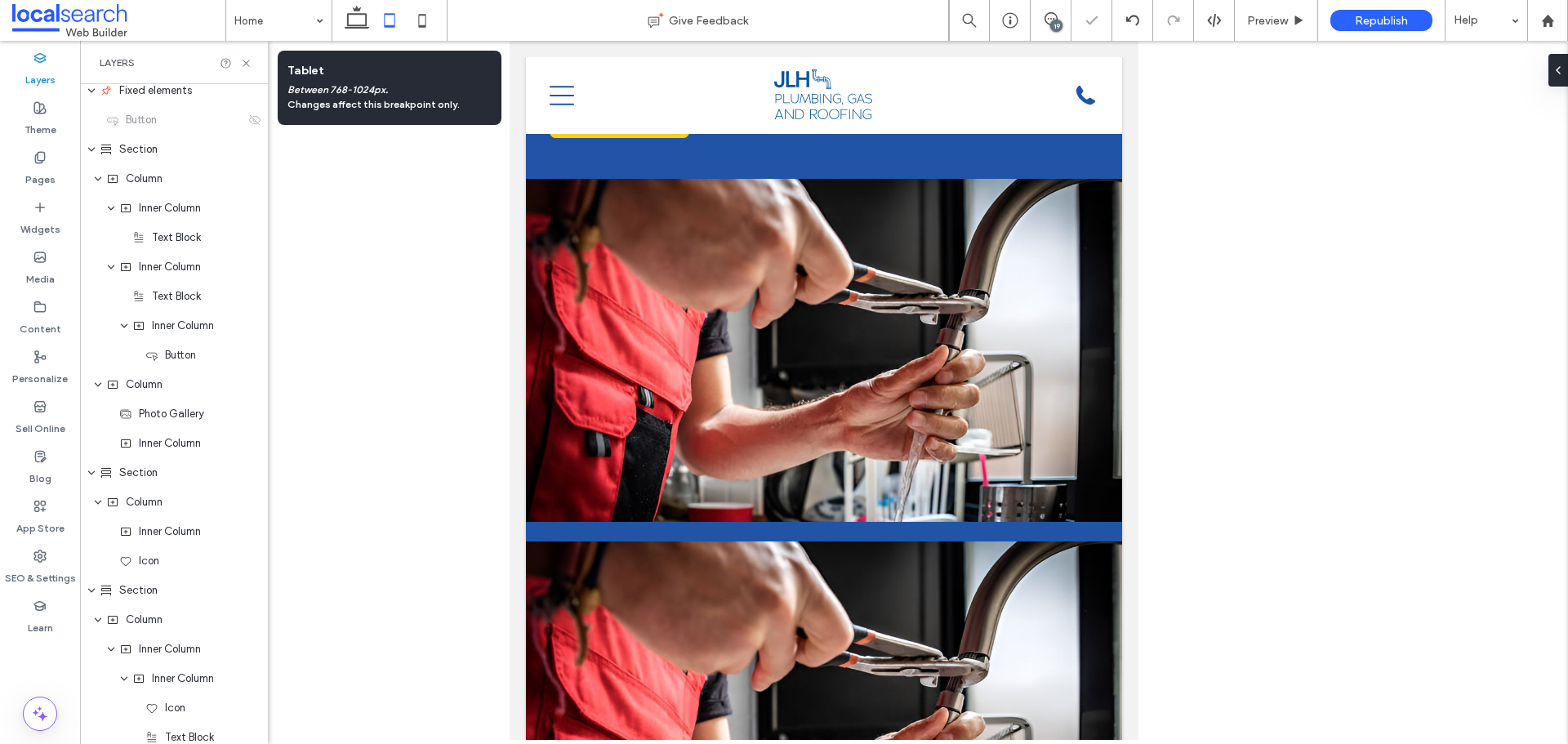
scroll to position [203, 0]
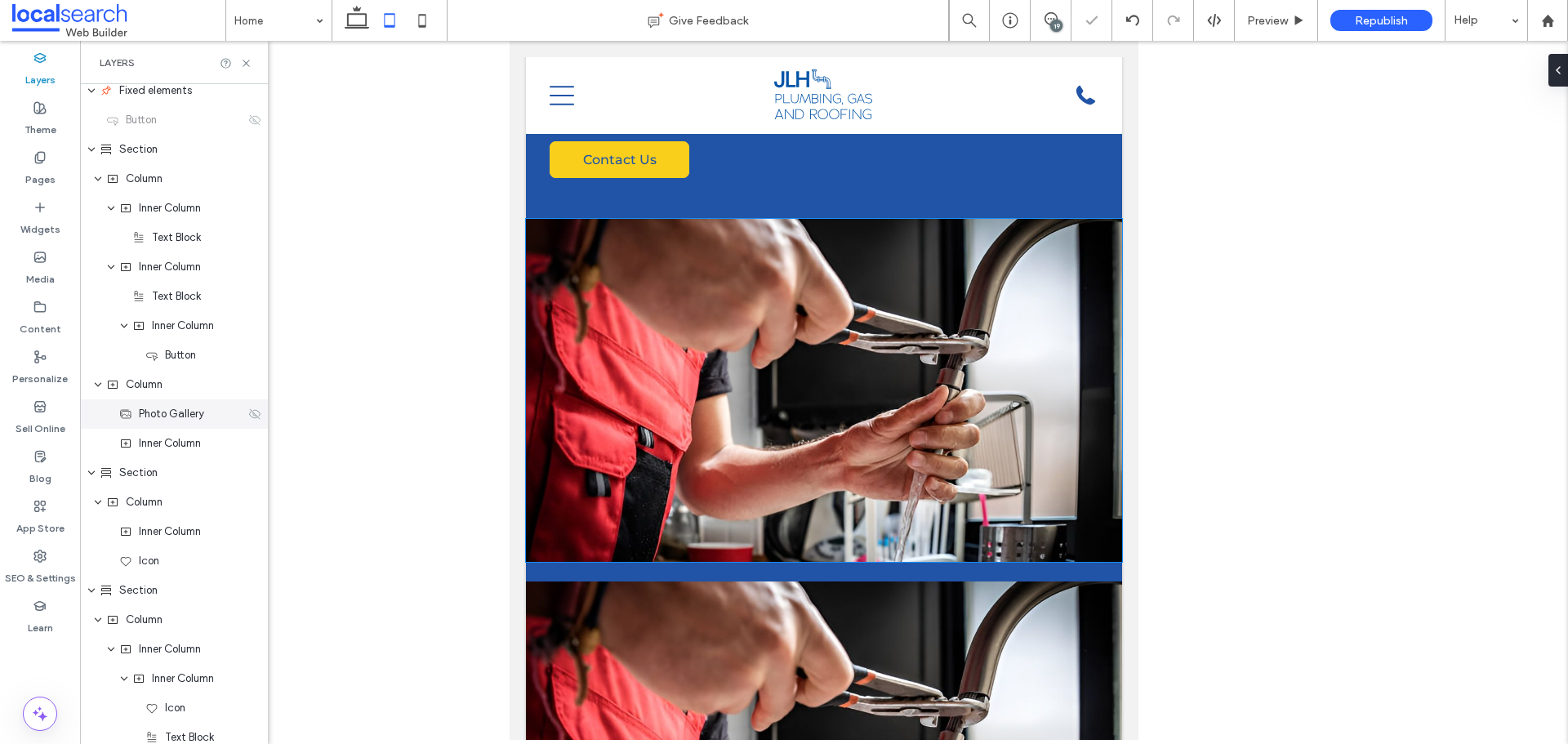
click at [248, 416] on icon at bounding box center [255, 414] width 13 height 13
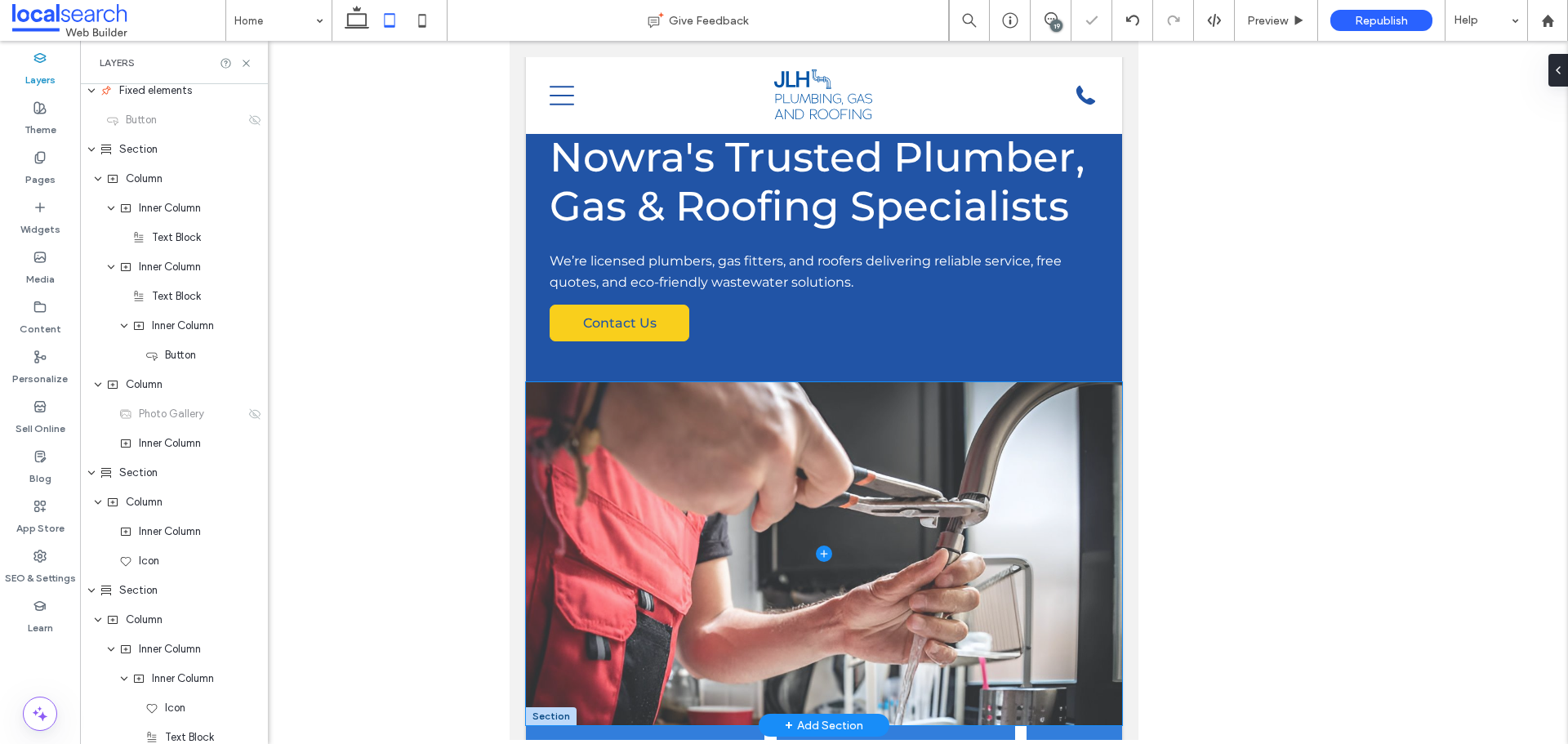
scroll to position [0, 0]
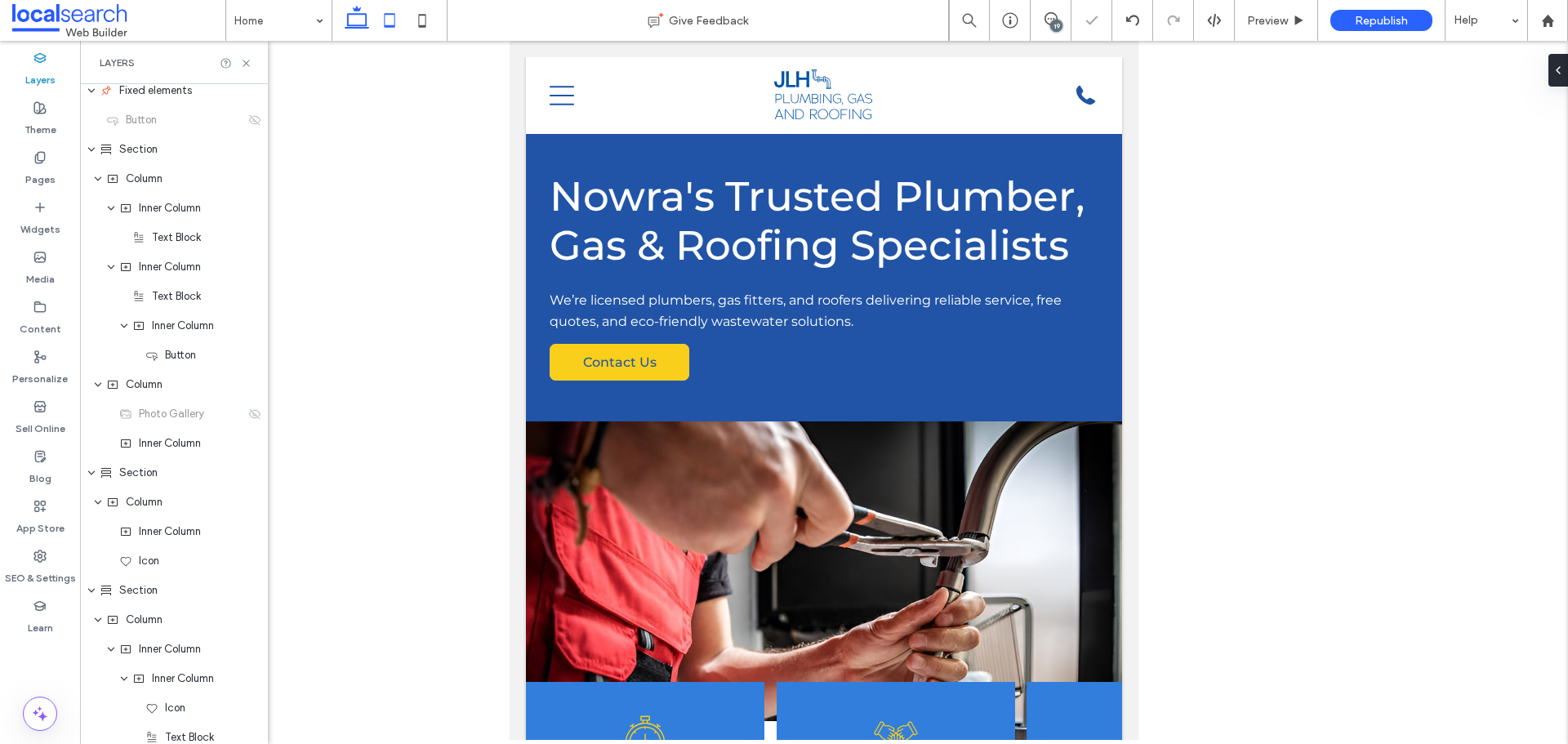
click at [357, 17] on icon at bounding box center [357, 21] width 32 height 32
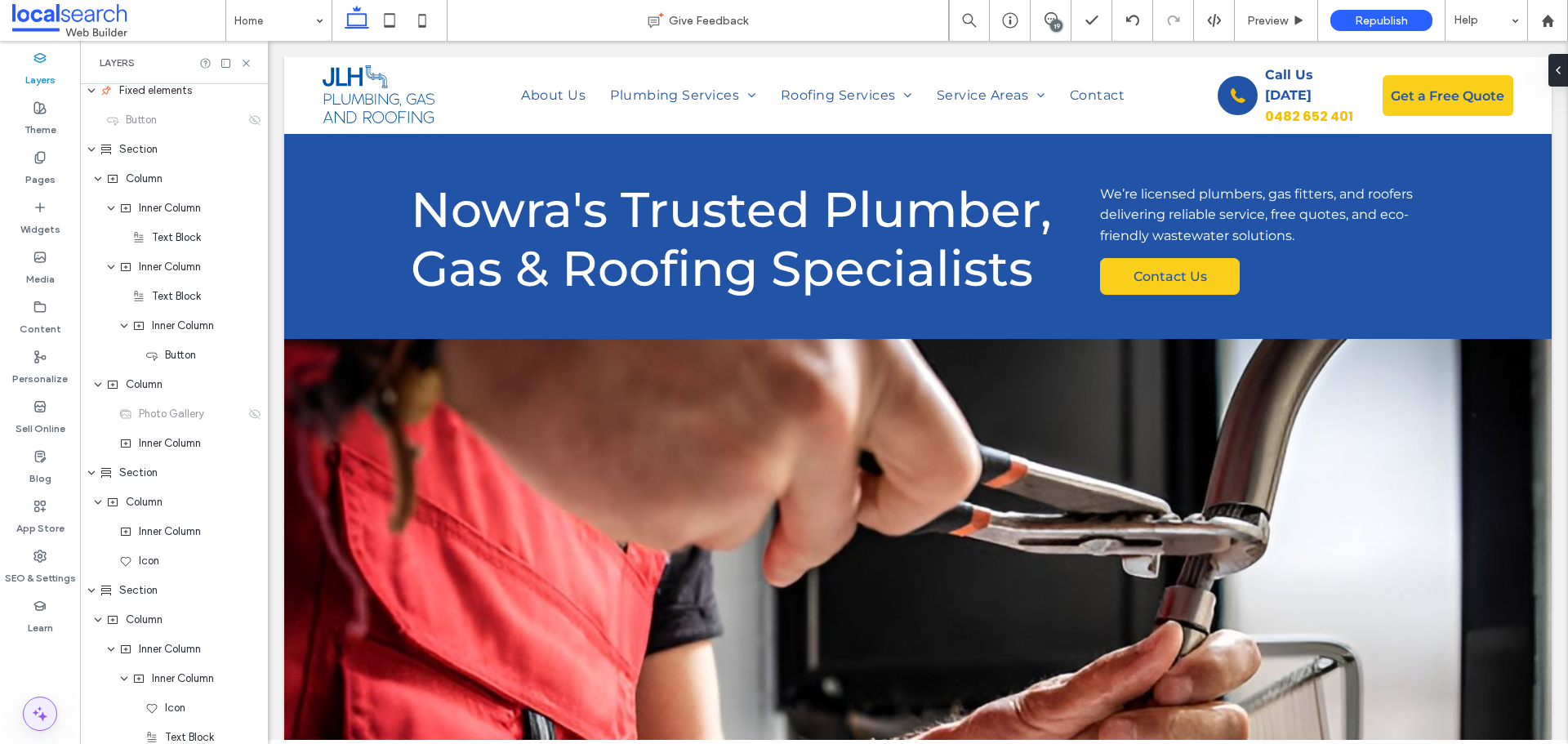
click at [31, 707] on icon at bounding box center [40, 714] width 20 height 20
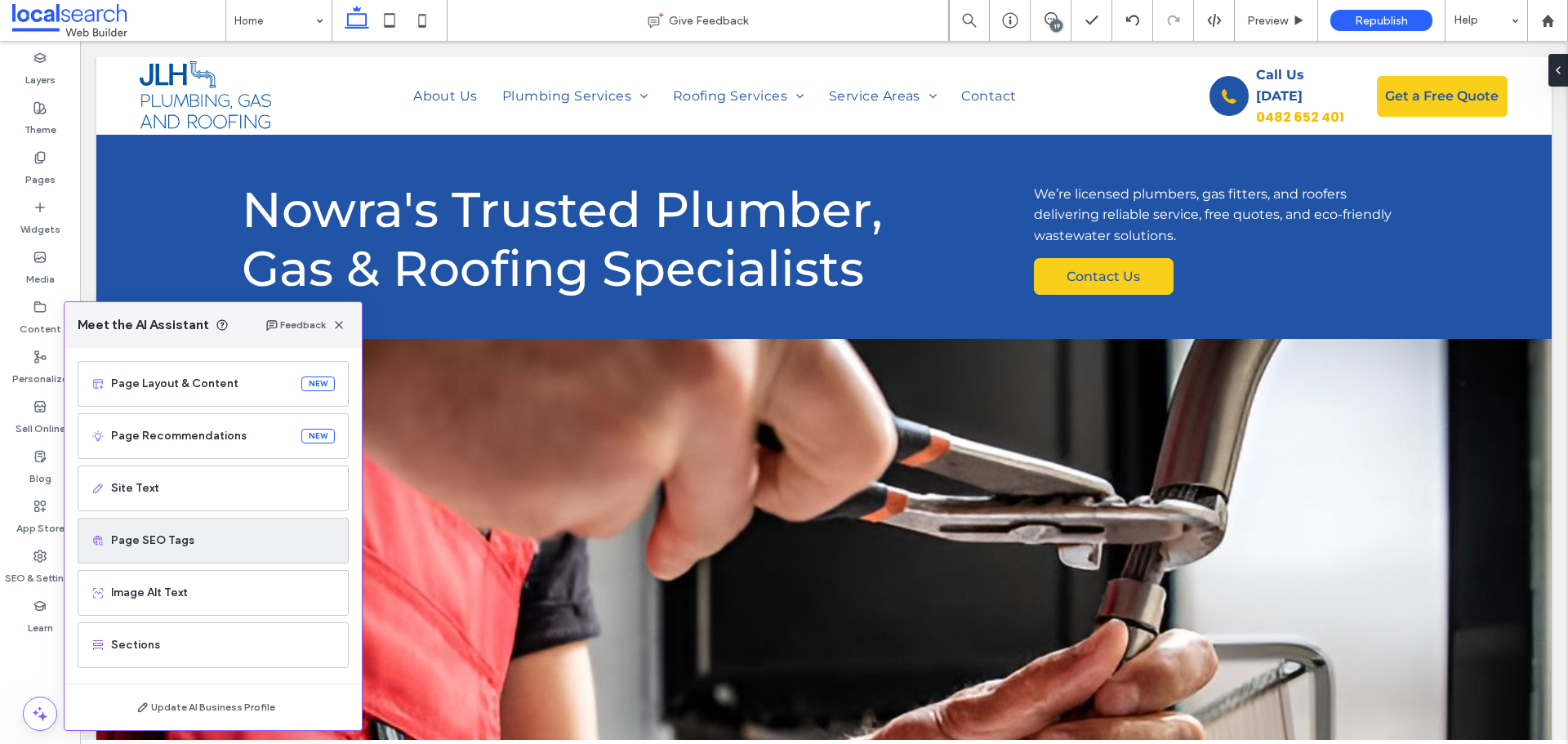
scroll to position [104, 0]
click at [187, 549] on div "Page SEO Tags" at bounding box center [213, 537] width 271 height 46
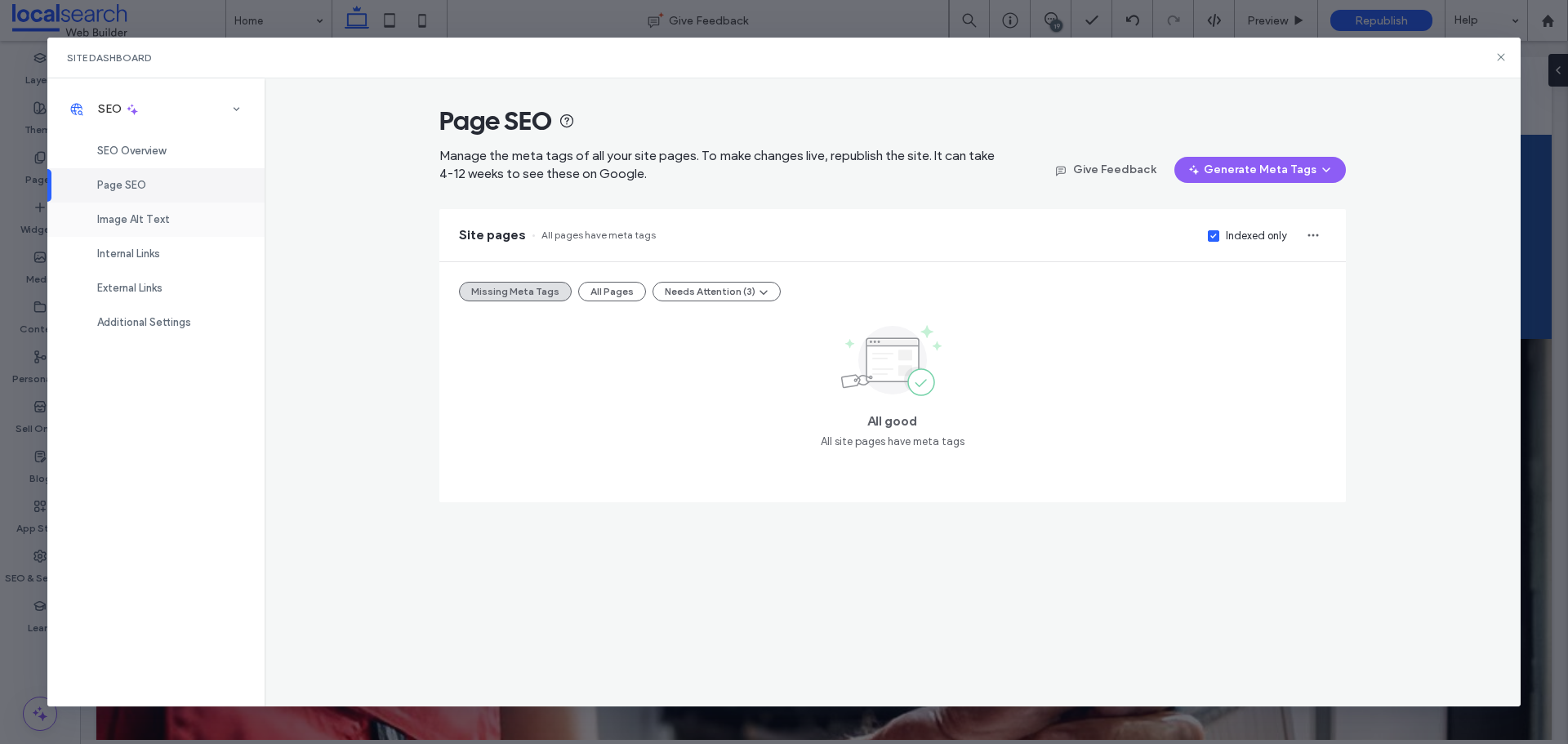
click at [173, 220] on div "Image Alt Text" at bounding box center [156, 220] width 217 height 34
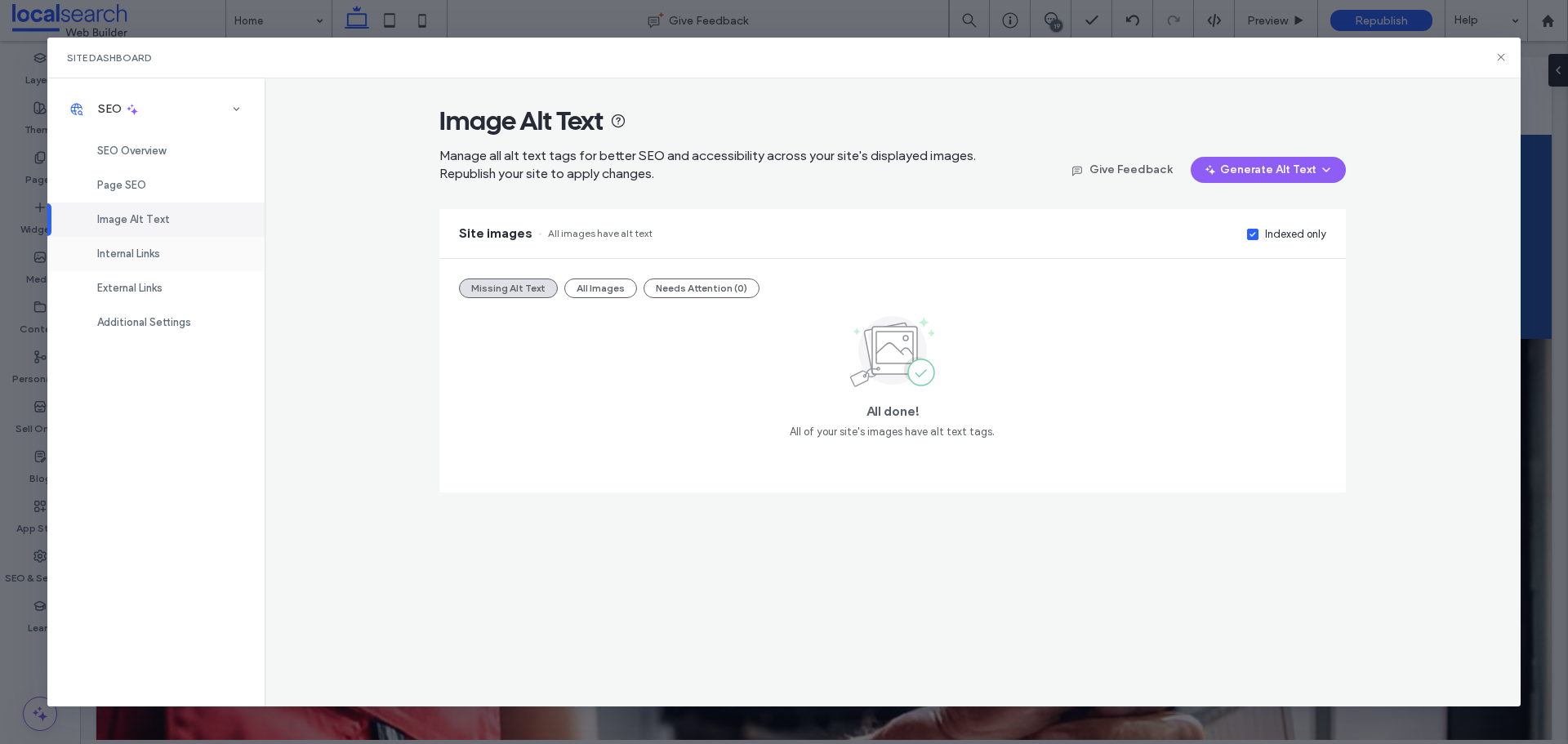
click at [178, 248] on div "Internal Links" at bounding box center [156, 254] width 217 height 34
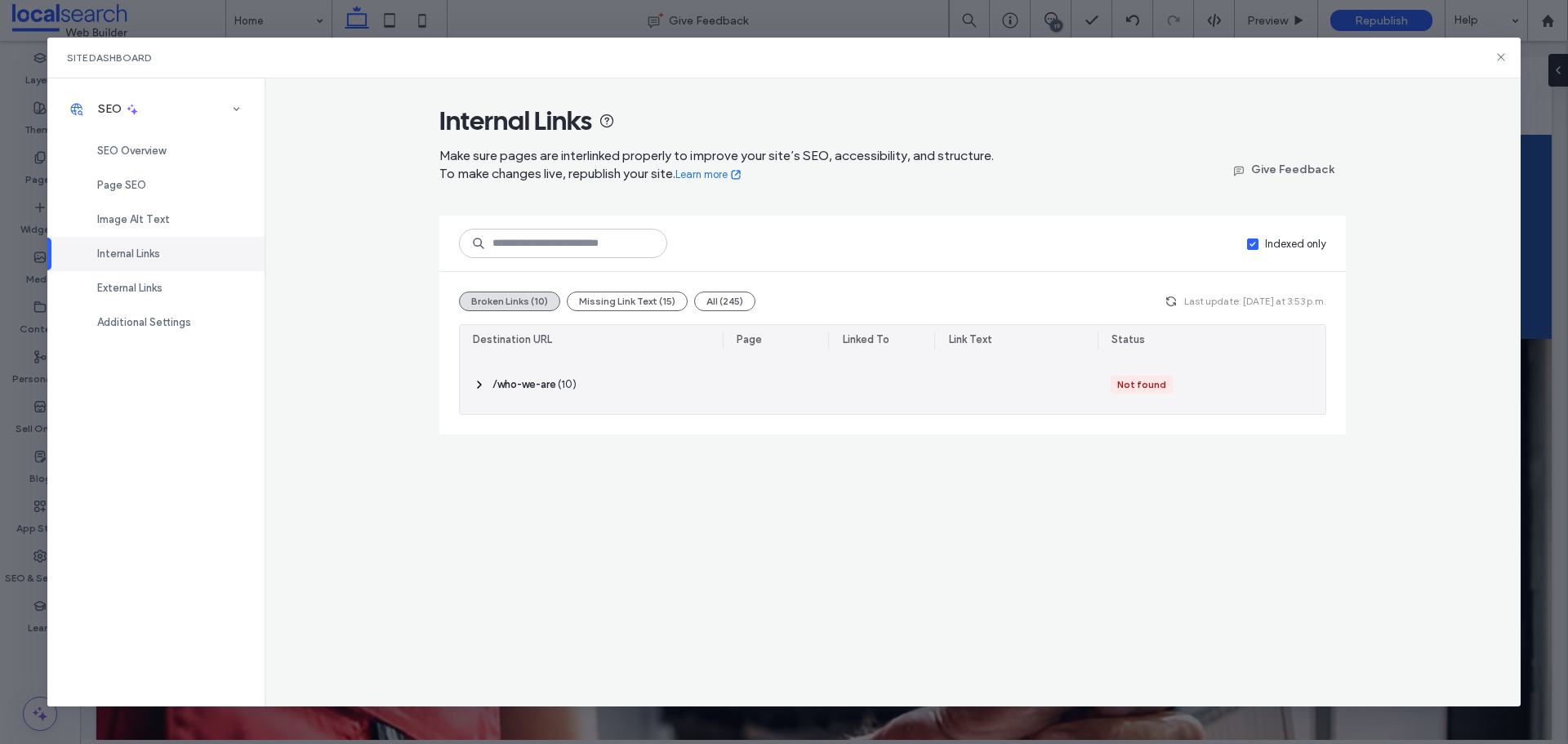
click at [562, 387] on span "( 10 )" at bounding box center [567, 385] width 19 height 16
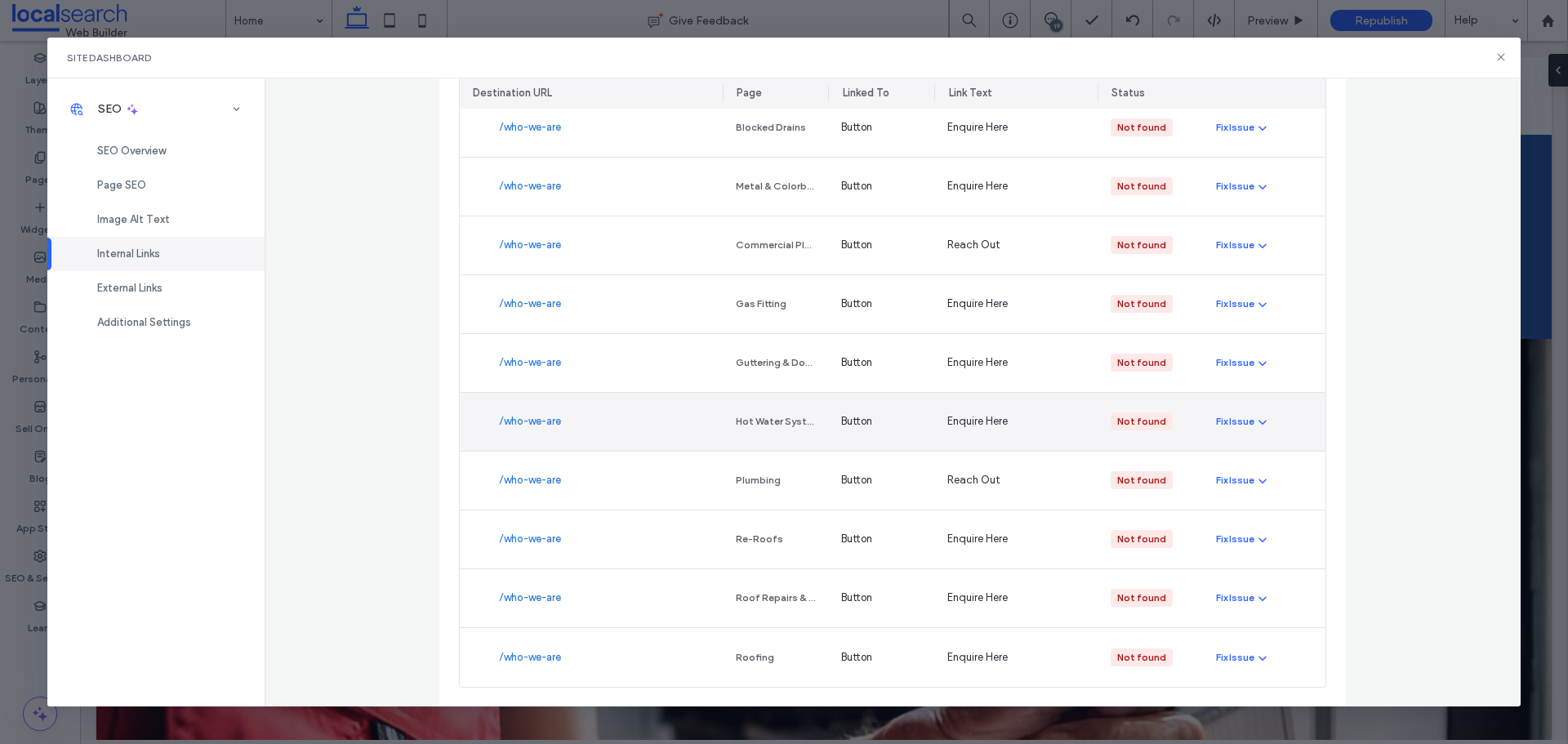
scroll to position [153, 0]
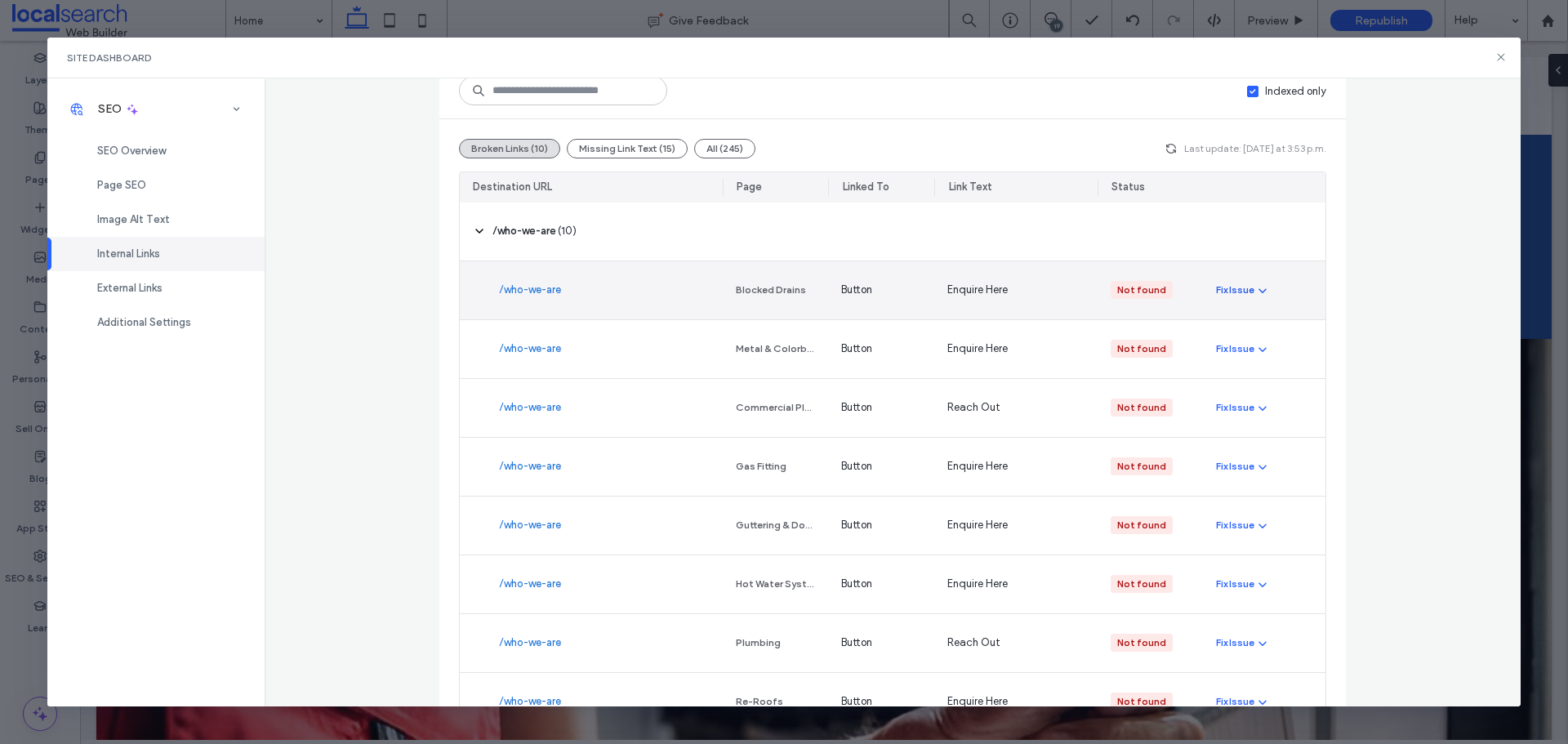
click at [1224, 286] on div "Fix Issue" at bounding box center [1234, 290] width 39 height 14
click at [651, 278] on div "/who-we-are" at bounding box center [590, 290] width 263 height 58
click at [1239, 296] on div "Fix Issue" at bounding box center [1234, 290] width 39 height 14
click at [1250, 325] on span "Fix in Editor" at bounding box center [1252, 329] width 56 height 16
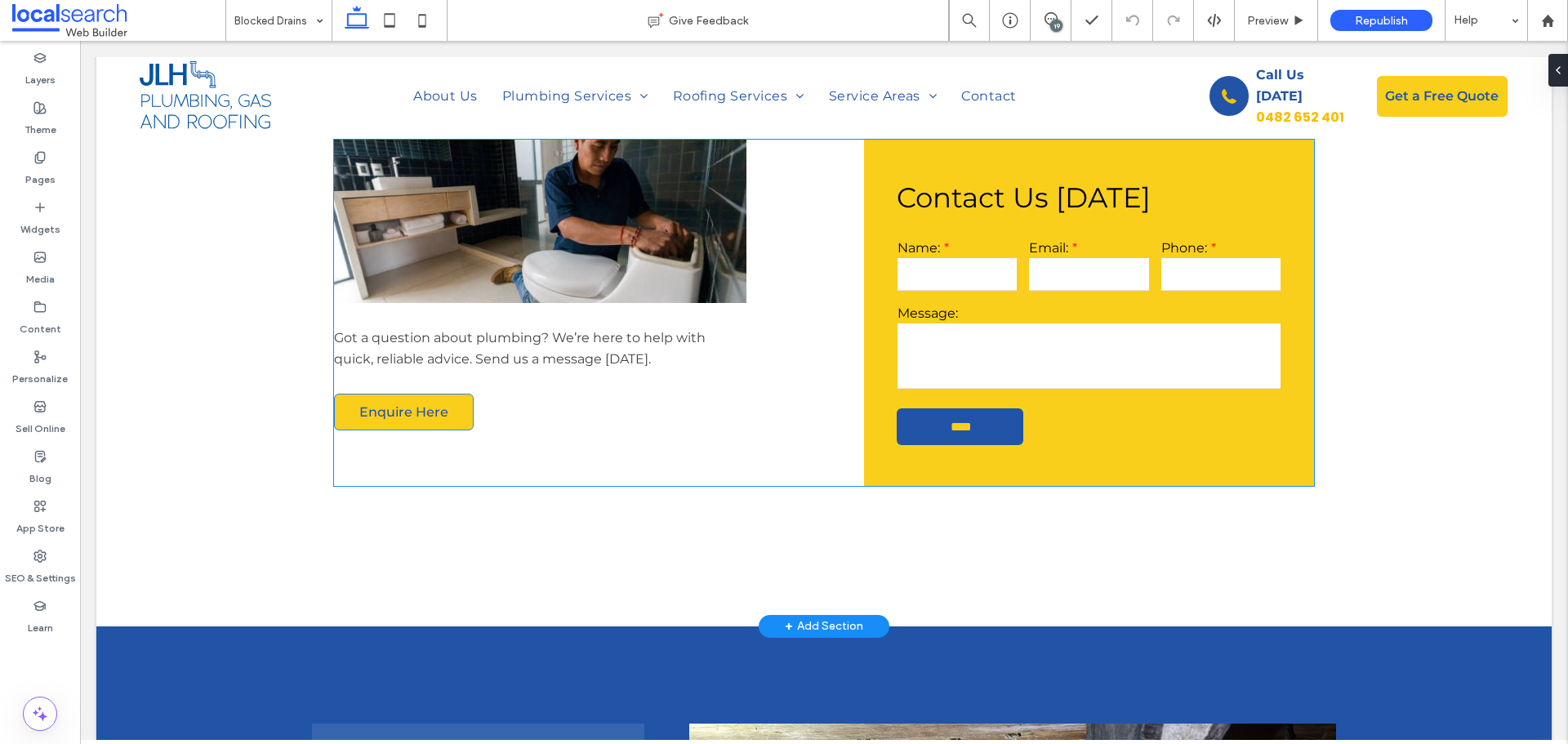
scroll to position [1433, 0]
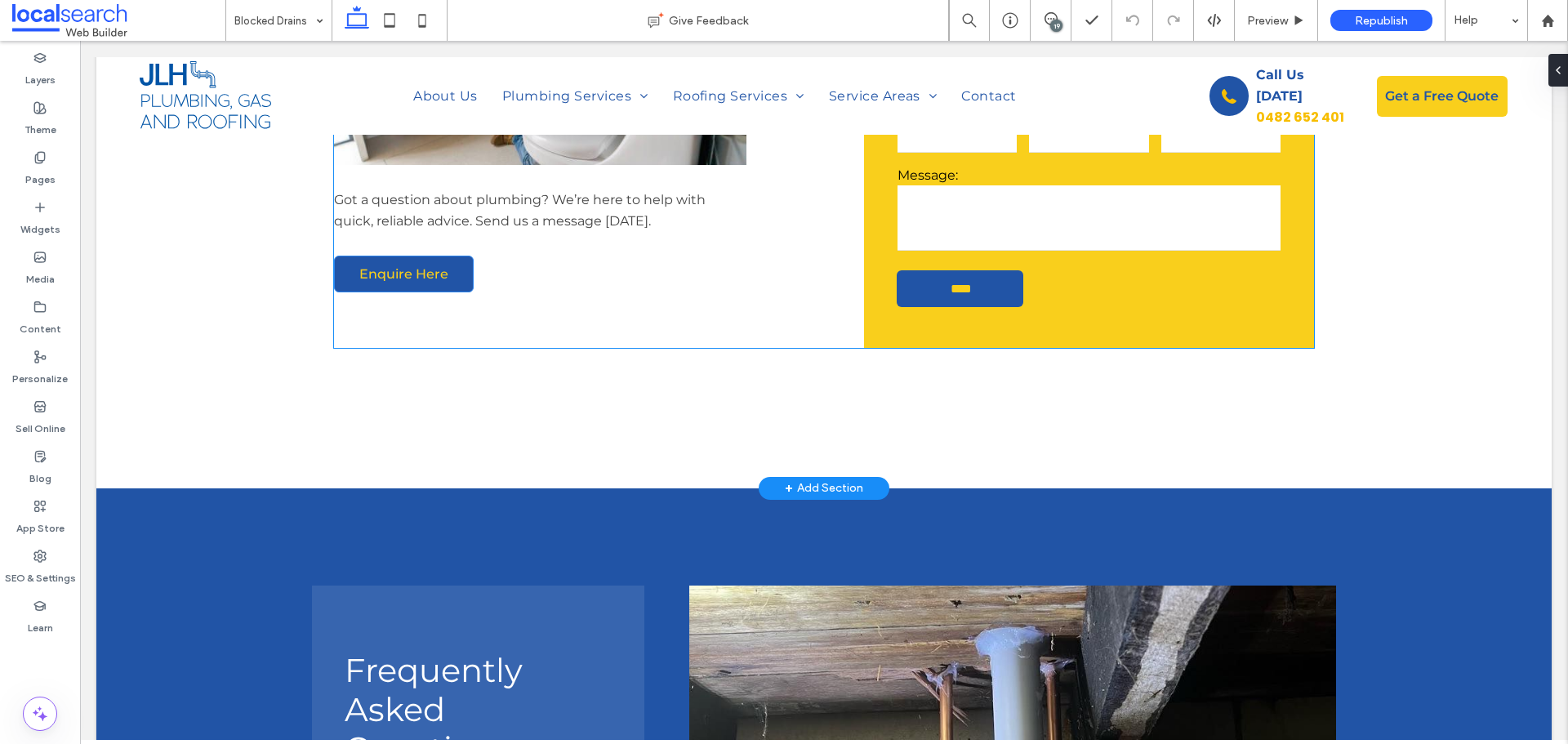
click at [441, 279] on link "Enquire Here" at bounding box center [404, 274] width 140 height 37
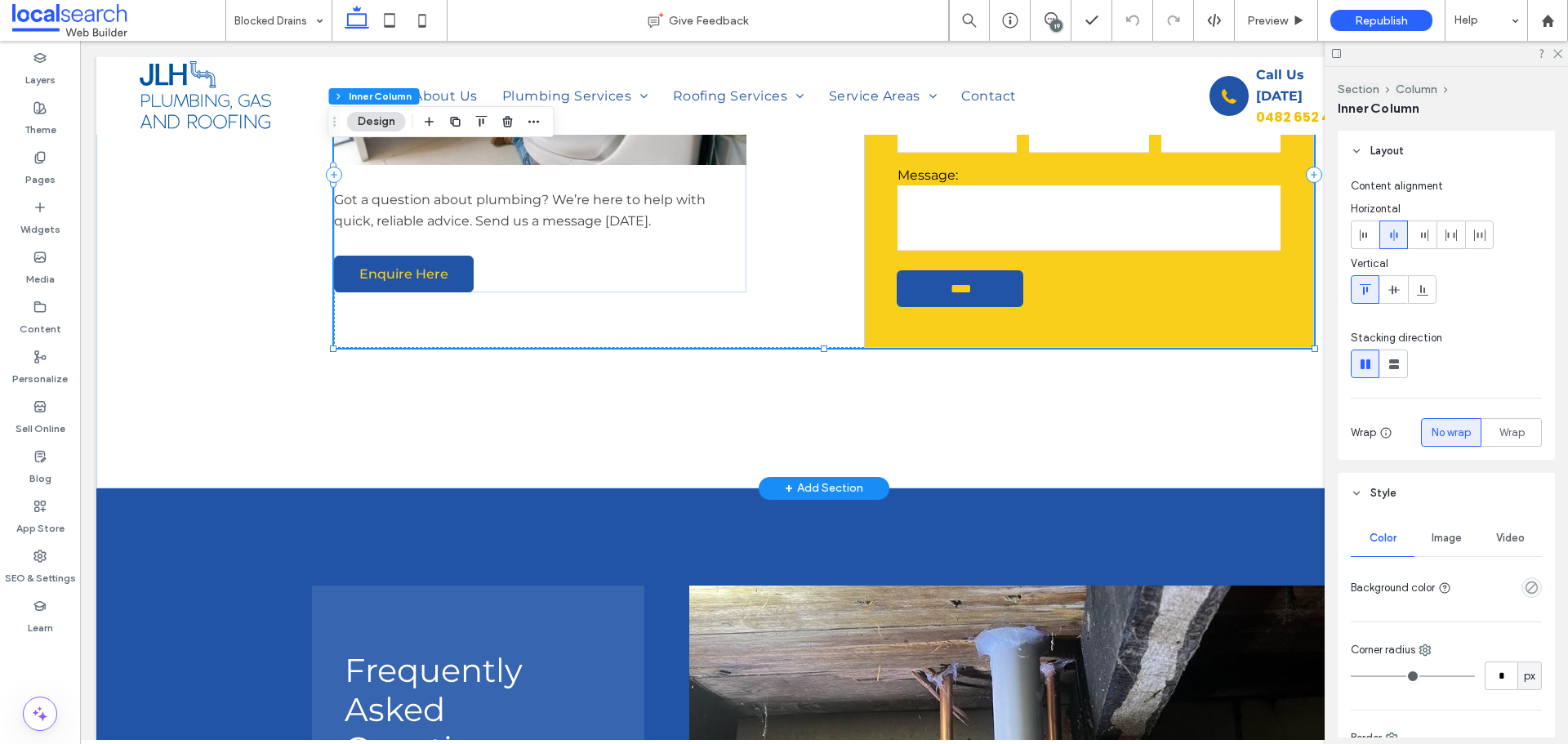
click at [442, 256] on link "Enquire Here" at bounding box center [404, 274] width 140 height 37
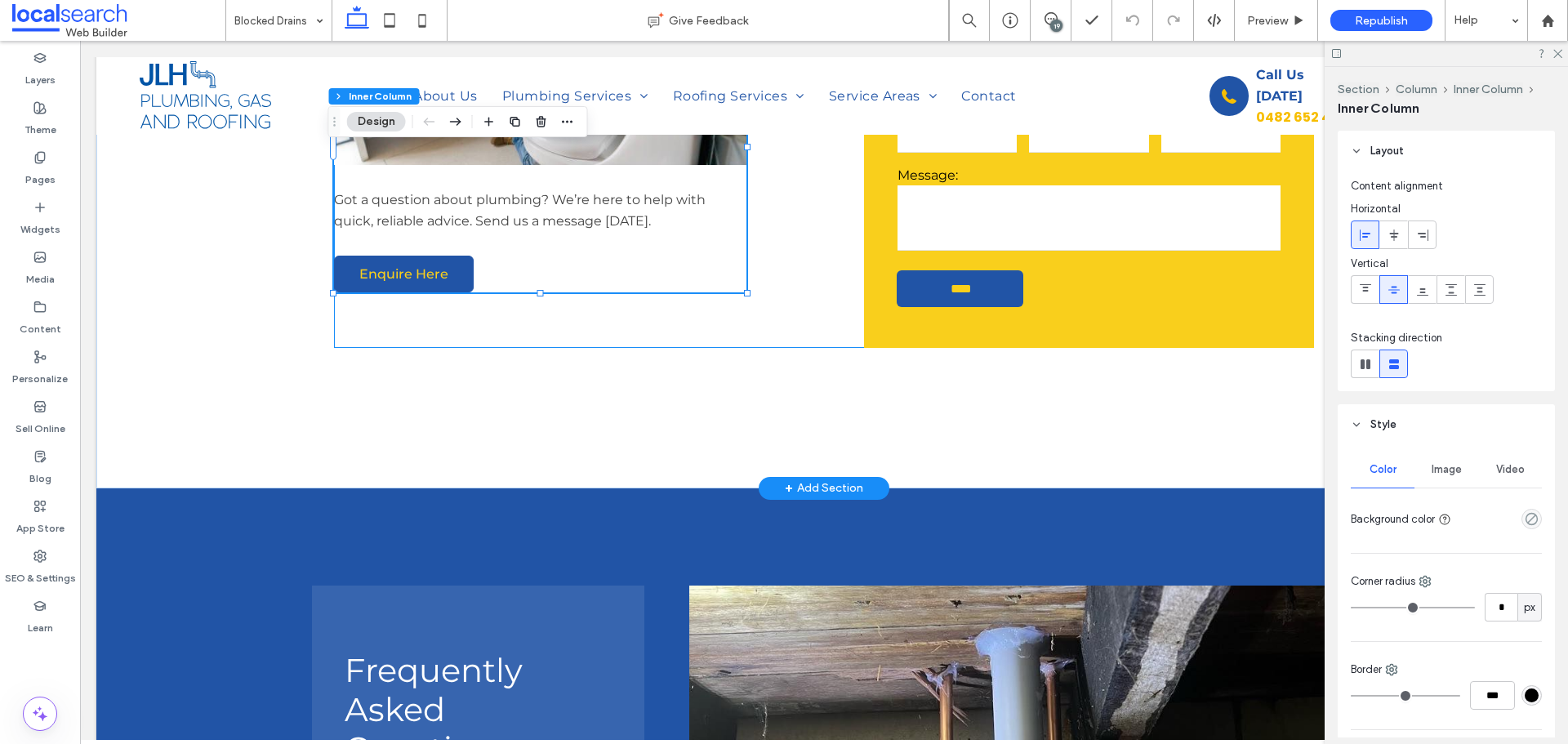
click at [442, 256] on link "Enquire Here" at bounding box center [404, 274] width 140 height 37
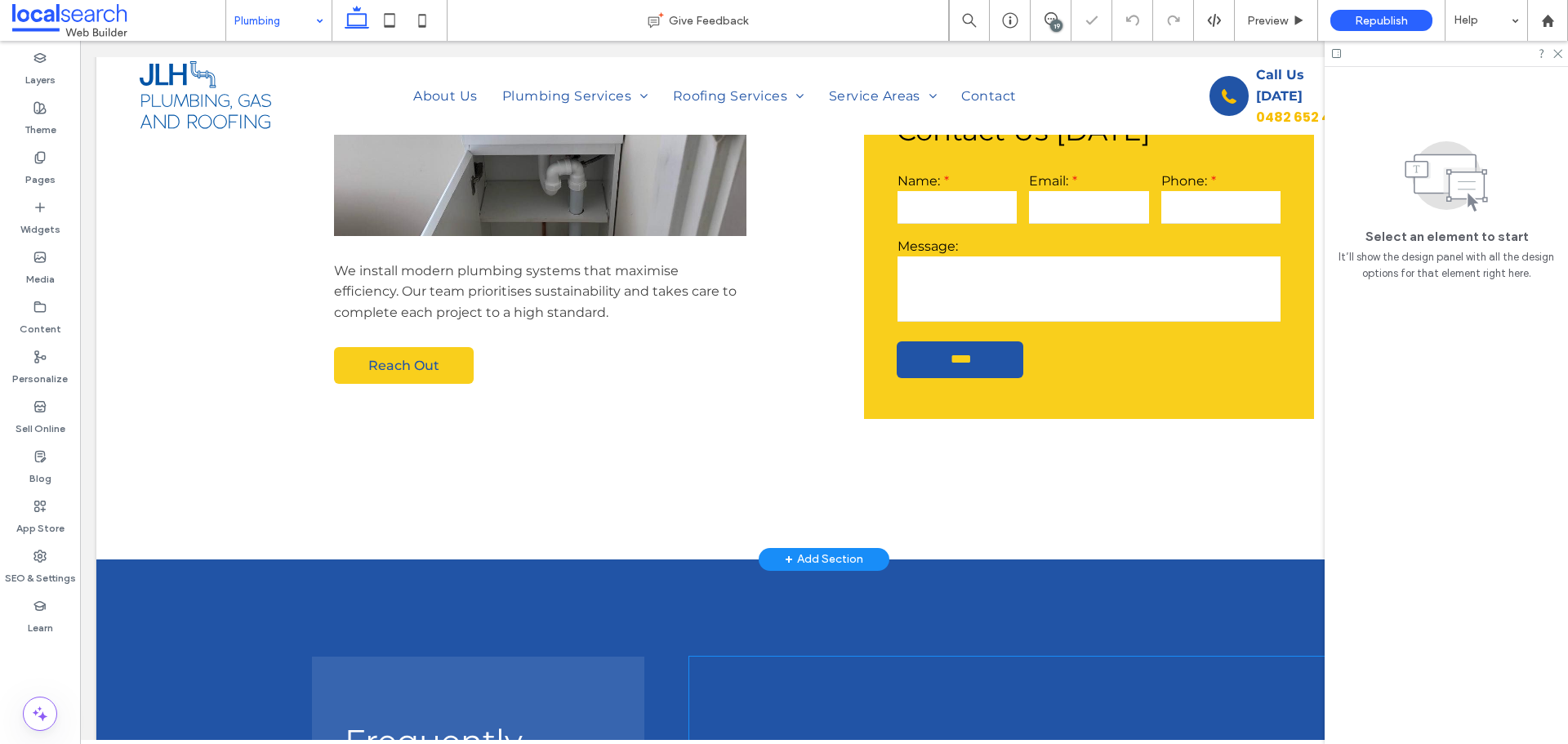
scroll to position [1225, 0]
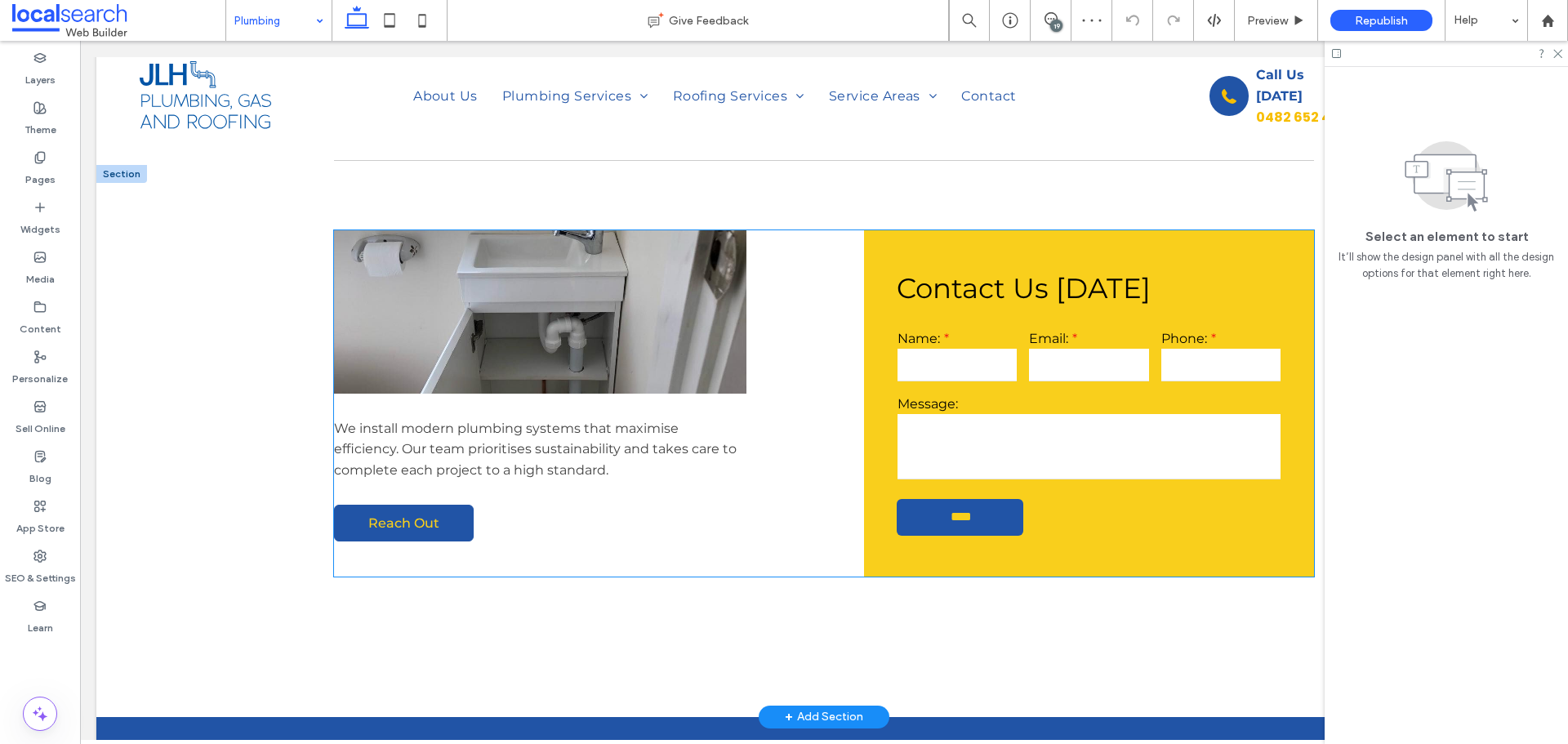
click at [434, 516] on link "Reach Out" at bounding box center [404, 523] width 140 height 37
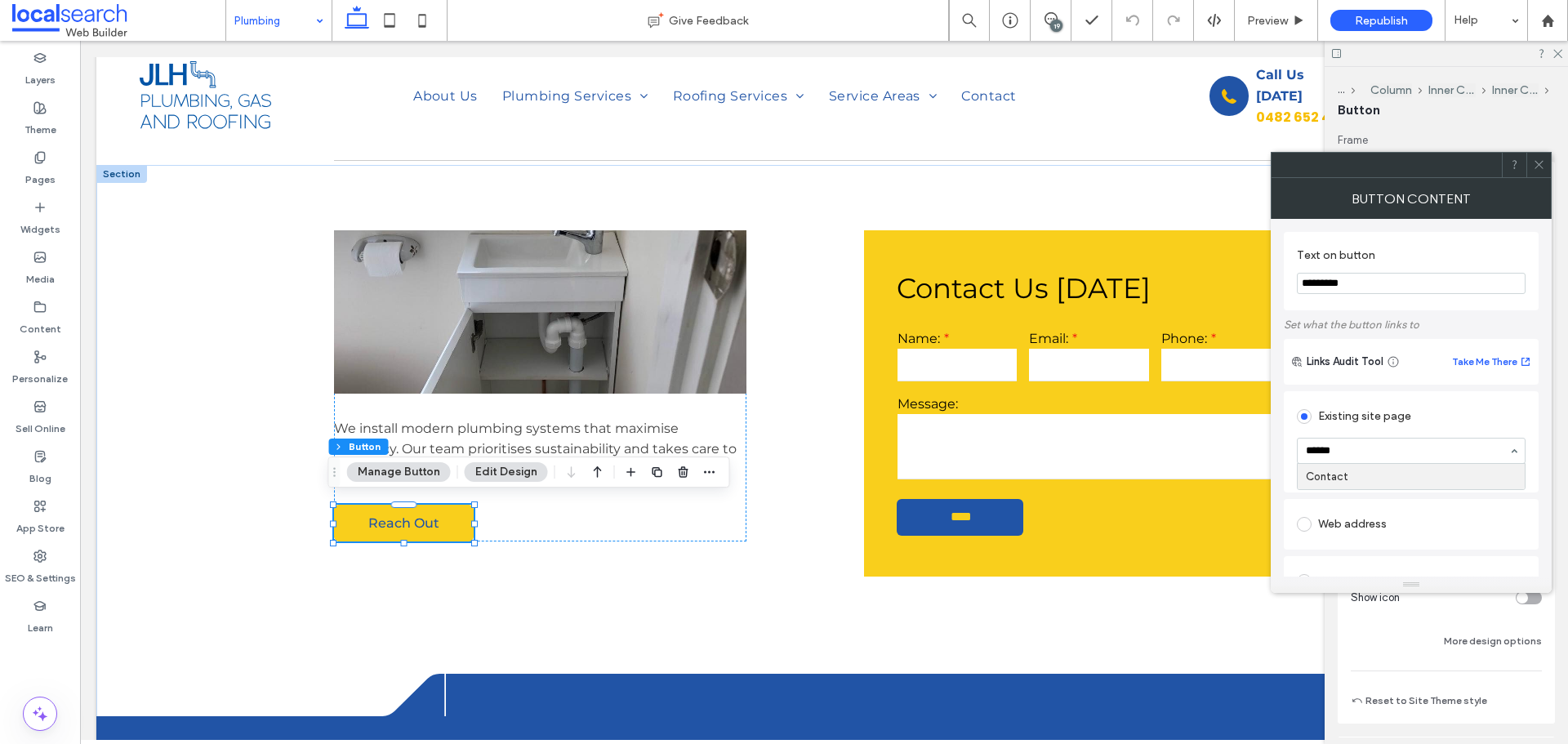
type input "*******"
click at [1425, 188] on div "Button Content" at bounding box center [1410, 198] width 281 height 41
click at [1533, 160] on icon at bounding box center [1539, 165] width 13 height 13
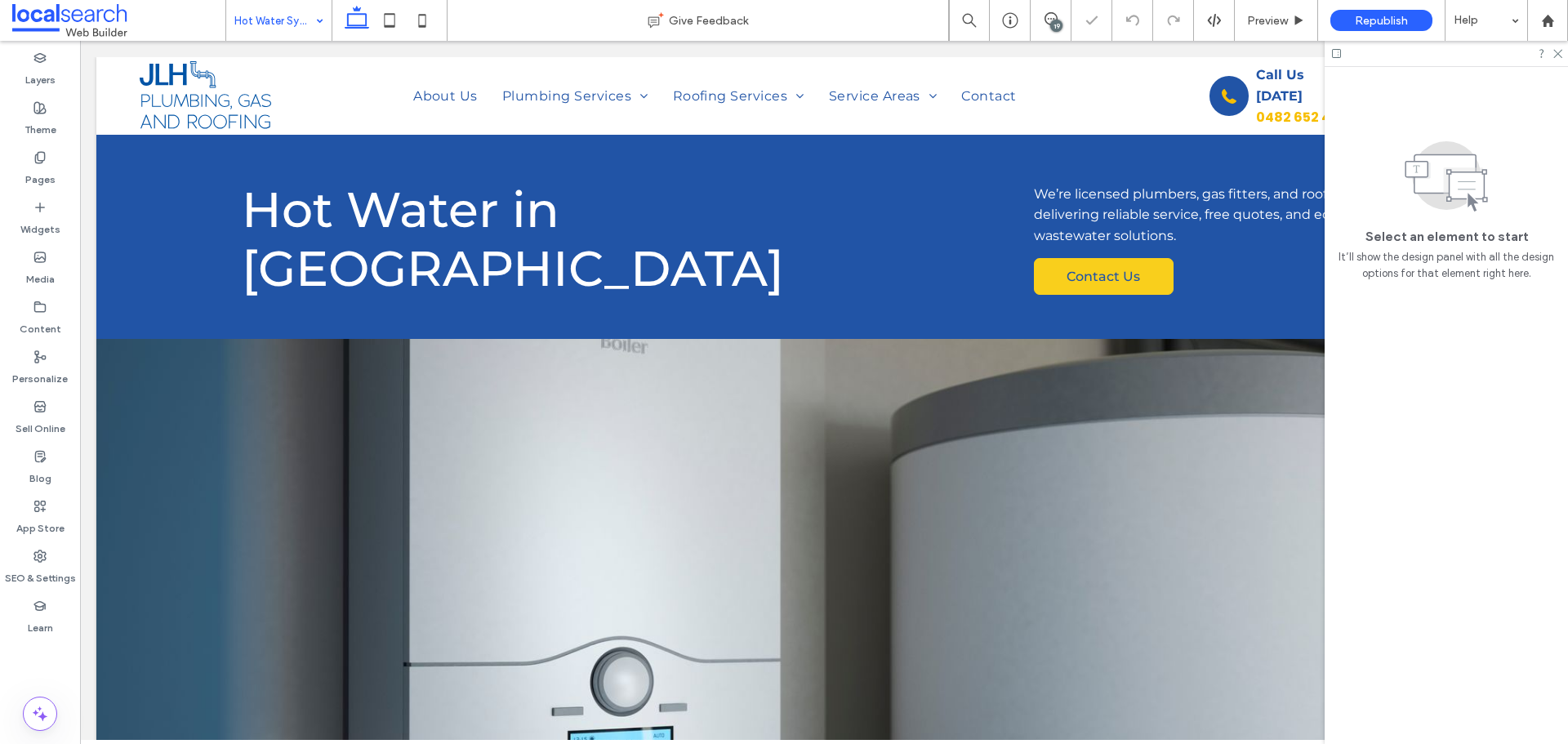
scroll to position [1225, 0]
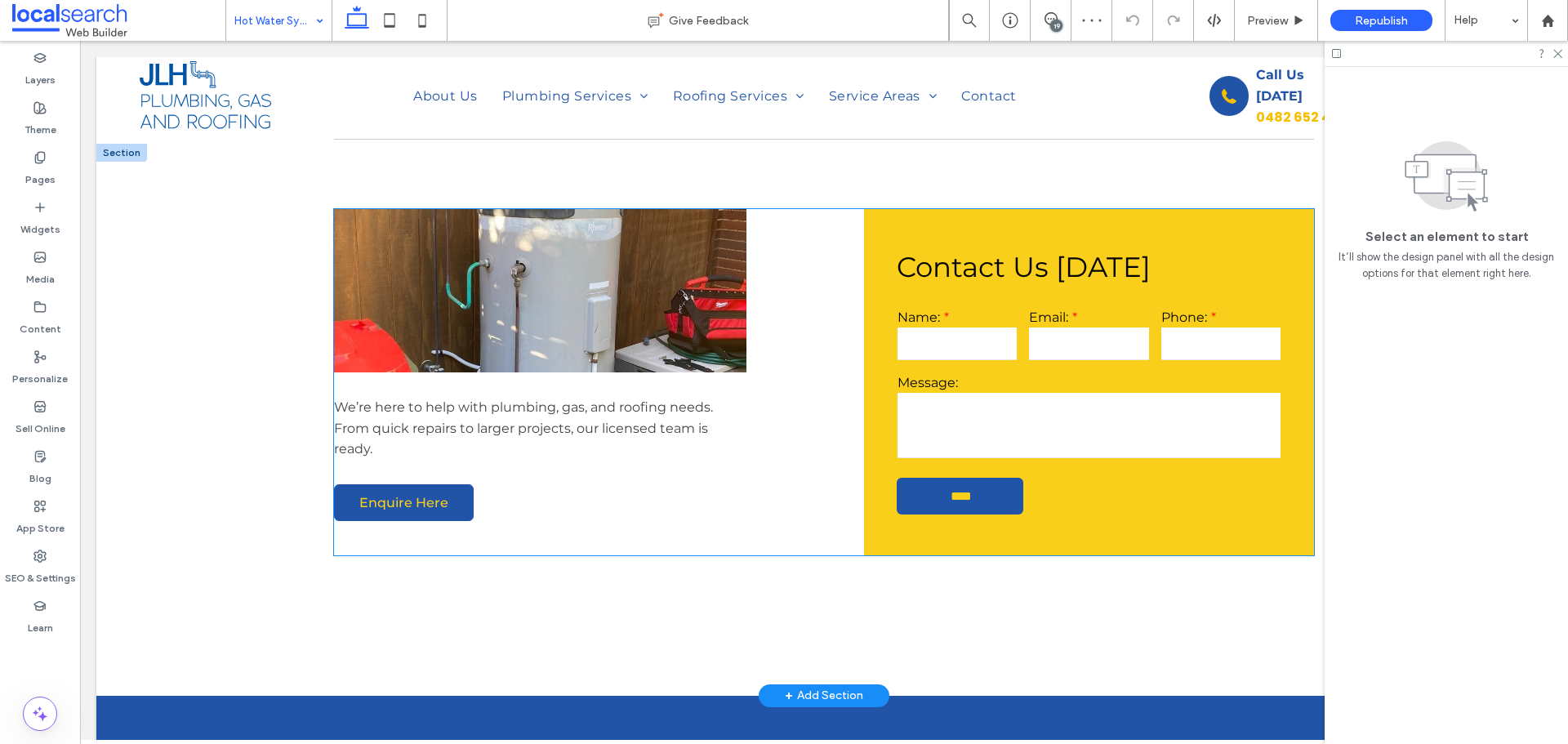
click at [387, 495] on span "Enquire Here" at bounding box center [404, 503] width 89 height 15
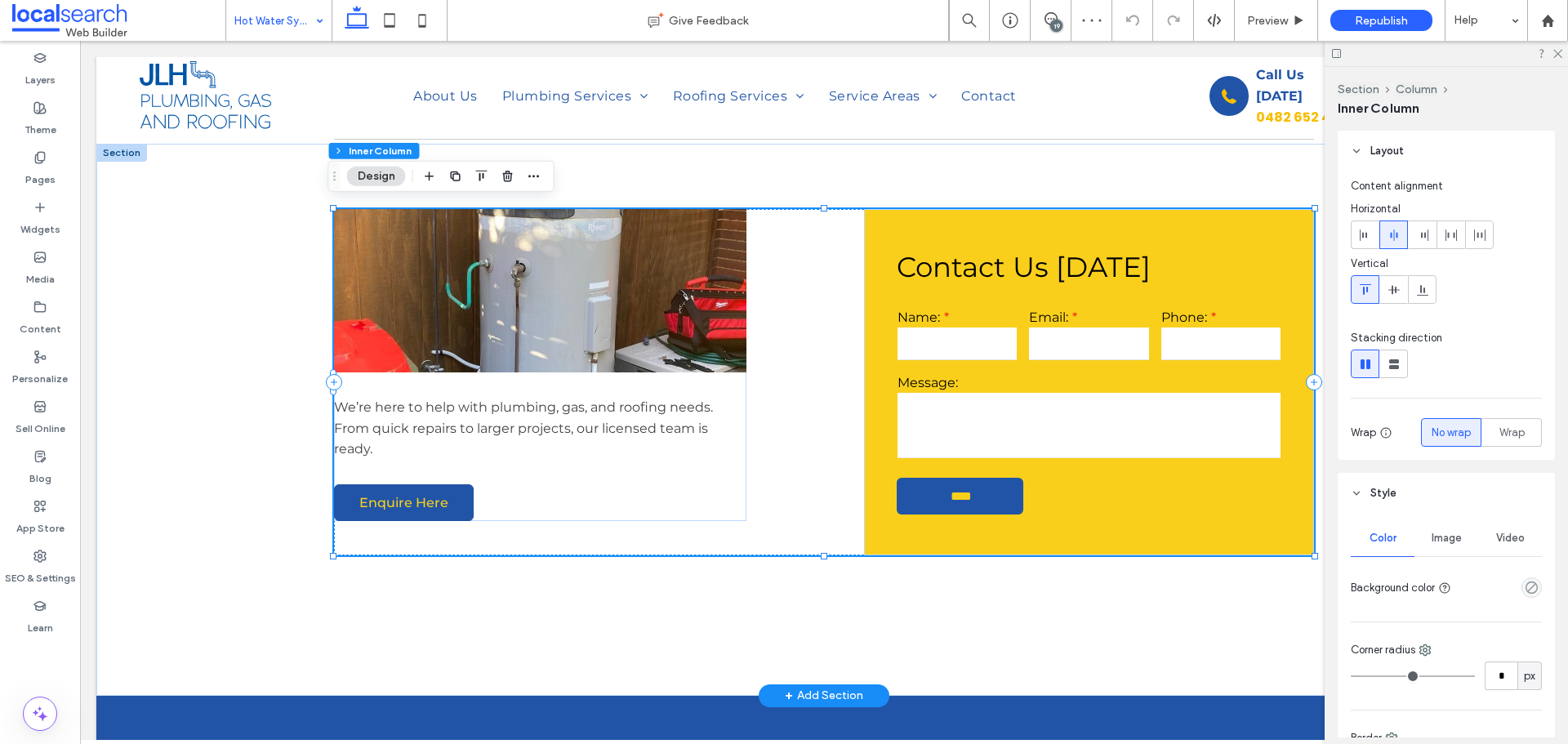
click at [387, 495] on span "Enquire Here" at bounding box center [404, 503] width 89 height 15
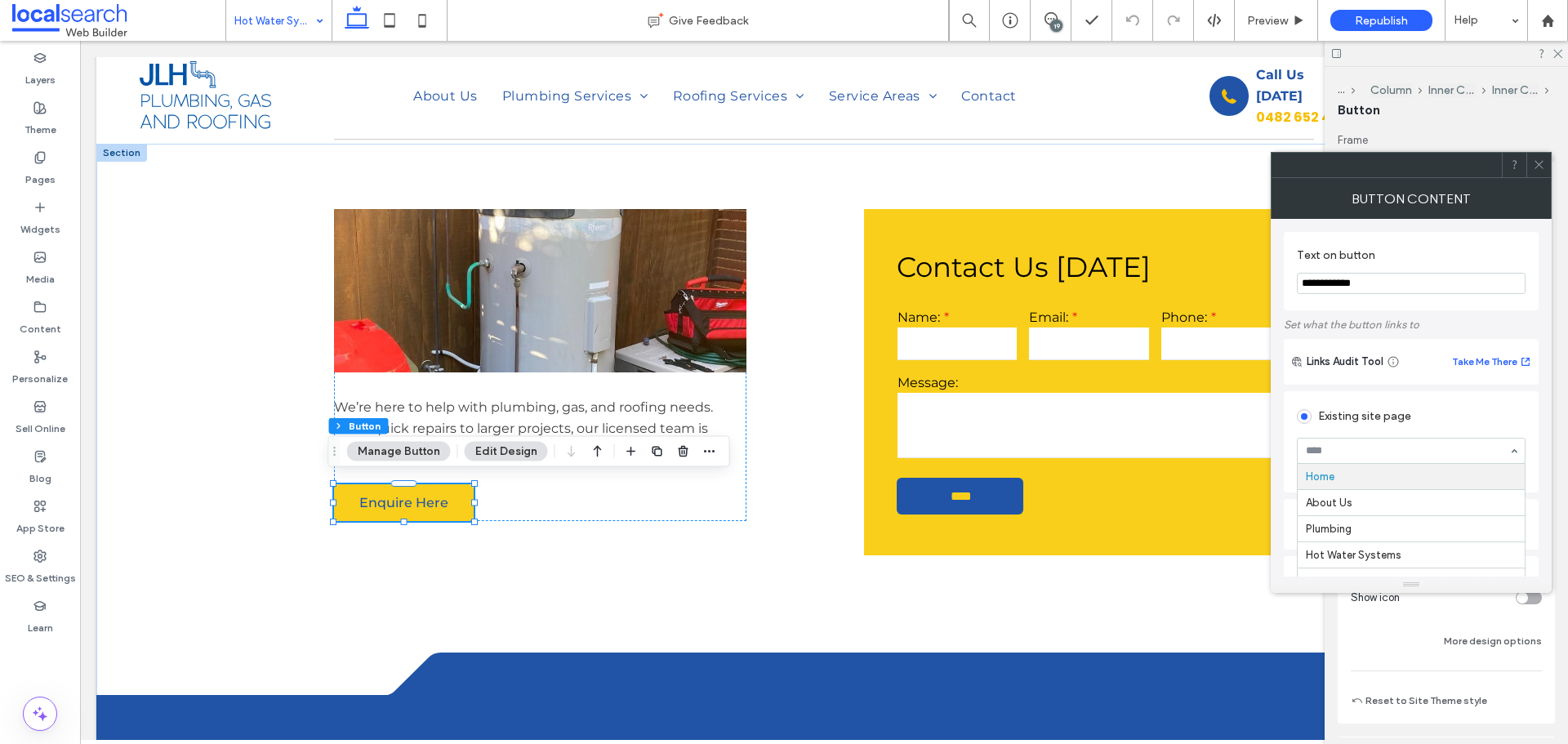
paste input "*******"
type input "*******"
click at [1477, 212] on div "Button Content" at bounding box center [1410, 198] width 281 height 41
click at [1538, 165] on use at bounding box center [1538, 164] width 8 height 8
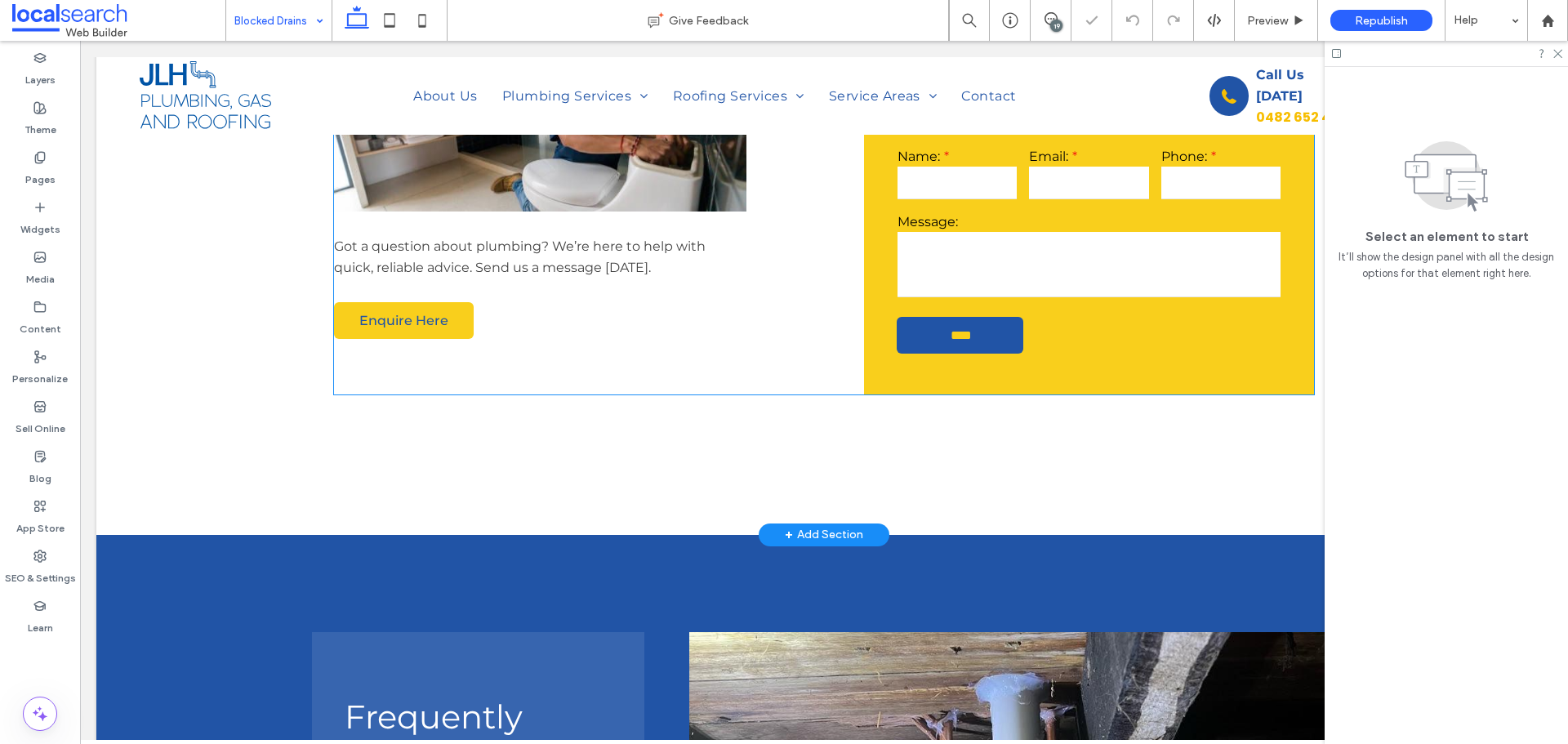
scroll to position [1389, 0]
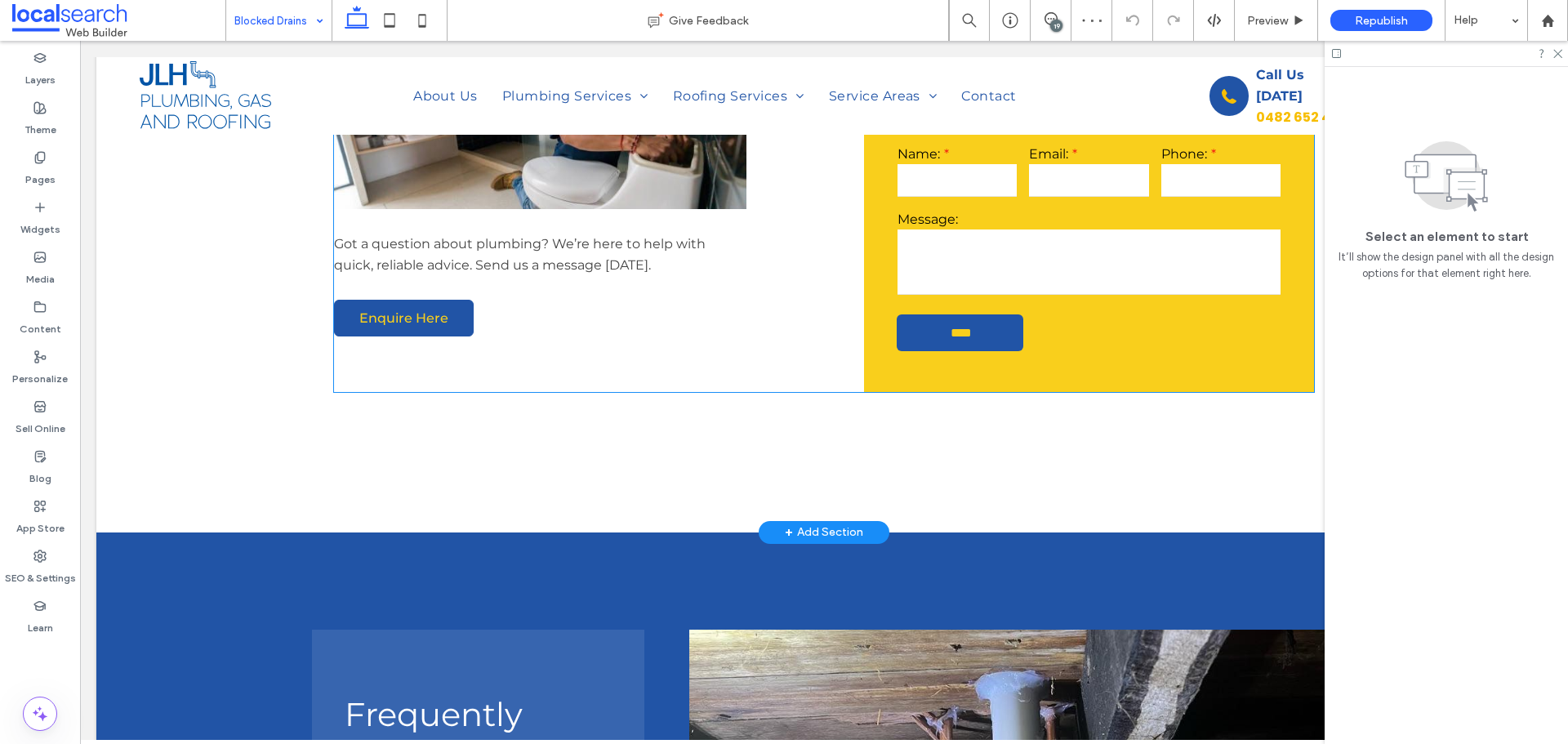
click at [407, 315] on span "Enquire Here" at bounding box center [404, 318] width 89 height 15
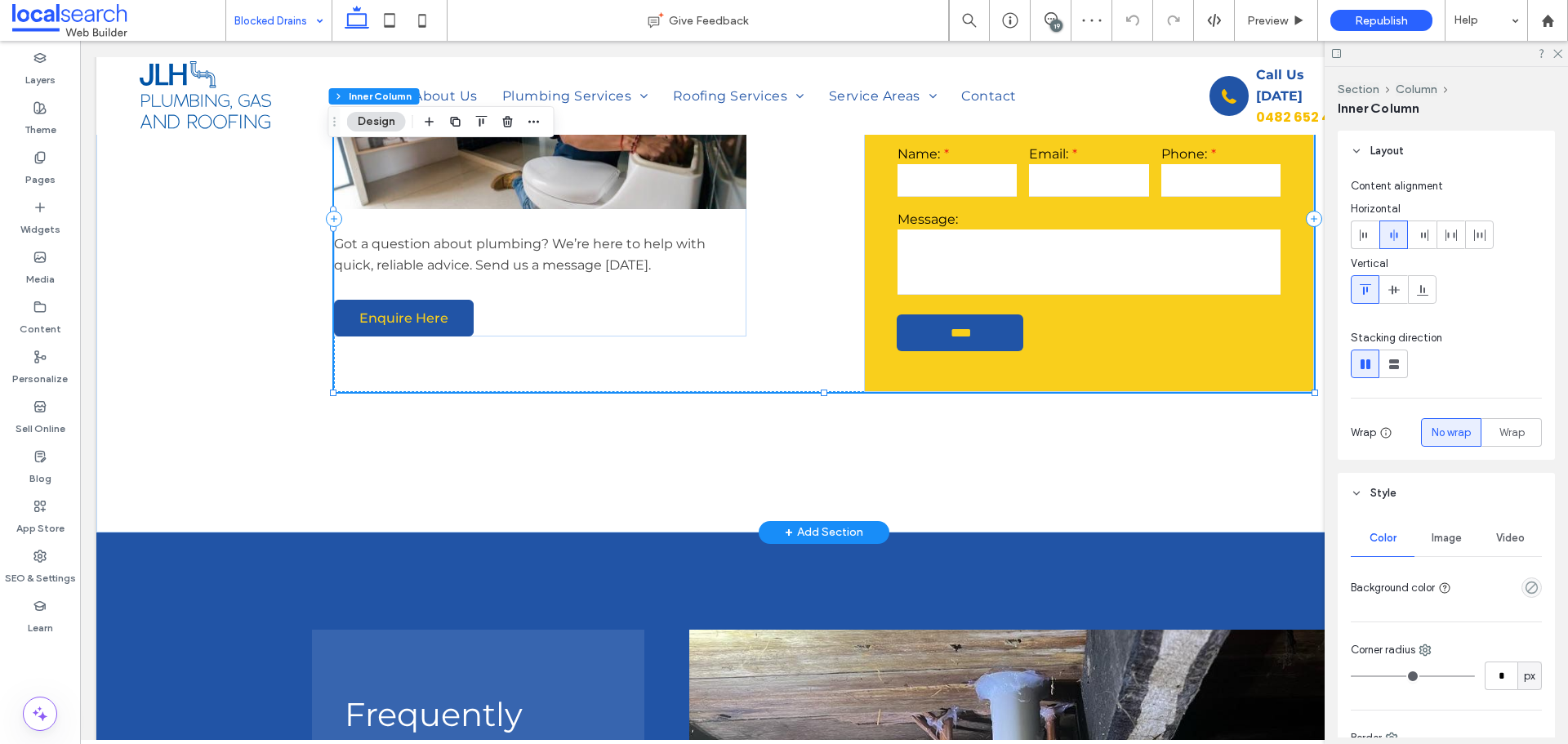
click at [407, 315] on span "Enquire Here" at bounding box center [404, 318] width 89 height 15
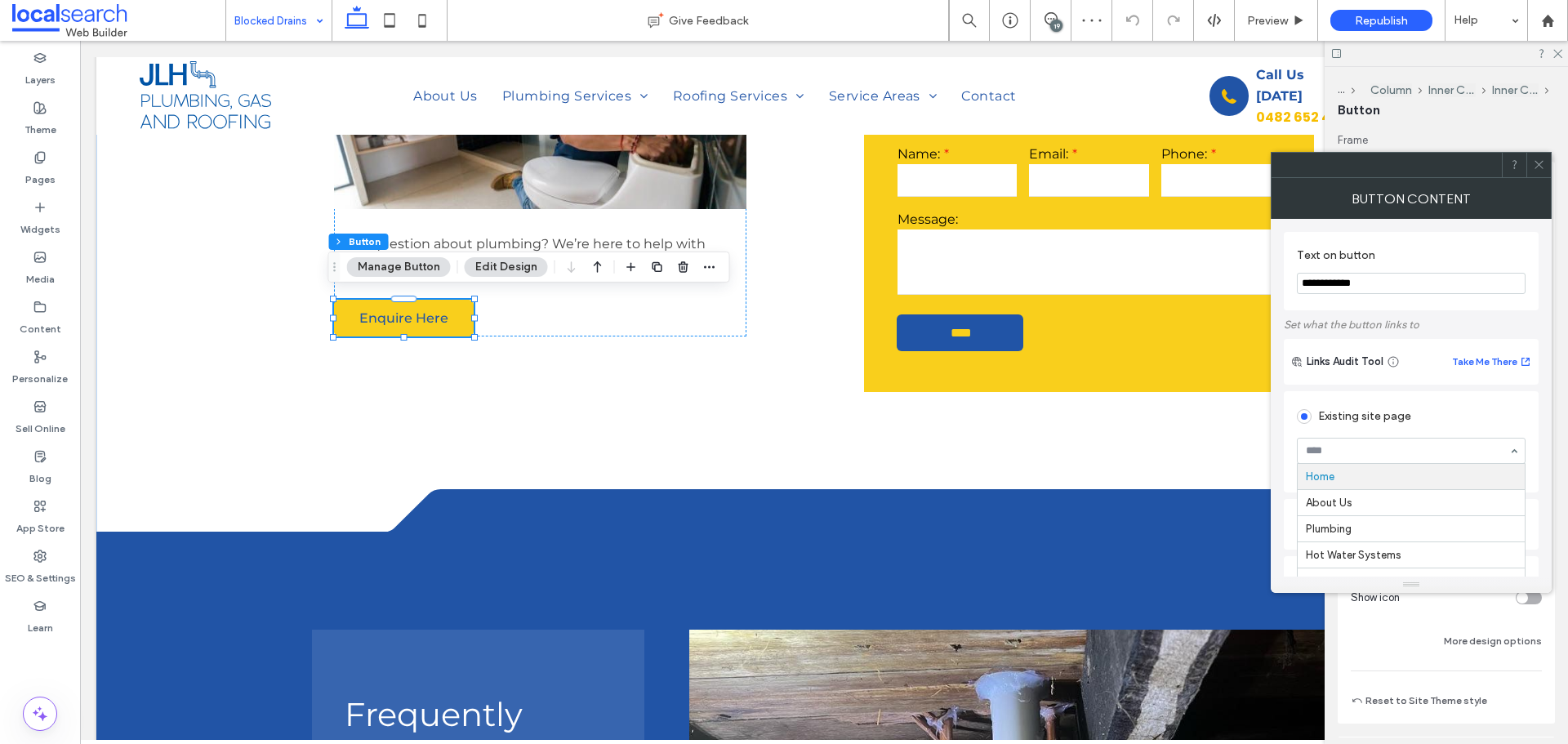
paste input "*******"
type input "*******"
click at [1487, 211] on div "Button Content" at bounding box center [1410, 198] width 281 height 41
click at [1541, 171] on span at bounding box center [1539, 164] width 13 height 24
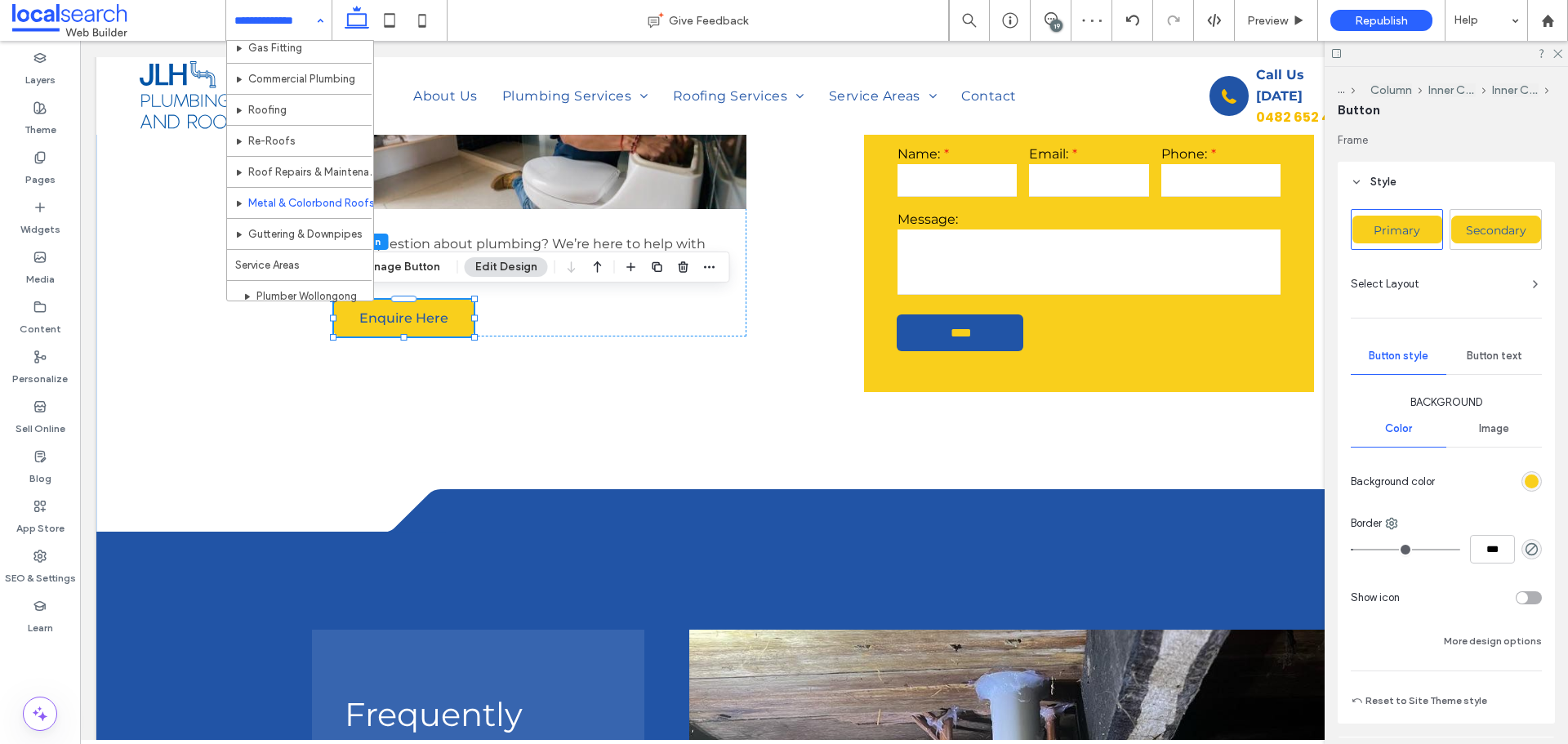
scroll to position [82, 0]
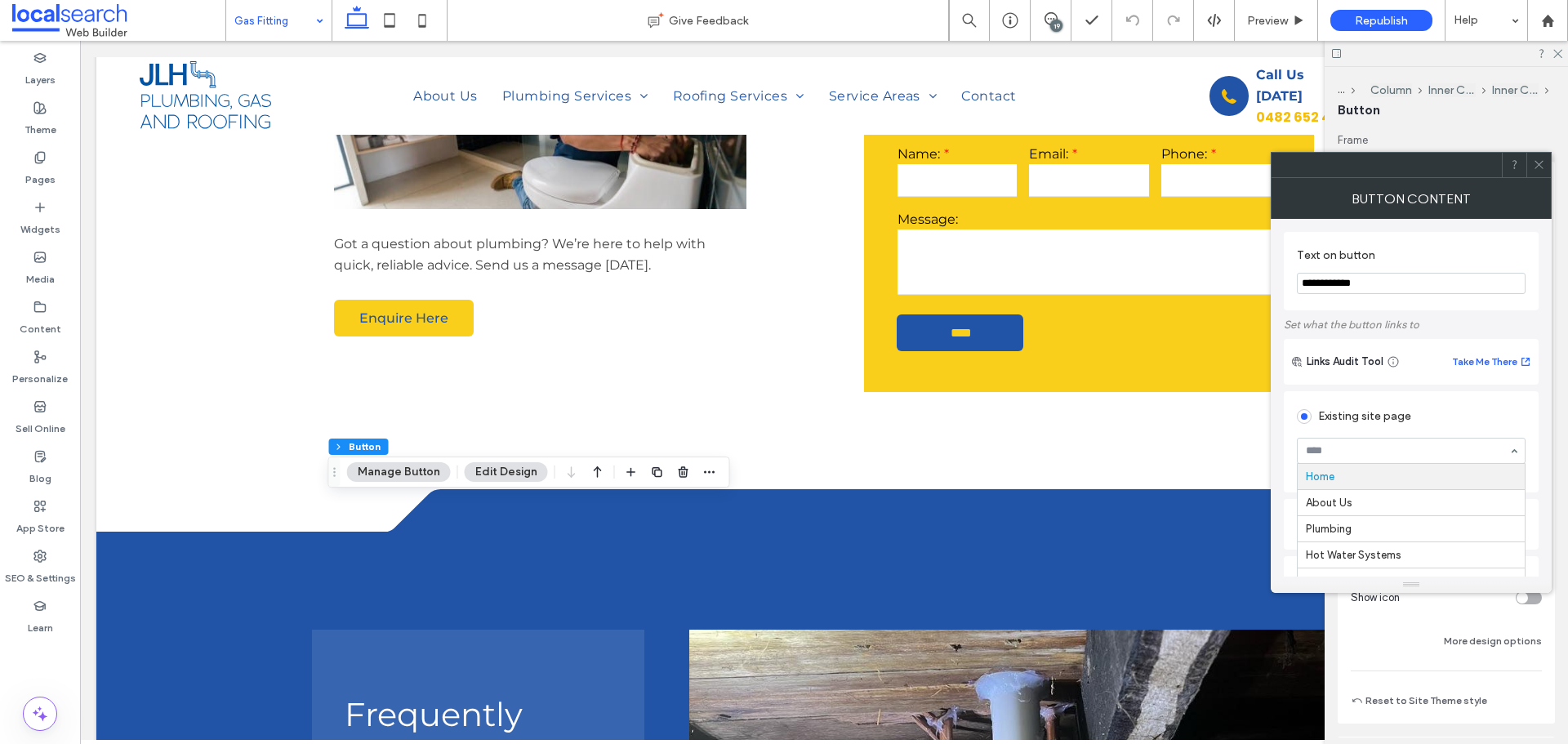
paste input "*******"
type input "*******"
click at [1468, 214] on div "Button Content" at bounding box center [1410, 198] width 281 height 41
click at [1543, 168] on icon at bounding box center [1539, 165] width 13 height 13
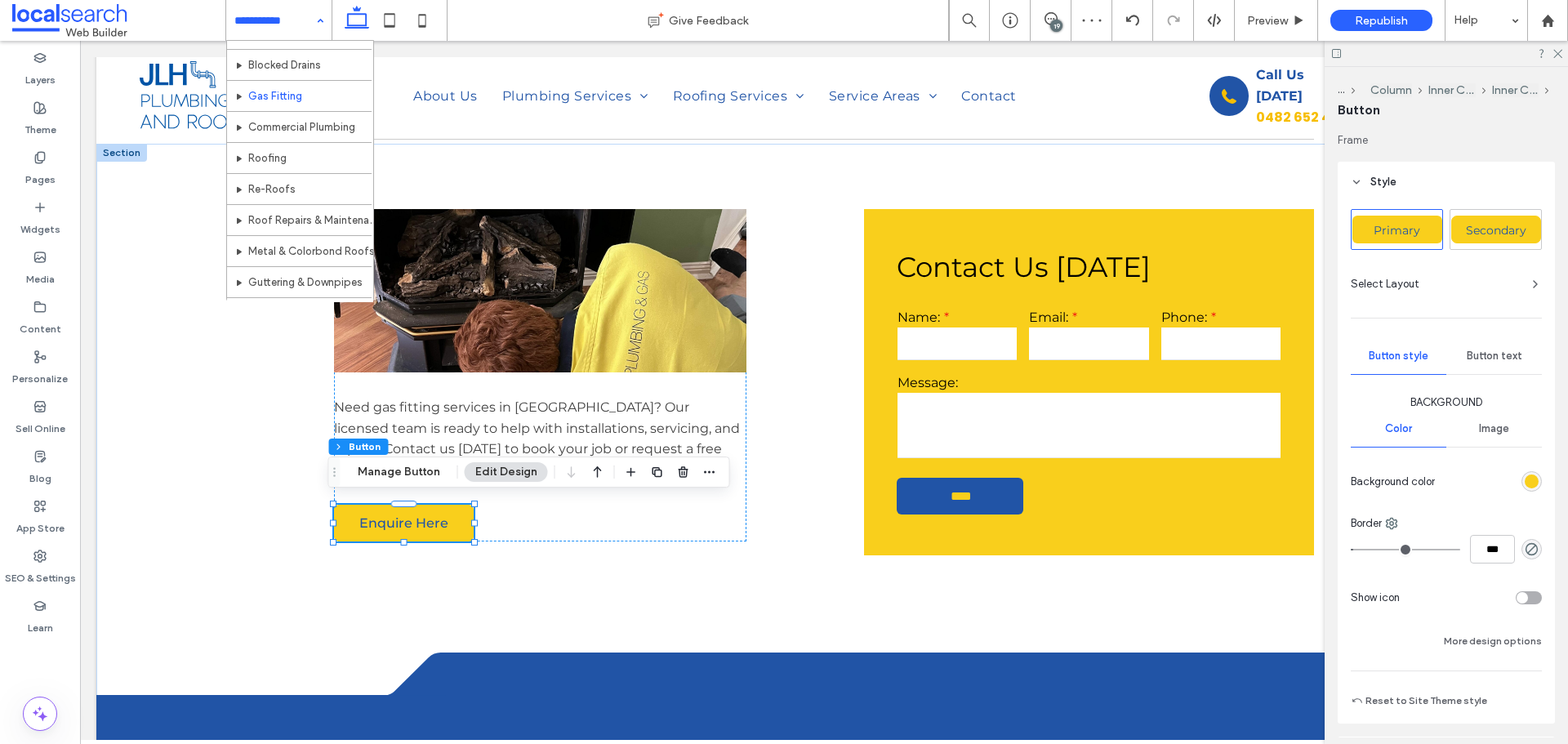
scroll to position [82, 0]
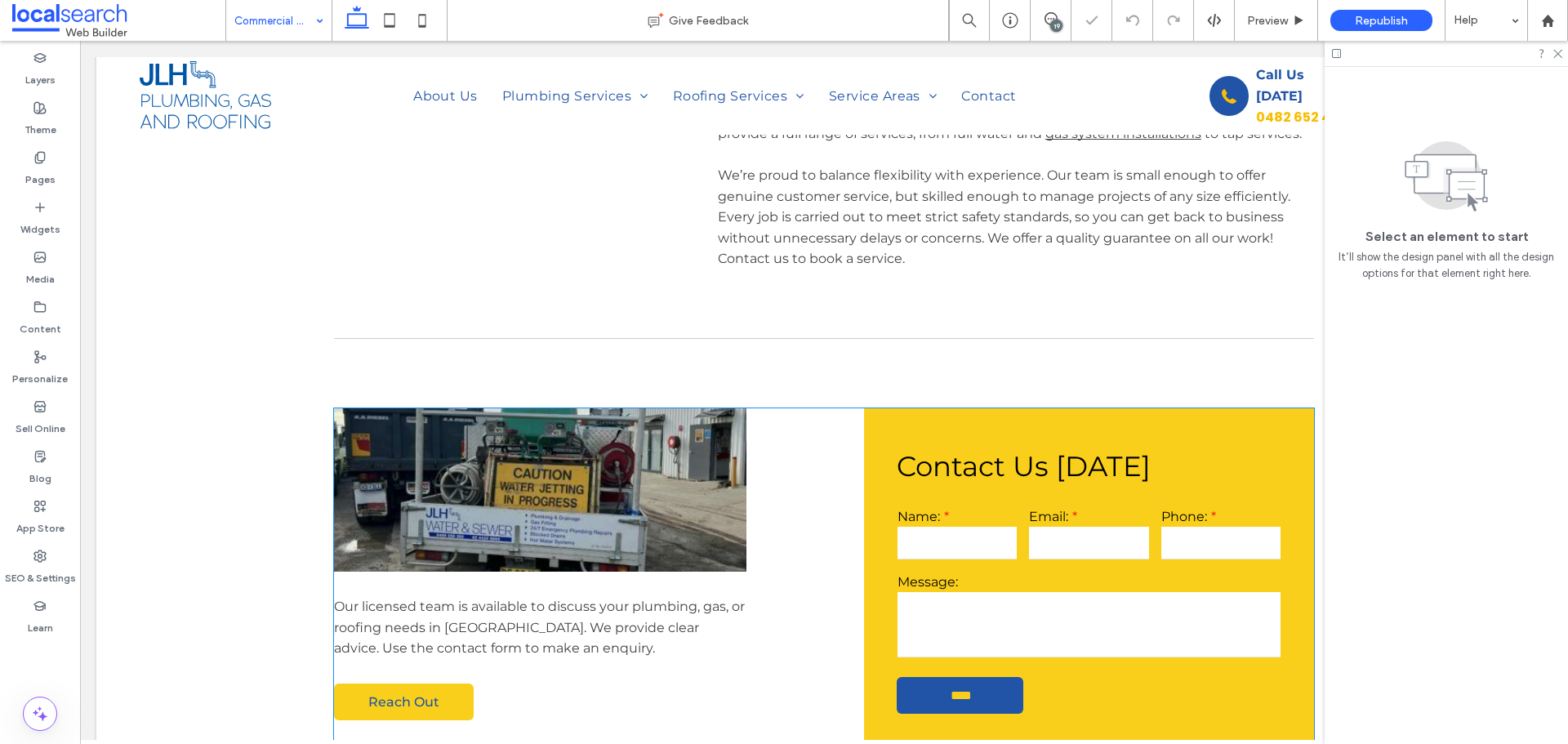
scroll to position [1143, 0]
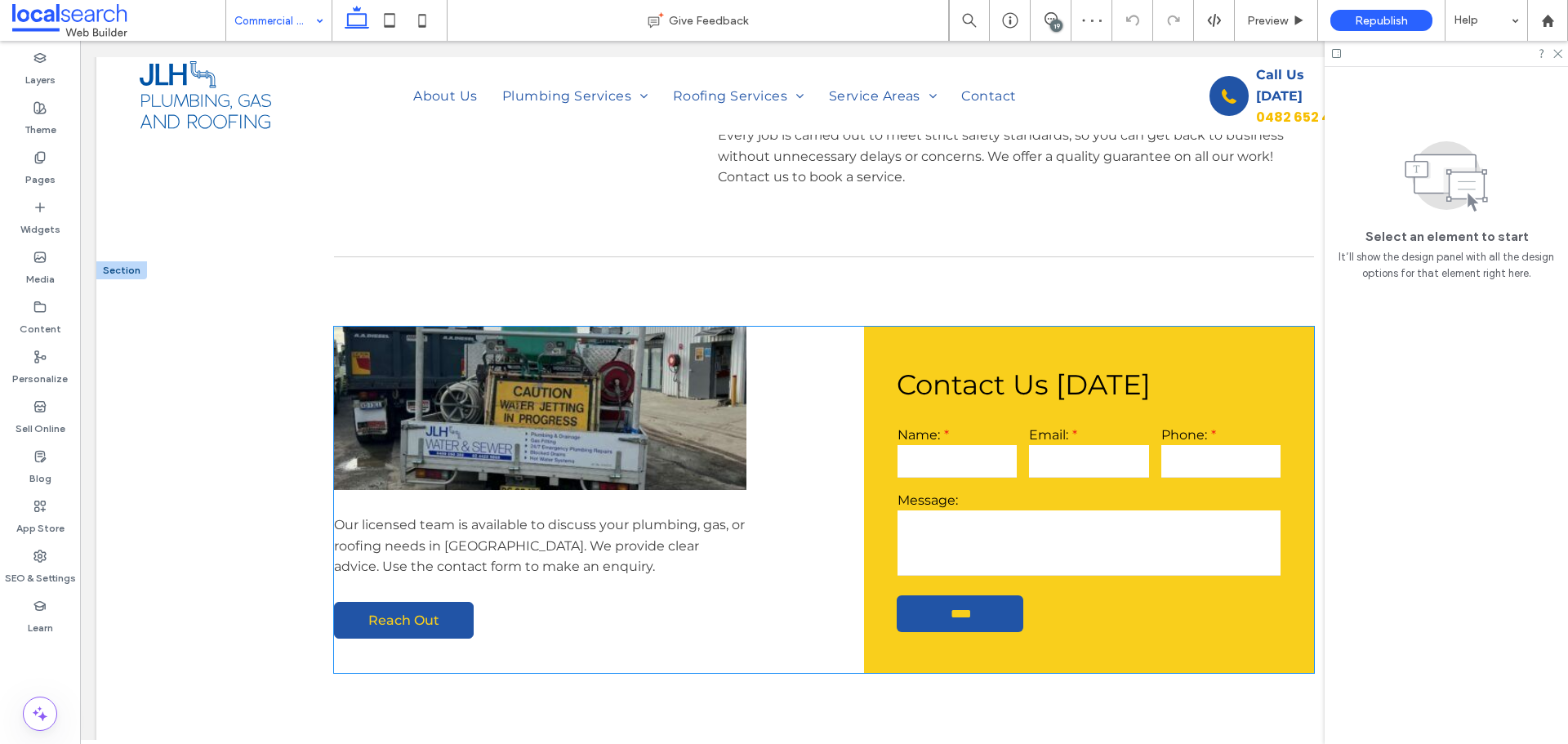
click at [408, 607] on link "Reach Out" at bounding box center [404, 620] width 140 height 37
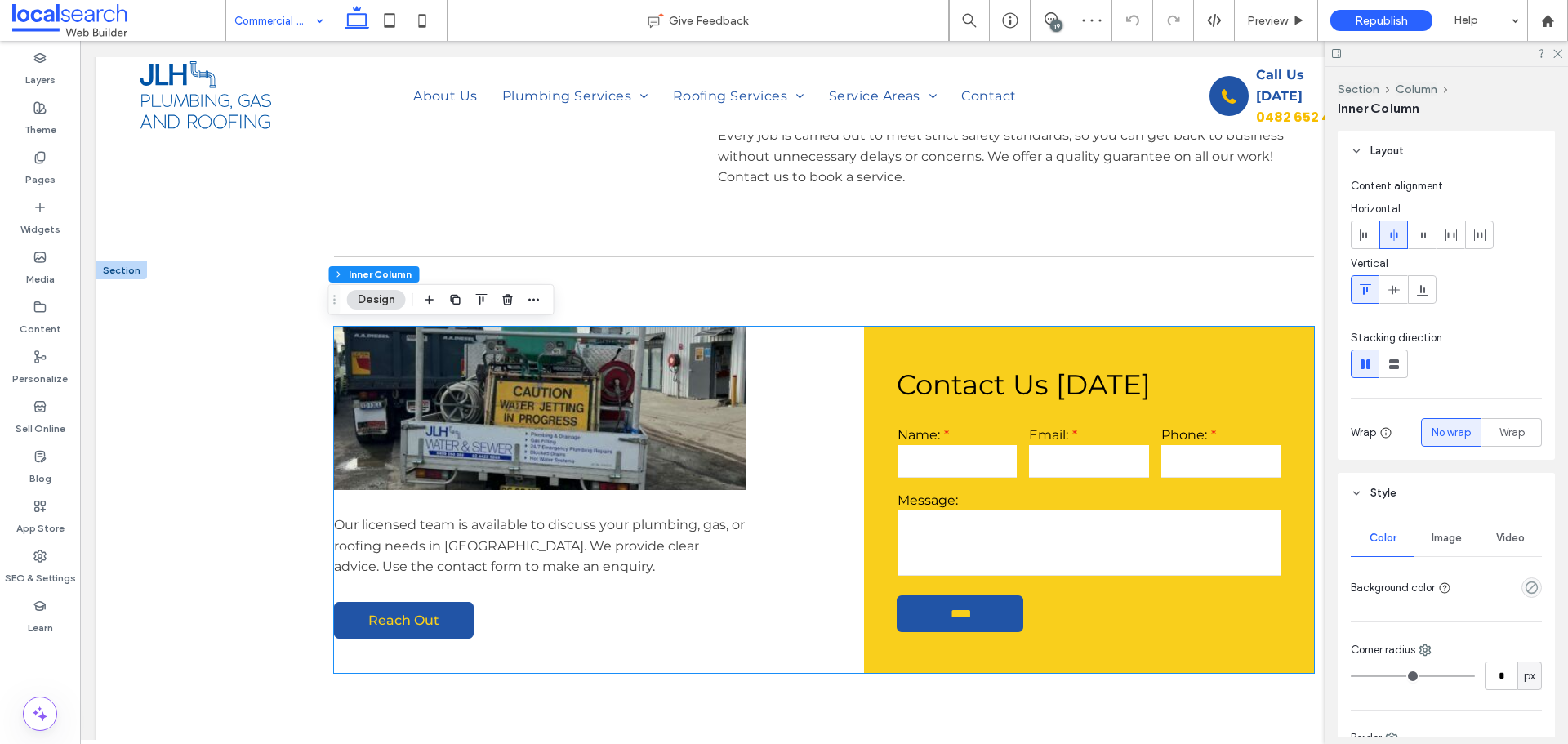
click at [408, 607] on link "Reach Out" at bounding box center [404, 620] width 140 height 37
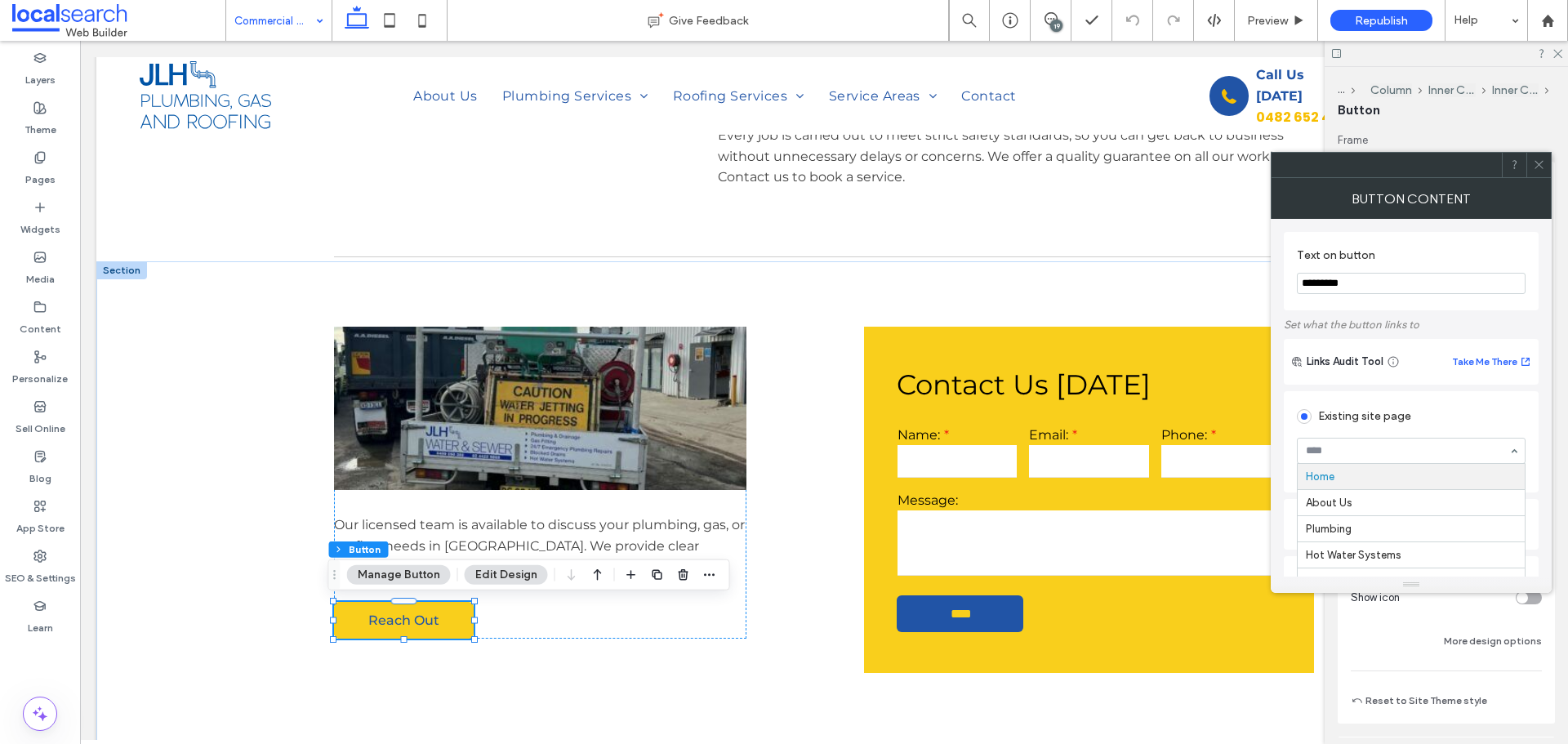
click at [1442, 438] on div at bounding box center [1411, 451] width 229 height 26
paste input "*******"
type input "*******"
click at [1491, 180] on div "Button Content" at bounding box center [1410, 198] width 281 height 41
click at [1545, 154] on div at bounding box center [1538, 164] width 24 height 24
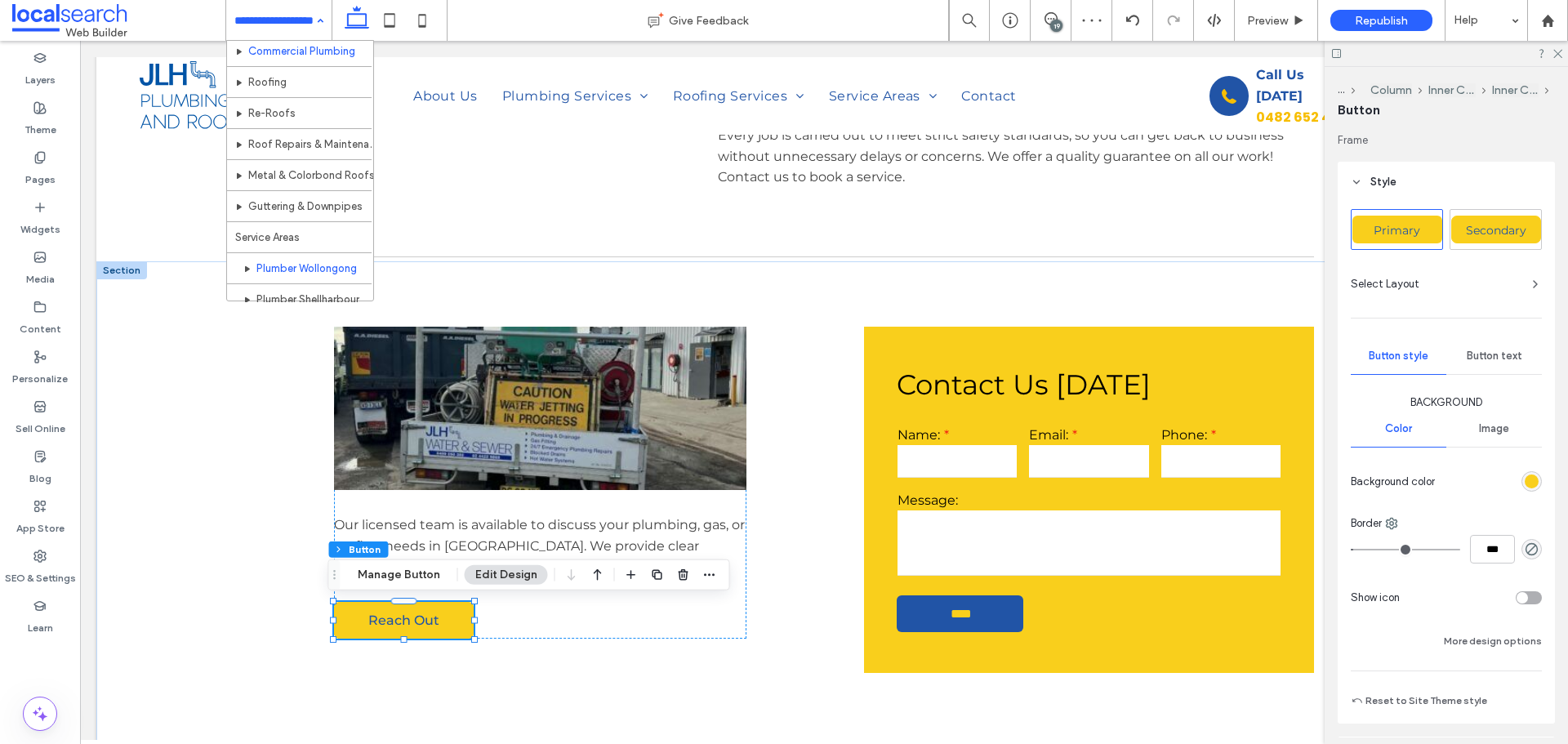
scroll to position [163, 0]
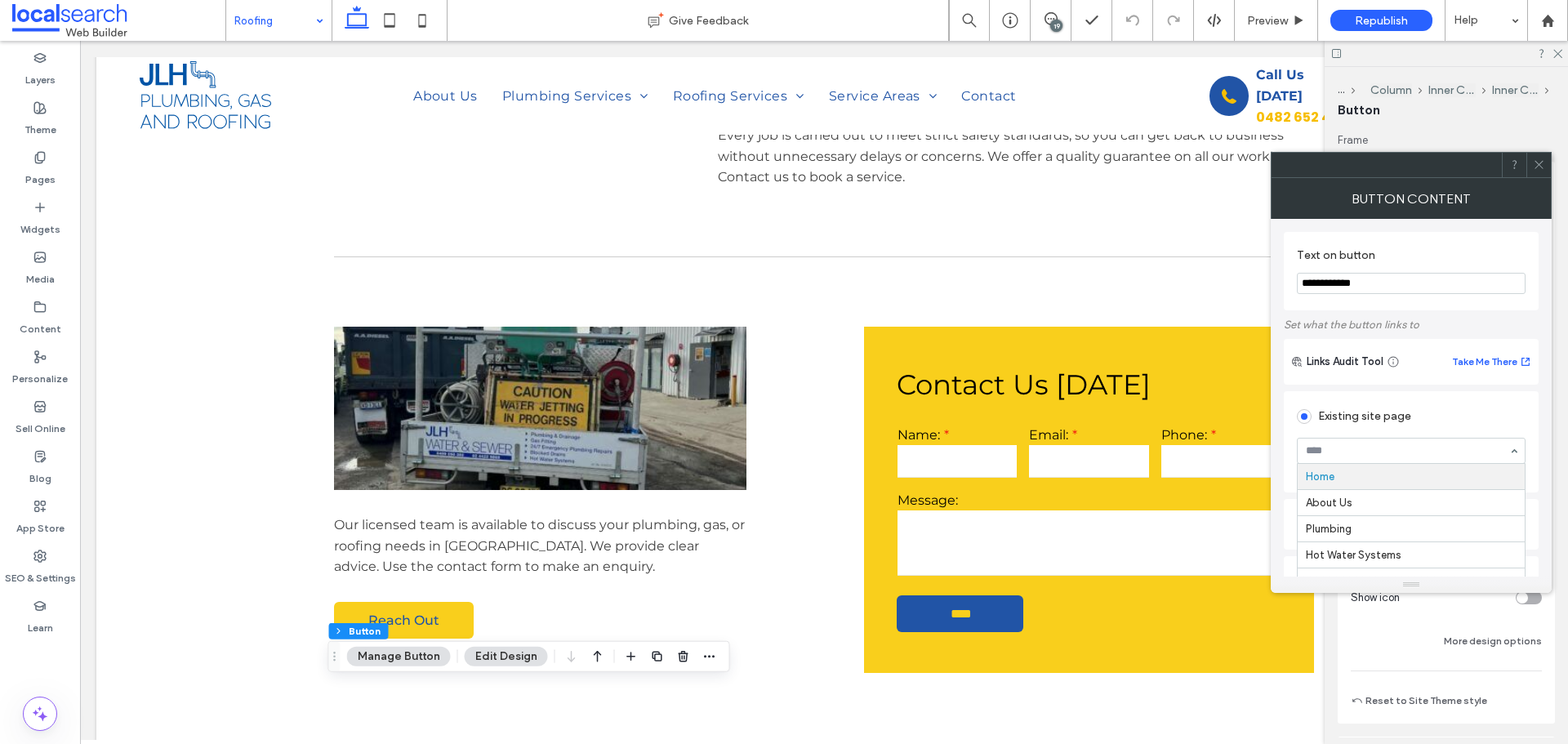
paste input "*******"
type input "*******"
click at [1433, 197] on div "Button Content" at bounding box center [1410, 198] width 281 height 41
click at [1543, 163] on icon at bounding box center [1539, 165] width 13 height 13
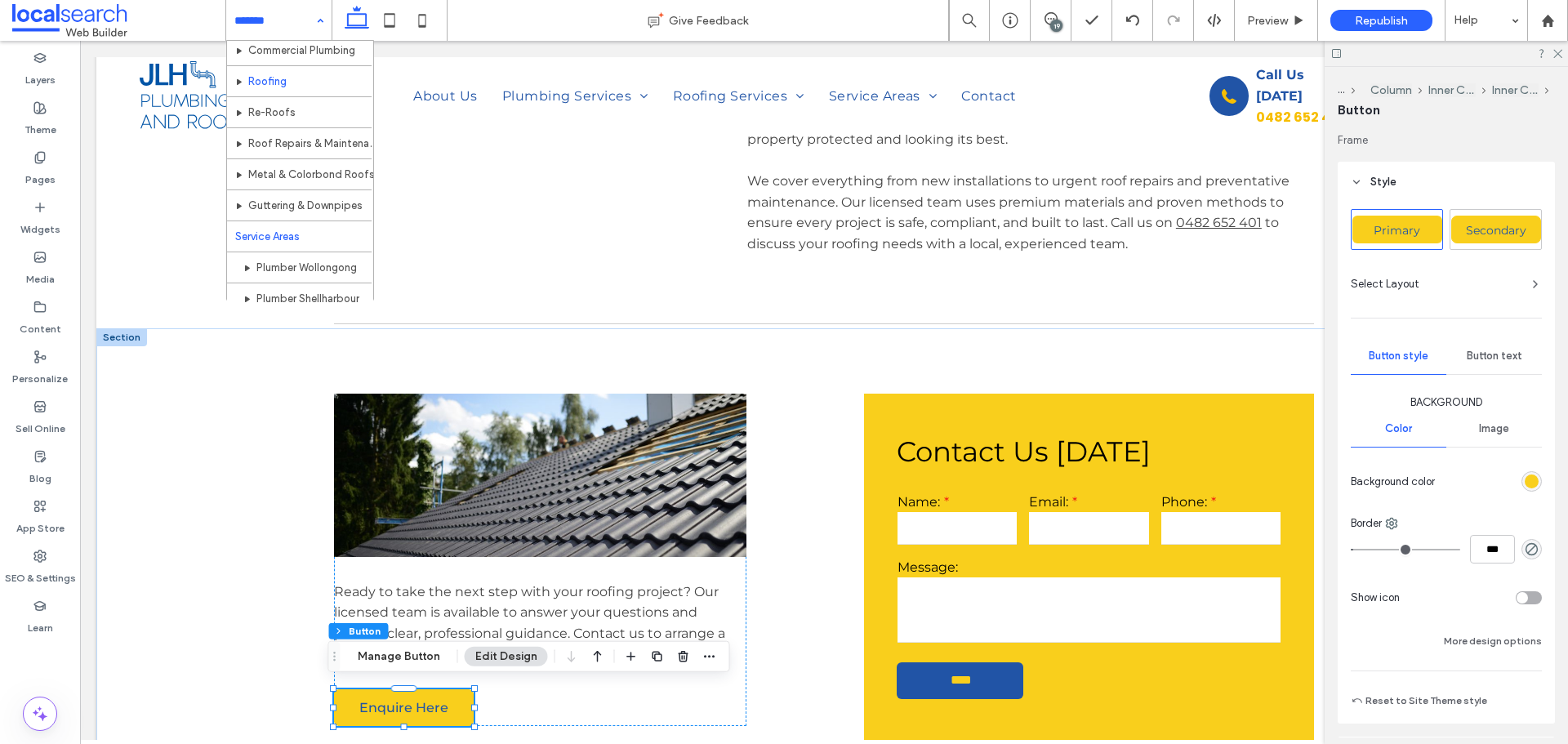
scroll to position [163, 0]
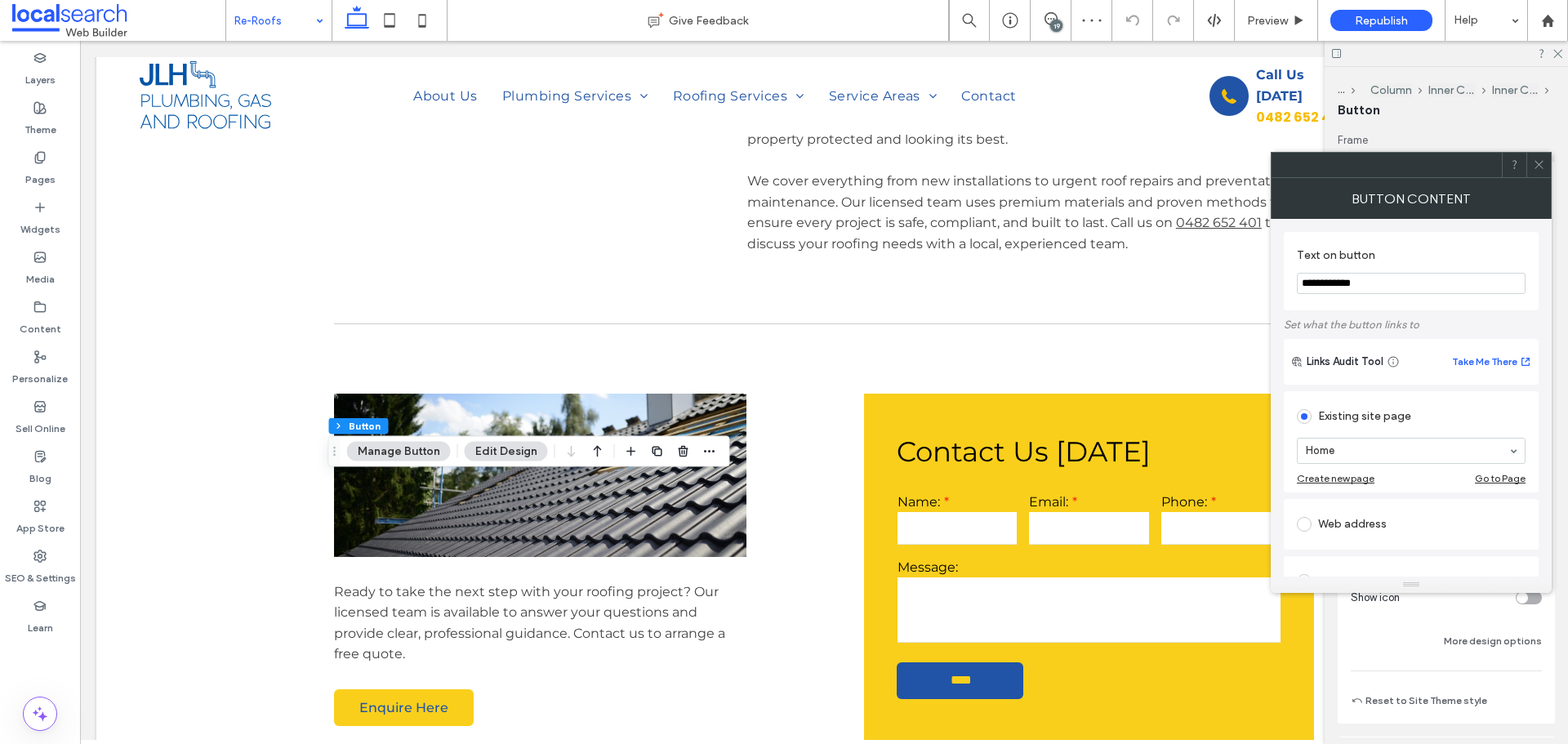
paste input "*******"
type input "*******"
click at [1421, 213] on div "Button Content" at bounding box center [1410, 198] width 281 height 41
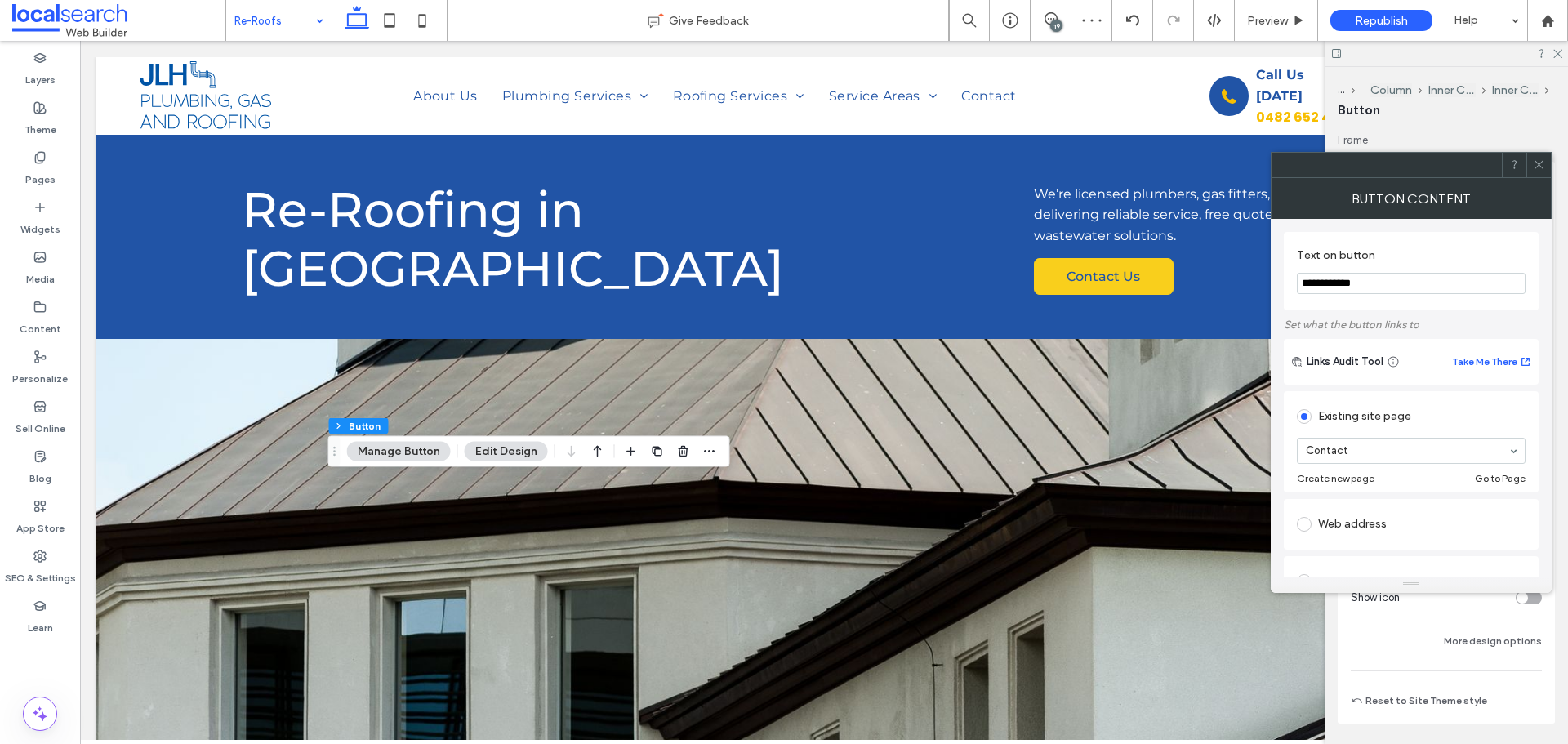
scroll to position [1225, 0]
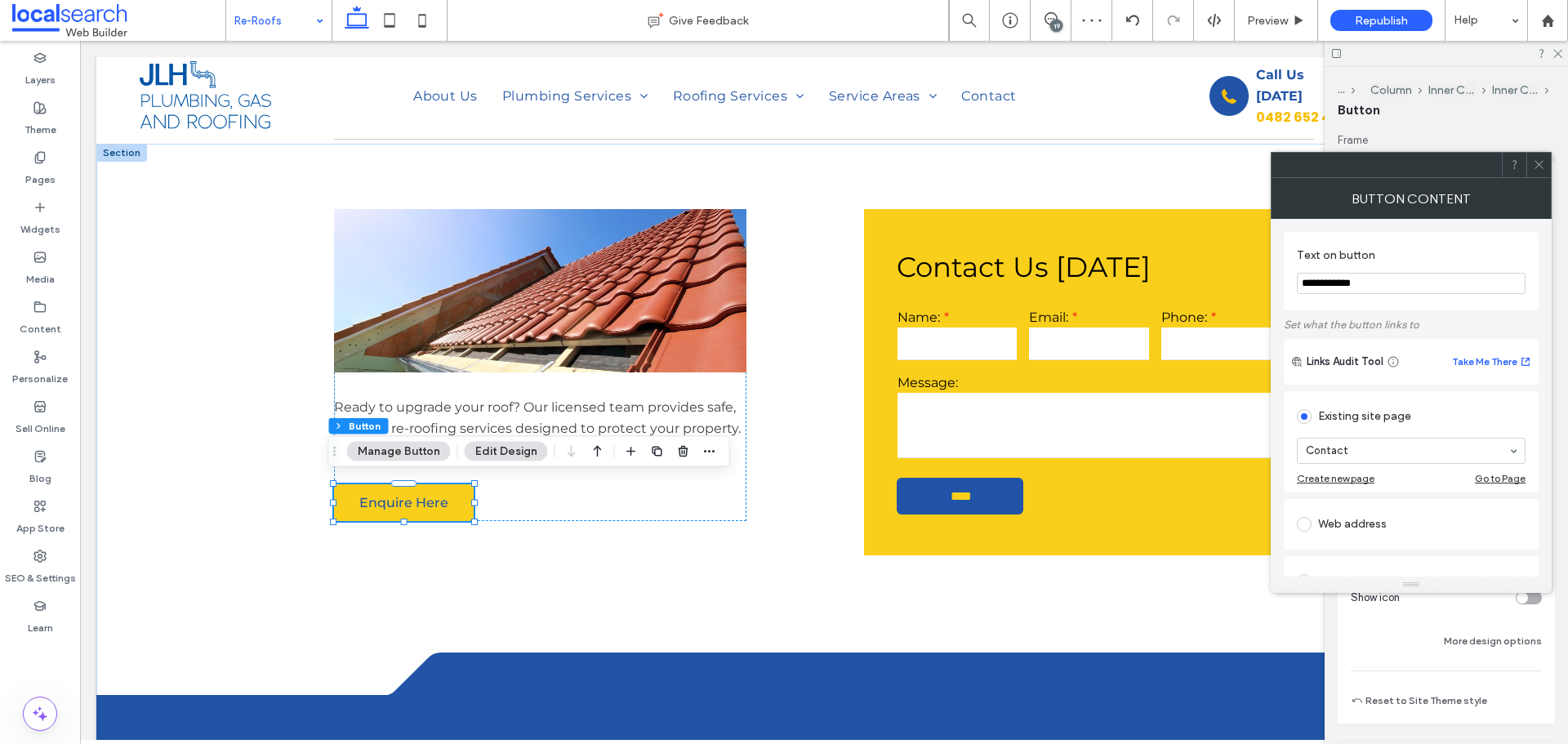
click at [1534, 163] on icon at bounding box center [1539, 165] width 13 height 13
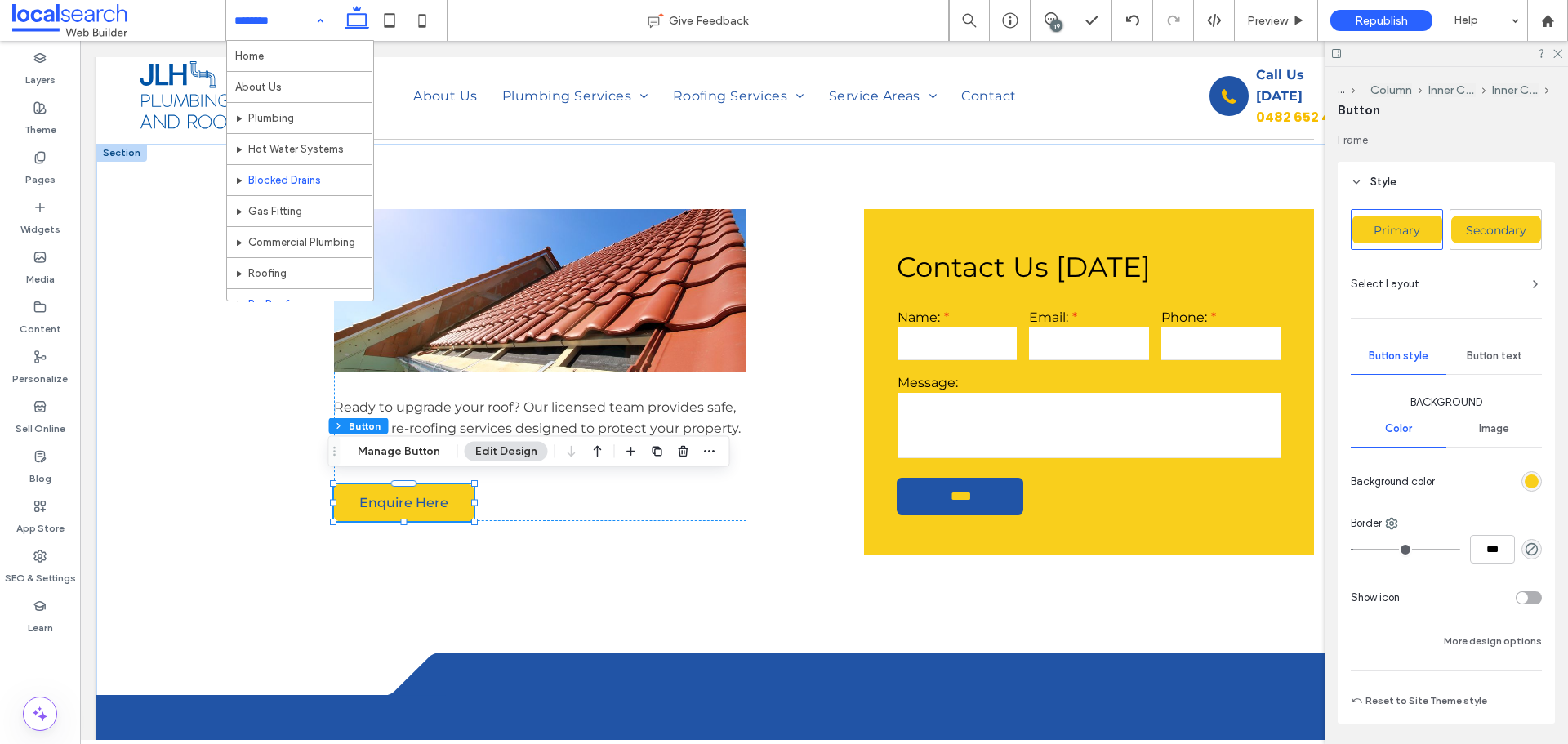
scroll to position [82, 0]
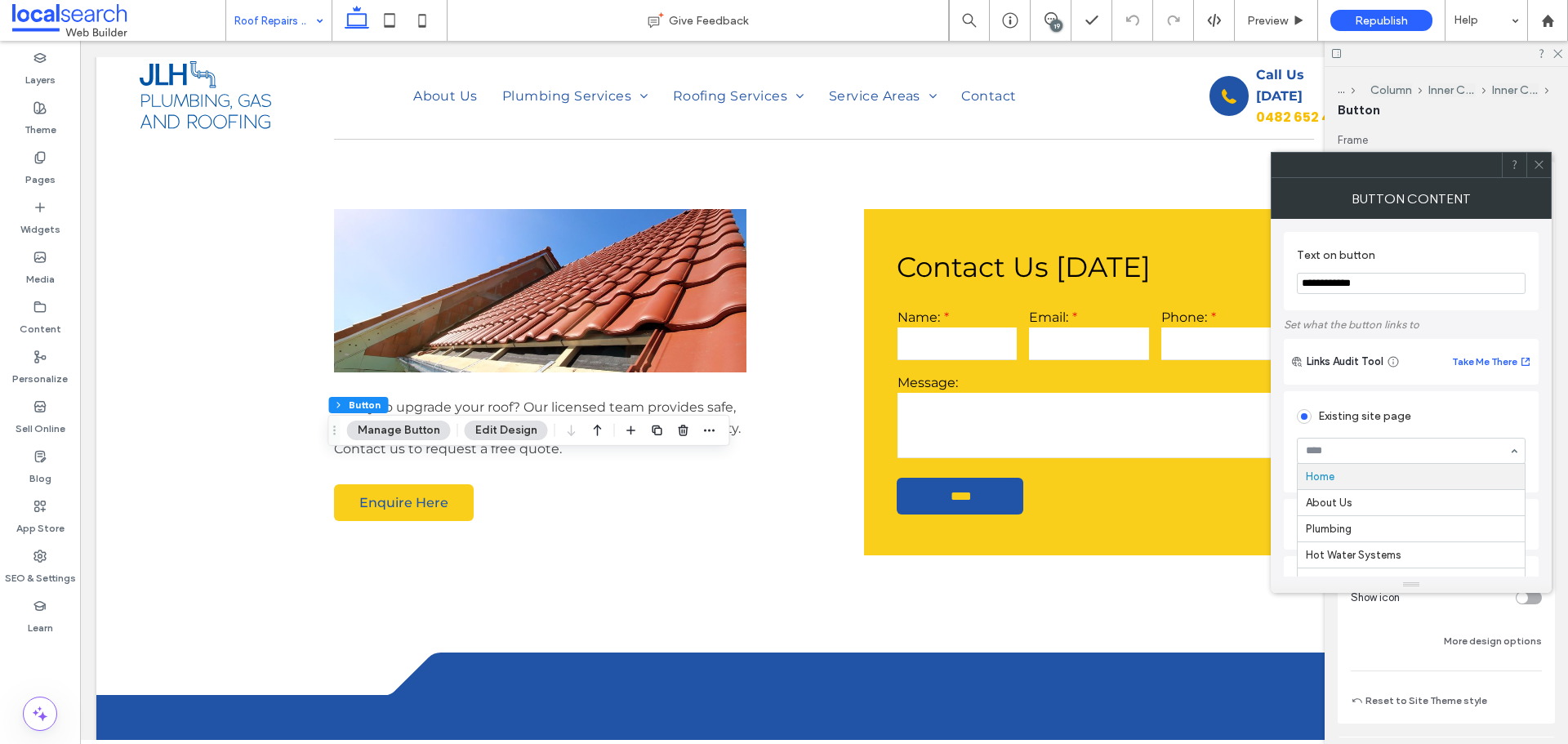
paste input "*******"
type input "*******"
click at [1442, 215] on div "Button Content" at bounding box center [1410, 198] width 281 height 41
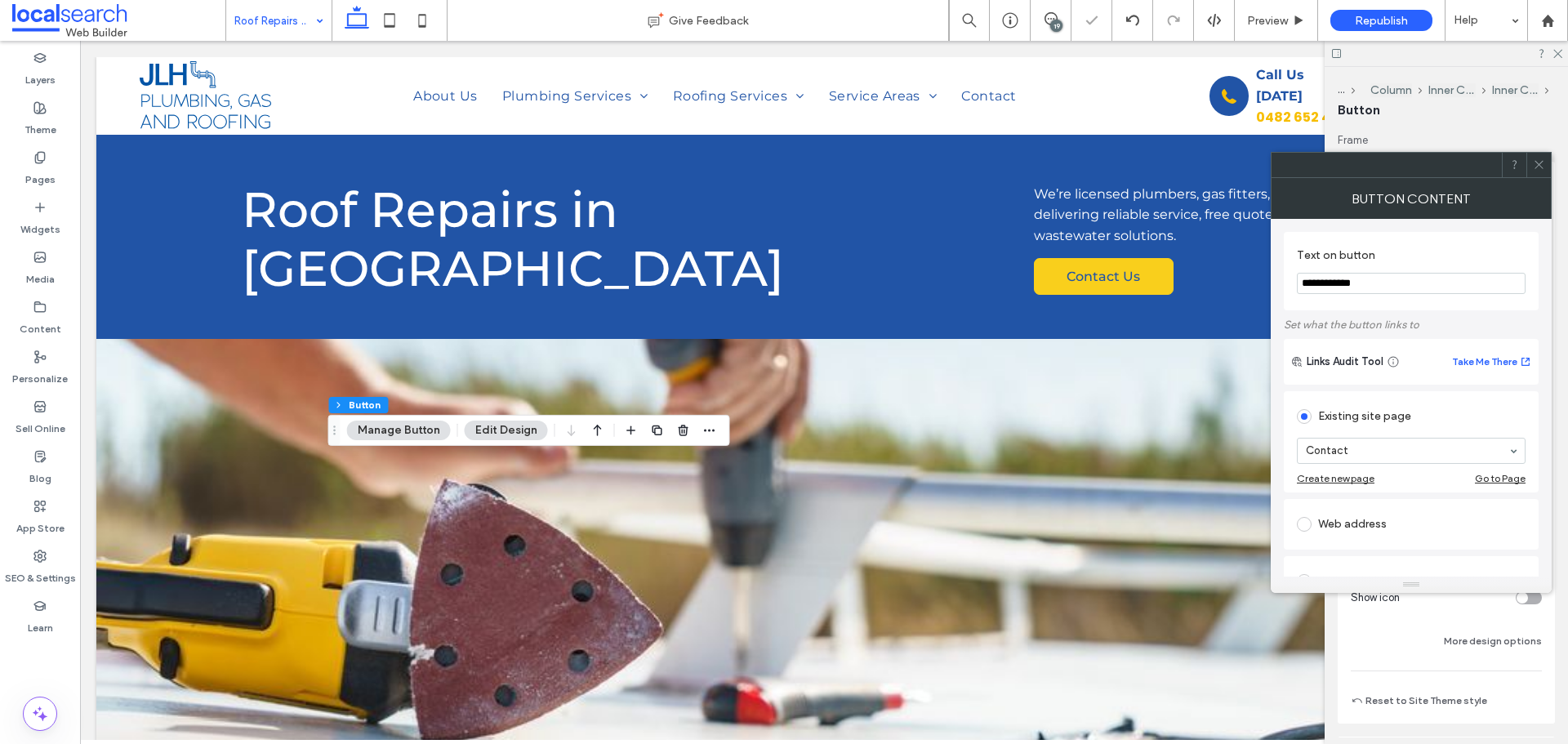
scroll to position [1225, 0]
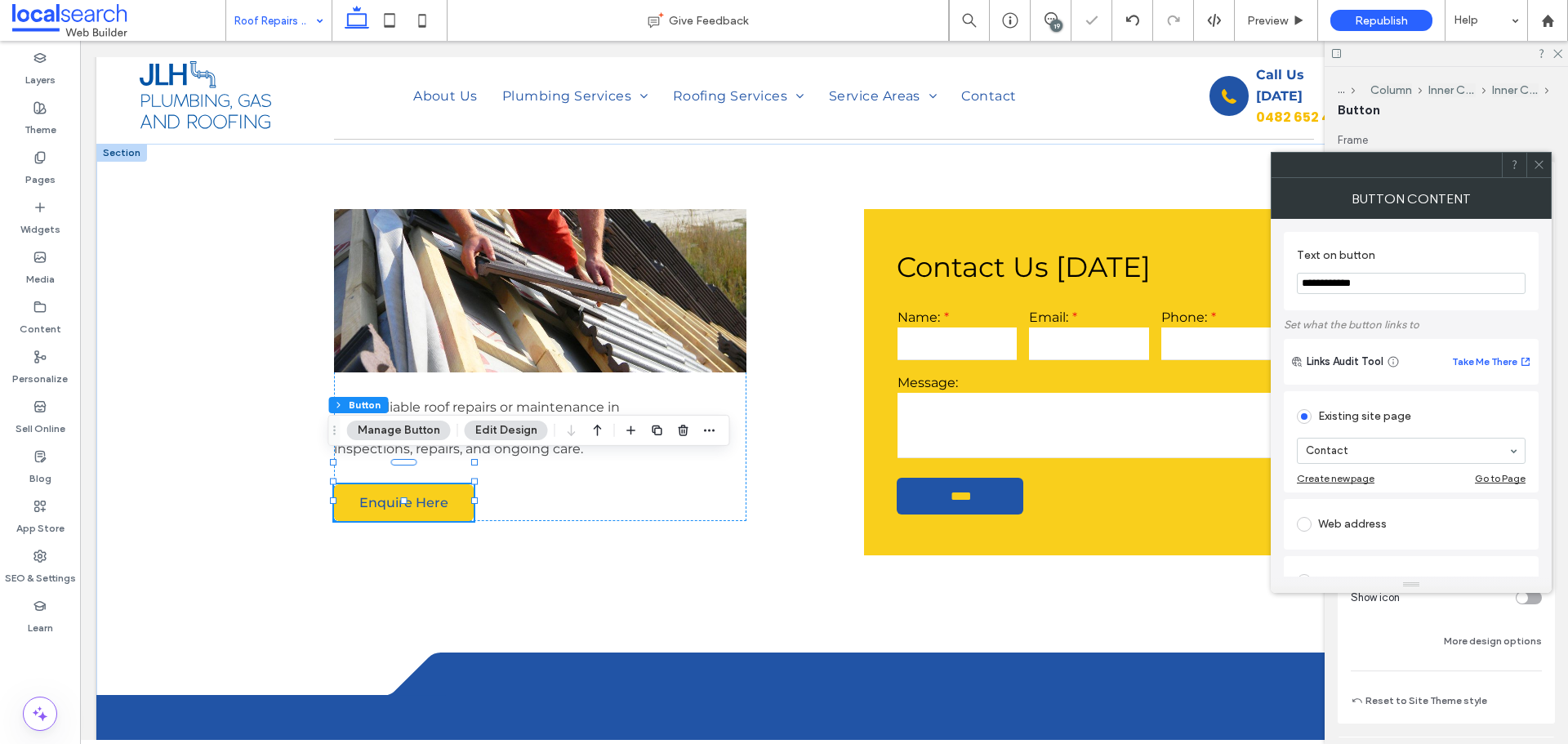
click at [1529, 169] on div at bounding box center [1538, 164] width 24 height 24
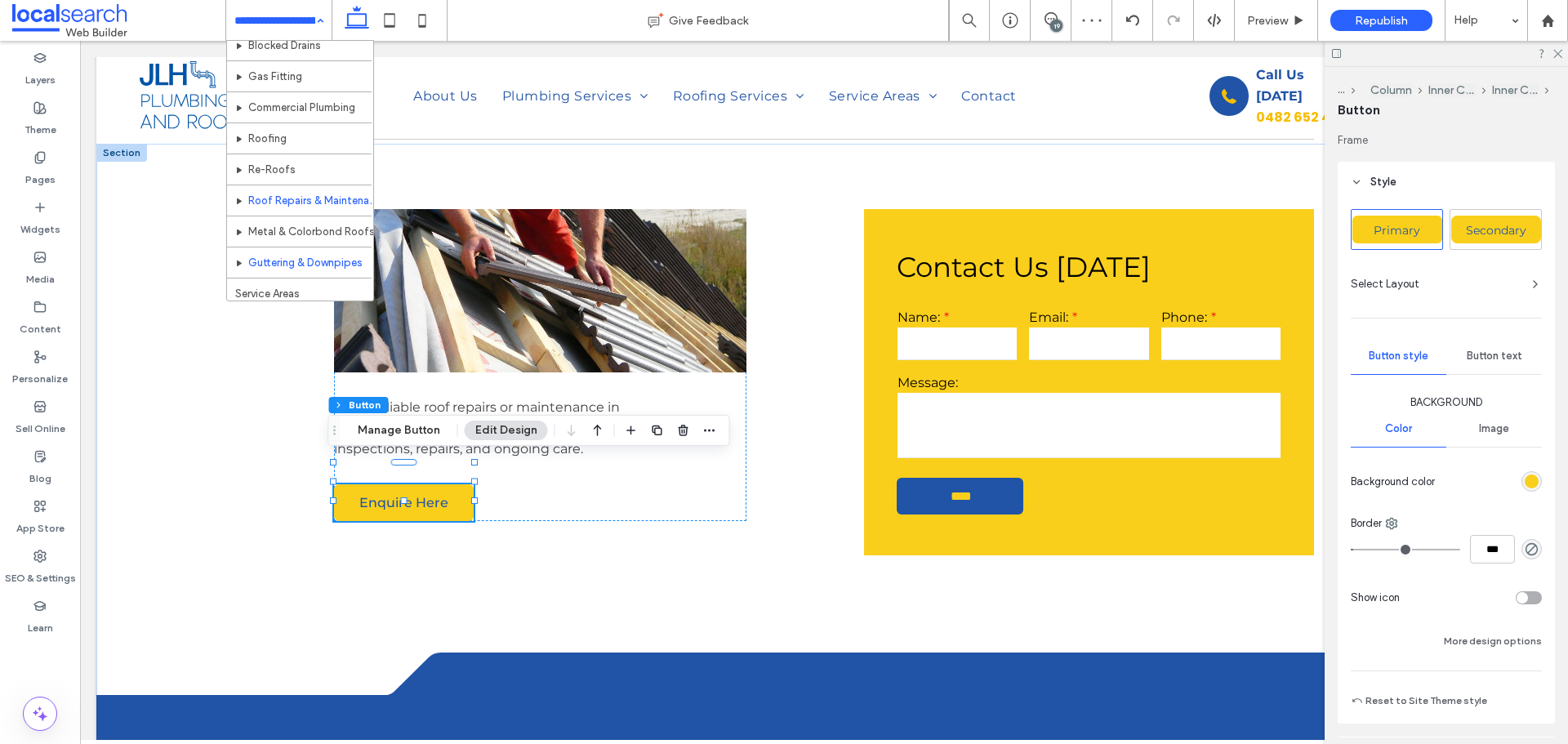
scroll to position [163, 0]
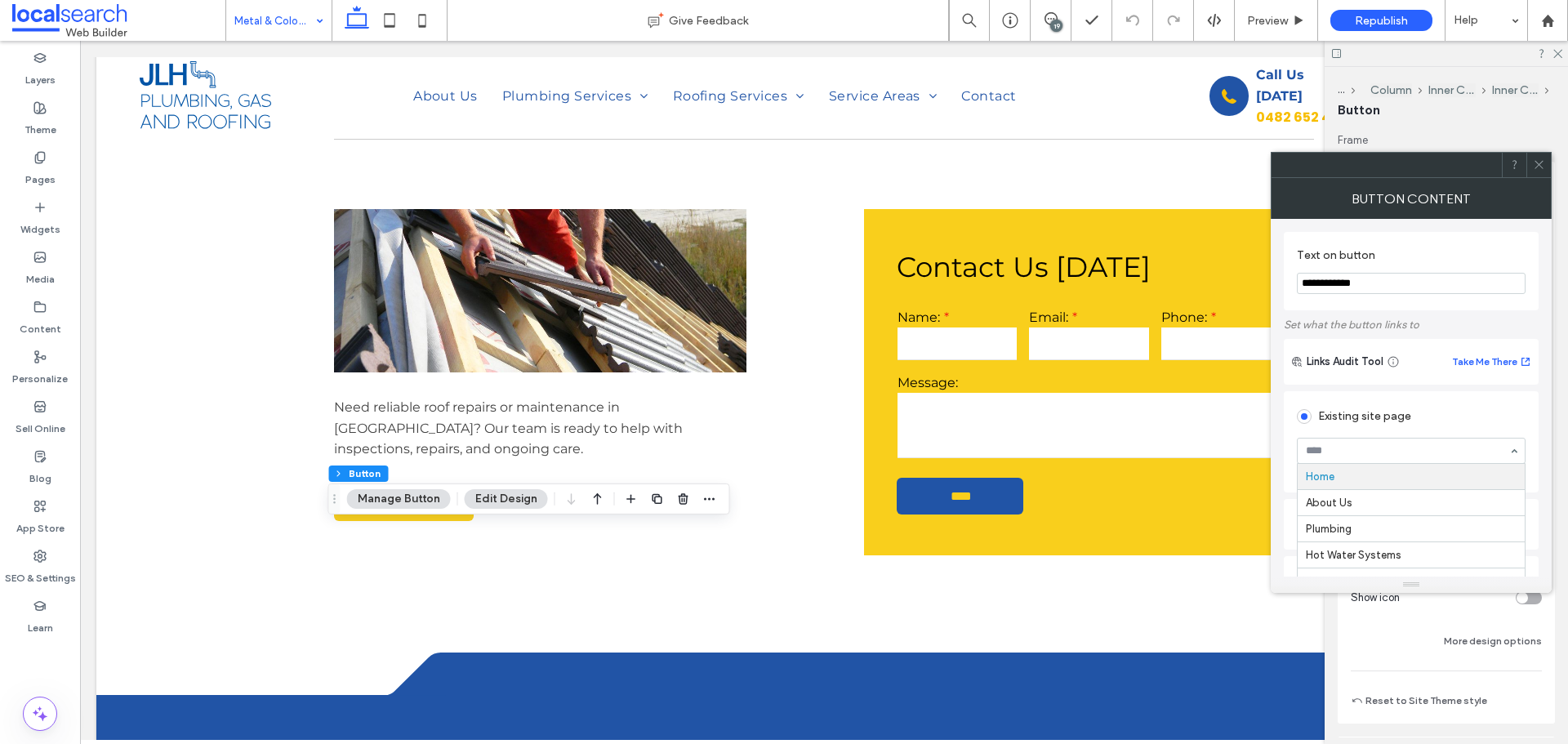
paste input "*******"
type input "*******"
click at [1461, 223] on div "**********" at bounding box center [1411, 584] width 255 height 731
click at [1537, 160] on icon at bounding box center [1539, 165] width 13 height 13
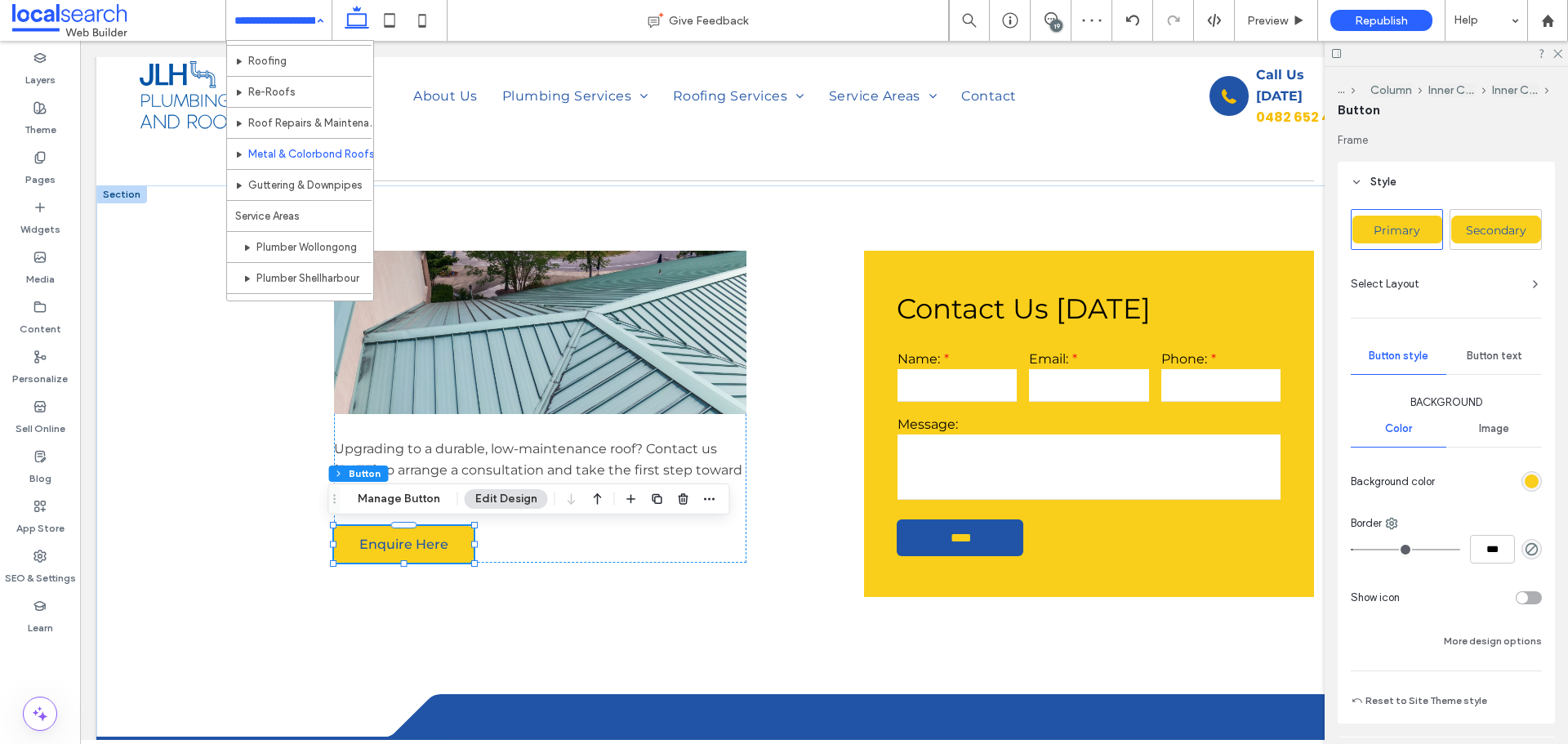
scroll to position [198, 0]
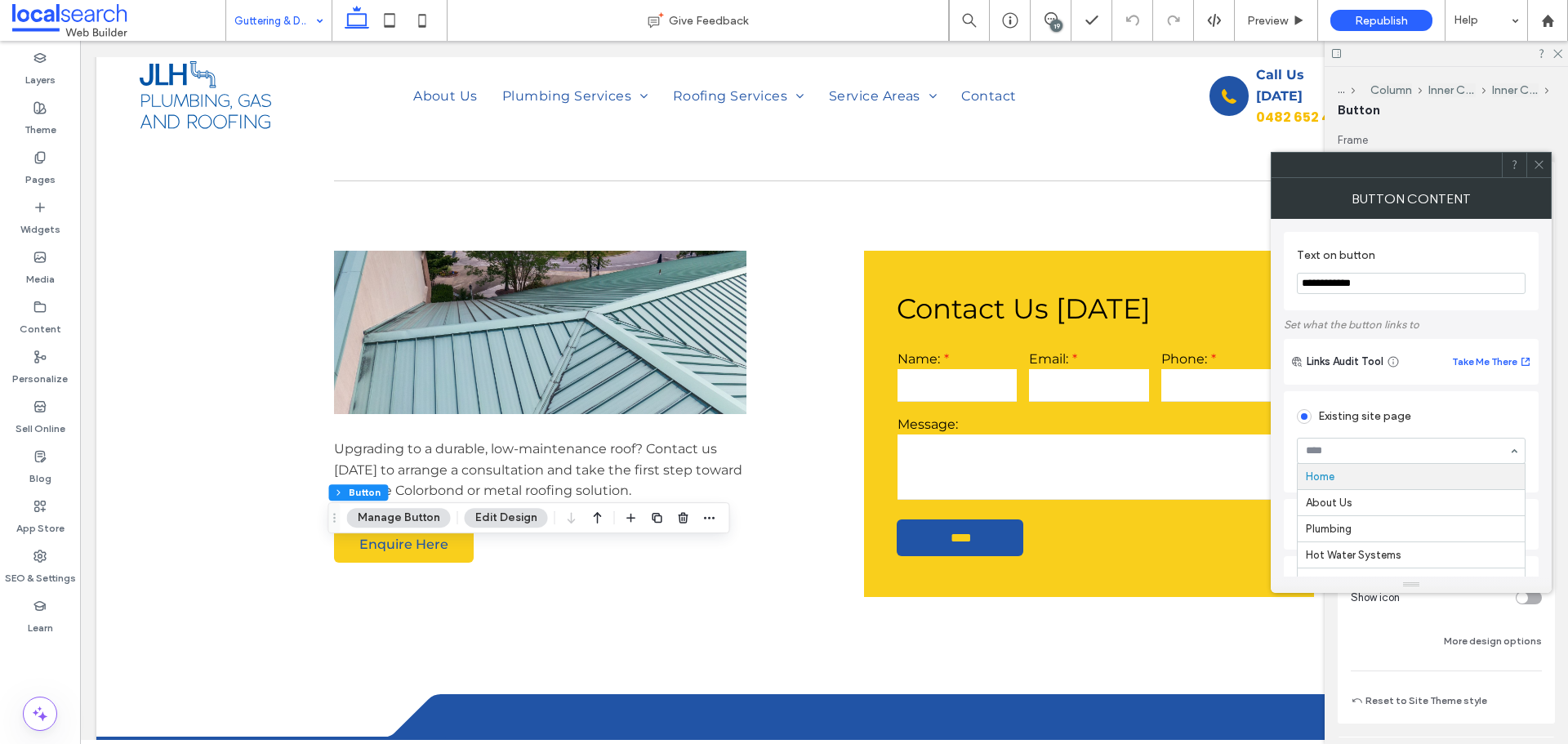
paste input "*******"
type input "*******"
click at [1463, 215] on div "Button Content" at bounding box center [1410, 198] width 281 height 41
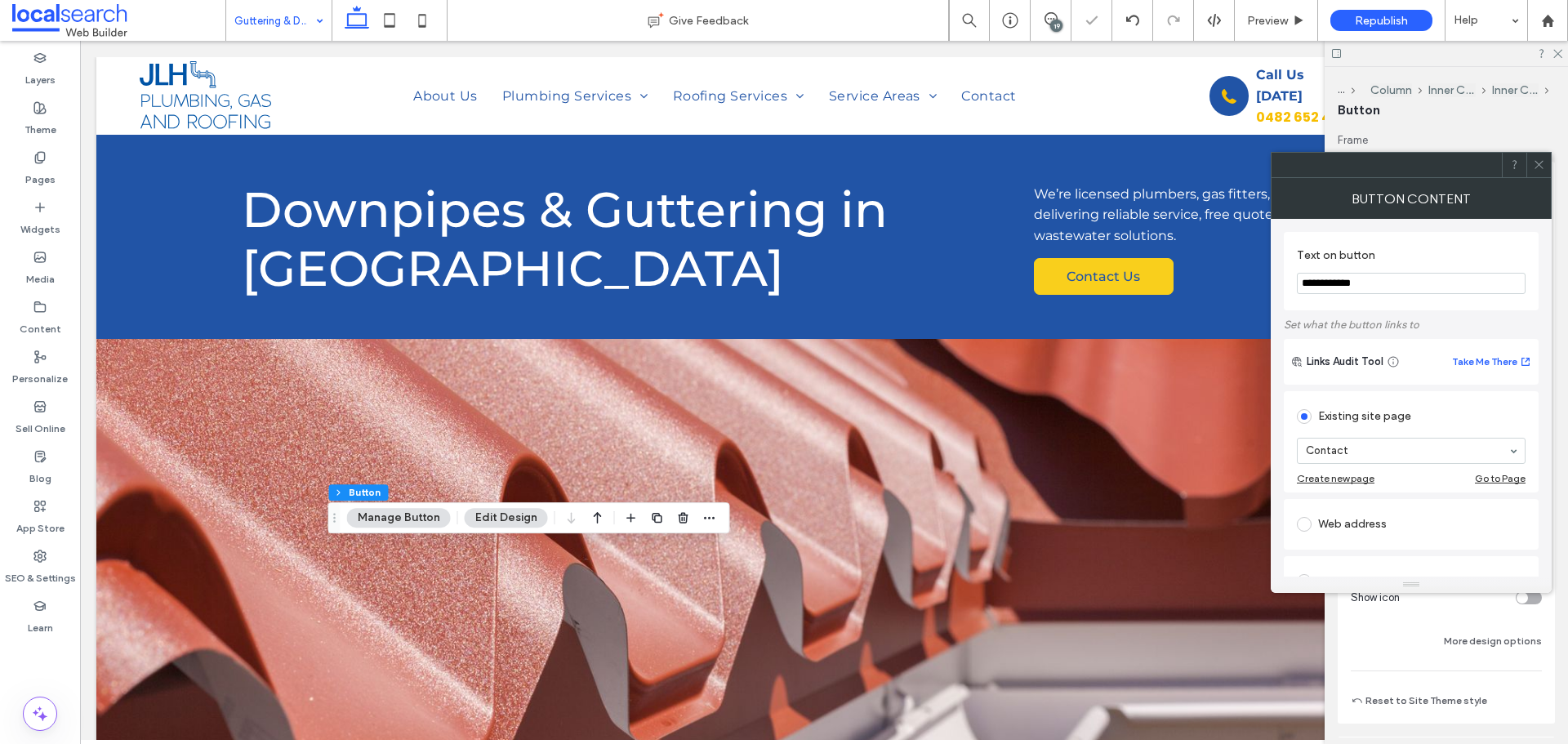
scroll to position [1143, 0]
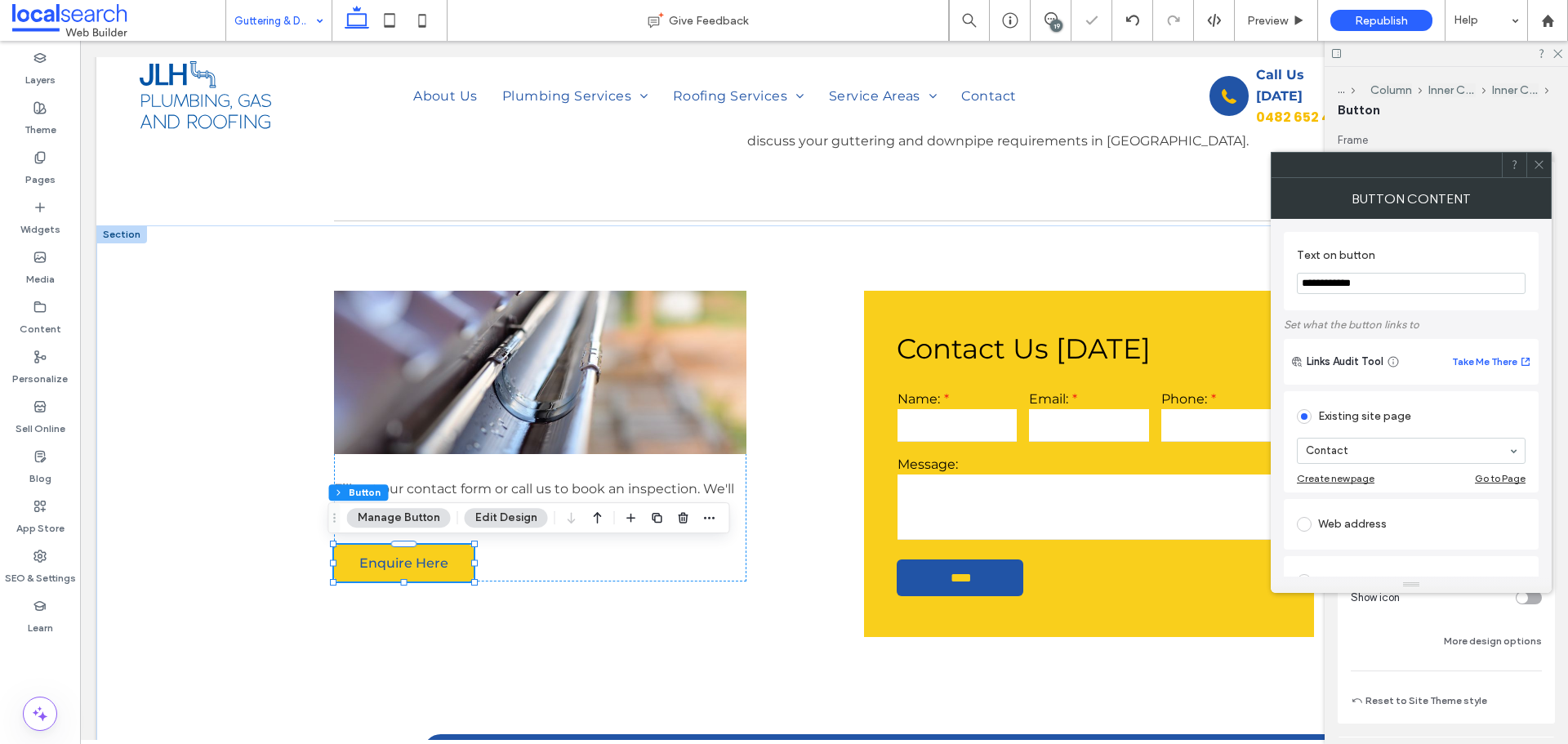
click at [1529, 158] on div at bounding box center [1538, 164] width 24 height 24
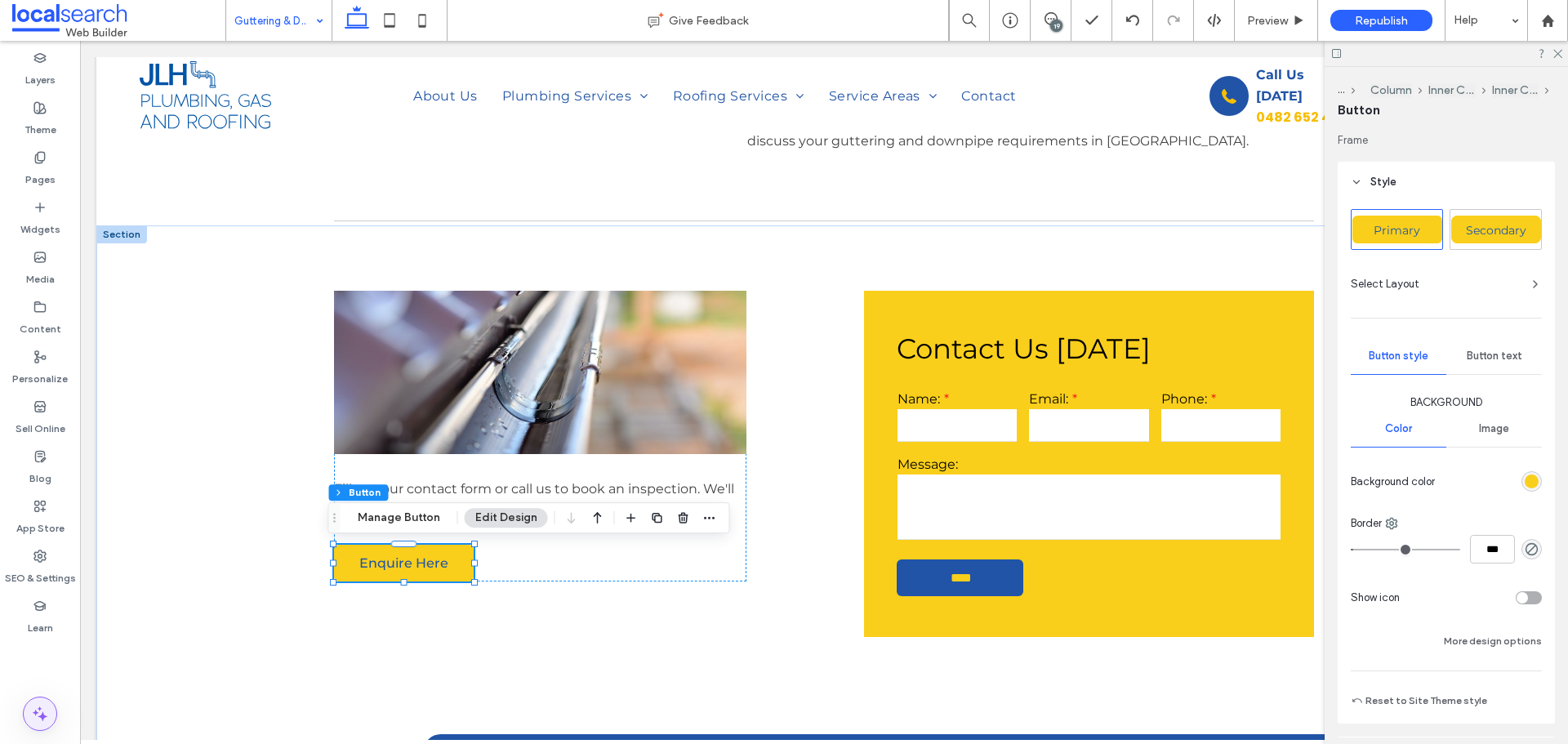
click at [28, 721] on span at bounding box center [39, 713] width 32 height 32
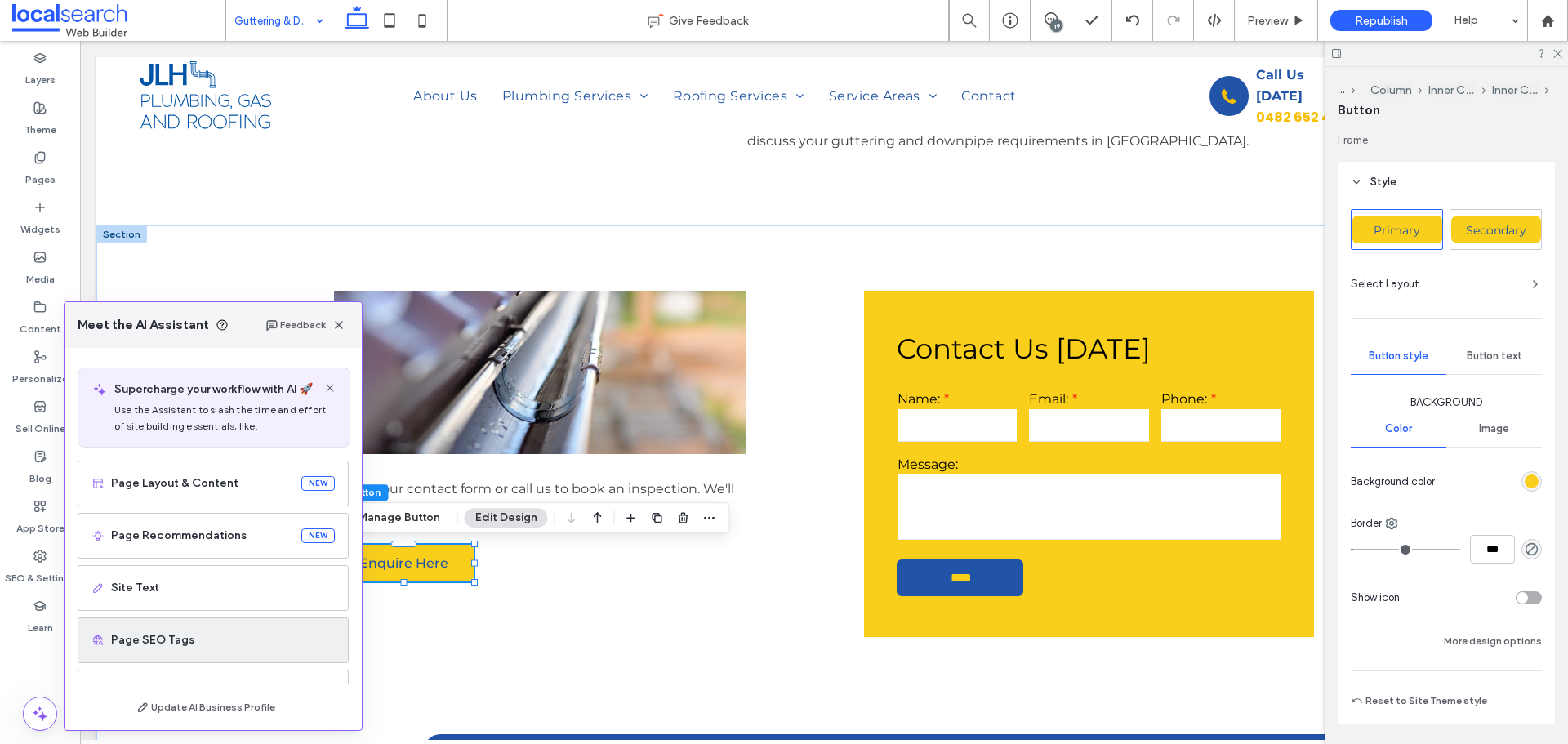
click at [178, 633] on span "Page SEO Tags" at bounding box center [222, 641] width 223 height 16
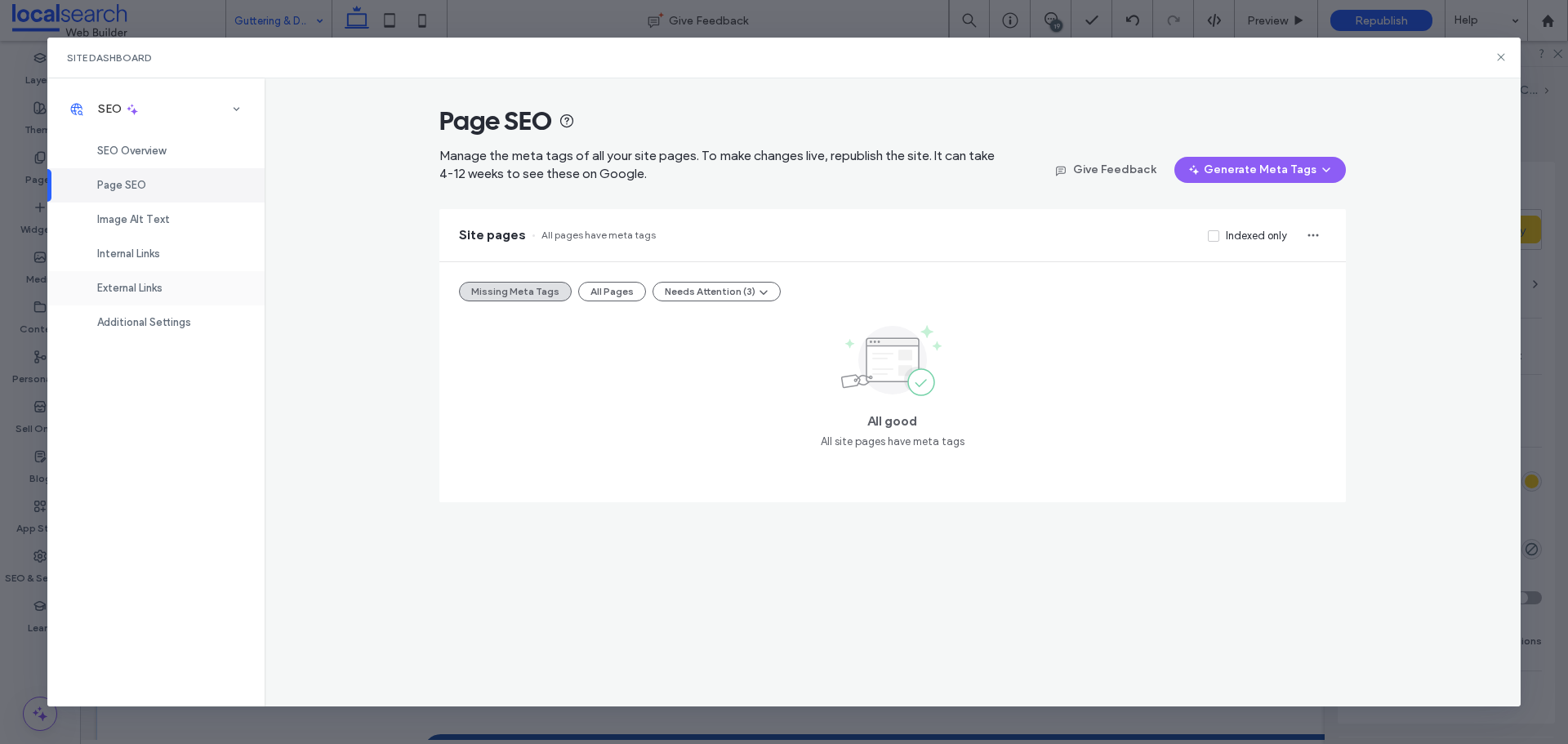
click at [106, 289] on span "External Links" at bounding box center [129, 288] width 65 height 13
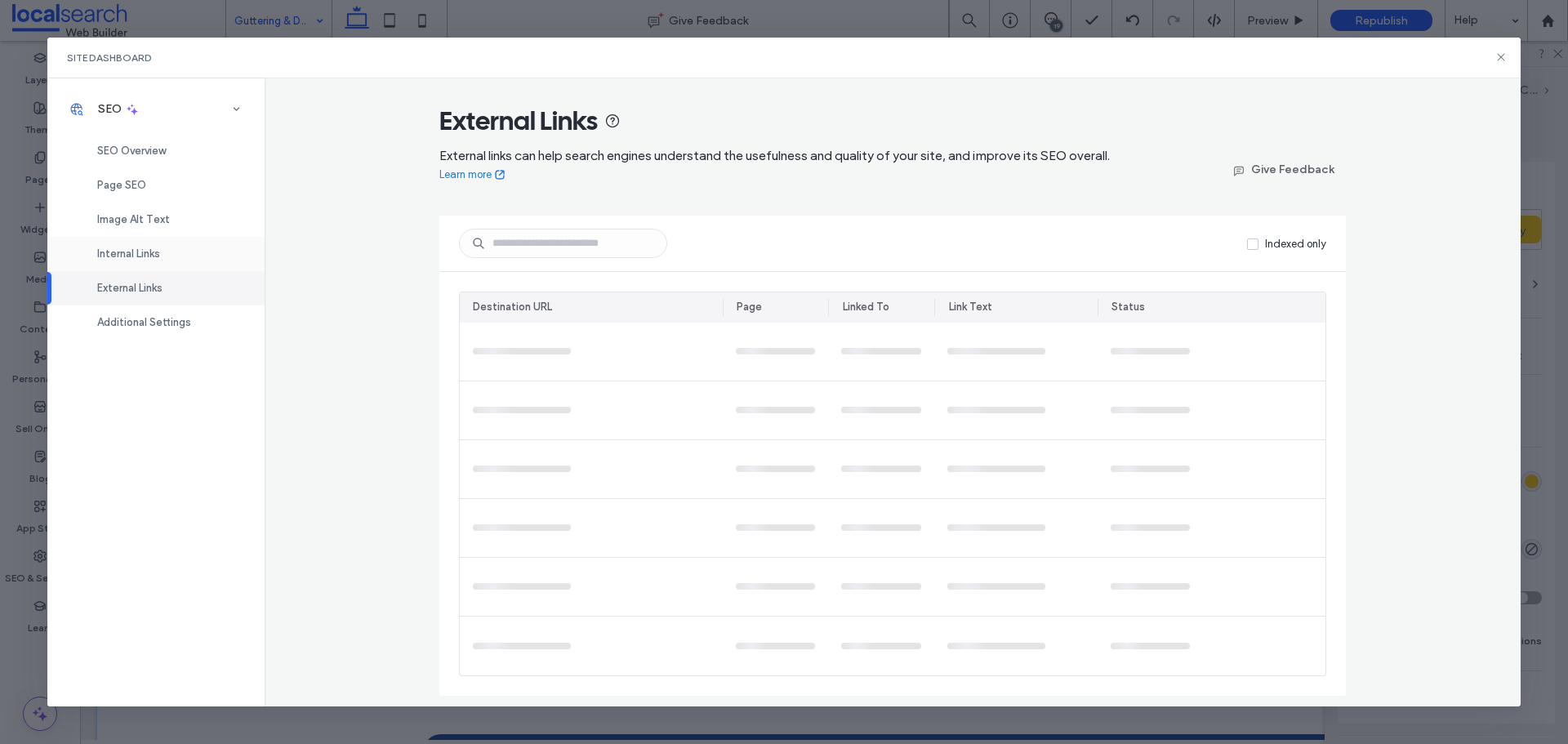
click at [146, 255] on span "Internal Links" at bounding box center [128, 254] width 63 height 13
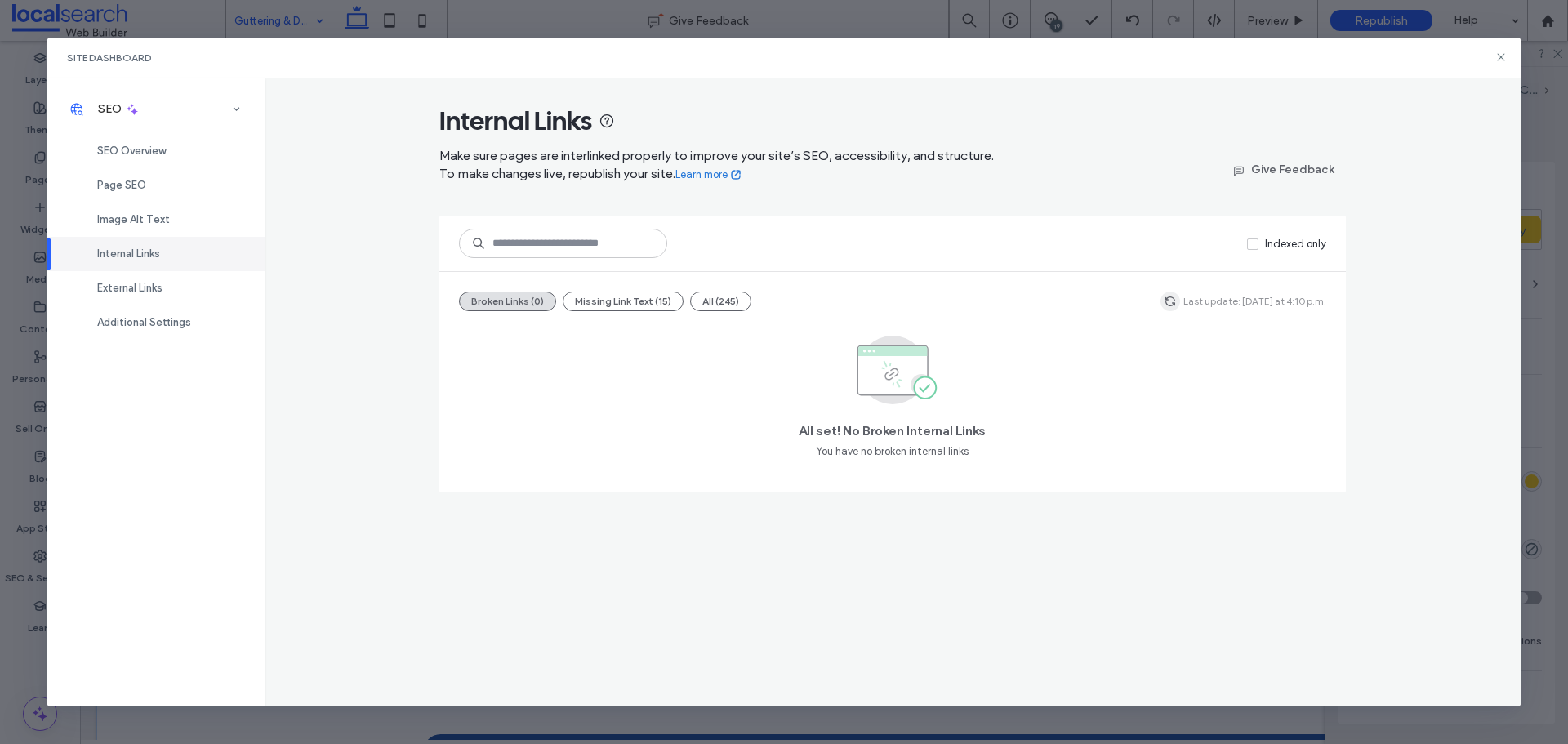
click at [1175, 302] on use "button" at bounding box center [1170, 301] width 10 height 10
click at [162, 295] on div "External Links" at bounding box center [156, 288] width 217 height 34
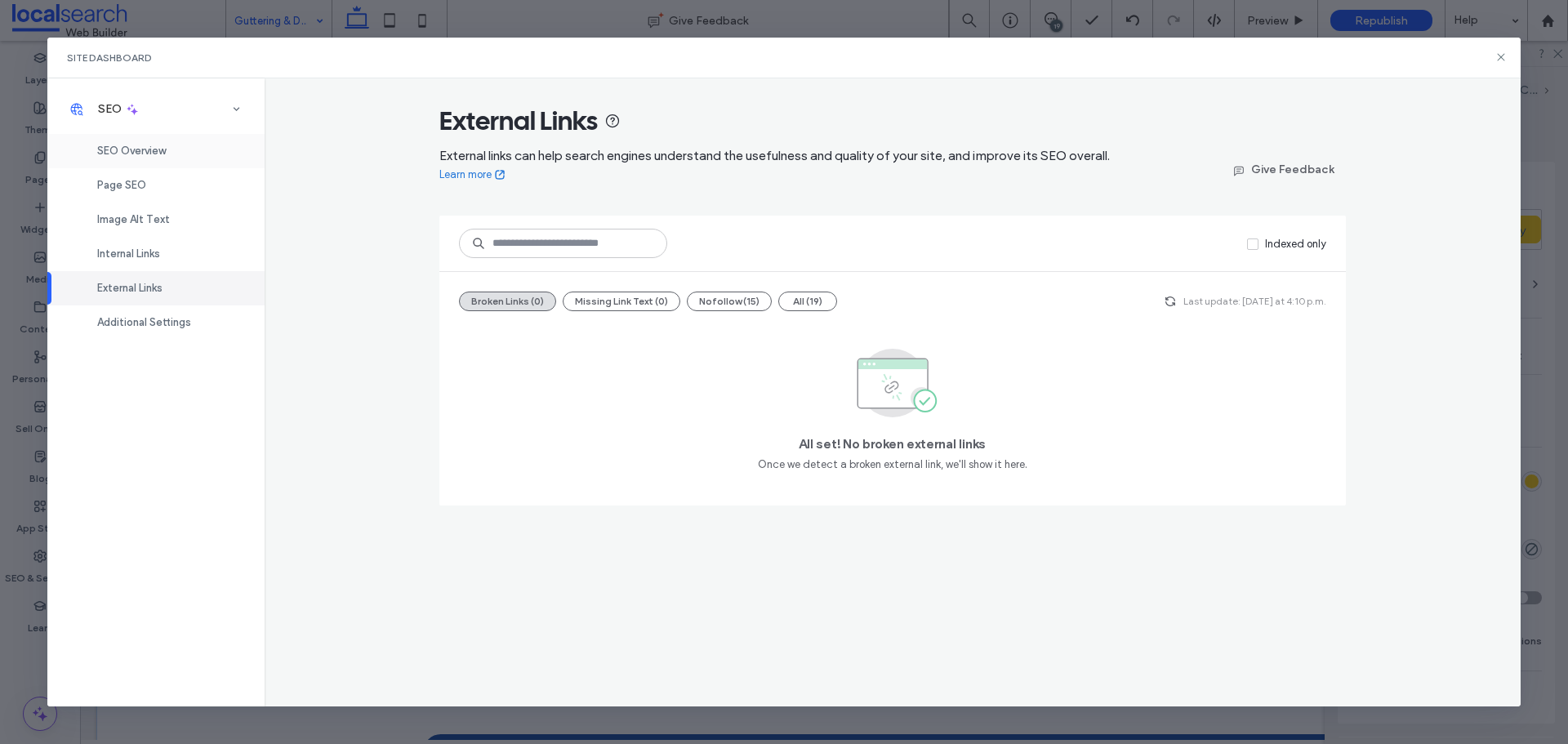
click at [166, 150] on span "SEO Overview" at bounding box center [131, 151] width 68 height 13
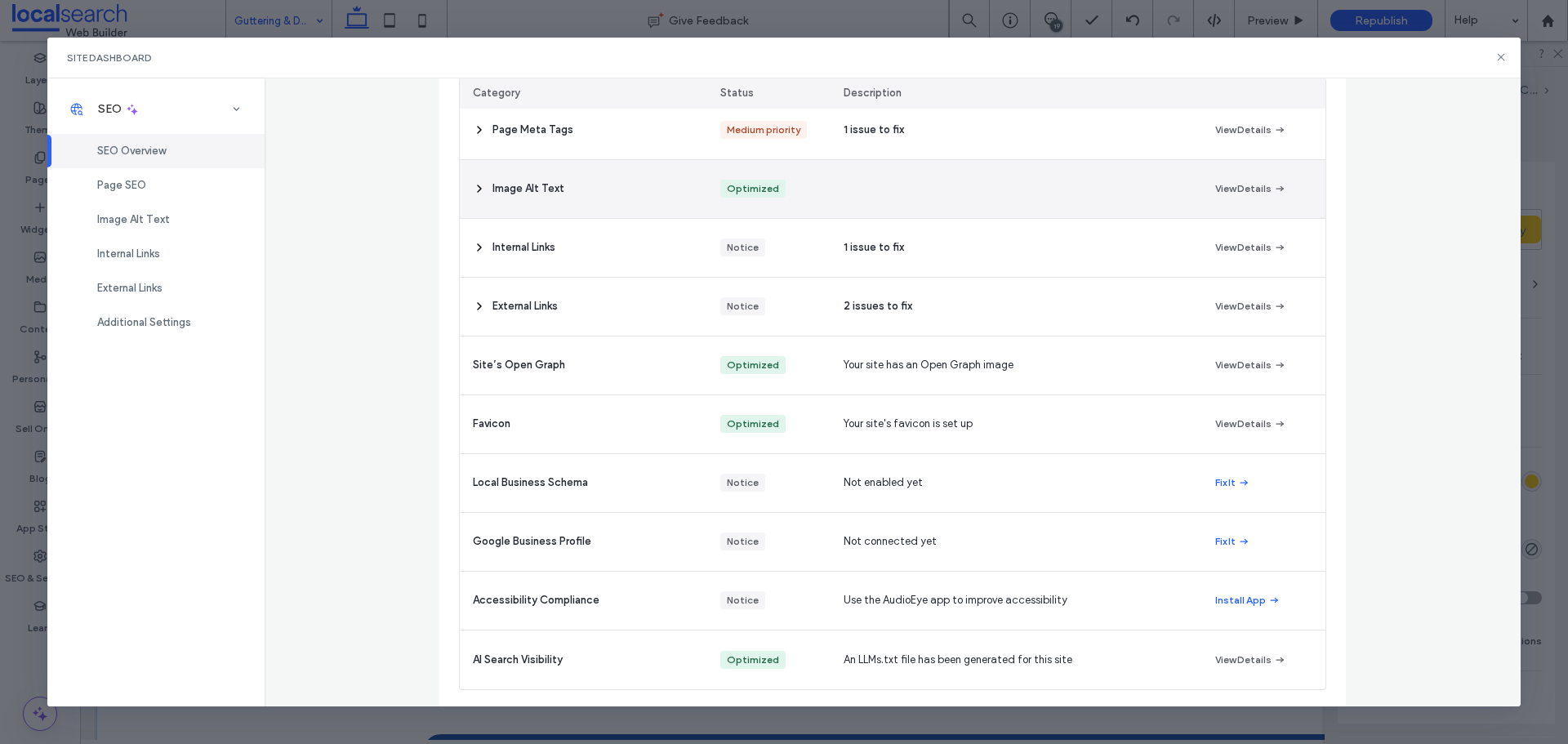
scroll to position [246, 0]
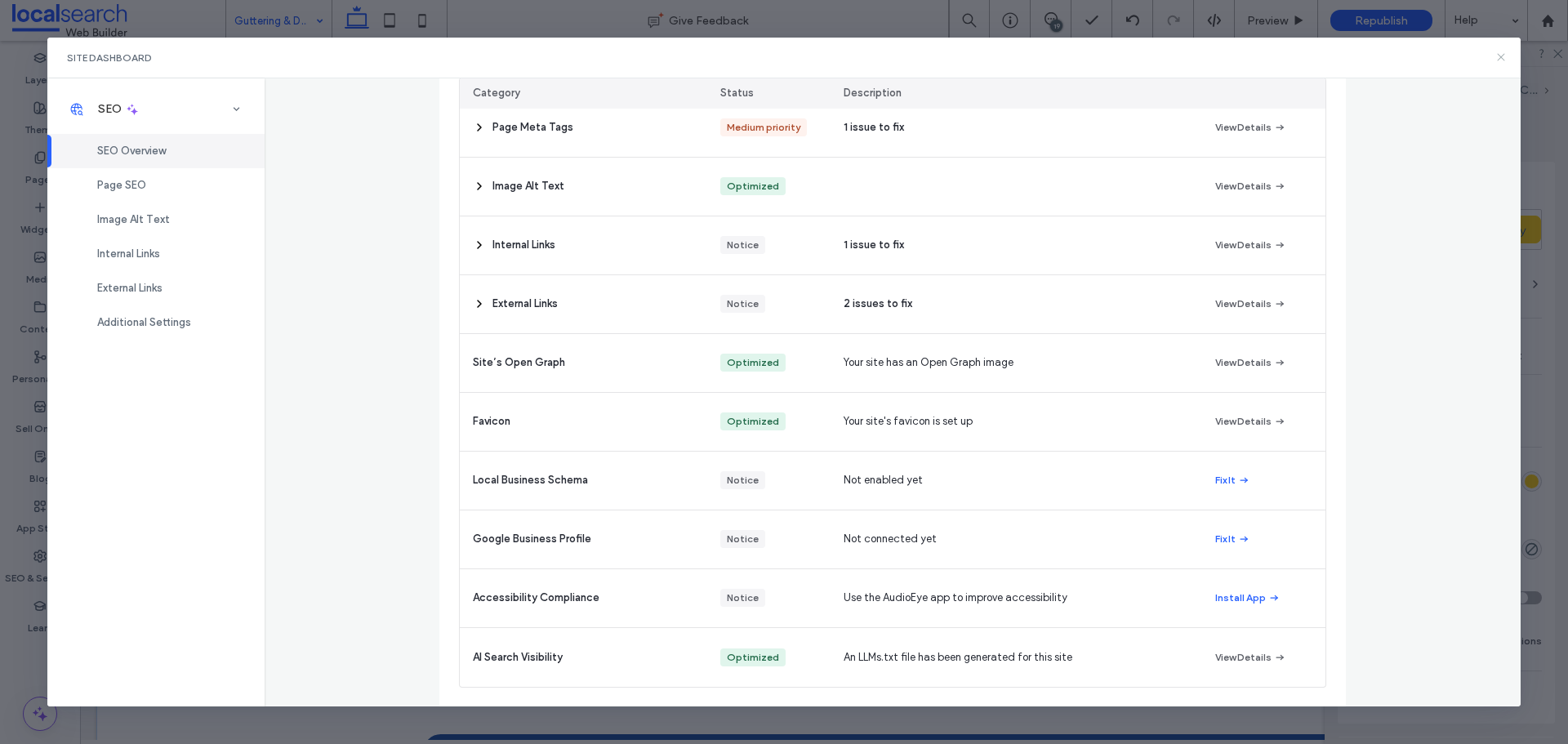
click at [1496, 61] on icon at bounding box center [1501, 57] width 13 height 13
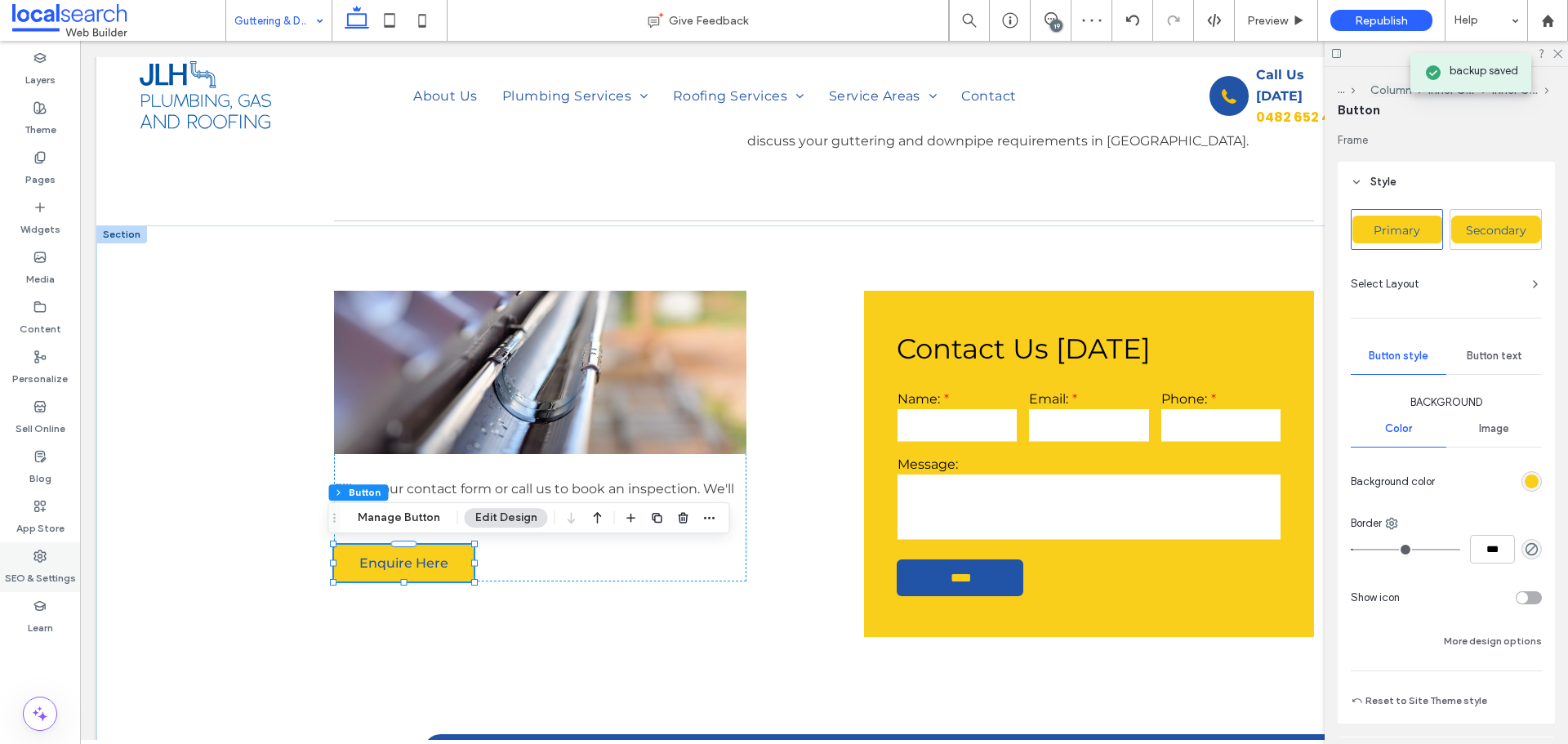
click at [44, 565] on label "SEO & Settings" at bounding box center [39, 573] width 71 height 22
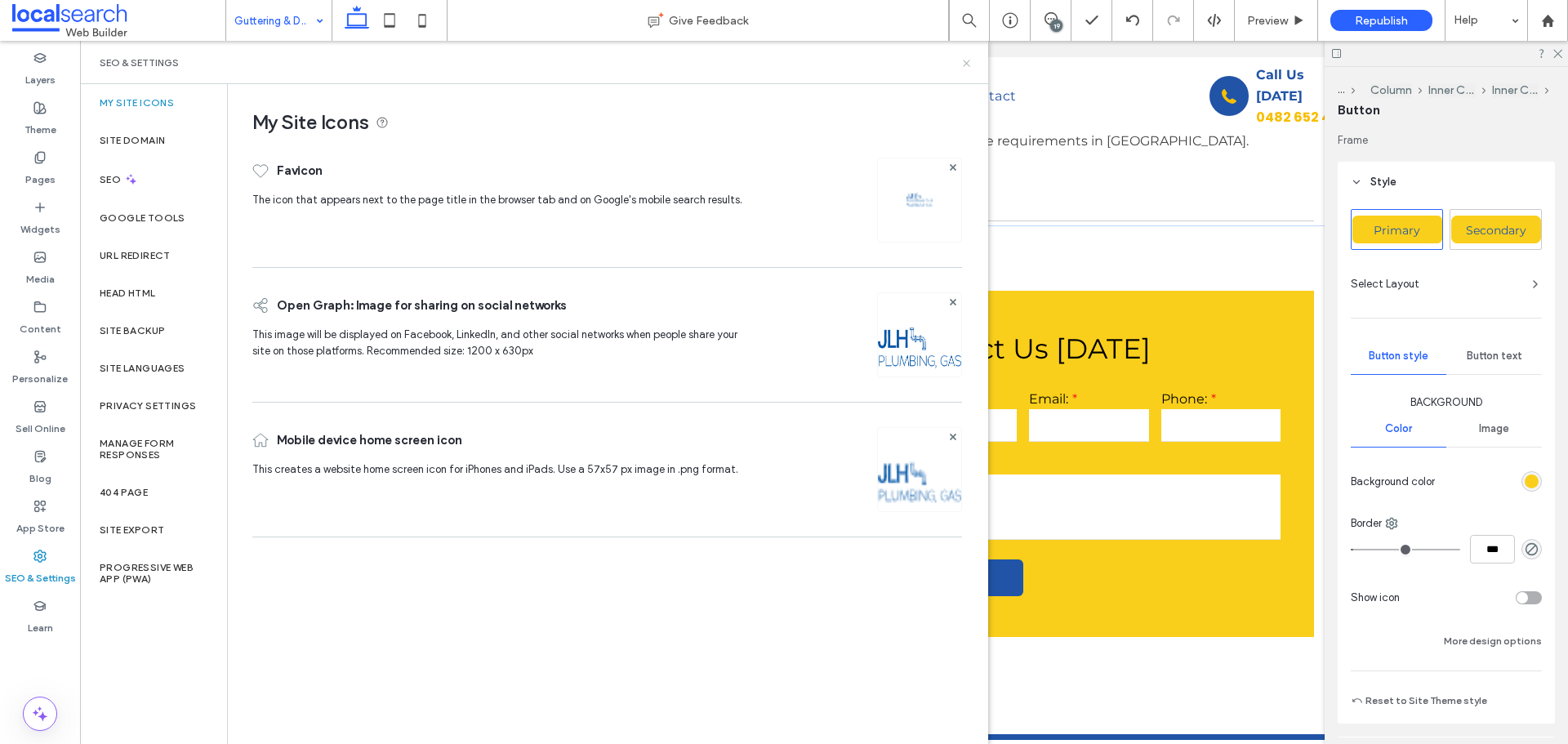
click at [963, 67] on icon at bounding box center [967, 64] width 13 height 13
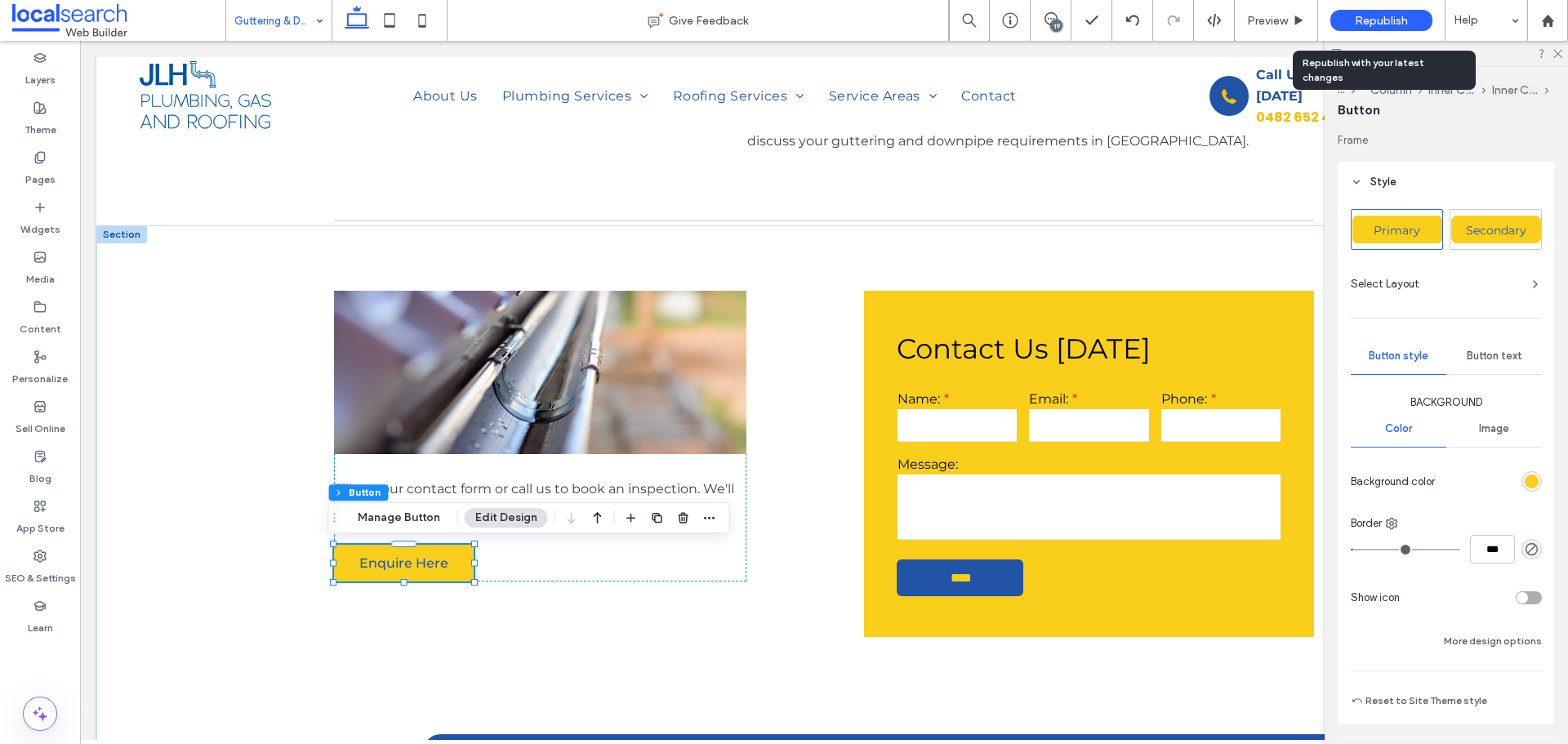
click at [1366, 18] on span "Republish" at bounding box center [1381, 20] width 53 height 13
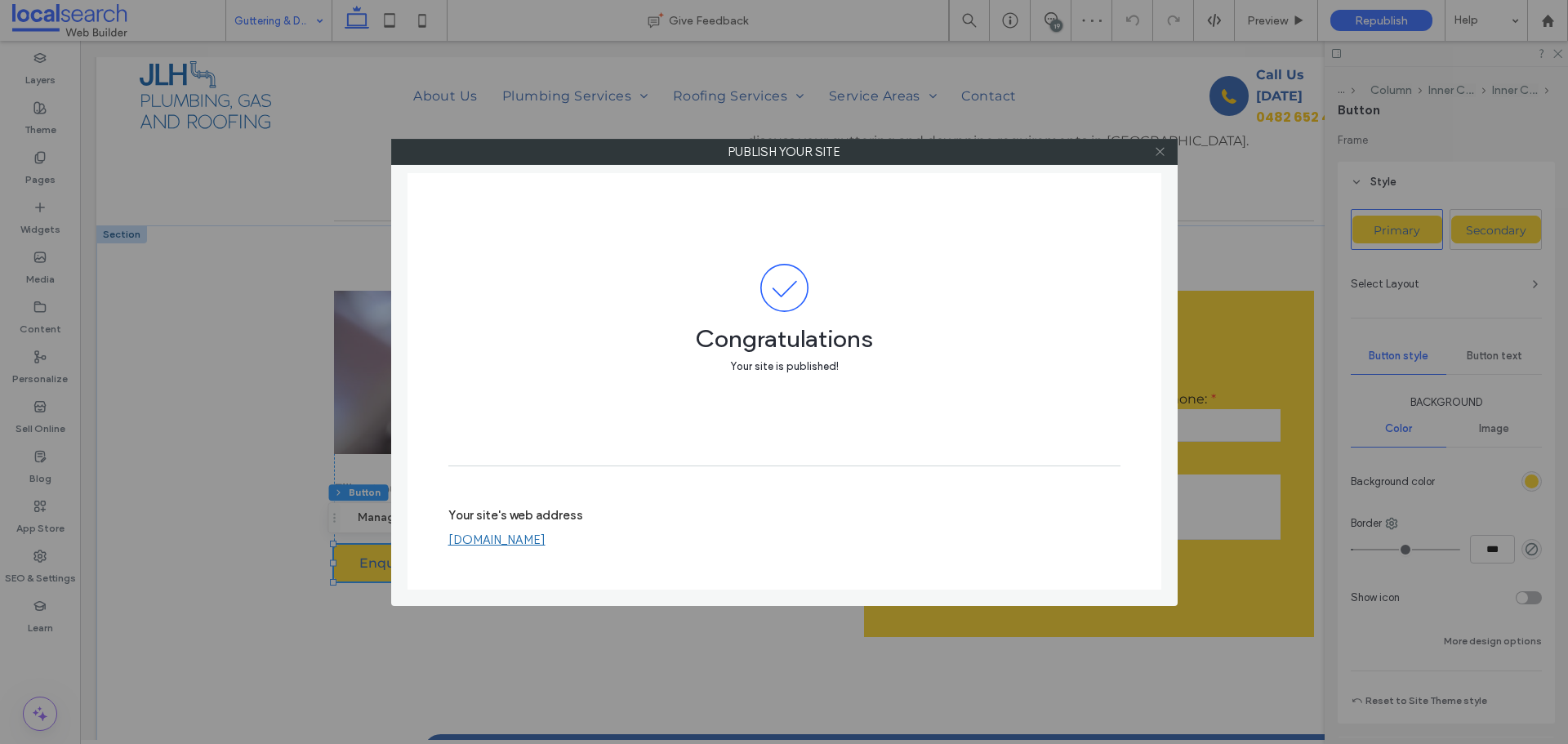
click at [1155, 147] on icon at bounding box center [1160, 152] width 13 height 13
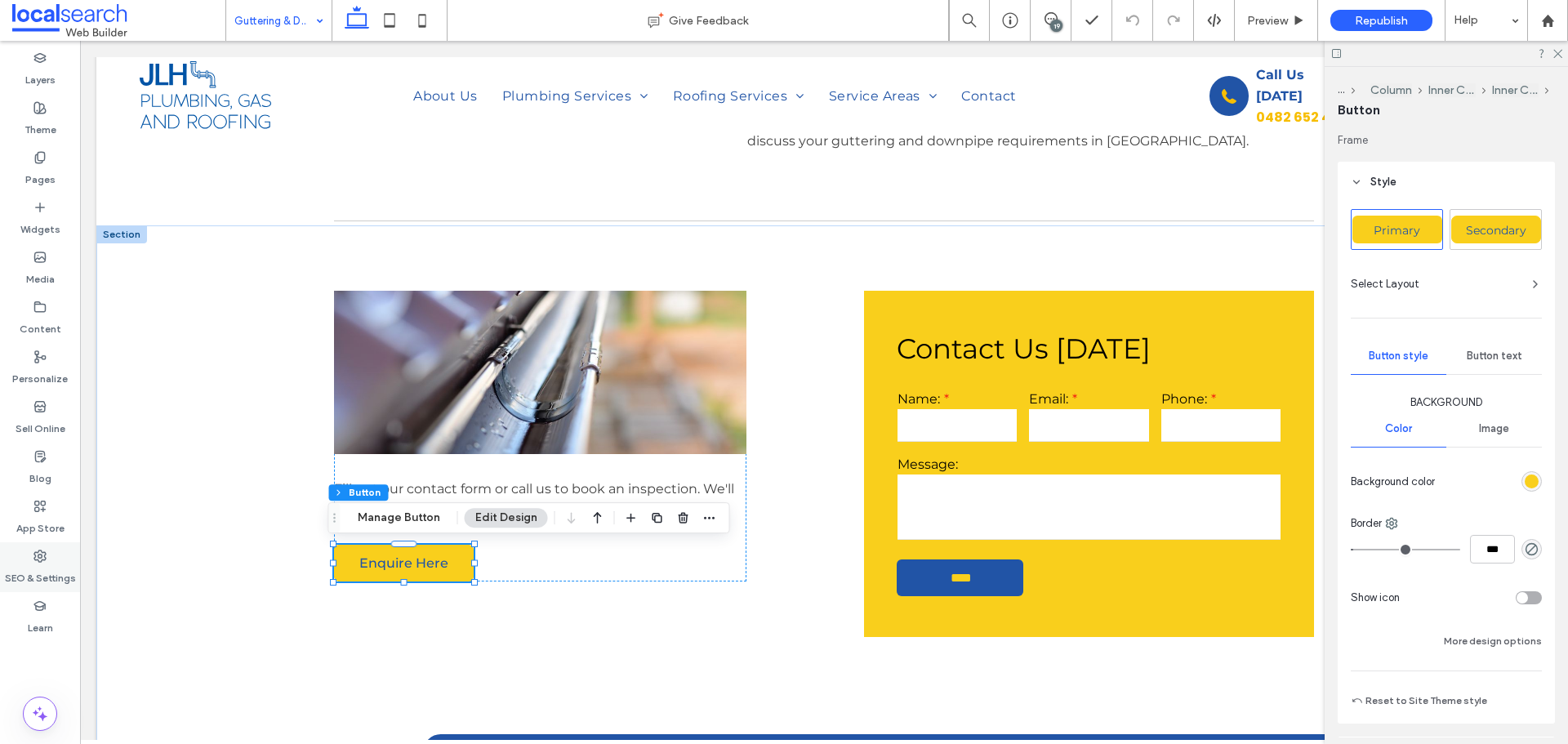
click at [32, 557] on div "SEO & Settings" at bounding box center [39, 567] width 80 height 50
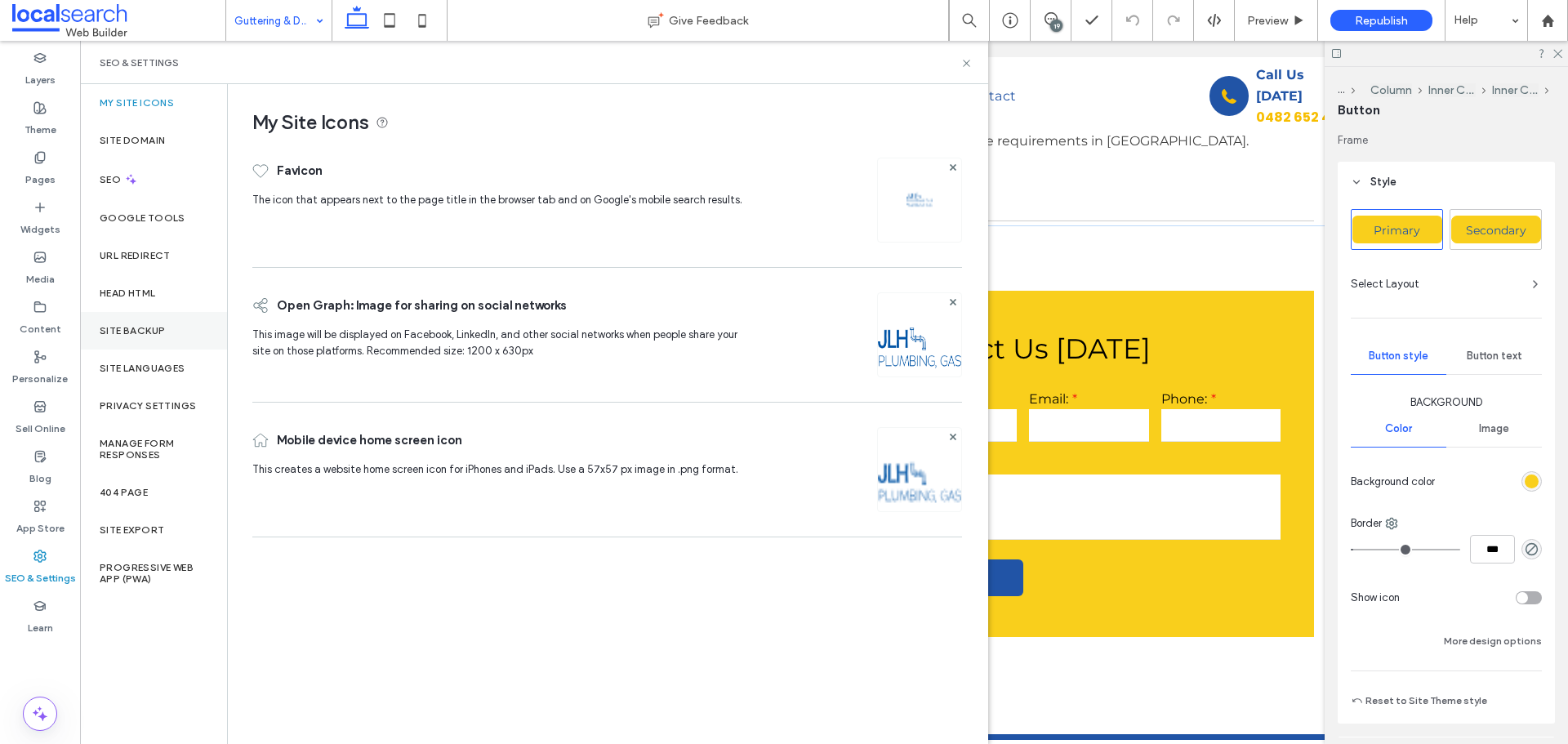
click at [110, 329] on label "Site Backup" at bounding box center [132, 330] width 65 height 12
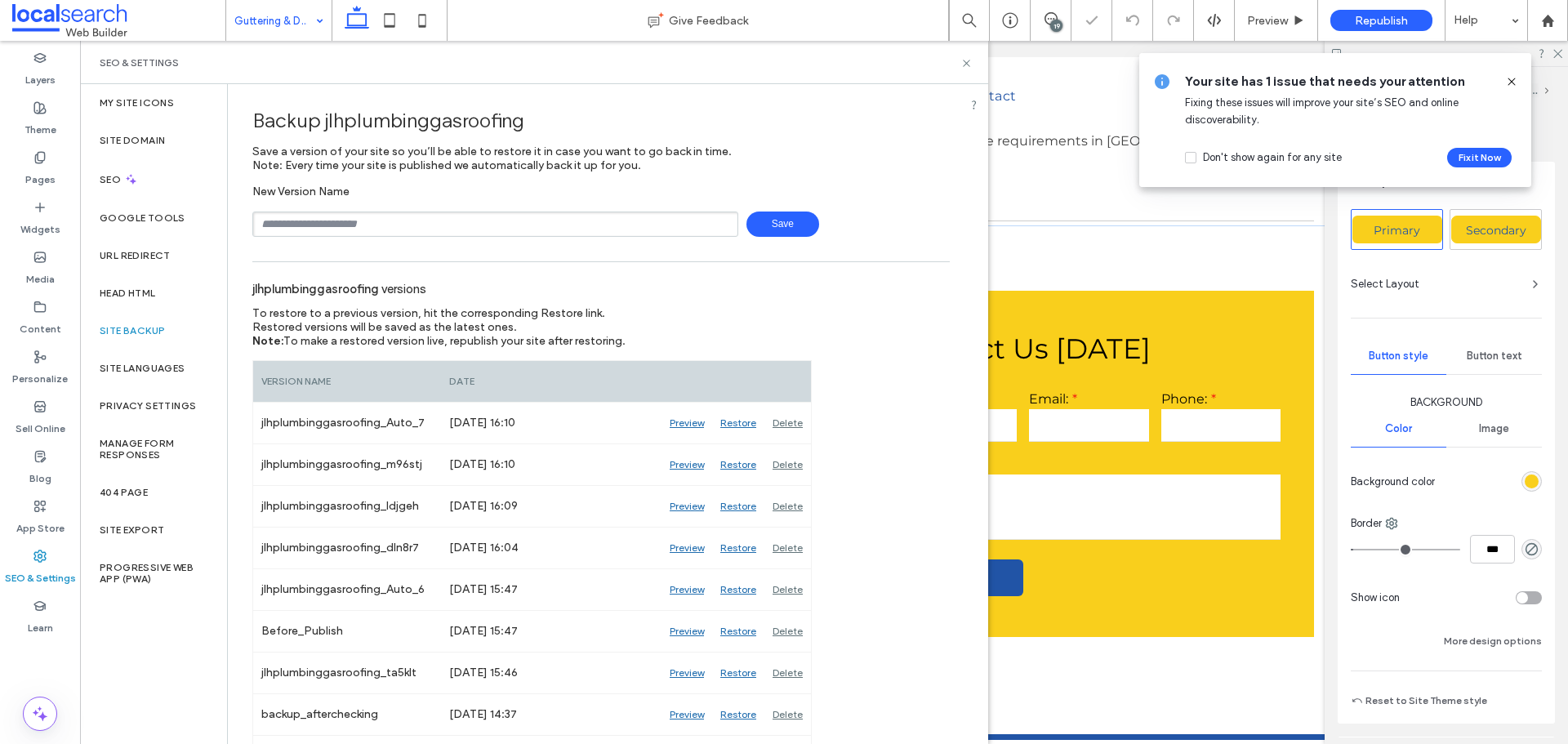
click at [444, 221] on input "text" at bounding box center [495, 224] width 486 height 25
type input "**********"
click at [777, 221] on span "Save" at bounding box center [782, 224] width 73 height 25
click at [970, 60] on icon at bounding box center [967, 64] width 13 height 13
